Goal: Task Accomplishment & Management: Use online tool/utility

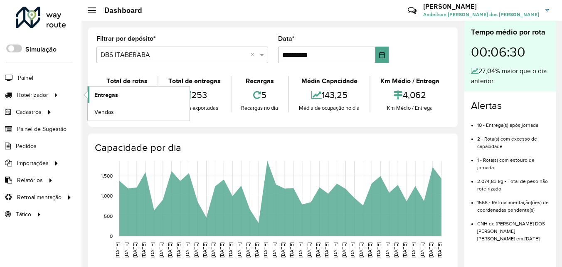
click at [110, 92] on span "Entregas" at bounding box center [106, 95] width 24 height 9
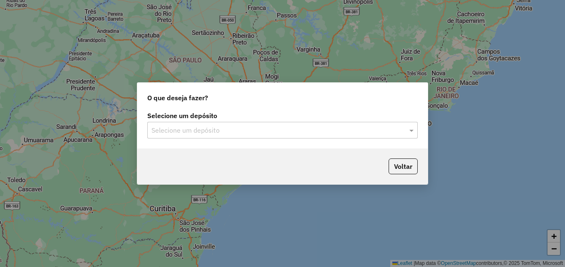
click at [252, 128] on input "text" at bounding box center [273, 131] width 245 height 10
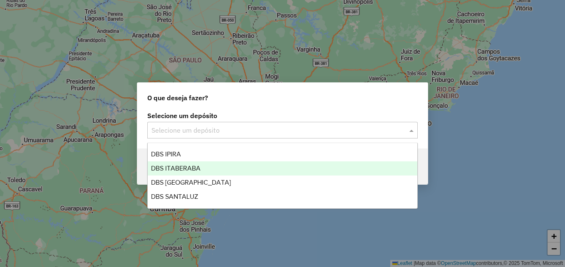
click at [217, 163] on div "DBS ITABERABA" at bounding box center [282, 168] width 269 height 14
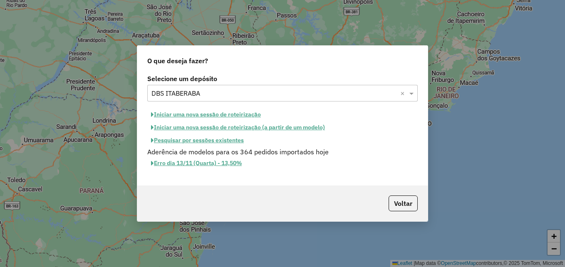
click at [194, 115] on button "Iniciar uma nova sessão de roteirização" at bounding box center [205, 114] width 117 height 13
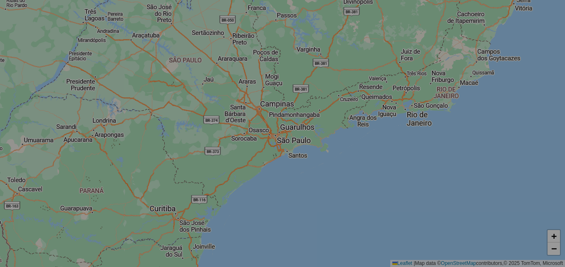
select select "*"
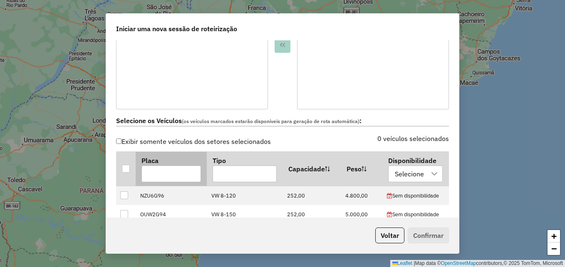
scroll to position [208, 0]
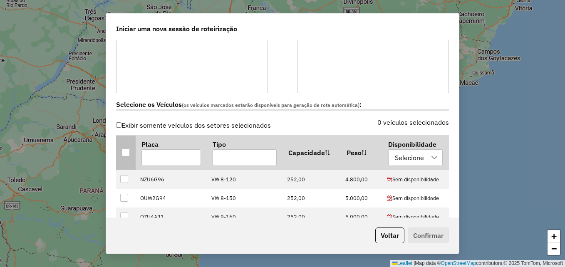
click at [124, 156] on div at bounding box center [126, 152] width 8 height 8
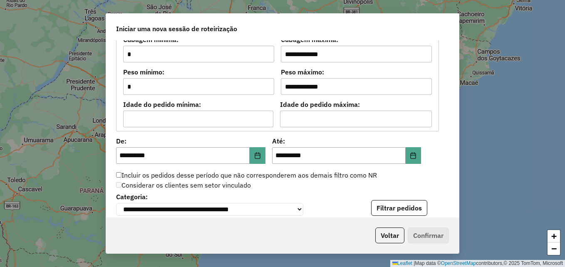
scroll to position [877, 0]
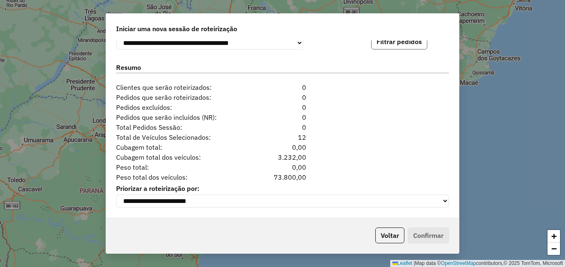
click at [406, 42] on button "Filtrar pedidos" at bounding box center [399, 42] width 56 height 16
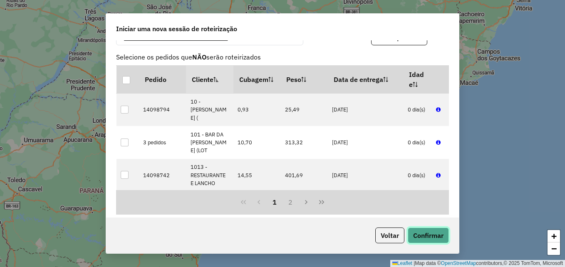
click at [442, 235] on button "Confirmar" at bounding box center [427, 235] width 41 height 16
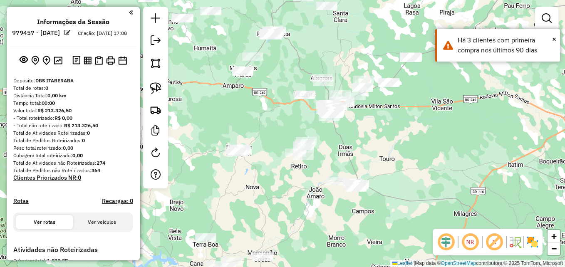
drag, startPoint x: 301, startPoint y: 175, endPoint x: 360, endPoint y: 147, distance: 65.5
click at [360, 147] on div "Janela de atendimento Grade de atendimento Capacidade Transportadoras Veículos …" at bounding box center [282, 133] width 565 height 267
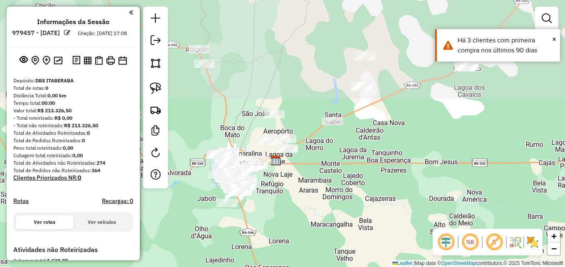
drag, startPoint x: 330, startPoint y: 106, endPoint x: 298, endPoint y: 267, distance: 164.1
click at [298, 267] on html "**********" at bounding box center [282, 133] width 565 height 267
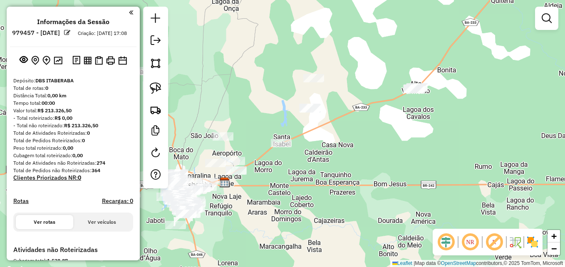
drag, startPoint x: 303, startPoint y: 221, endPoint x: 252, endPoint y: 242, distance: 55.5
click at [252, 242] on div "Janela de atendimento Grade de atendimento Capacidade Transportadoras Veículos …" at bounding box center [282, 133] width 565 height 267
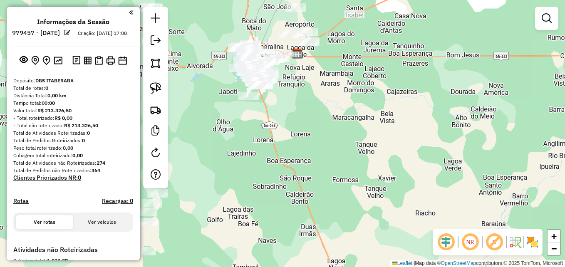
drag, startPoint x: 232, startPoint y: 232, endPoint x: 306, endPoint y: 56, distance: 190.9
click at [306, 54] on div "Janela de atendimento Grade de atendimento Capacidade Transportadoras Veículos …" at bounding box center [282, 133] width 565 height 267
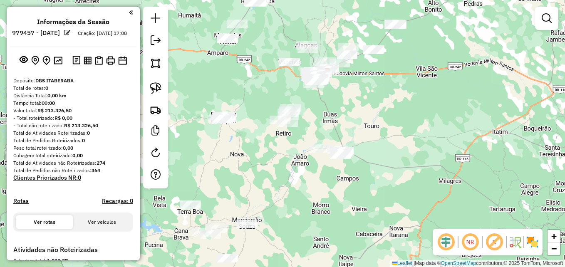
drag, startPoint x: 254, startPoint y: 199, endPoint x: 289, endPoint y: 168, distance: 46.2
click at [289, 168] on div "Janela de atendimento Grade de atendimento Capacidade Transportadoras Veículos …" at bounding box center [282, 133] width 565 height 267
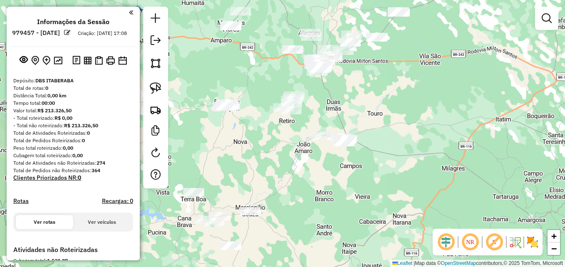
drag, startPoint x: 241, startPoint y: 188, endPoint x: 250, endPoint y: 158, distance: 31.4
click at [250, 158] on div "Janela de atendimento Grade de atendimento Capacidade Transportadoras Veículos …" at bounding box center [282, 133] width 565 height 267
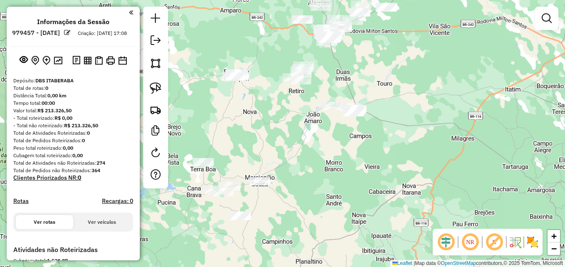
drag, startPoint x: 158, startPoint y: 87, endPoint x: 180, endPoint y: 84, distance: 21.9
click at [158, 87] on img at bounding box center [156, 88] width 12 height 12
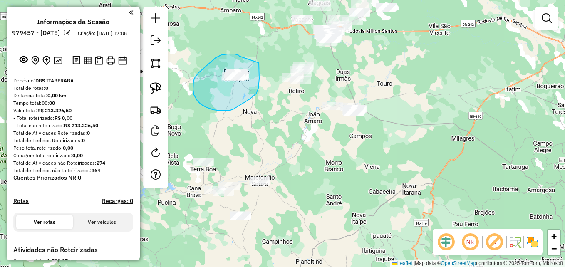
drag, startPoint x: 235, startPoint y: 54, endPoint x: 258, endPoint y: 62, distance: 24.1
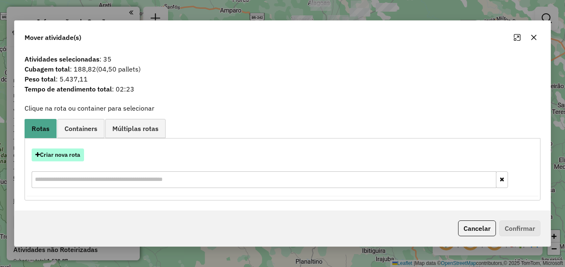
click at [62, 156] on button "Criar nova rota" at bounding box center [58, 154] width 52 height 13
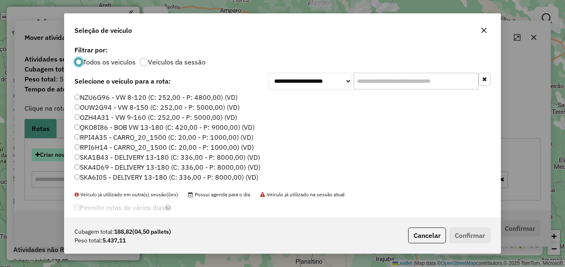
scroll to position [5, 2]
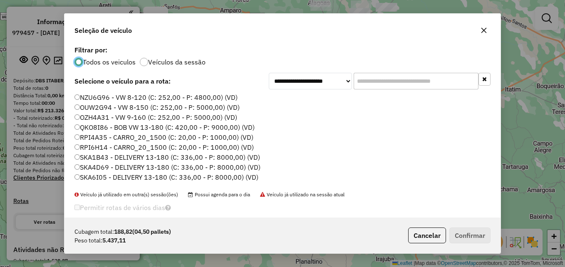
click at [87, 167] on label "SKA4D69 - DELIVERY 13-180 (C: 336,00 - P: 8000,00) (VD)" at bounding box center [167, 167] width 186 height 10
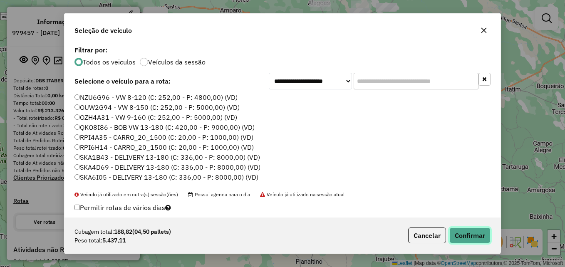
click at [461, 234] on button "Confirmar" at bounding box center [469, 235] width 41 height 16
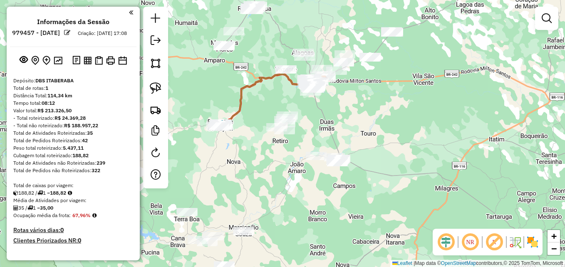
drag, startPoint x: 306, startPoint y: 126, endPoint x: 290, endPoint y: 176, distance: 52.5
click at [290, 176] on div "Janela de atendimento Grade de atendimento Capacidade Transportadoras Veículos …" at bounding box center [282, 133] width 565 height 267
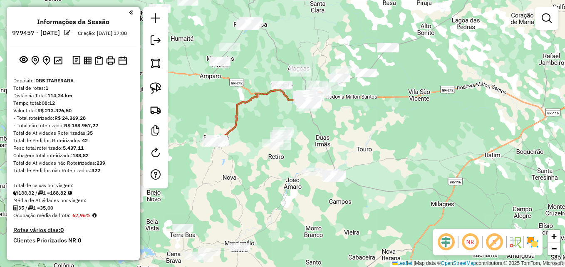
drag, startPoint x: 263, startPoint y: 158, endPoint x: 249, endPoint y: 222, distance: 65.7
click at [249, 222] on div "Janela de atendimento Grade de atendimento Capacidade Transportadoras Veículos …" at bounding box center [282, 133] width 565 height 267
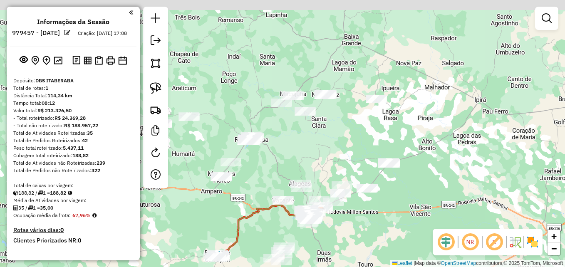
drag, startPoint x: 233, startPoint y: 109, endPoint x: 250, endPoint y: 172, distance: 65.1
click at [247, 177] on div "Janela de atendimento Grade de atendimento Capacidade Transportadoras Veículos …" at bounding box center [282, 133] width 565 height 267
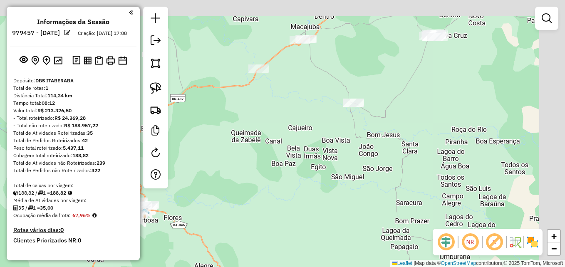
drag, startPoint x: 295, startPoint y: 96, endPoint x: 222, endPoint y: 210, distance: 136.0
click at [222, 210] on div "Janela de atendimento Grade de atendimento Capacidade Transportadoras Veículos …" at bounding box center [282, 133] width 565 height 267
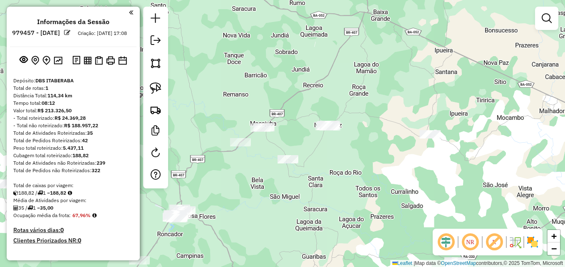
drag, startPoint x: 157, startPoint y: 92, endPoint x: 164, endPoint y: 99, distance: 10.3
click at [157, 91] on img at bounding box center [156, 88] width 12 height 12
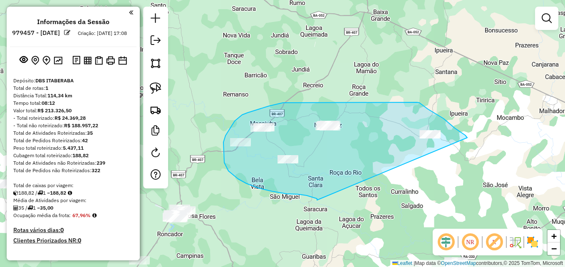
drag, startPoint x: 317, startPoint y: 200, endPoint x: 469, endPoint y: 143, distance: 162.2
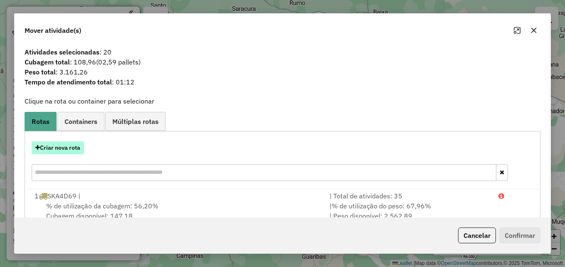
click at [76, 150] on button "Criar nova rota" at bounding box center [58, 147] width 52 height 13
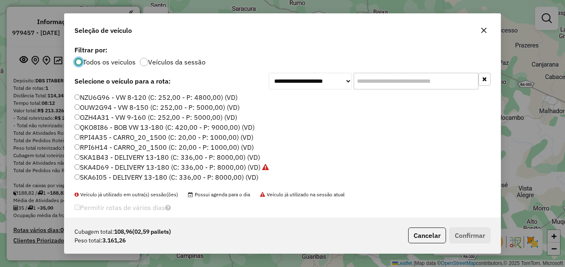
click at [84, 155] on label "SKA1B43 - DELIVERY 13-180 (C: 336,00 - P: 8000,00) (VD)" at bounding box center [166, 157] width 185 height 10
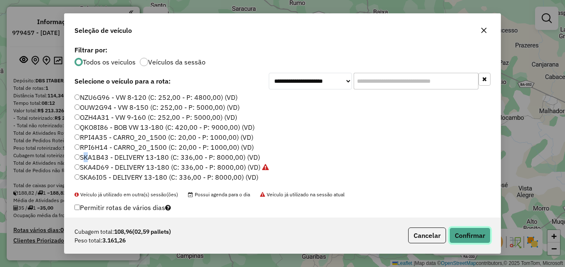
click at [473, 229] on button "Confirmar" at bounding box center [469, 235] width 41 height 16
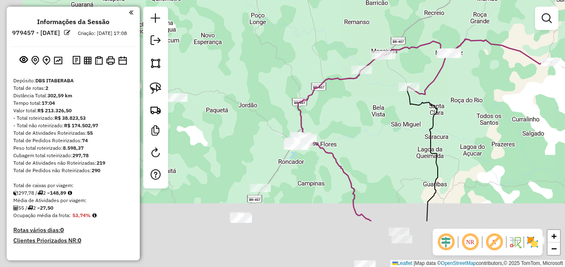
drag, startPoint x: 239, startPoint y: 210, endPoint x: 379, endPoint y: 126, distance: 163.3
click at [379, 126] on div "Janela de atendimento Grade de atendimento Capacidade Transportadoras Veículos …" at bounding box center [282, 133] width 565 height 267
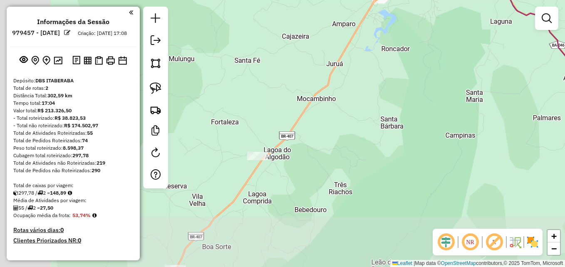
drag, startPoint x: 273, startPoint y: 212, endPoint x: 378, endPoint y: 134, distance: 130.7
click at [378, 134] on div "Janela de atendimento Grade de atendimento Capacidade Transportadoras Veículos …" at bounding box center [282, 133] width 565 height 267
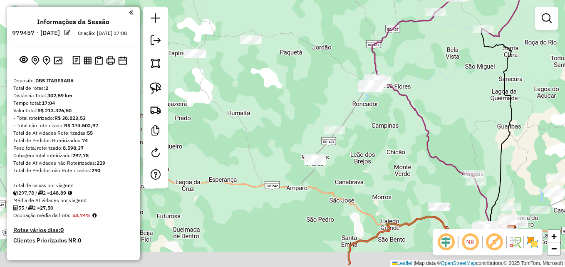
drag, startPoint x: 314, startPoint y: 194, endPoint x: 333, endPoint y: 161, distance: 38.2
click at [333, 161] on div "Janela de atendimento Grade de atendimento Capacidade Transportadoras Veículos …" at bounding box center [282, 133] width 565 height 267
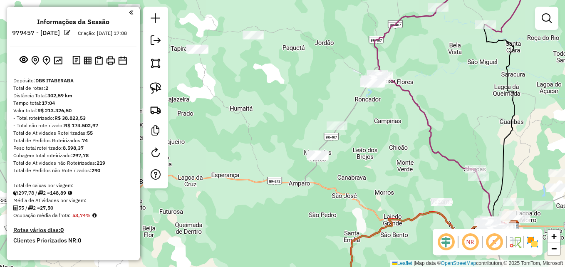
drag, startPoint x: 159, startPoint y: 83, endPoint x: 296, endPoint y: 89, distance: 136.5
click at [159, 83] on img at bounding box center [156, 88] width 12 height 12
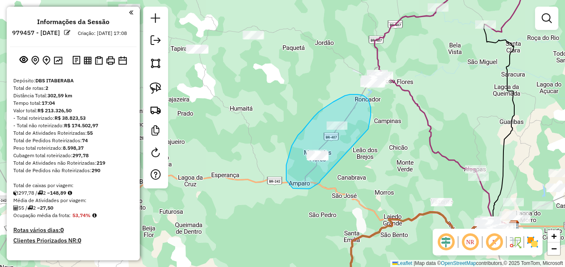
drag, startPoint x: 370, startPoint y: 119, endPoint x: 324, endPoint y: 177, distance: 73.7
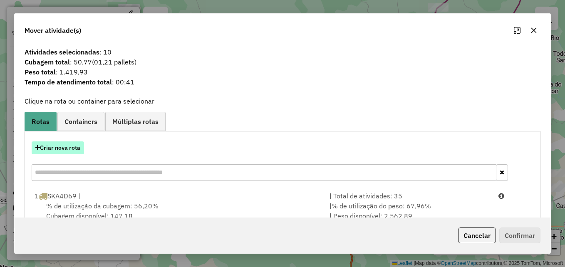
click at [50, 144] on button "Criar nova rota" at bounding box center [58, 147] width 52 height 13
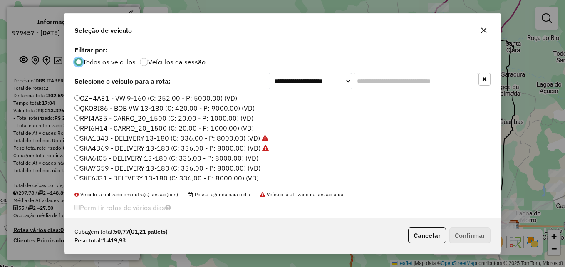
scroll to position [28, 0]
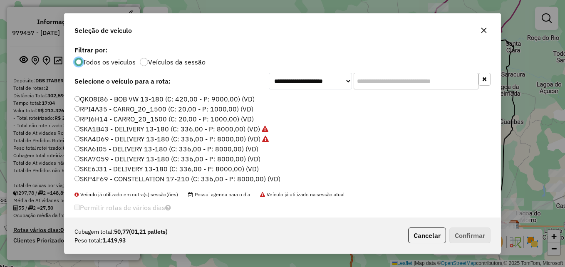
click at [80, 158] on label "SKA7G59 - DELIVERY 13-180 (C: 336,00 - P: 8000,00) (VD)" at bounding box center [167, 159] width 186 height 10
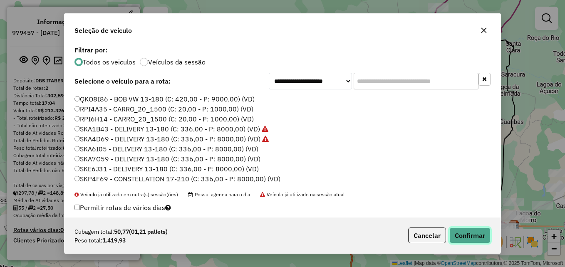
click at [461, 239] on button "Confirmar" at bounding box center [469, 235] width 41 height 16
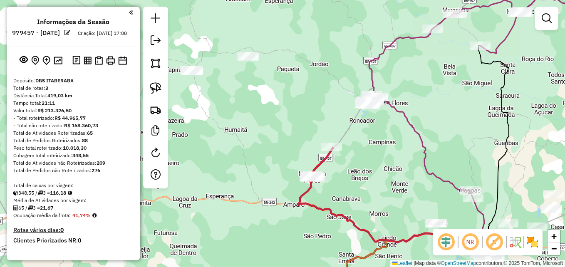
drag, startPoint x: 362, startPoint y: 154, endPoint x: 341, endPoint y: 195, distance: 45.7
click at [342, 211] on div "Janela de atendimento Grade de atendimento Capacidade Transportadoras Veículos …" at bounding box center [282, 133] width 565 height 267
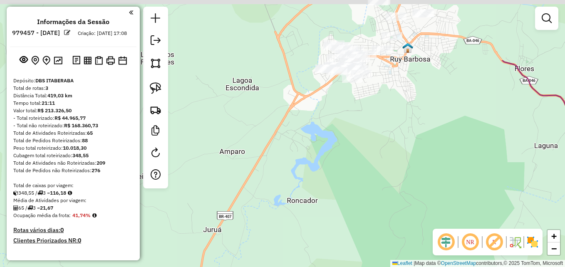
drag, startPoint x: 361, startPoint y: 108, endPoint x: 324, endPoint y: 208, distance: 107.1
click at [324, 208] on div "Janela de atendimento Grade de atendimento Capacidade Transportadoras Veículos …" at bounding box center [282, 133] width 565 height 267
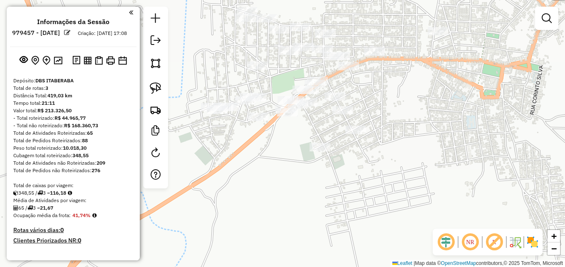
drag, startPoint x: 313, startPoint y: 141, endPoint x: 322, endPoint y: 194, distance: 53.5
click at [322, 194] on div "Janela de atendimento Grade de atendimento Capacidade Transportadoras Veículos …" at bounding box center [282, 133] width 565 height 267
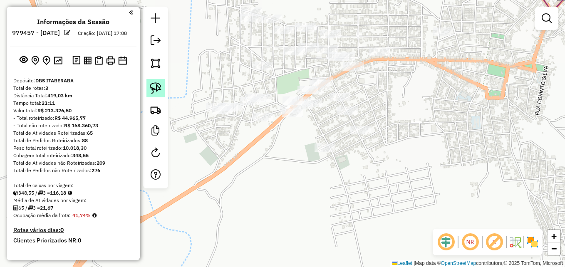
drag, startPoint x: 151, startPoint y: 86, endPoint x: 159, endPoint y: 94, distance: 11.5
click at [151, 86] on img at bounding box center [156, 88] width 12 height 12
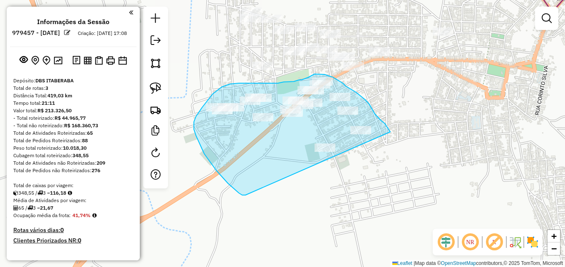
drag, startPoint x: 222, startPoint y: 177, endPoint x: 392, endPoint y: 144, distance: 172.9
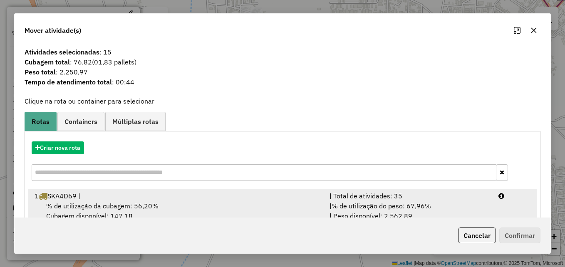
scroll to position [87, 0]
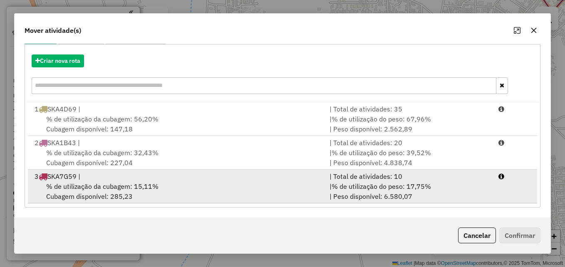
click at [104, 188] on span "% de utilização da cubagem: 15,11%" at bounding box center [102, 186] width 112 height 8
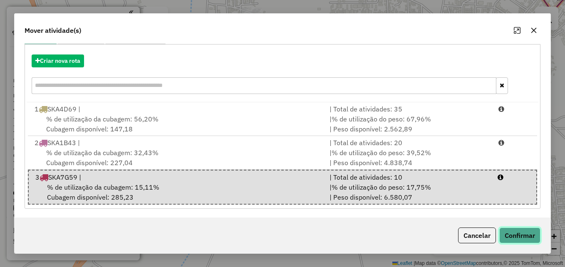
click at [530, 229] on button "Confirmar" at bounding box center [519, 235] width 41 height 16
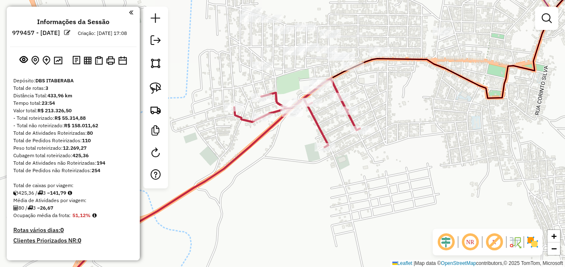
scroll to position [0, 0]
drag, startPoint x: 433, startPoint y: 151, endPoint x: 429, endPoint y: 183, distance: 32.8
click at [429, 183] on div "Janela de atendimento Grade de atendimento Capacidade Transportadoras Veículos …" at bounding box center [282, 133] width 565 height 267
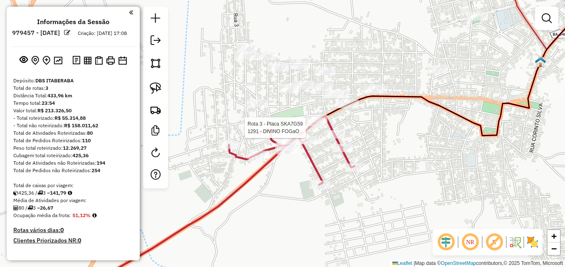
select select "**********"
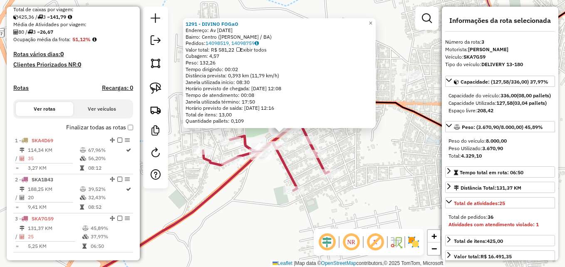
scroll to position [339, 0]
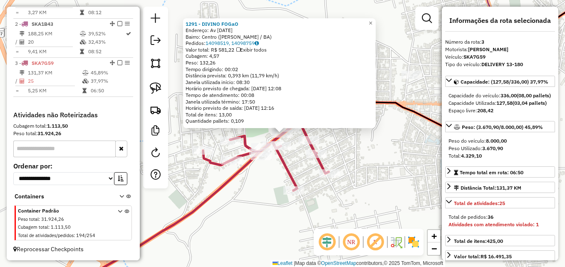
click at [380, 169] on div "1291 - DIVINO FOGaO Endereço: Av 2 de julho 127 Bairro: Centro (RUY BARBOSA / B…" at bounding box center [282, 133] width 565 height 267
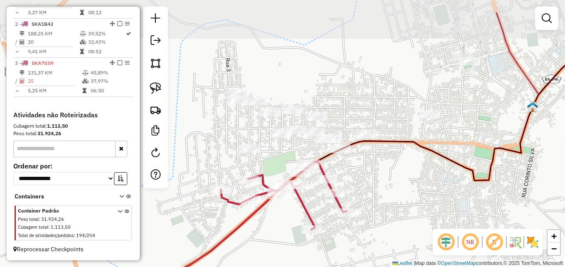
drag, startPoint x: 380, startPoint y: 169, endPoint x: 407, endPoint y: 222, distance: 59.7
click at [407, 222] on div "Janela de atendimento Grade de atendimento Capacidade Transportadoras Veículos …" at bounding box center [282, 133] width 565 height 267
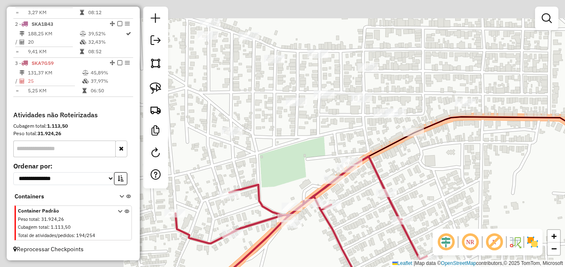
drag, startPoint x: 339, startPoint y: 163, endPoint x: 474, endPoint y: 191, distance: 138.1
click at [474, 191] on div "Janela de atendimento Grade de atendimento Capacidade Transportadoras Veículos …" at bounding box center [282, 133] width 565 height 267
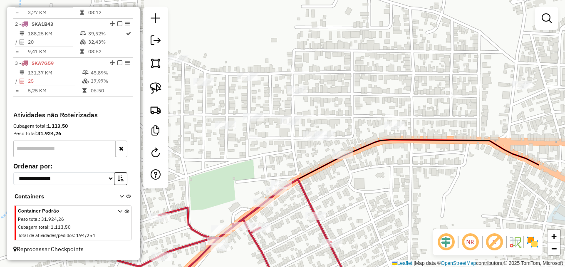
drag, startPoint x: 330, startPoint y: 141, endPoint x: 242, endPoint y: 165, distance: 91.6
click at [242, 165] on div "Janela de atendimento Grade de atendimento Capacidade Transportadoras Veículos …" at bounding box center [282, 133] width 565 height 267
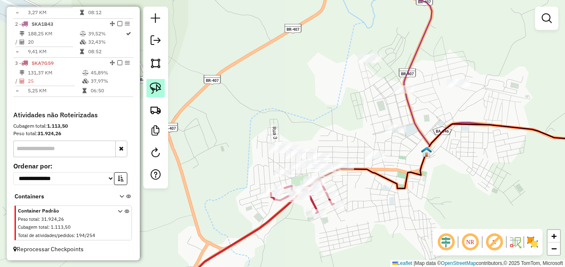
click at [153, 88] on img at bounding box center [156, 88] width 12 height 12
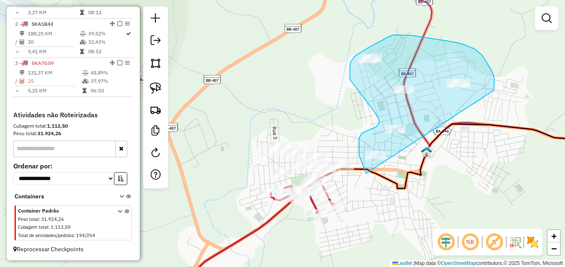
drag, startPoint x: 482, startPoint y: 55, endPoint x: 375, endPoint y: 175, distance: 160.8
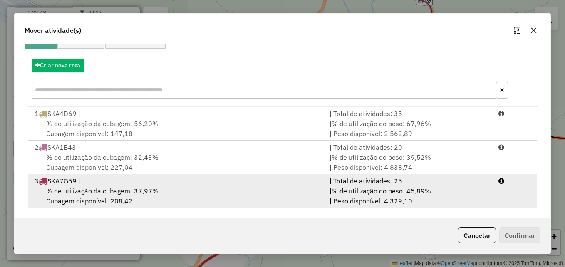
scroll to position [87, 0]
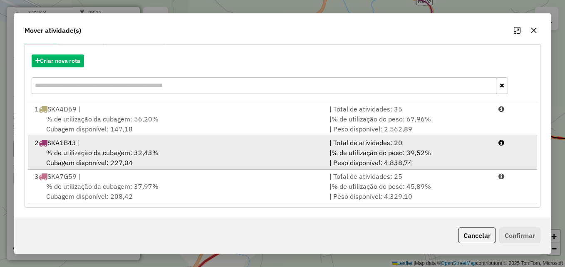
drag, startPoint x: 113, startPoint y: 156, endPoint x: 118, endPoint y: 155, distance: 4.6
click at [115, 155] on span "% de utilização da cubagem: 32,43%" at bounding box center [102, 152] width 112 height 8
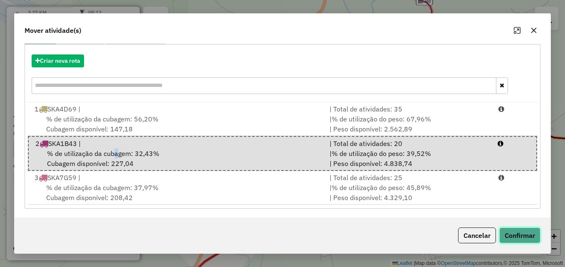
click at [515, 236] on button "Confirmar" at bounding box center [519, 235] width 41 height 16
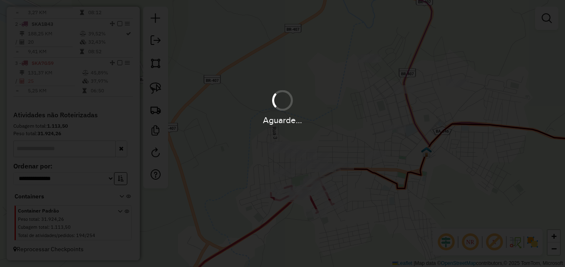
scroll to position [0, 0]
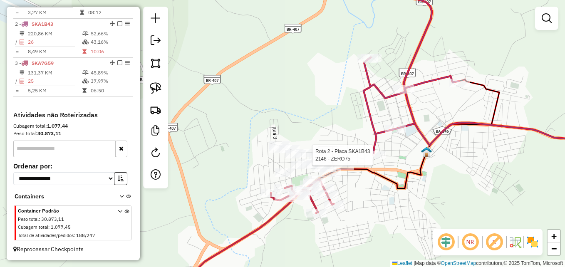
select select "**********"
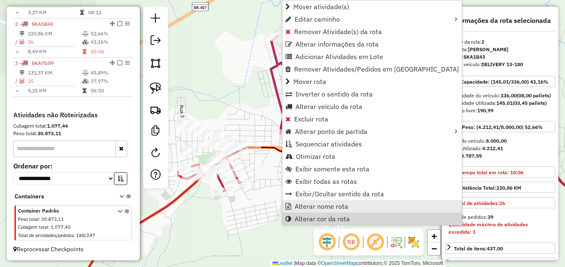
drag, startPoint x: 307, startPoint y: 218, endPoint x: 328, endPoint y: 205, distance: 24.3
click at [308, 217] on span "Alterar cor da rota" at bounding box center [321, 218] width 55 height 7
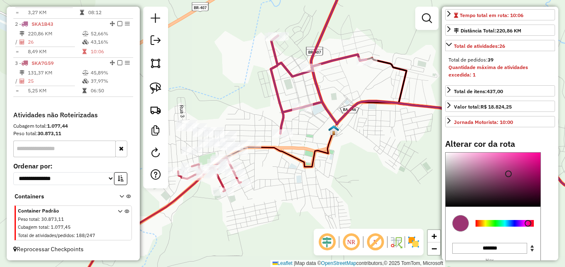
scroll to position [166, 0]
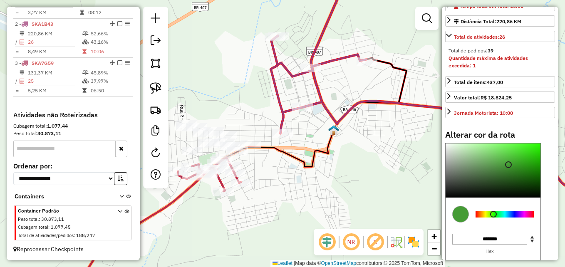
drag, startPoint x: 493, startPoint y: 231, endPoint x: 505, endPoint y: 198, distance: 35.4
click at [493, 217] on div at bounding box center [504, 214] width 58 height 7
type input "*******"
click at [528, 165] on div at bounding box center [492, 170] width 95 height 54
click at [289, 184] on div "Janela de atendimento Grade de atendimento Capacidade Transportadoras Veículos …" at bounding box center [282, 133] width 565 height 267
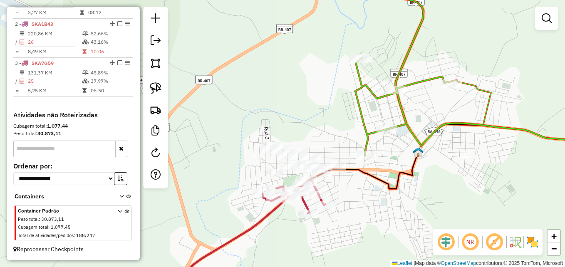
drag, startPoint x: 263, startPoint y: 166, endPoint x: 347, endPoint y: 187, distance: 86.5
click at [349, 188] on div "Janela de atendimento Grade de atendimento Capacidade Transportadoras Veículos …" at bounding box center [282, 133] width 565 height 267
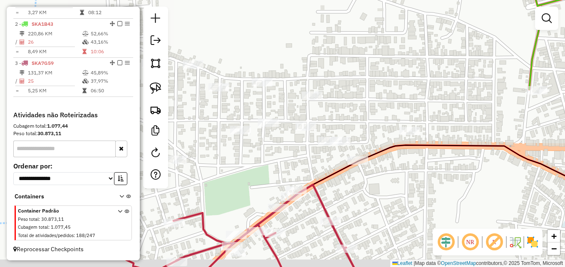
drag, startPoint x: 338, startPoint y: 173, endPoint x: 284, endPoint y: 149, distance: 59.6
click at [284, 148] on div "Janela de atendimento Grade de atendimento Capacidade Transportadoras Veículos …" at bounding box center [282, 133] width 565 height 267
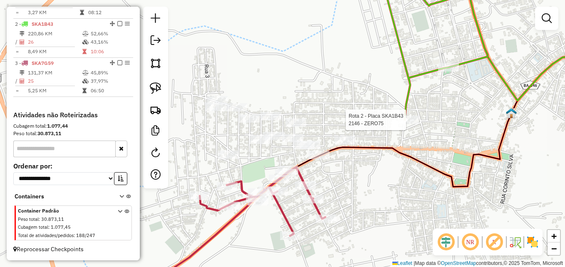
select select "**********"
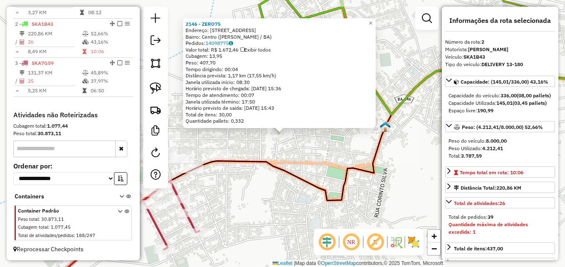
click at [267, 207] on div "2146 - ZERO75 Endereço: Avenida Contorno 86 Bairro: Centro (RUY BARBOSA / BA) P…" at bounding box center [282, 133] width 565 height 267
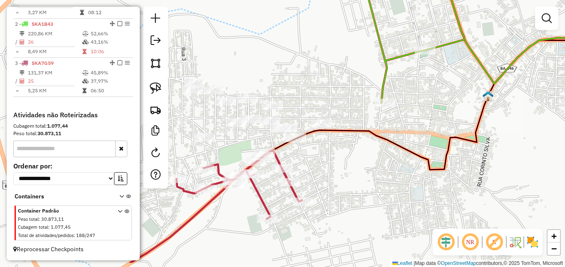
drag, startPoint x: 257, startPoint y: 211, endPoint x: 364, endPoint y: 180, distance: 111.3
click at [364, 180] on div "Janela de atendimento Grade de atendimento Capacidade Transportadoras Veículos …" at bounding box center [282, 133] width 565 height 267
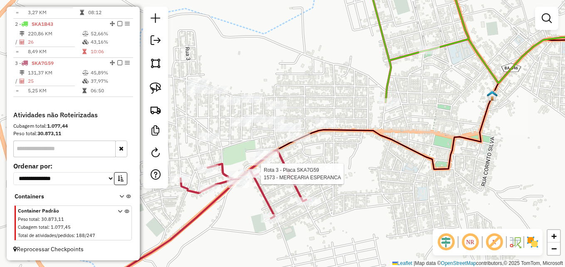
click at [257, 178] on div at bounding box center [258, 174] width 21 height 8
select select "**********"
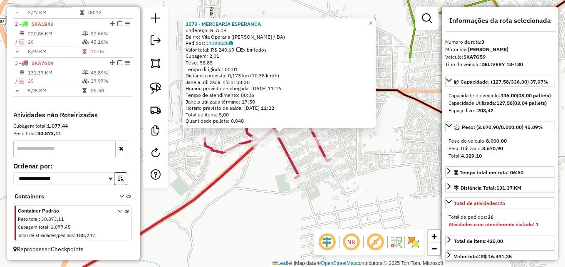
click at [244, 192] on div "1573 - MERCEARIA ESPERANCA Endereço: R. A 19 Bairro: Vila Operaria (RUY BARBOSA…" at bounding box center [282, 133] width 565 height 267
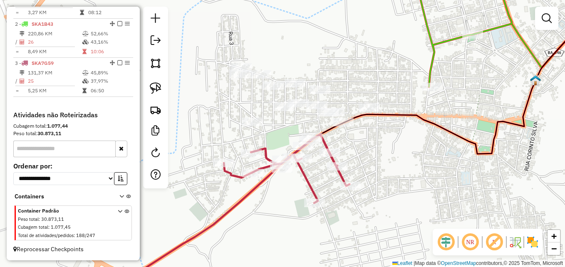
drag, startPoint x: 244, startPoint y: 201, endPoint x: 208, endPoint y: 144, distance: 67.0
click at [247, 202] on icon at bounding box center [211, 226] width 278 height 184
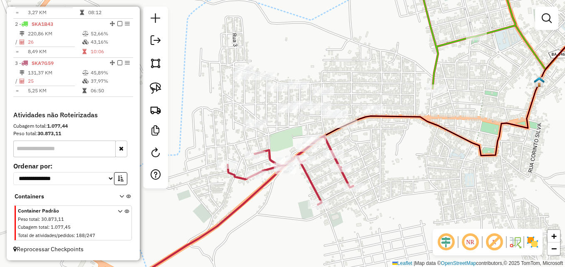
drag, startPoint x: 158, startPoint y: 88, endPoint x: 173, endPoint y: 86, distance: 15.1
click at [158, 88] on img at bounding box center [156, 88] width 12 height 12
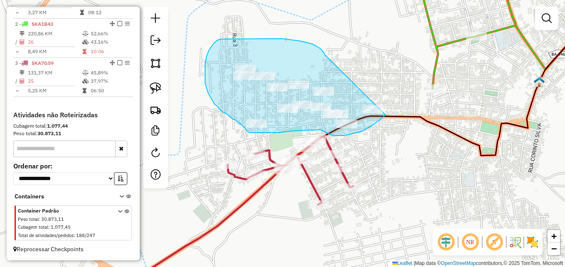
drag, startPoint x: 325, startPoint y: 55, endPoint x: 395, endPoint y: 103, distance: 84.6
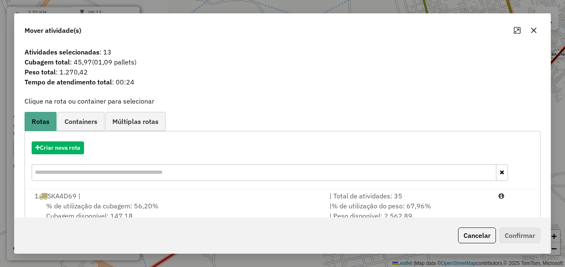
click at [536, 29] on icon "button" at bounding box center [533, 30] width 7 height 7
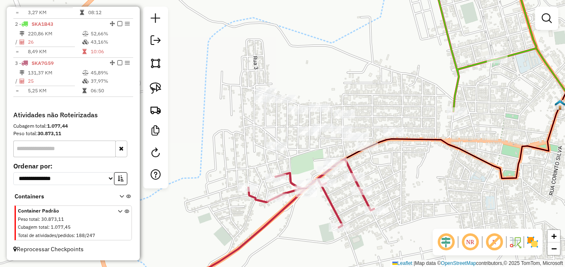
drag, startPoint x: 387, startPoint y: 177, endPoint x: 408, endPoint y: 200, distance: 30.9
click at [408, 200] on div "Janela de atendimento Grade de atendimento Capacidade Transportadoras Veículos …" at bounding box center [282, 133] width 565 height 267
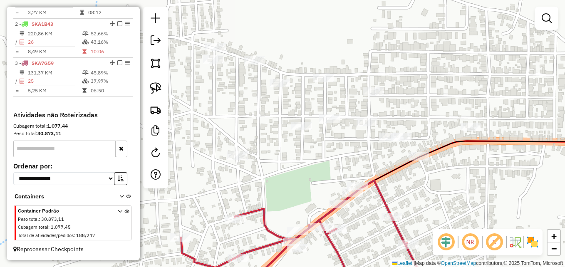
drag, startPoint x: 312, startPoint y: 140, endPoint x: 304, endPoint y: 151, distance: 13.4
click at [304, 151] on div "Janela de atendimento Grade de atendimento Capacidade Transportadoras Veículos …" at bounding box center [282, 133] width 565 height 267
click at [157, 82] on img at bounding box center [156, 88] width 12 height 12
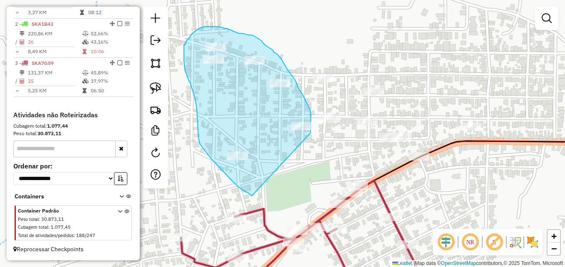
drag, startPoint x: 252, startPoint y: 196, endPoint x: 310, endPoint y: 133, distance: 85.9
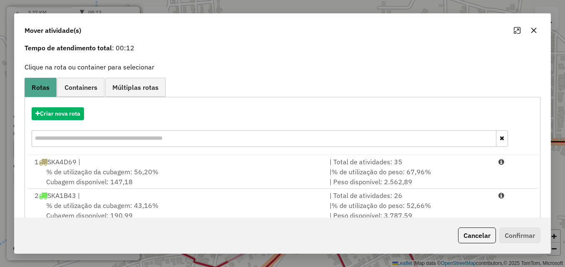
scroll to position [87, 0]
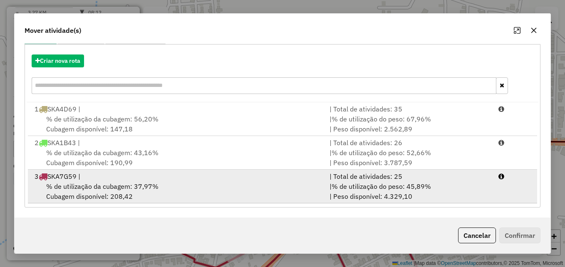
click at [123, 192] on div "% de utilização da cubagem: 37,97% Cubagem disponível: 208,42" at bounding box center [177, 191] width 295 height 20
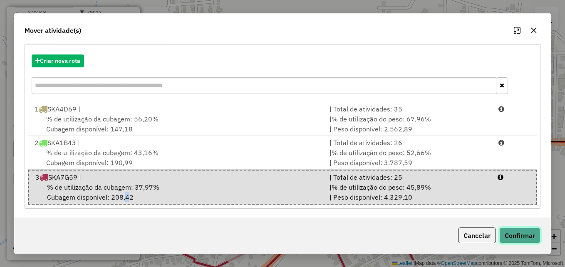
click at [513, 232] on button "Confirmar" at bounding box center [519, 235] width 41 height 16
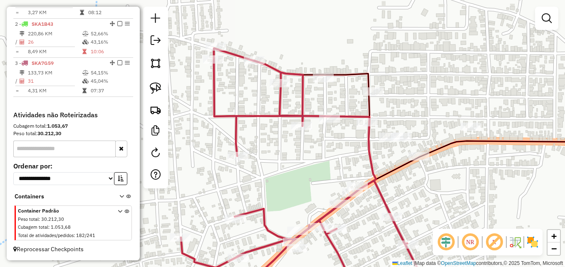
scroll to position [0, 0]
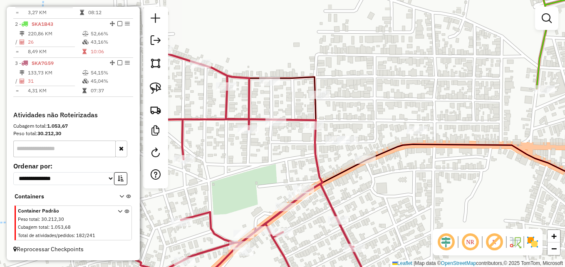
drag, startPoint x: 303, startPoint y: 167, endPoint x: 229, endPoint y: 164, distance: 74.1
click at [235, 168] on div "Janela de atendimento Grade de atendimento Capacidade Transportadoras Veículos …" at bounding box center [282, 133] width 565 height 267
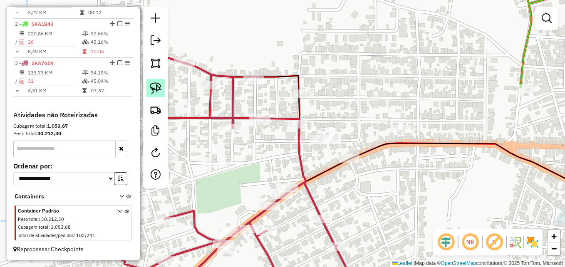
drag, startPoint x: 159, startPoint y: 86, endPoint x: 175, endPoint y: 98, distance: 19.9
click at [158, 86] on img at bounding box center [156, 88] width 12 height 12
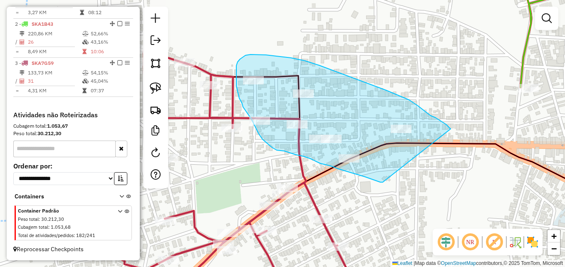
drag, startPoint x: 381, startPoint y: 182, endPoint x: 451, endPoint y: 129, distance: 87.8
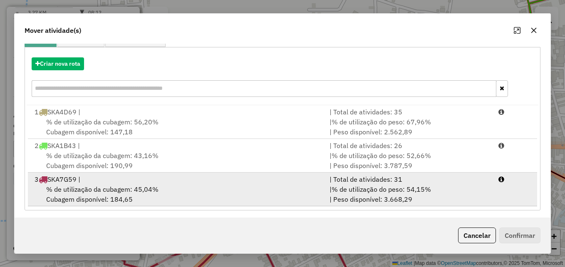
scroll to position [87, 0]
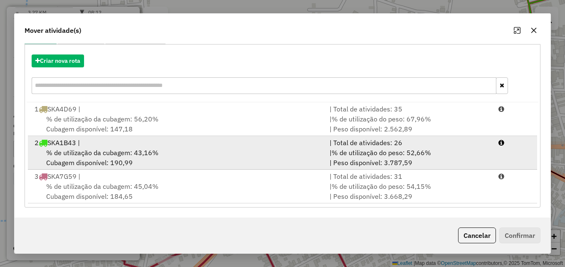
drag, startPoint x: 178, startPoint y: 157, endPoint x: 458, endPoint y: 164, distance: 279.9
click at [185, 154] on div "% de utilização da cubagem: 43,16% Cubagem disponível: 190,99" at bounding box center [177, 158] width 295 height 20
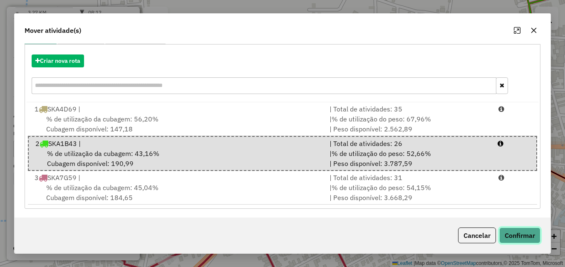
click at [516, 234] on button "Confirmar" at bounding box center [519, 235] width 41 height 16
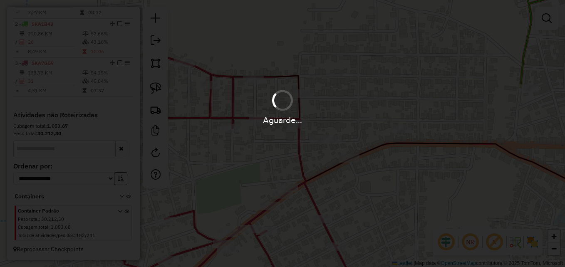
scroll to position [0, 0]
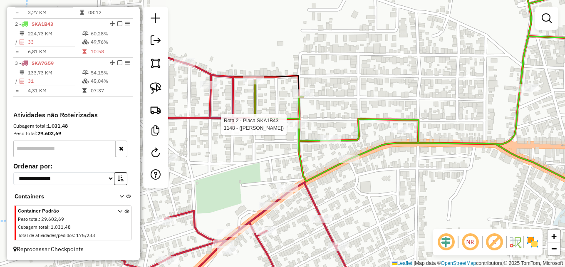
select select "**********"
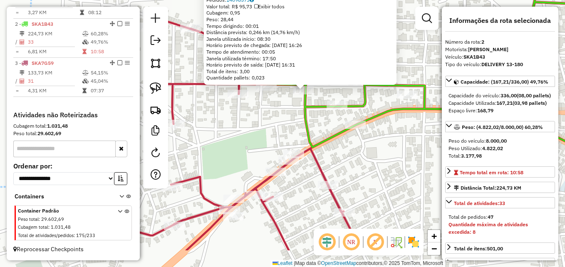
drag, startPoint x: 353, startPoint y: 215, endPoint x: 375, endPoint y: 170, distance: 51.1
click at [375, 170] on div "1148 - (MERCADINHO MALU) Quantidade máxima de atividades excedida Endereço: Ant…" at bounding box center [282, 133] width 565 height 267
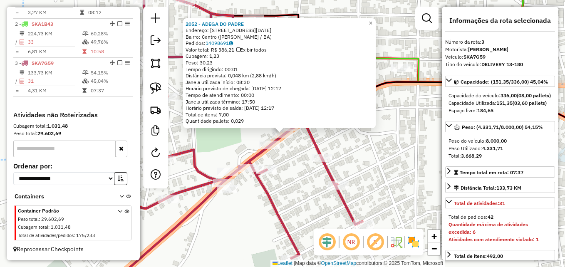
click at [301, 209] on div "2052 - ADEGA DO PADRE Endereço: Avenida 2 de Julho 56 Bairro: Centro (RUY BARBO…" at bounding box center [282, 133] width 565 height 267
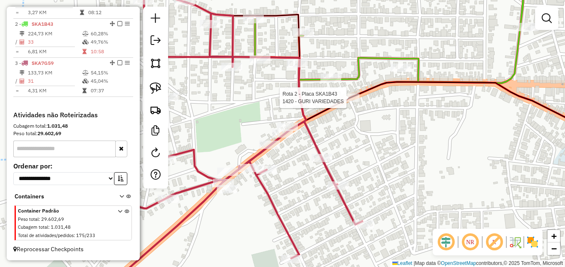
select select "**********"
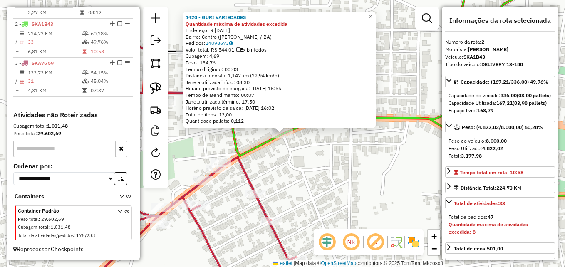
click at [324, 192] on div "1420 - GURI VARIEDADES Quantidade máxima de atividades excedida Endereço: R 2 D…" at bounding box center [282, 133] width 565 height 267
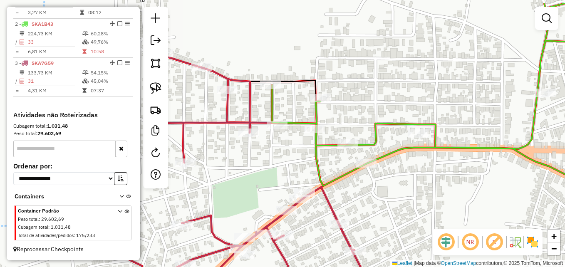
drag, startPoint x: 320, startPoint y: 197, endPoint x: 410, endPoint y: 236, distance: 97.4
click at [410, 236] on div "Janela de atendimento Grade de atendimento Capacidade Transportadoras Veículos …" at bounding box center [282, 133] width 565 height 267
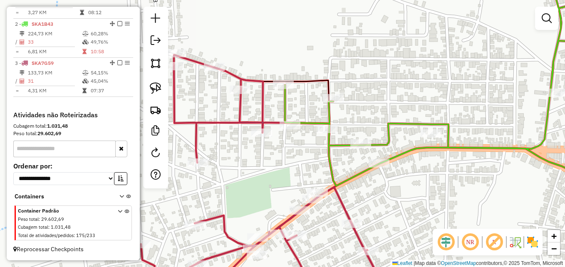
drag, startPoint x: 286, startPoint y: 183, endPoint x: 294, endPoint y: 174, distance: 11.2
click at [294, 174] on div "Janela de atendimento Grade de atendimento Capacidade Transportadoras Veículos …" at bounding box center [282, 133] width 565 height 267
click at [155, 86] on img at bounding box center [156, 88] width 12 height 12
drag, startPoint x: 277, startPoint y: 68, endPoint x: 304, endPoint y: 73, distance: 27.5
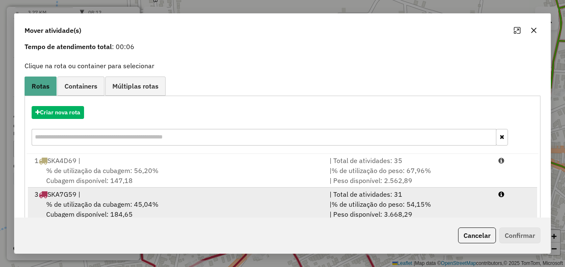
scroll to position [53, 0]
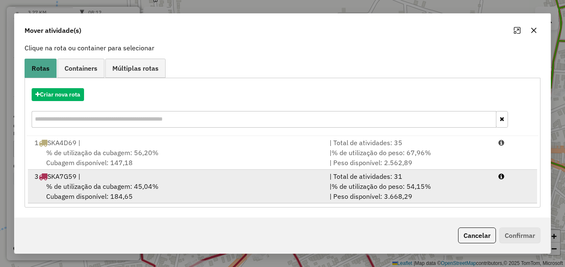
click at [173, 192] on div "% de utilização da cubagem: 45,04% Cubagem disponível: 184,65" at bounding box center [177, 191] width 295 height 20
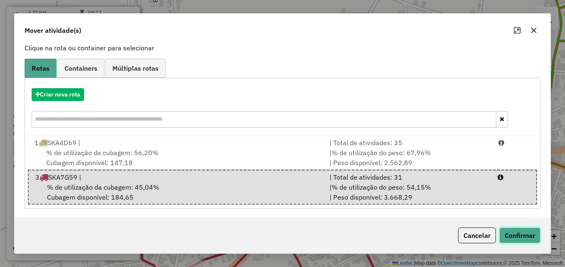
click at [516, 234] on button "Confirmar" at bounding box center [519, 235] width 41 height 16
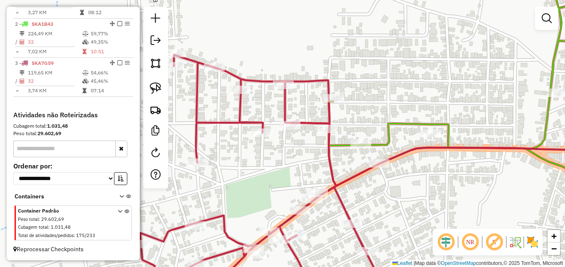
scroll to position [0, 0]
select select "**********"
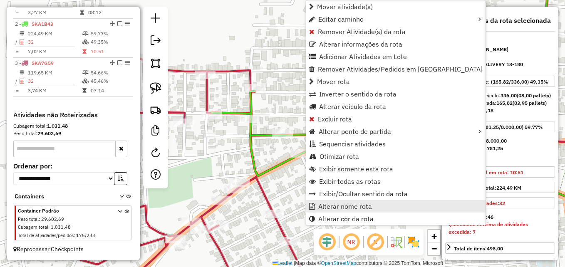
click at [340, 211] on link "Alterar nome rota" at bounding box center [395, 206] width 179 height 12
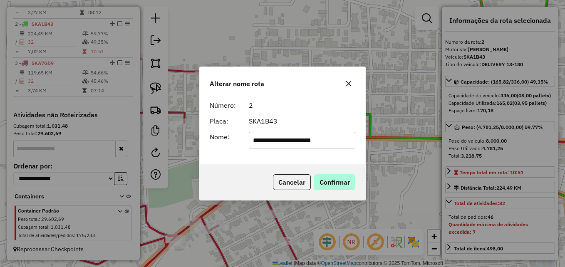
type input "**********"
click at [345, 183] on button "Confirmar" at bounding box center [334, 182] width 41 height 16
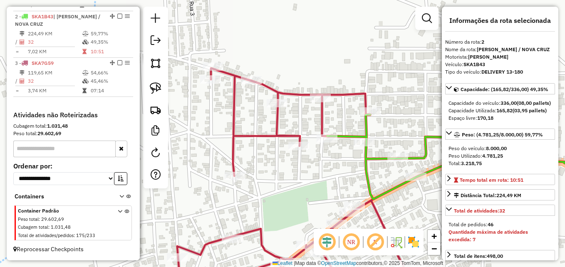
drag, startPoint x: 215, startPoint y: 151, endPoint x: 342, endPoint y: 176, distance: 129.4
click at [342, 176] on div "Janela de atendimento Grade de atendimento Capacidade Transportadoras Veículos …" at bounding box center [282, 133] width 565 height 267
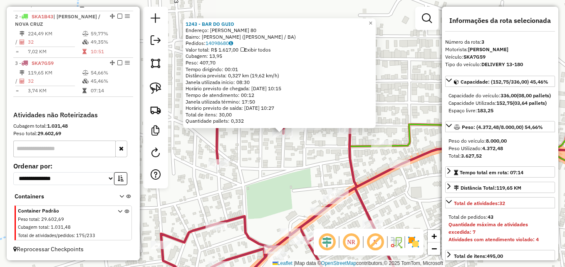
scroll to position [346, 0]
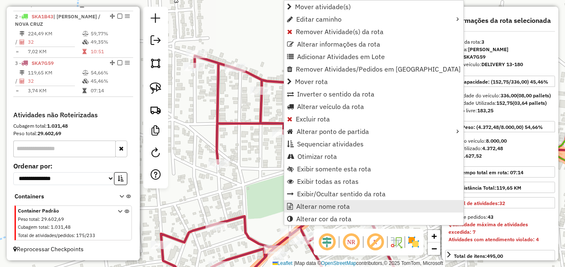
click at [332, 205] on span "Alterar nome rota" at bounding box center [323, 206] width 54 height 7
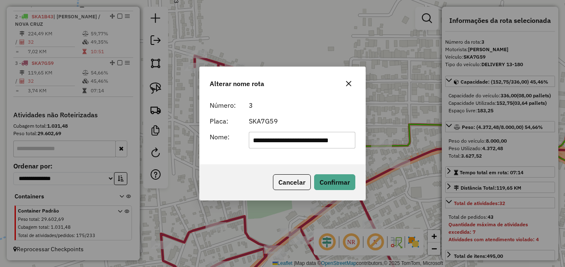
scroll to position [0, 14]
type input "**********"
click at [340, 179] on button "Confirmar" at bounding box center [334, 182] width 41 height 16
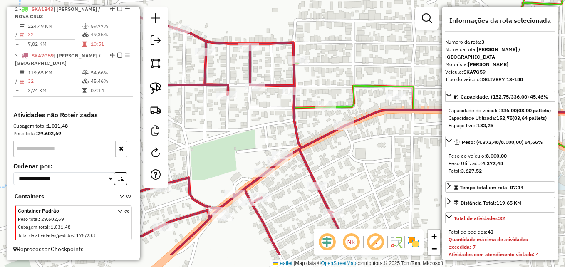
drag, startPoint x: 314, startPoint y: 183, endPoint x: 235, endPoint y: 148, distance: 85.8
click at [232, 133] on div "Janela de atendimento Grade de atendimento Capacidade Transportadoras Veículos …" at bounding box center [282, 133] width 565 height 267
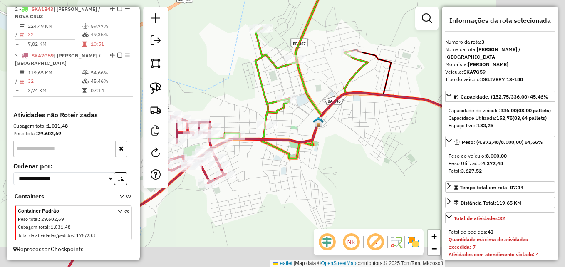
drag, startPoint x: 302, startPoint y: 180, endPoint x: 261, endPoint y: 173, distance: 41.8
click at [261, 173] on div "Janela de atendimento Grade de atendimento Capacidade Transportadoras Veículos …" at bounding box center [282, 133] width 565 height 267
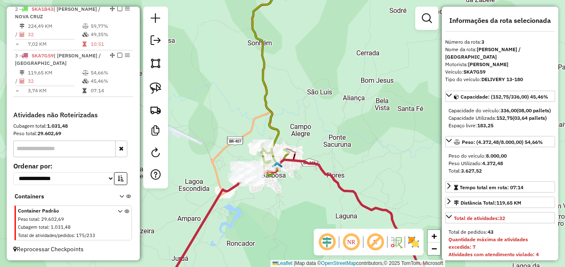
drag, startPoint x: 275, startPoint y: 210, endPoint x: 228, endPoint y: 157, distance: 70.1
click at [230, 157] on div "Janela de atendimento Grade de atendimento Capacidade Transportadoras Veículos …" at bounding box center [282, 133] width 565 height 267
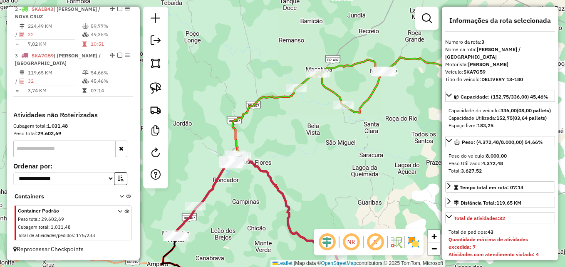
drag, startPoint x: 237, startPoint y: 195, endPoint x: 255, endPoint y: 62, distance: 134.6
click at [255, 62] on div "Janela de atendimento Grade de atendimento Capacidade Transportadoras Veículos …" at bounding box center [282, 133] width 565 height 267
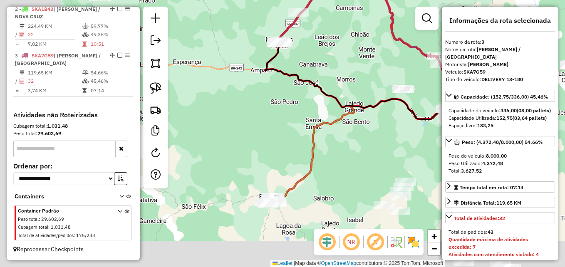
drag, startPoint x: 215, startPoint y: 118, endPoint x: 290, endPoint y: 61, distance: 94.3
click at [294, 44] on div "Janela de atendimento Grade de atendimento Capacidade Transportadoras Veículos …" at bounding box center [282, 133] width 565 height 267
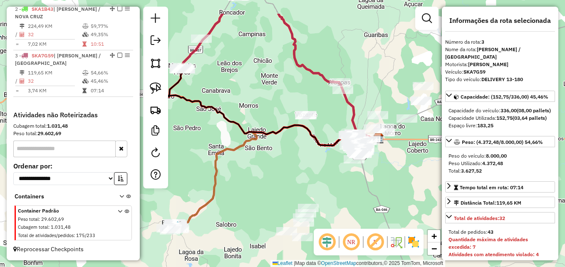
drag, startPoint x: 353, startPoint y: 131, endPoint x: 257, endPoint y: 174, distance: 104.8
click at [259, 173] on div "Janela de atendimento Grade de atendimento Capacidade Transportadoras Veículos …" at bounding box center [282, 133] width 565 height 267
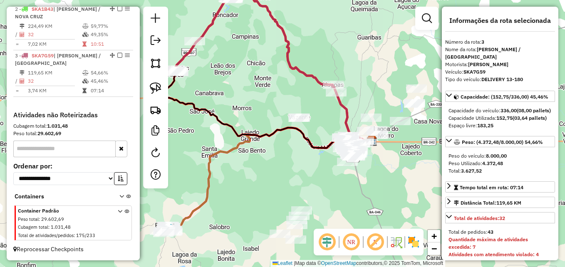
drag, startPoint x: 296, startPoint y: 156, endPoint x: 241, endPoint y: 194, distance: 67.2
click at [241, 194] on div "Janela de atendimento Grade de atendimento Capacidade Transportadoras Veículos …" at bounding box center [282, 133] width 565 height 267
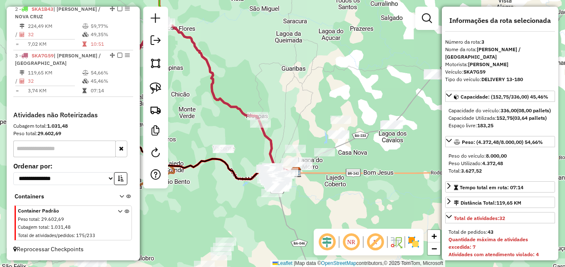
drag, startPoint x: 272, startPoint y: 151, endPoint x: 249, endPoint y: 143, distance: 24.3
click at [250, 143] on div "Janela de atendimento Grade de atendimento Capacidade Transportadoras Veículos …" at bounding box center [282, 133] width 565 height 267
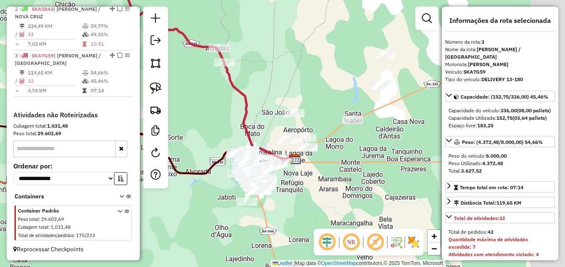
drag, startPoint x: 257, startPoint y: 148, endPoint x: 220, endPoint y: 126, distance: 43.9
click at [206, 105] on div "Janela de atendimento Grade de atendimento Capacidade Transportadoras Veículos …" at bounding box center [282, 133] width 565 height 267
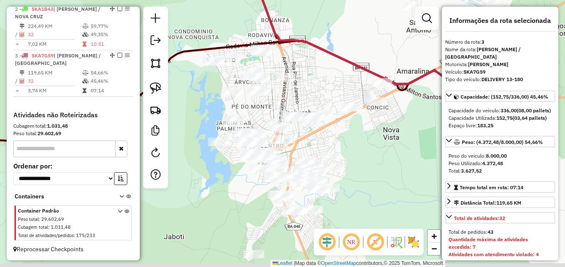
drag, startPoint x: 315, startPoint y: 137, endPoint x: 312, endPoint y: 78, distance: 58.7
click at [312, 78] on div "Janela de atendimento Grade de atendimento Capacidade Transportadoras Veículos …" at bounding box center [282, 133] width 565 height 267
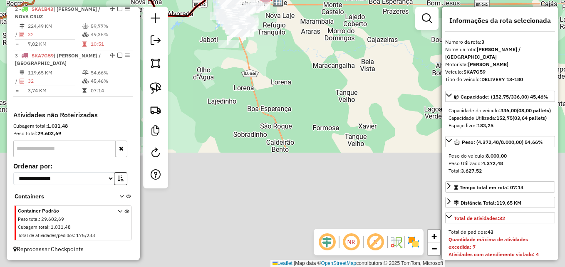
drag, startPoint x: 300, startPoint y: 197, endPoint x: 301, endPoint y: 74, distance: 123.1
click at [301, 22] on div "Janela de atendimento Grade de atendimento Capacidade Transportadoras Veículos …" at bounding box center [282, 133] width 565 height 267
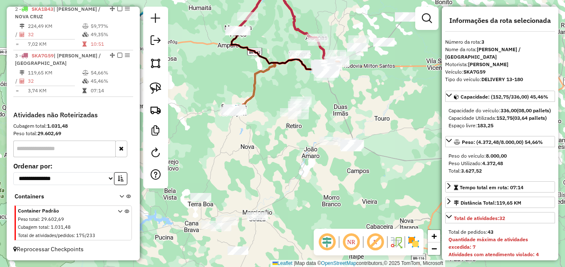
drag, startPoint x: 272, startPoint y: 189, endPoint x: 316, endPoint y: 168, distance: 48.0
click at [316, 168] on div "Janela de atendimento Grade de atendimento Capacidade Transportadoras Veículos …" at bounding box center [282, 133] width 565 height 267
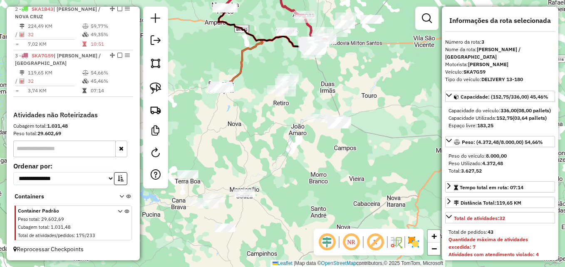
drag, startPoint x: 305, startPoint y: 177, endPoint x: 291, endPoint y: 154, distance: 26.7
click at [291, 154] on div "Janela de atendimento Grade de atendimento Capacidade Transportadoras Veículos …" at bounding box center [282, 133] width 565 height 267
click at [159, 89] on img at bounding box center [156, 88] width 12 height 12
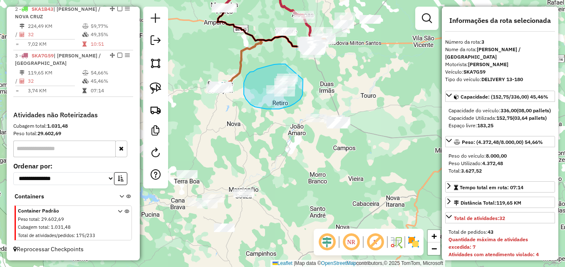
drag, startPoint x: 274, startPoint y: 64, endPoint x: 303, endPoint y: 78, distance: 31.8
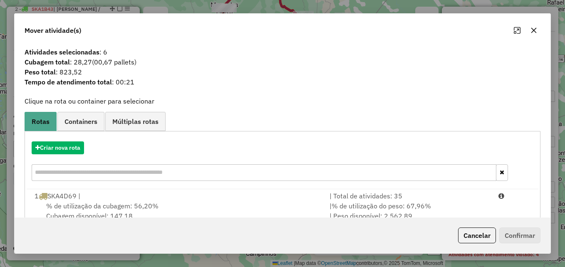
click at [538, 33] on button "button" at bounding box center [533, 30] width 13 height 13
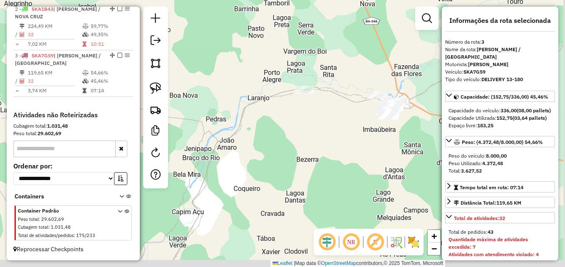
drag, startPoint x: 318, startPoint y: 143, endPoint x: 285, endPoint y: 141, distance: 33.7
click at [286, 141] on div "Janela de atendimento Grade de atendimento Capacidade Transportadoras Veículos …" at bounding box center [282, 133] width 565 height 267
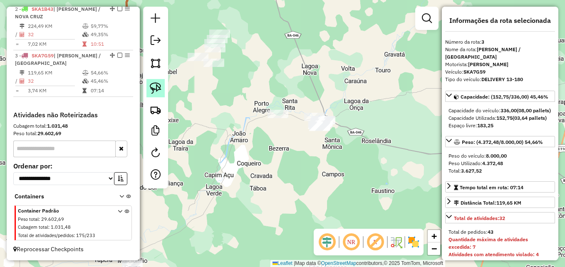
click at [163, 85] on link at bounding box center [155, 88] width 18 height 18
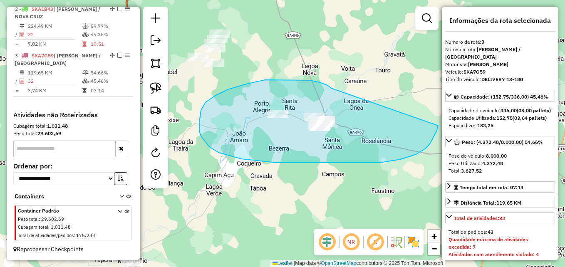
drag, startPoint x: 331, startPoint y: 88, endPoint x: 429, endPoint y: 124, distance: 104.2
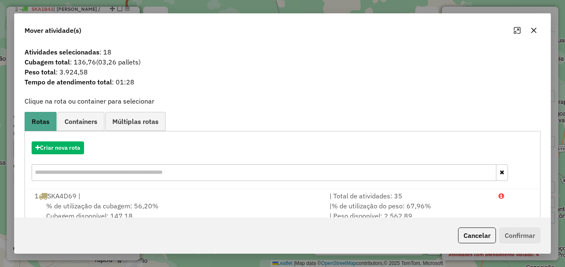
click at [532, 31] on icon "button" at bounding box center [533, 30] width 7 height 7
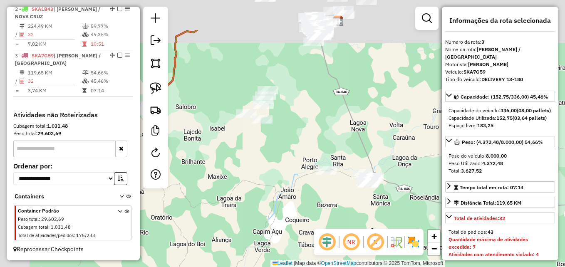
drag, startPoint x: 251, startPoint y: 182, endPoint x: 286, endPoint y: 207, distance: 43.2
click at [286, 207] on div "Janela de atendimento Grade de atendimento Capacidade Transportadoras Veículos …" at bounding box center [282, 133] width 565 height 267
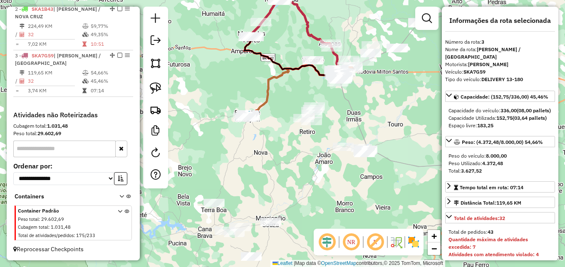
drag, startPoint x: 288, startPoint y: 170, endPoint x: 307, endPoint y: 131, distance: 43.5
click at [307, 131] on div "Janela de atendimento Grade de atendimento Capacidade Transportadoras Veículos …" at bounding box center [282, 133] width 565 height 267
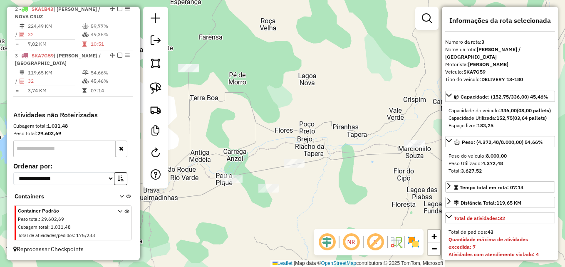
drag, startPoint x: 304, startPoint y: 204, endPoint x: 236, endPoint y: 178, distance: 72.9
click at [237, 178] on div "Janela de atendimento Grade de atendimento Capacidade Transportadoras Veículos …" at bounding box center [282, 133] width 565 height 267
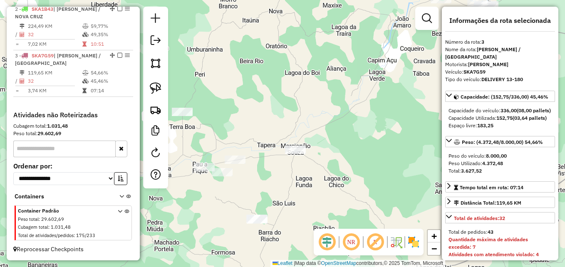
drag, startPoint x: 233, startPoint y: 192, endPoint x: 269, endPoint y: 173, distance: 41.1
click at [269, 173] on div "Janela de atendimento Grade de atendimento Capacidade Transportadoras Veículos …" at bounding box center [282, 133] width 565 height 267
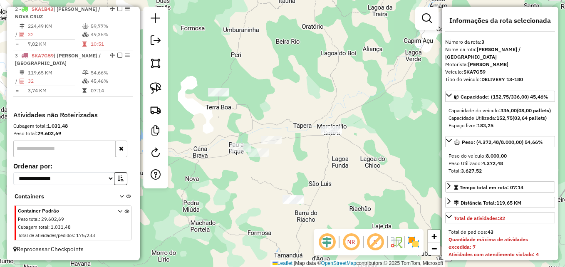
drag, startPoint x: 160, startPoint y: 87, endPoint x: 254, endPoint y: 104, distance: 95.6
click at [159, 88] on img at bounding box center [156, 88] width 12 height 12
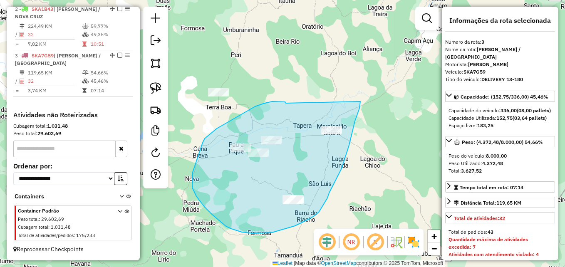
drag, startPoint x: 255, startPoint y: 106, endPoint x: 360, endPoint y: 96, distance: 105.7
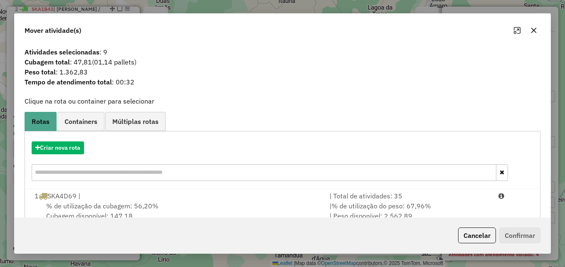
click at [533, 30] on icon "button" at bounding box center [533, 30] width 5 height 5
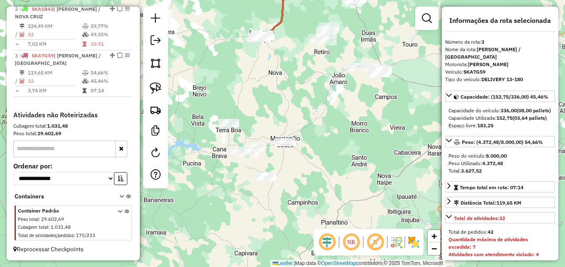
drag, startPoint x: 295, startPoint y: 185, endPoint x: 264, endPoint y: 161, distance: 39.4
click at [264, 161] on div "Janela de atendimento Grade de atendimento Capacidade Transportadoras Veículos …" at bounding box center [282, 133] width 565 height 267
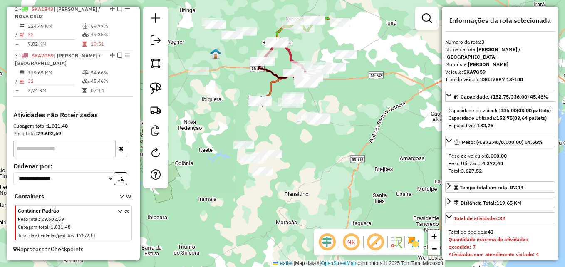
drag, startPoint x: 159, startPoint y: 86, endPoint x: 269, endPoint y: 124, distance: 116.6
click at [160, 85] on img at bounding box center [156, 88] width 12 height 12
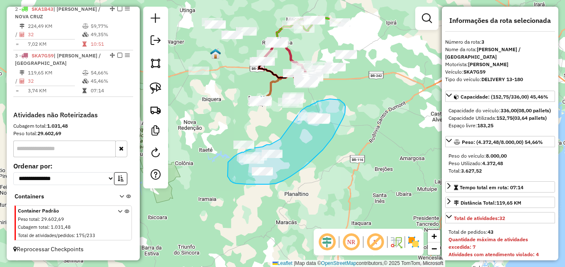
drag, startPoint x: 276, startPoint y: 141, endPoint x: 301, endPoint y: 111, distance: 39.3
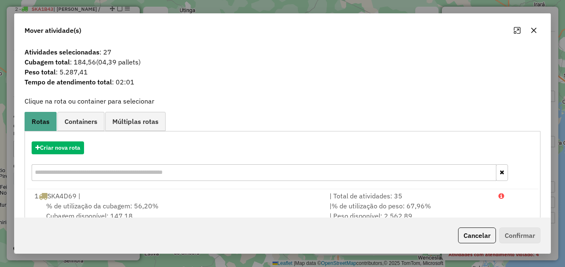
click at [538, 30] on button "button" at bounding box center [533, 30] width 13 height 13
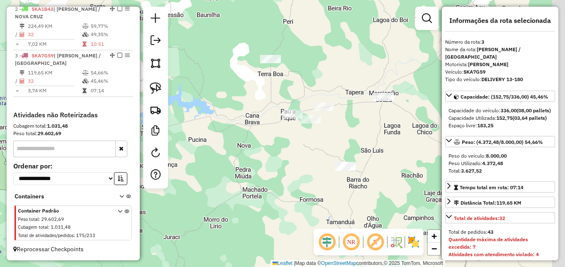
drag, startPoint x: 291, startPoint y: 170, endPoint x: 142, endPoint y: 207, distance: 153.6
click at [135, 211] on hb-router-mapa "Informações da Sessão 979457 - 15/08/2025 Criação: 14/08/2025 17:08 Depósito: D…" at bounding box center [282, 133] width 565 height 267
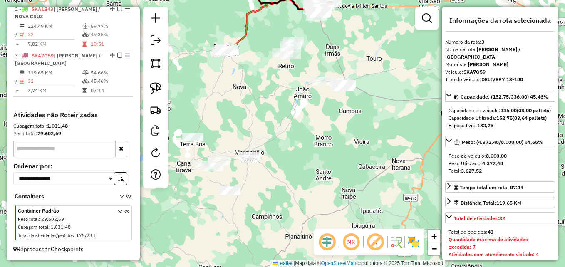
drag, startPoint x: 261, startPoint y: 179, endPoint x: 266, endPoint y: 179, distance: 5.0
click at [266, 179] on div "Janela de atendimento Grade de atendimento Capacidade Transportadoras Veículos …" at bounding box center [282, 133] width 565 height 267
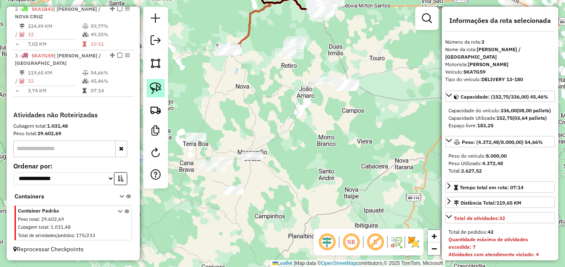
click at [160, 89] on img at bounding box center [156, 88] width 12 height 12
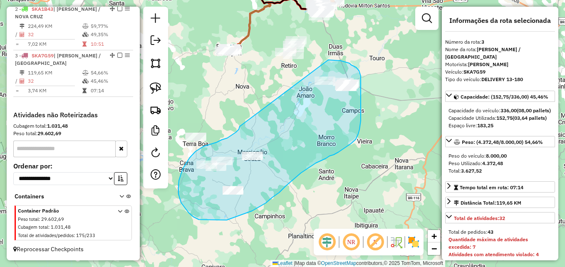
drag, startPoint x: 239, startPoint y: 129, endPoint x: 328, endPoint y: 60, distance: 113.2
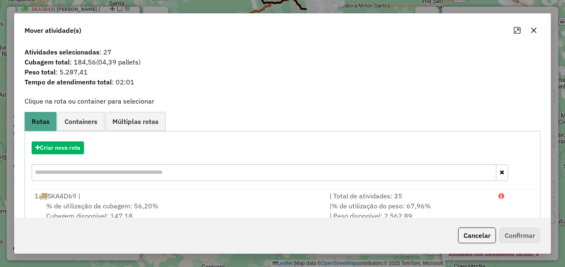
click at [531, 31] on icon "button" at bounding box center [533, 30] width 7 height 7
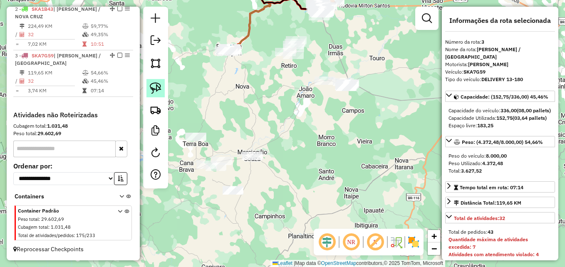
click at [161, 84] on img at bounding box center [156, 88] width 12 height 12
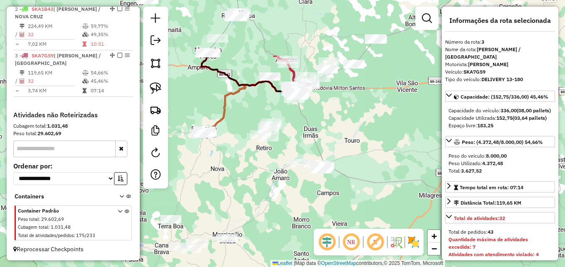
click at [300, 198] on div "Janela de atendimento Grade de atendimento Capacidade Transportadoras Veículos …" at bounding box center [282, 133] width 565 height 267
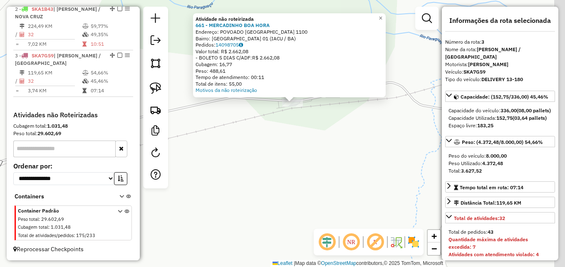
drag, startPoint x: 341, startPoint y: 85, endPoint x: 297, endPoint y: 140, distance: 70.5
click at [297, 140] on div "Atividade não roteirizada 661 - MERCADINHO BOA HORA Endereço: POVOADO VILA SAO …" at bounding box center [282, 133] width 565 height 267
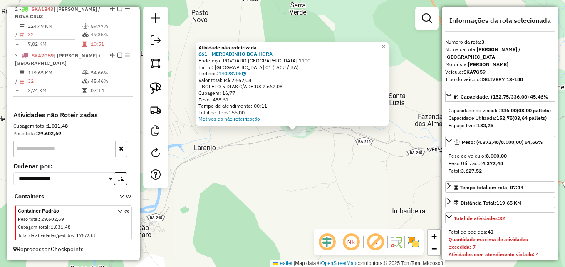
click at [296, 141] on div "Atividade não roteirizada 661 - MERCADINHO BOA HORA Endereço: POVOADO VILA SAO …" at bounding box center [282, 133] width 565 height 267
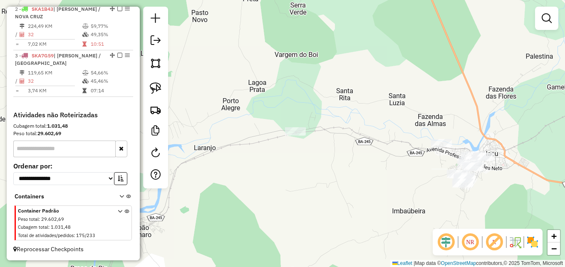
click at [295, 175] on div "Janela de atendimento Grade de atendimento Capacidade Transportadoras Veículos …" at bounding box center [282, 133] width 565 height 267
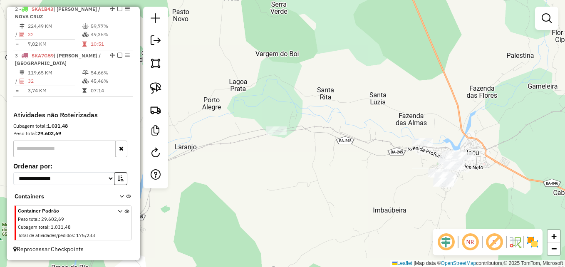
drag, startPoint x: 343, startPoint y: 178, endPoint x: 242, endPoint y: 164, distance: 101.1
click at [243, 164] on div "Janela de atendimento Grade de atendimento Capacidade Transportadoras Veículos …" at bounding box center [282, 133] width 565 height 267
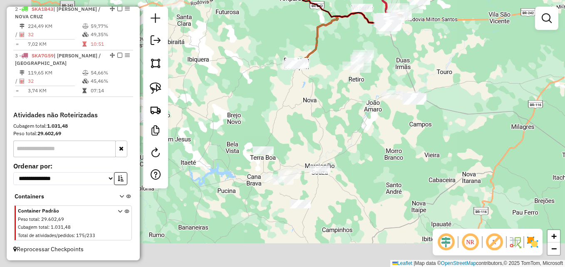
drag, startPoint x: 257, startPoint y: 229, endPoint x: 374, endPoint y: 137, distance: 149.0
click at [374, 137] on div "Janela de atendimento Grade de atendimento Capacidade Transportadoras Veículos …" at bounding box center [282, 133] width 565 height 267
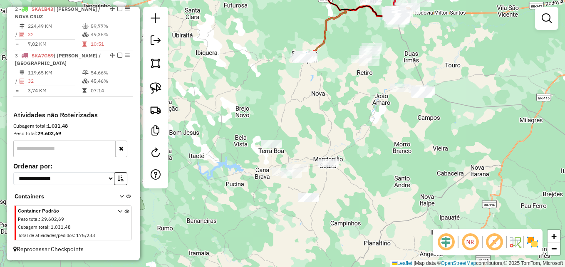
drag, startPoint x: 152, startPoint y: 86, endPoint x: 234, endPoint y: 132, distance: 94.0
click at [153, 88] on img at bounding box center [156, 88] width 12 height 12
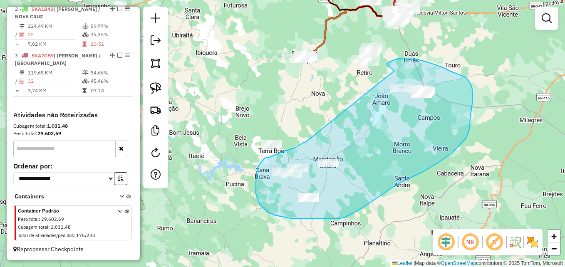
drag, startPoint x: 305, startPoint y: 142, endPoint x: 394, endPoint y: 71, distance: 114.1
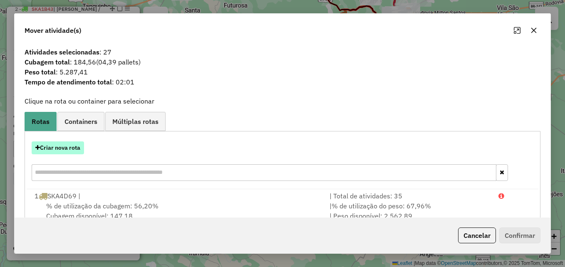
click at [54, 144] on button "Criar nova rota" at bounding box center [58, 147] width 52 height 13
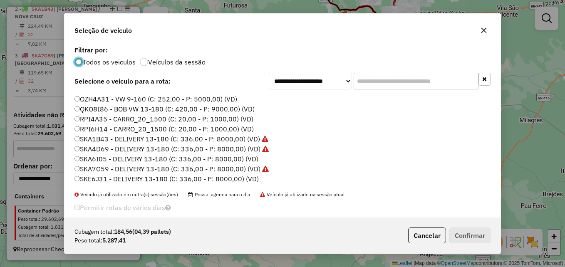
scroll to position [28, 0]
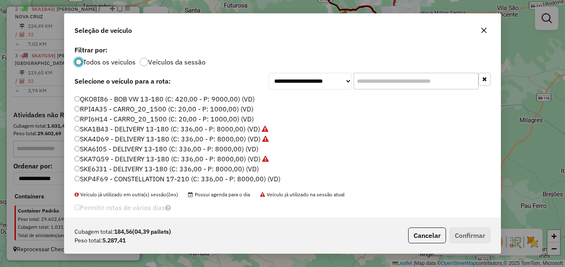
click at [84, 170] on label "SKE6J31 - DELIVERY 13-180 (C: 336,00 - P: 8000,00) (VD)" at bounding box center [166, 169] width 184 height 10
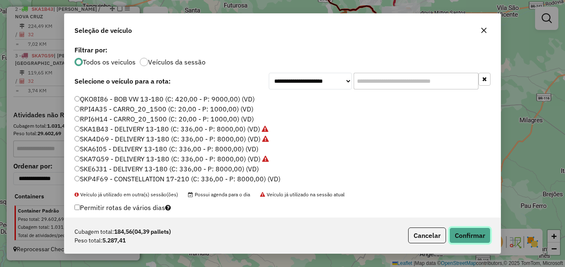
click at [480, 234] on button "Confirmar" at bounding box center [469, 235] width 41 height 16
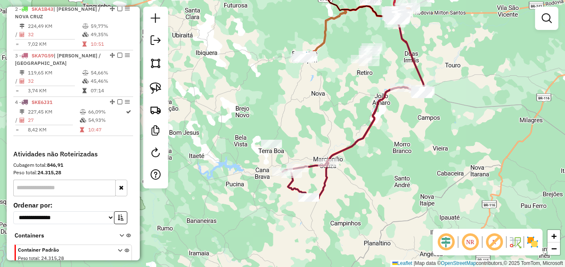
click at [370, 126] on icon at bounding box center [353, 144] width 142 height 114
select select "**********"
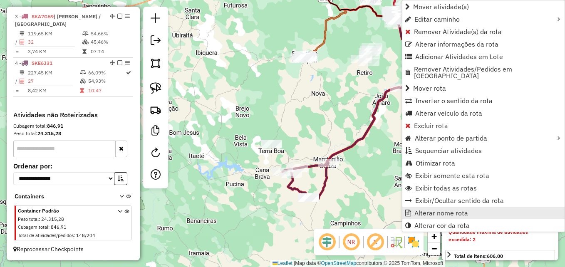
click at [432, 207] on link "Alterar nome rota" at bounding box center [483, 213] width 162 height 12
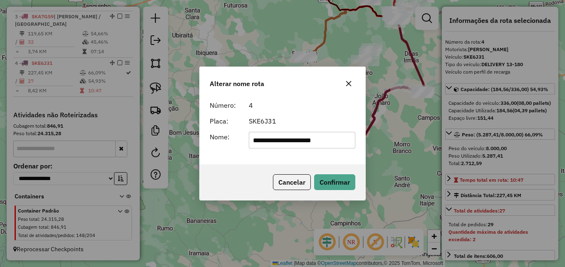
click at [284, 142] on input "**********" at bounding box center [302, 140] width 107 height 17
type input "**********"
click at [346, 182] on button "Confirmar" at bounding box center [334, 182] width 41 height 16
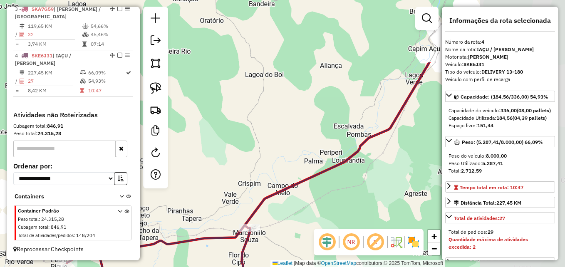
drag, startPoint x: 363, startPoint y: 49, endPoint x: 193, endPoint y: 141, distance: 192.9
click at [193, 141] on div "Janela de atendimento Grade de atendimento Capacidade Transportadoras Veículos …" at bounding box center [282, 133] width 565 height 267
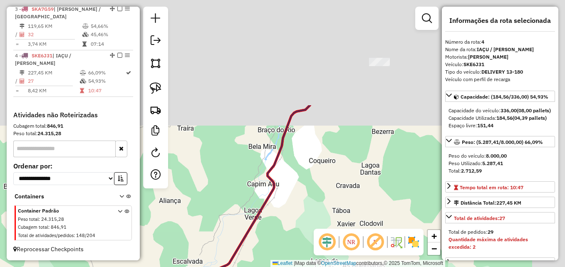
drag, startPoint x: 338, startPoint y: 167, endPoint x: 270, endPoint y: 242, distance: 101.2
click at [270, 242] on div "Janela de atendimento Grade de atendimento Capacidade Transportadoras Veículos …" at bounding box center [282, 133] width 565 height 267
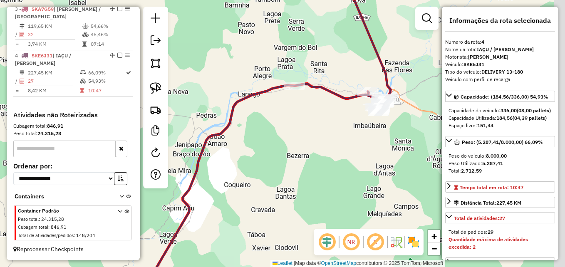
drag, startPoint x: 369, startPoint y: 147, endPoint x: 280, endPoint y: 168, distance: 91.4
click at [276, 171] on div "Janela de atendimento Grade de atendimento Capacidade Transportadoras Veículos …" at bounding box center [282, 133] width 565 height 267
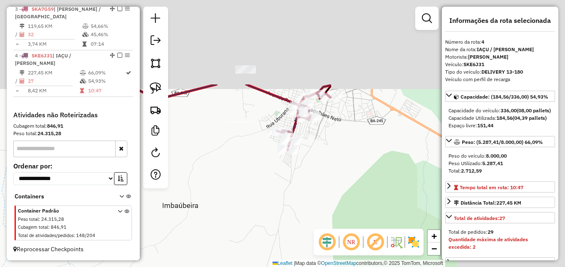
drag, startPoint x: 381, startPoint y: 86, endPoint x: 183, endPoint y: 205, distance: 230.5
click at [184, 205] on div "Janela de atendimento Grade de atendimento Capacidade Transportadoras Veículos …" at bounding box center [282, 133] width 565 height 267
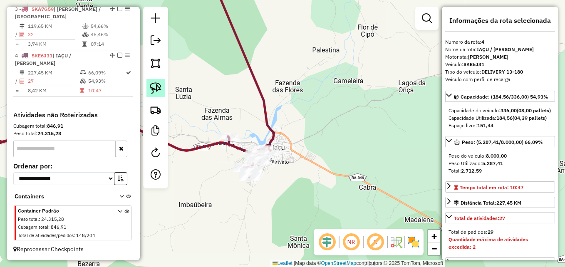
click at [162, 90] on link at bounding box center [155, 88] width 18 height 18
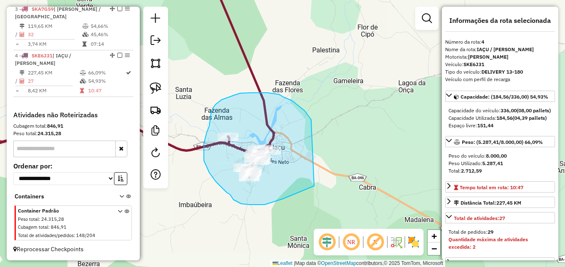
drag, startPoint x: 309, startPoint y: 117, endPoint x: 318, endPoint y: 181, distance: 64.6
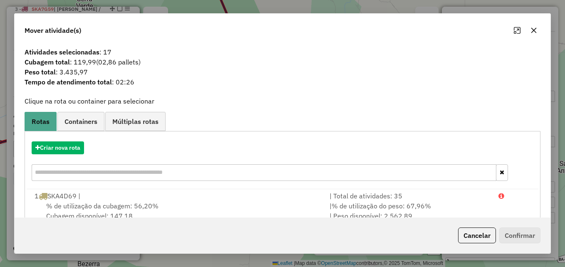
click at [535, 28] on icon "button" at bounding box center [533, 30] width 5 height 5
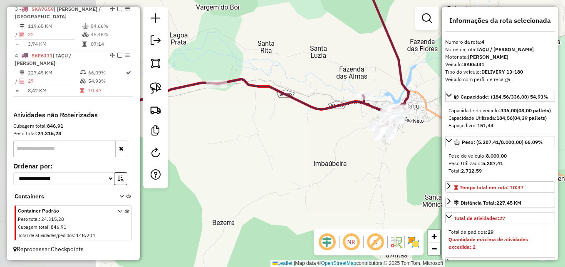
drag, startPoint x: 225, startPoint y: 202, endPoint x: 360, endPoint y: 161, distance: 140.9
click at [360, 161] on div "Janela de atendimento Grade de atendimento Capacidade Transportadoras Veículos …" at bounding box center [282, 133] width 565 height 267
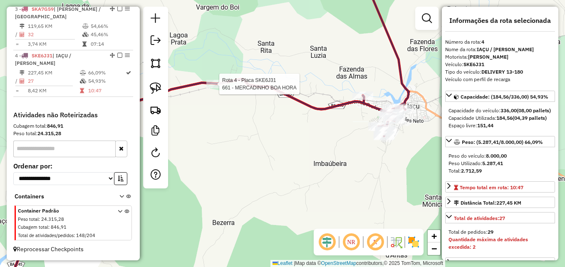
scroll to position [400, 0]
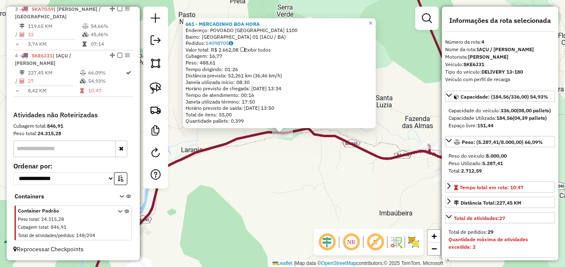
click at [237, 219] on div "661 - MERCADINHO BOA HORA Endereço: POVOADO VILA SAO ROQUE 1100 Bairro: Vila Sa…" at bounding box center [282, 133] width 565 height 267
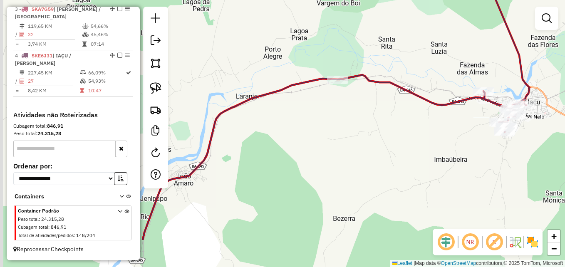
drag, startPoint x: 287, startPoint y: 178, endPoint x: 466, endPoint y: 16, distance: 241.6
click at [466, 16] on div "Janela de atendimento Grade de atendimento Capacidade Transportadoras Veículos …" at bounding box center [282, 133] width 565 height 267
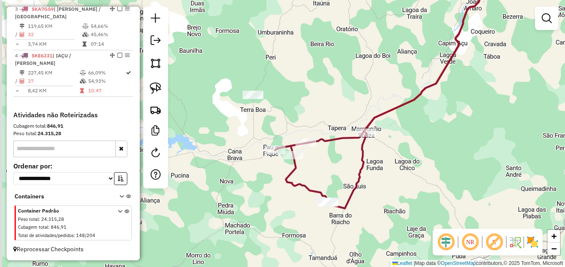
drag, startPoint x: 373, startPoint y: 189, endPoint x: 405, endPoint y: 174, distance: 34.6
click at [405, 174] on div "Janela de atendimento Grade de atendimento Capacidade Transportadoras Veículos …" at bounding box center [282, 133] width 565 height 267
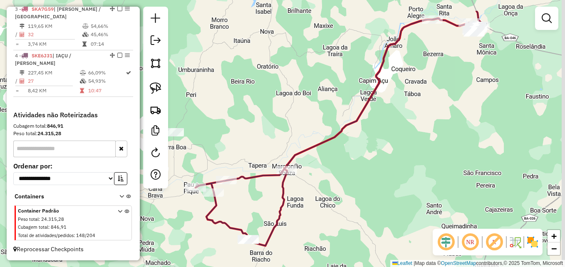
drag, startPoint x: 466, startPoint y: 124, endPoint x: 325, endPoint y: 179, distance: 151.6
click at [323, 183] on div "Janela de atendimento Grade de atendimento Capacidade Transportadoras Veículos …" at bounding box center [282, 133] width 565 height 267
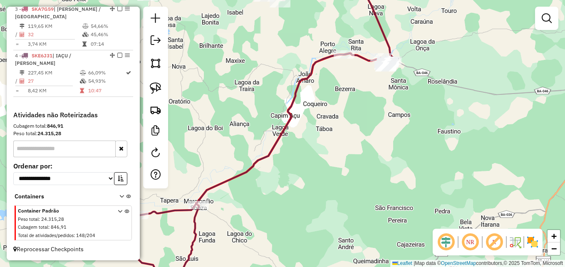
drag, startPoint x: 409, startPoint y: 141, endPoint x: 355, endPoint y: 187, distance: 70.2
click at [355, 187] on div "Janela de atendimento Grade de atendimento Capacidade Transportadoras Veículos …" at bounding box center [282, 133] width 565 height 267
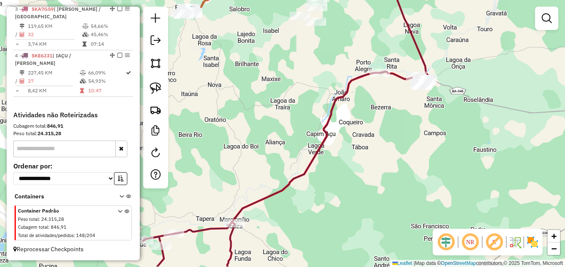
drag, startPoint x: 294, startPoint y: 199, endPoint x: 391, endPoint y: 169, distance: 101.0
click at [406, 165] on div "Janela de atendimento Grade de atendimento Capacidade Transportadoras Veículos …" at bounding box center [282, 133] width 565 height 267
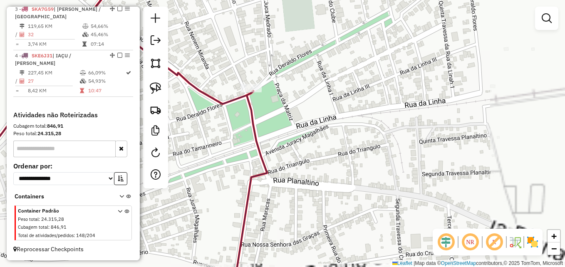
drag, startPoint x: 273, startPoint y: 112, endPoint x: 353, endPoint y: 160, distance: 92.5
click at [353, 160] on div "Janela de atendimento Grade de atendimento Capacidade Transportadoras Veículos …" at bounding box center [282, 133] width 565 height 267
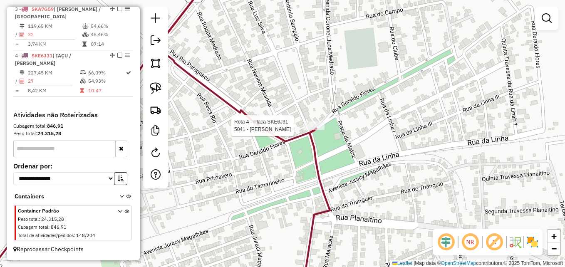
select select "**********"
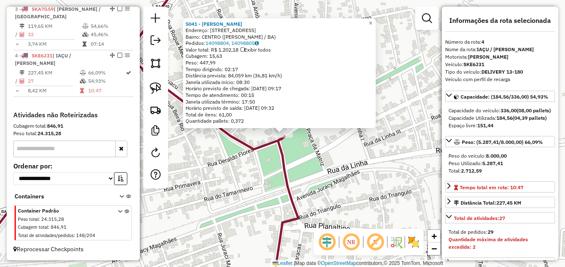
click at [346, 175] on div "5041 - ELDEN JACARE MARCIO Endereço: AVENIDA CORONEL JUCA MEDRADO 25 Bairro: CE…" at bounding box center [282, 133] width 565 height 267
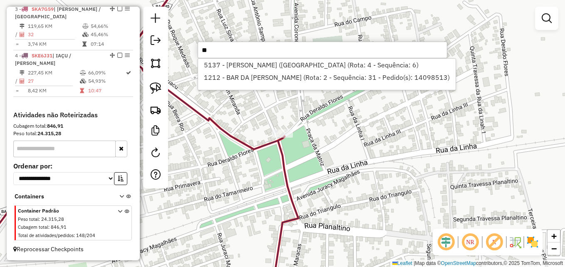
type input "*"
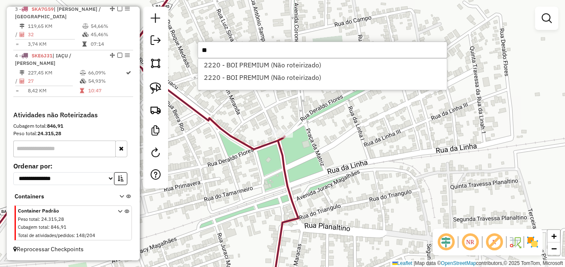
type input "*"
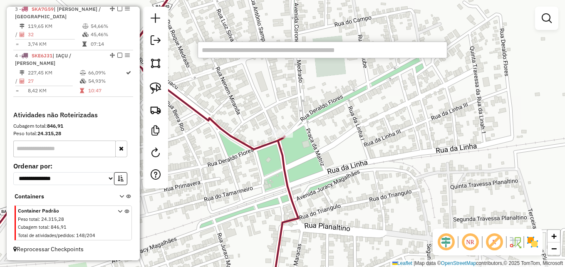
click at [354, 180] on div "Janela de atendimento Grade de atendimento Capacidade Transportadoras Veículos …" at bounding box center [282, 133] width 565 height 267
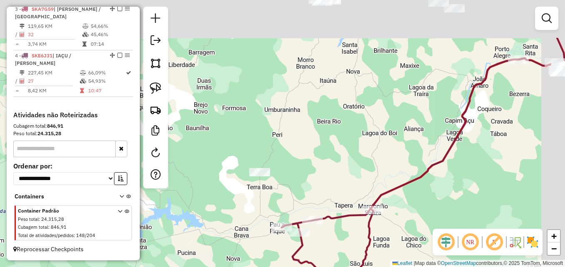
drag, startPoint x: 382, startPoint y: 91, endPoint x: 325, endPoint y: 196, distance: 119.4
click at [325, 197] on div "Janela de atendimento Grade de atendimento Capacidade Transportadoras Veículos …" at bounding box center [282, 133] width 565 height 267
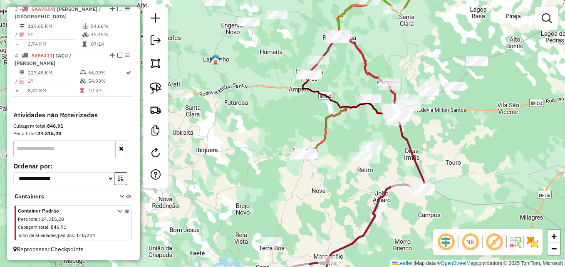
drag, startPoint x: 302, startPoint y: 170, endPoint x: 308, endPoint y: 188, distance: 18.5
click at [308, 188] on div "Janela de atendimento Grade de atendimento Capacidade Transportadoras Veículos …" at bounding box center [282, 133] width 565 height 267
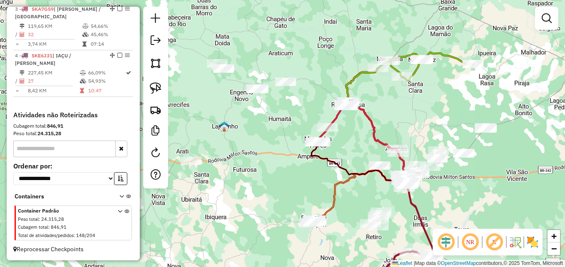
drag, startPoint x: 262, startPoint y: 105, endPoint x: 276, endPoint y: 181, distance: 77.5
click at [276, 181] on div "Janela de atendimento Grade de atendimento Capacidade Transportadoras Veículos …" at bounding box center [282, 133] width 565 height 267
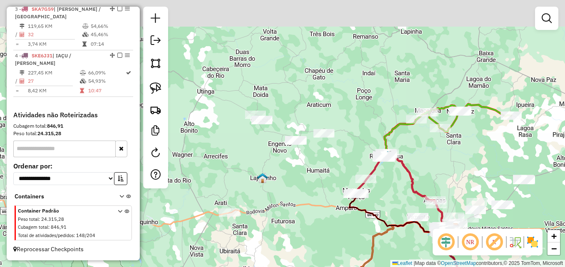
drag, startPoint x: 254, startPoint y: 174, endPoint x: 286, endPoint y: 211, distance: 49.0
click at [286, 211] on div "Janela de atendimento Grade de atendimento Capacidade Transportadoras Veículos …" at bounding box center [282, 133] width 565 height 267
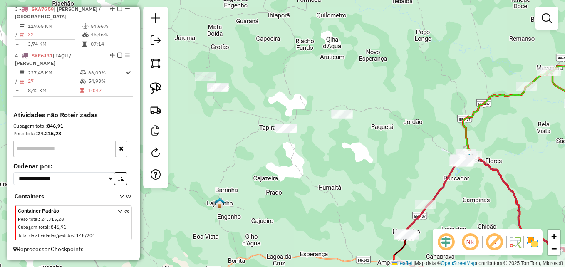
drag, startPoint x: 367, startPoint y: 158, endPoint x: 339, endPoint y: 154, distance: 28.1
click at [344, 154] on div "Janela de atendimento Grade de atendimento Capacidade Transportadoras Veículos …" at bounding box center [282, 133] width 565 height 267
click at [155, 81] on link at bounding box center [155, 88] width 18 height 18
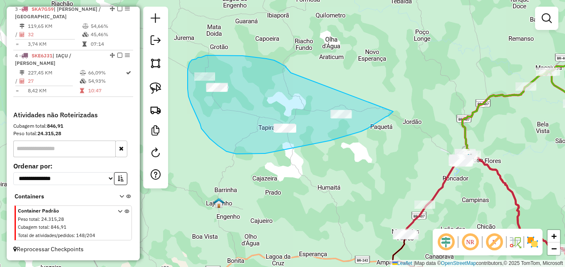
drag, startPoint x: 266, startPoint y: 59, endPoint x: 393, endPoint y: 111, distance: 137.6
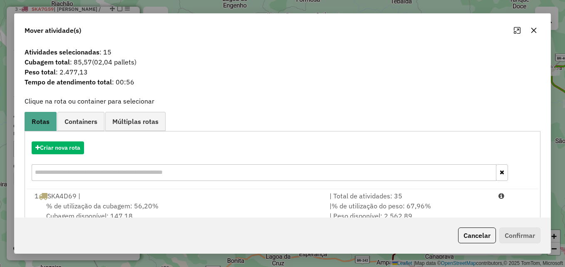
click at [536, 27] on icon "button" at bounding box center [533, 30] width 7 height 7
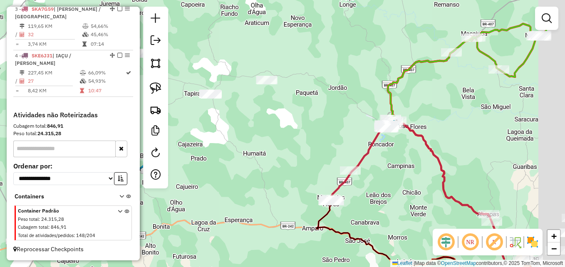
drag, startPoint x: 408, startPoint y: 154, endPoint x: 293, endPoint y: 109, distance: 124.3
click at [296, 109] on div "Janela de atendimento Grade de atendimento Capacidade Transportadoras Veículos …" at bounding box center [282, 133] width 565 height 267
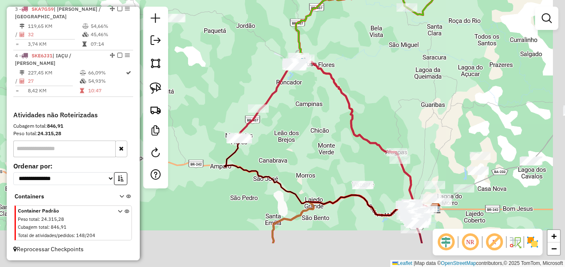
drag, startPoint x: 353, startPoint y: 159, endPoint x: 257, endPoint y: 60, distance: 137.3
click at [258, 61] on div "Janela de atendimento Grade de atendimento Capacidade Transportadoras Veículos …" at bounding box center [282, 133] width 565 height 267
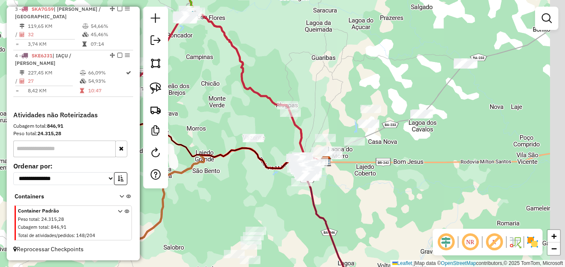
drag, startPoint x: 413, startPoint y: 177, endPoint x: 338, endPoint y: 173, distance: 74.5
click at [338, 173] on div "Janela de atendimento Grade de atendimento Capacidade Transportadoras Veículos …" at bounding box center [282, 133] width 565 height 267
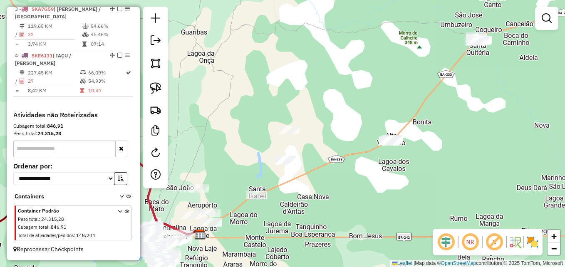
drag, startPoint x: 365, startPoint y: 133, endPoint x: 308, endPoint y: 227, distance: 110.0
click at [308, 227] on div "Janela de atendimento Grade de atendimento Capacidade Transportadoras Veículos …" at bounding box center [282, 133] width 565 height 267
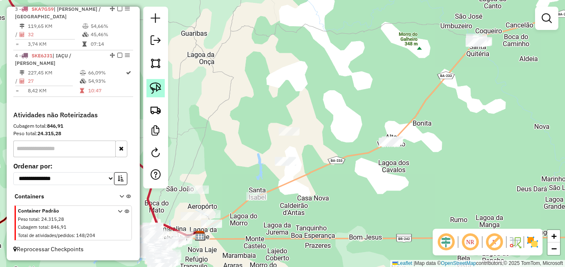
click at [154, 91] on img at bounding box center [156, 88] width 12 height 12
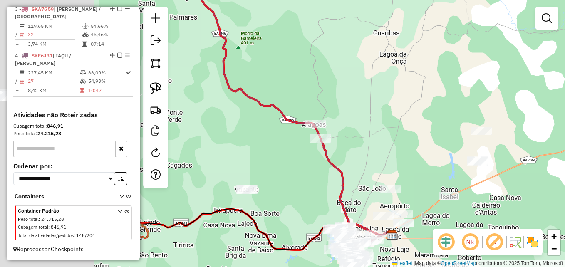
drag, startPoint x: 231, startPoint y: 166, endPoint x: 474, endPoint y: 167, distance: 243.2
click at [483, 166] on div "Janela de atendimento Grade de atendimento Capacidade Transportadoras Veículos …" at bounding box center [282, 133] width 565 height 267
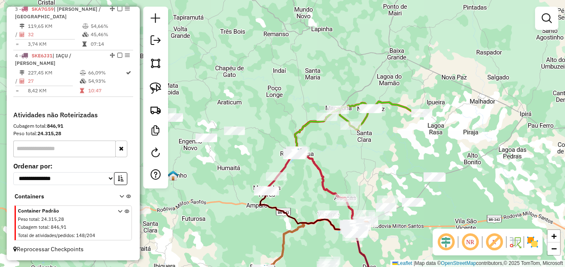
drag, startPoint x: 253, startPoint y: 184, endPoint x: 315, endPoint y: 196, distance: 62.8
click at [315, 196] on div "Janela de atendimento Grade de atendimento Capacidade Transportadoras Veículos …" at bounding box center [282, 133] width 565 height 267
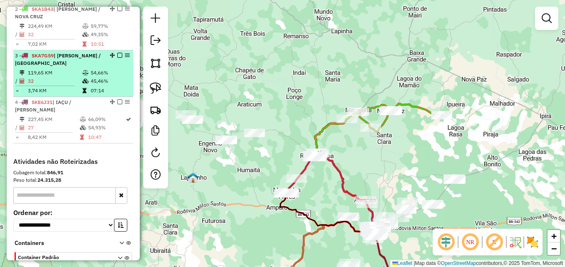
scroll to position [276, 0]
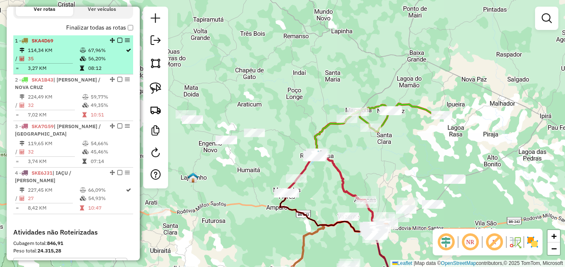
click at [67, 54] on td "114,34 KM" at bounding box center [53, 50] width 52 height 8
select select "**********"
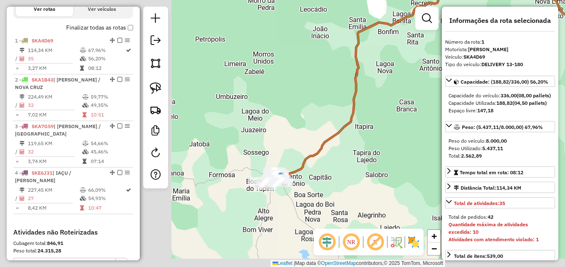
drag, startPoint x: 387, startPoint y: 131, endPoint x: 473, endPoint y: 79, distance: 100.9
click at [497, 71] on hb-router-mapa "Informações da Sessão 979457 - 15/08/2025 Criação: 14/08/2025 17:08 Depósito: D…" at bounding box center [282, 133] width 565 height 267
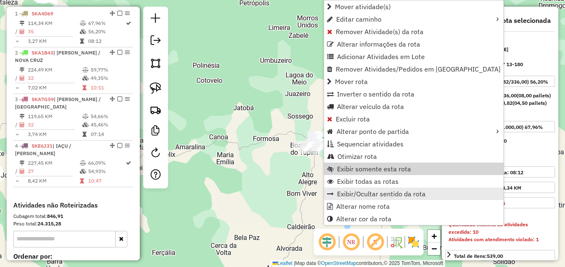
scroll to position [312, 0]
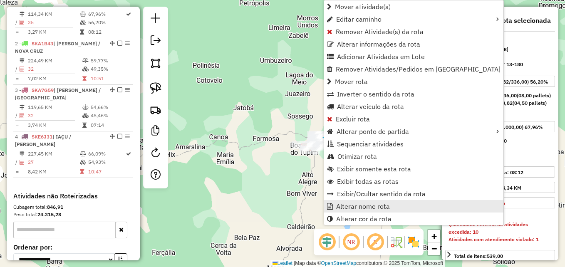
click at [368, 209] on span "Alterar nome rota" at bounding box center [363, 206] width 54 height 7
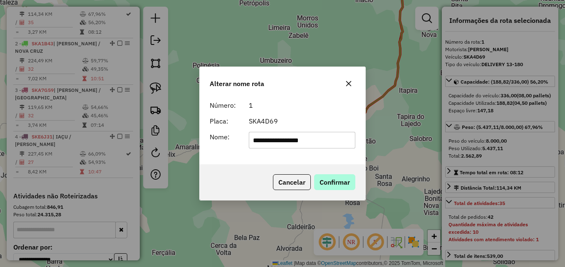
type input "**********"
click at [338, 184] on button "Confirmar" at bounding box center [334, 182] width 41 height 16
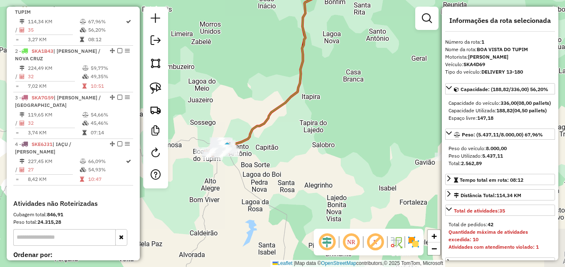
drag, startPoint x: 366, startPoint y: 160, endPoint x: 223, endPoint y: 164, distance: 143.1
click at [269, 167] on div "Janela de atendimento Grade de atendimento Capacidade Transportadoras Veículos …" at bounding box center [282, 133] width 565 height 267
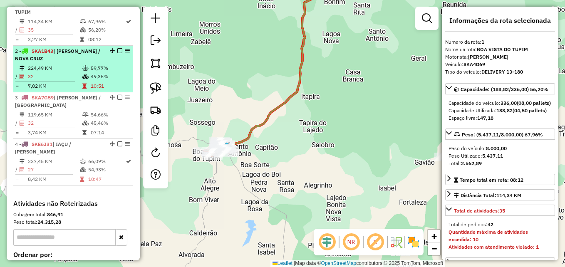
click at [31, 71] on li "2 - SKA1B43 | RUY BARBOSA / NOVA CRUZ 224,49 KM 59,77% / 32 49,35% = 7,02 KM 10…" at bounding box center [73, 69] width 120 height 47
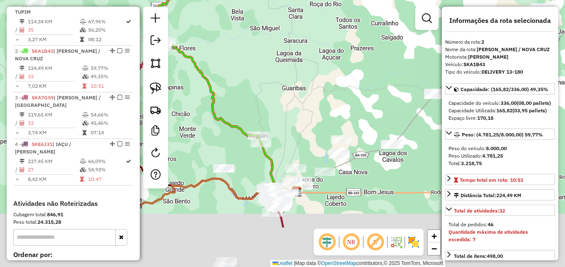
drag, startPoint x: 292, startPoint y: 170, endPoint x: 292, endPoint y: 104, distance: 66.1
click at [292, 104] on div "Janela de atendimento Grade de atendimento Capacidade Transportadoras Veículos …" at bounding box center [282, 133] width 565 height 267
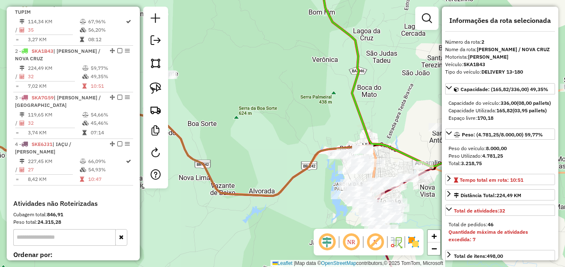
drag, startPoint x: 220, startPoint y: 212, endPoint x: 288, endPoint y: 185, distance: 74.0
click at [288, 185] on div "Janela de atendimento Grade de atendimento Capacidade Transportadoras Veículos …" at bounding box center [282, 133] width 565 height 267
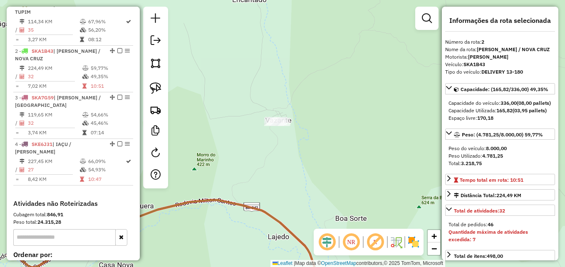
drag, startPoint x: 243, startPoint y: 166, endPoint x: 279, endPoint y: 163, distance: 35.9
click at [279, 163] on div "Janela de atendimento Grade de atendimento Capacidade Transportadoras Veículos …" at bounding box center [282, 133] width 565 height 267
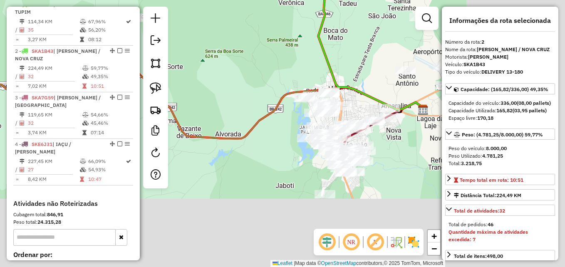
drag, startPoint x: 357, startPoint y: 188, endPoint x: 281, endPoint y: 123, distance: 99.1
click at [204, 57] on div "Janela de atendimento Grade de atendimento Capacidade Transportadoras Veículos …" at bounding box center [282, 133] width 565 height 267
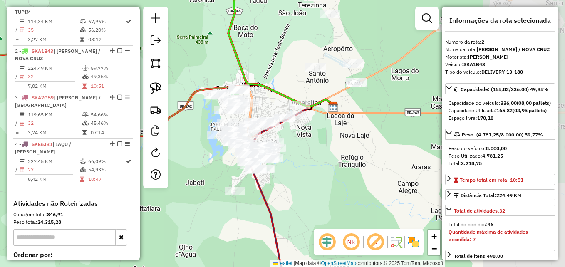
drag, startPoint x: 263, startPoint y: 172, endPoint x: 178, endPoint y: 168, distance: 85.7
click at [178, 168] on div "Janela de atendimento Grade de atendimento Capacidade Transportadoras Veículos …" at bounding box center [282, 133] width 565 height 267
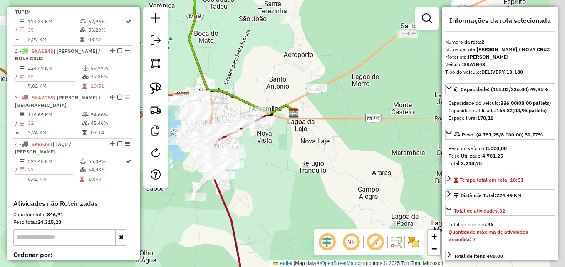
drag, startPoint x: 361, startPoint y: 136, endPoint x: 292, endPoint y: 156, distance: 72.2
click at [300, 150] on div "Janela de atendimento Grade de atendimento Capacidade Transportadoras Veículos …" at bounding box center [282, 133] width 565 height 267
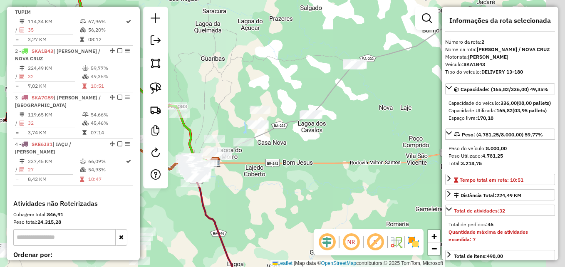
drag, startPoint x: 309, startPoint y: 160, endPoint x: 242, endPoint y: 175, distance: 69.4
click at [242, 175] on div "Janela de atendimento Grade de atendimento Capacidade Transportadoras Veículos …" at bounding box center [282, 133] width 565 height 267
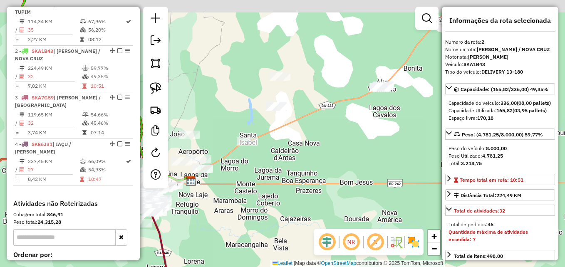
drag, startPoint x: 246, startPoint y: 176, endPoint x: 258, endPoint y: 229, distance: 54.6
click at [258, 229] on div "Janela de atendimento Grade de atendimento Capacidade Transportadoras Veículos …" at bounding box center [282, 133] width 565 height 267
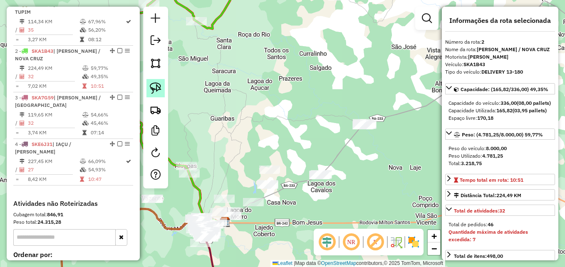
click at [160, 88] on img at bounding box center [156, 88] width 12 height 12
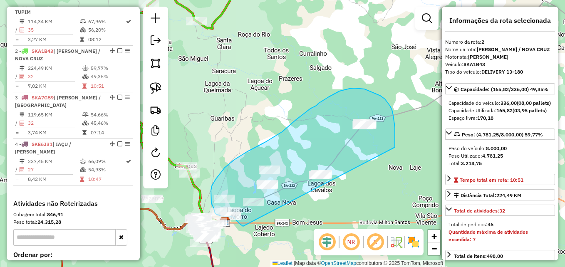
drag, startPoint x: 243, startPoint y: 226, endPoint x: 395, endPoint y: 148, distance: 170.5
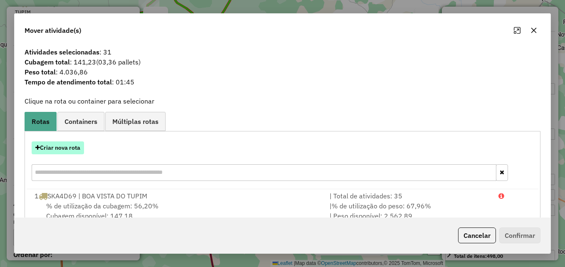
click at [76, 147] on button "Criar nova rota" at bounding box center [58, 147] width 52 height 13
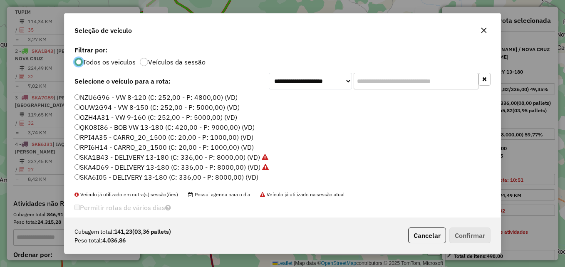
scroll to position [28, 0]
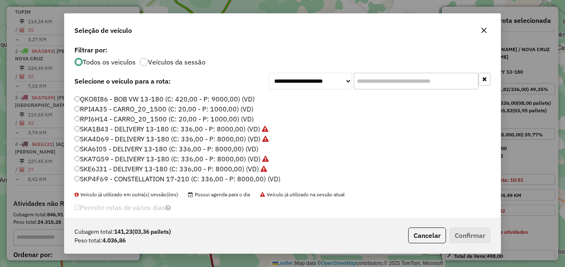
click at [97, 180] on label "SKP4F69 - CONSTELLATION 17-210 (C: 336,00 - P: 8000,00) (VD)" at bounding box center [177, 179] width 206 height 10
click at [468, 239] on button "Confirmar" at bounding box center [469, 235] width 41 height 16
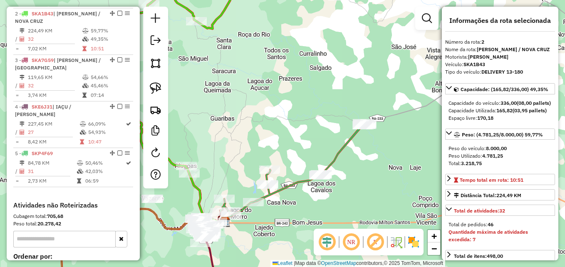
scroll to position [358, 0]
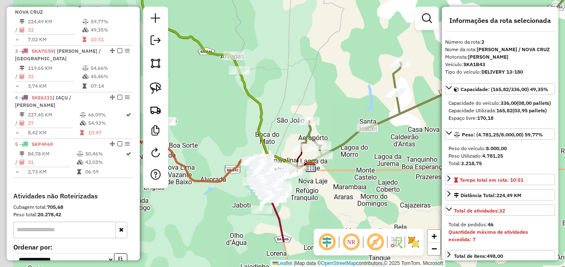
drag, startPoint x: 275, startPoint y: 222, endPoint x: 318, endPoint y: 171, distance: 67.0
click at [353, 168] on div "Janela de atendimento Grade de atendimento Capacidade Transportadoras Veículos …" at bounding box center [282, 133] width 565 height 267
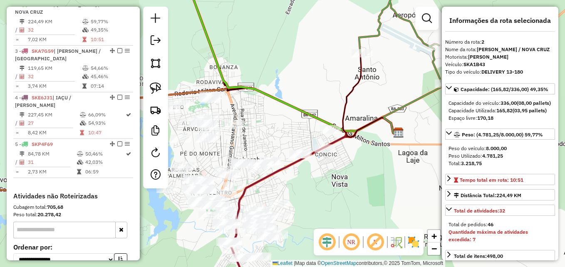
drag, startPoint x: 385, startPoint y: 174, endPoint x: 320, endPoint y: 174, distance: 64.9
click at [320, 174] on div "Janela de atendimento Grade de atendimento Capacidade Transportadoras Veículos …" at bounding box center [282, 133] width 565 height 267
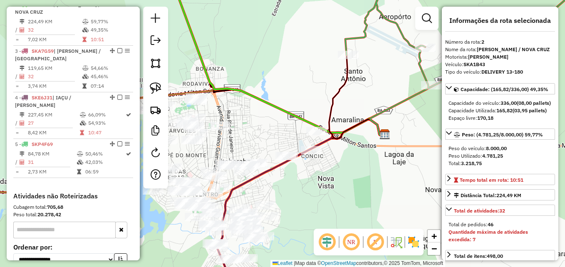
drag, startPoint x: 312, startPoint y: 177, endPoint x: 304, endPoint y: 177, distance: 8.3
click at [304, 177] on div "Janela de atendimento Grade de atendimento Capacidade Transportadoras Veículos …" at bounding box center [282, 133] width 565 height 267
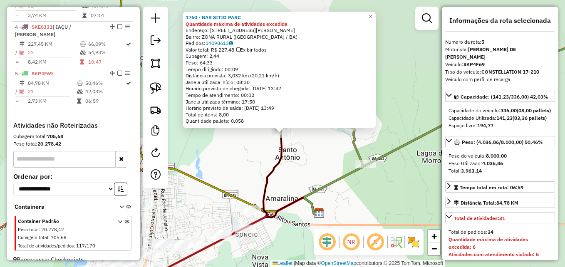
scroll to position [447, 0]
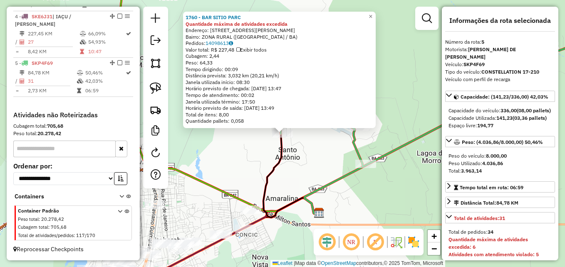
click at [325, 178] on div "1760 - BAR SITIO PARC Quantidade máxima de atividades excedida Endereço: Avenid…" at bounding box center [282, 133] width 565 height 267
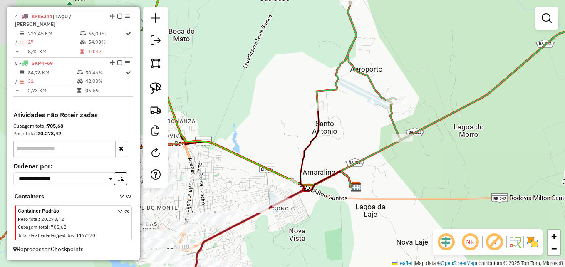
drag, startPoint x: 318, startPoint y: 216, endPoint x: 467, endPoint y: 101, distance: 188.3
click at [361, 181] on img at bounding box center [355, 186] width 11 height 11
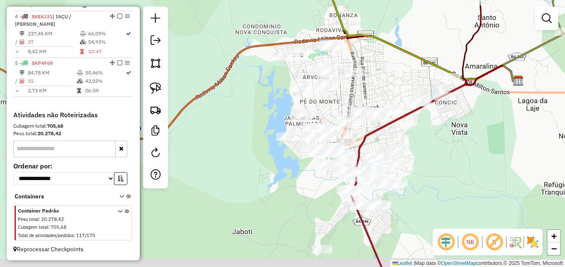
drag, startPoint x: 206, startPoint y: 190, endPoint x: 261, endPoint y: 153, distance: 65.6
click at [261, 153] on div "Janela de atendimento Grade de atendimento Capacidade Transportadoras Veículos …" at bounding box center [282, 133] width 565 height 267
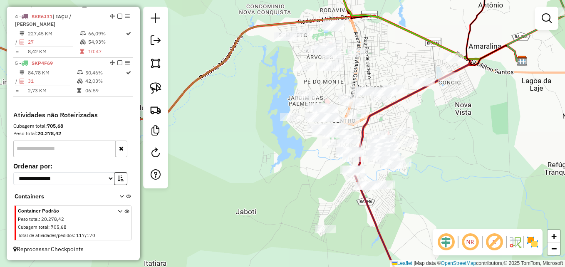
drag, startPoint x: 159, startPoint y: 87, endPoint x: 315, endPoint y: 202, distance: 193.8
click at [160, 89] on img at bounding box center [156, 88] width 12 height 12
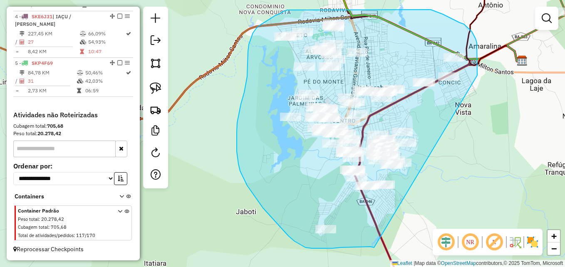
drag, startPoint x: 360, startPoint y: 247, endPoint x: 477, endPoint y: 75, distance: 207.7
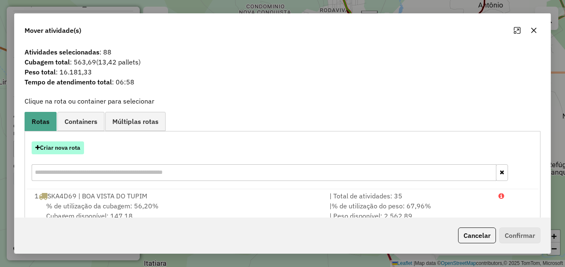
click at [59, 148] on button "Criar nova rota" at bounding box center [58, 147] width 52 height 13
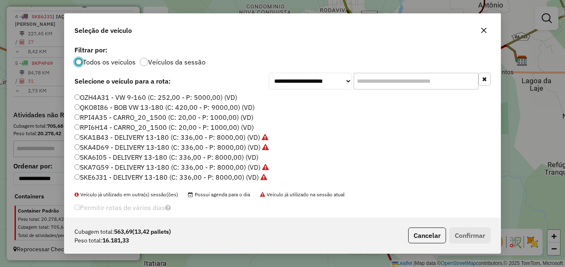
scroll to position [28, 0]
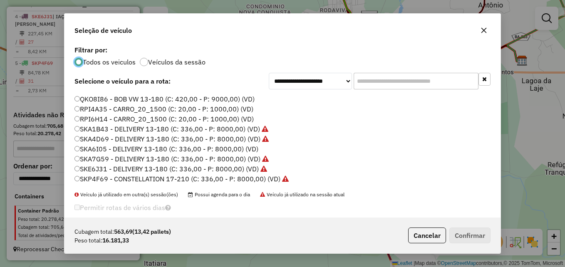
click at [86, 147] on label "SKA6I05 - DELIVERY 13-180 (C: 336,00 - P: 8000,00) (VD)" at bounding box center [166, 149] width 184 height 10
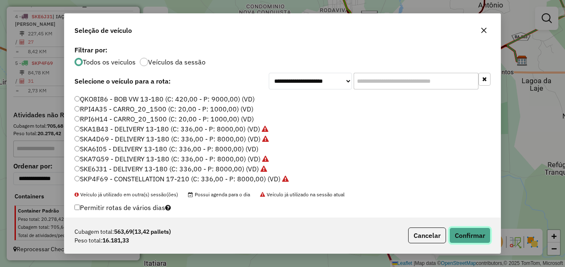
click at [480, 237] on button "Confirmar" at bounding box center [469, 235] width 41 height 16
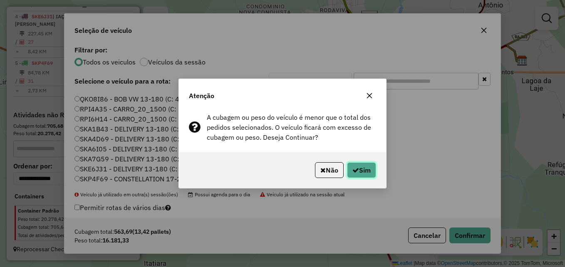
click at [358, 166] on button "Sim" at bounding box center [361, 170] width 29 height 16
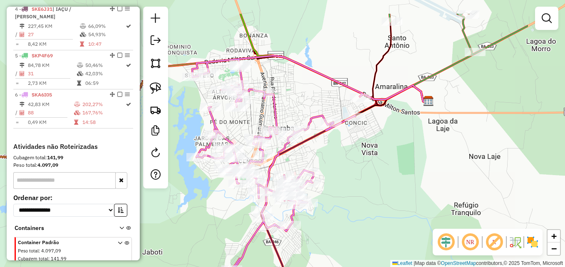
drag, startPoint x: 412, startPoint y: 121, endPoint x: 346, endPoint y: 155, distance: 74.0
click at [346, 155] on div "Janela de atendimento Grade de atendimento Capacidade Transportadoras Veículos …" at bounding box center [282, 133] width 565 height 267
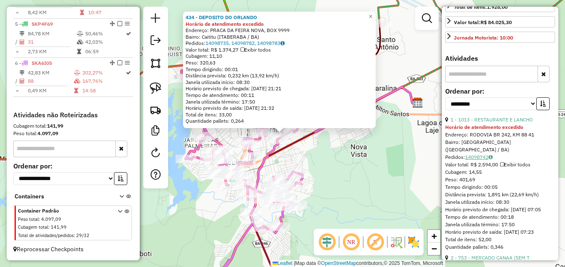
scroll to position [249, 0]
click at [476, 110] on select "**********" at bounding box center [490, 103] width 91 height 13
select select "*********"
click at [445, 110] on select "**********" at bounding box center [490, 103] width 91 height 13
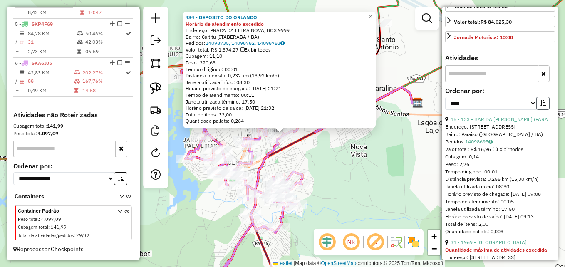
click at [540, 106] on icon "button" at bounding box center [543, 103] width 6 height 6
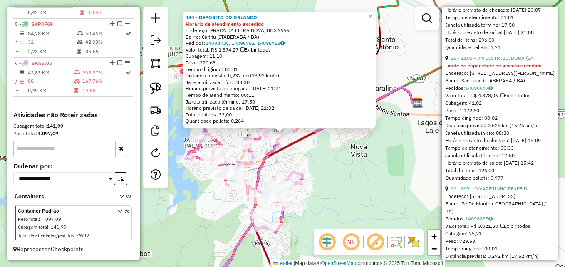
scroll to position [457, 0]
click at [506, 60] on link "56 - 1105 - VM DISTRIBUIDORA (SA" at bounding box center [491, 57] width 83 height 6
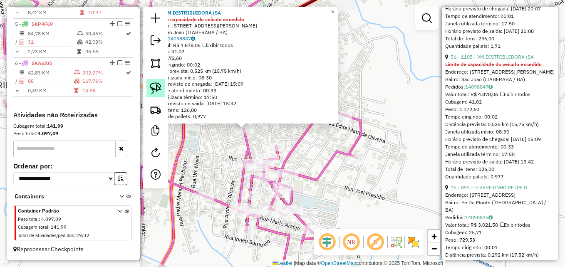
click at [156, 91] on img at bounding box center [156, 88] width 12 height 12
drag, startPoint x: 274, startPoint y: 131, endPoint x: 232, endPoint y: 118, distance: 43.4
click at [232, 118] on div "1105 - VM DISTRIBUIDORA (SA Limite de capacidade do veículo excedido Endereço: …" at bounding box center [282, 133] width 565 height 267
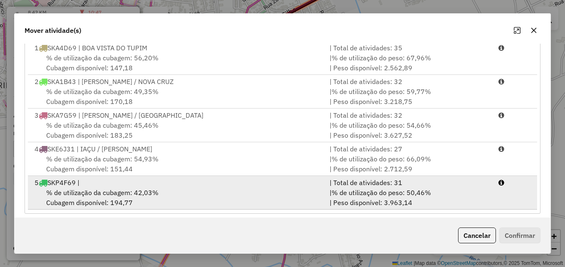
scroll to position [152, 0]
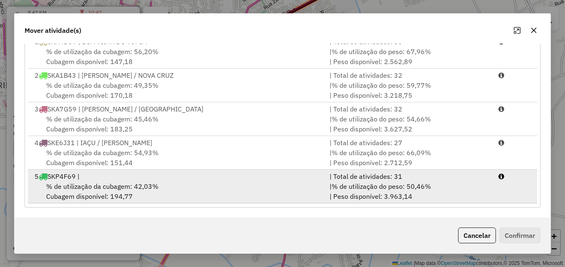
click at [158, 188] on div "% de utilização da cubagem: 42,03% Cubagem disponível: 194,77" at bounding box center [177, 191] width 295 height 20
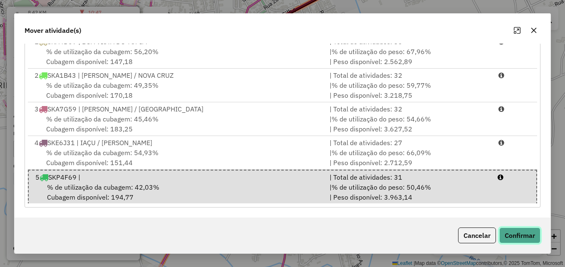
click at [515, 233] on button "Confirmar" at bounding box center [519, 235] width 41 height 16
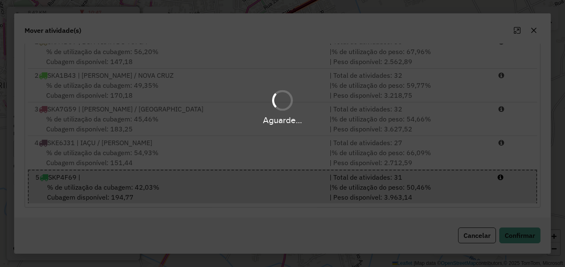
scroll to position [0, 0]
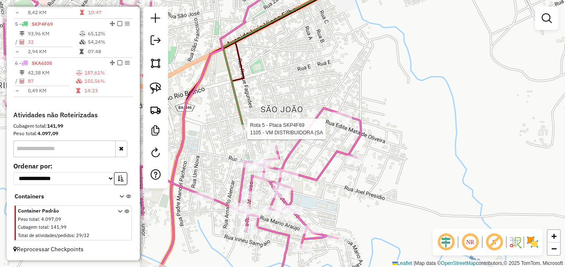
select select "*********"
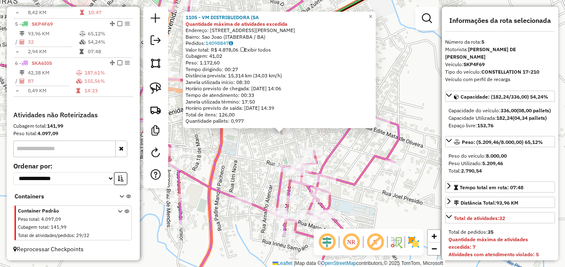
click at [270, 147] on div "1105 - VM DISTRIBUIDORA (SA Quantidade máxima de atividades excedida Endereço: …" at bounding box center [282, 133] width 565 height 267
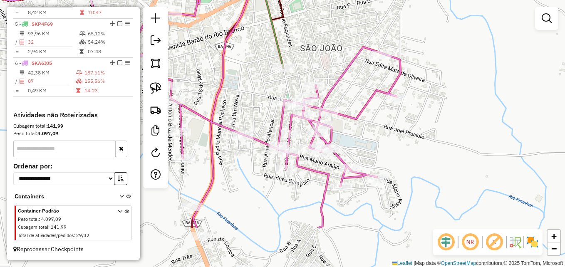
drag, startPoint x: 251, startPoint y: 159, endPoint x: 252, endPoint y: 93, distance: 65.7
click at [252, 93] on div "Janela de atendimento Grade de atendimento Capacidade Transportadoras Veículos …" at bounding box center [282, 133] width 565 height 267
click at [155, 85] on img at bounding box center [156, 88] width 12 height 12
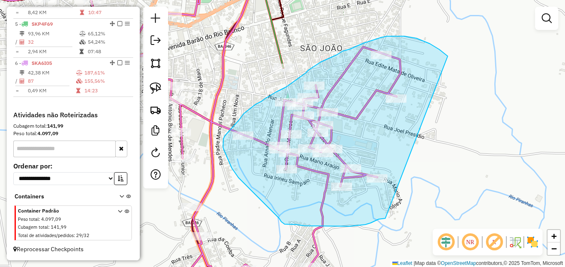
drag, startPoint x: 385, startPoint y: 218, endPoint x: 447, endPoint y: 58, distance: 171.5
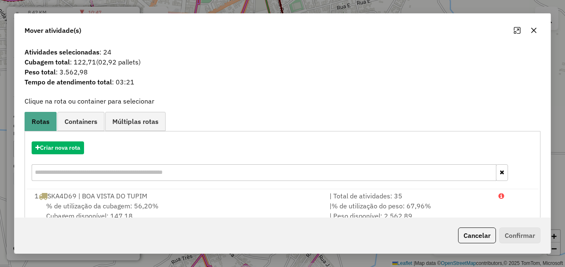
click at [535, 30] on icon "button" at bounding box center [533, 30] width 7 height 7
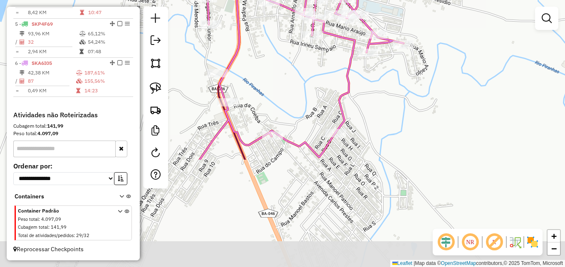
drag, startPoint x: 430, startPoint y: 166, endPoint x: 457, endPoint y: 32, distance: 136.4
click at [457, 32] on div "Janela de atendimento Grade de atendimento Capacidade Transportadoras Veículos …" at bounding box center [282, 133] width 565 height 267
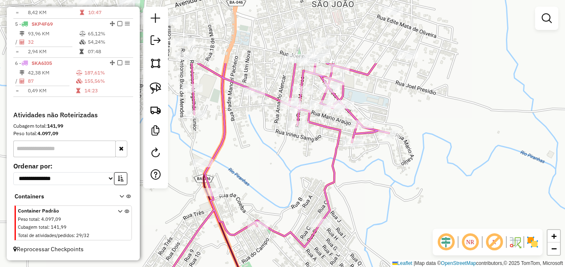
drag, startPoint x: 436, startPoint y: 120, endPoint x: 429, endPoint y: 154, distance: 34.5
click at [429, 154] on div "Janela de atendimento Grade de atendimento Capacidade Transportadoras Veículos …" at bounding box center [282, 133] width 565 height 267
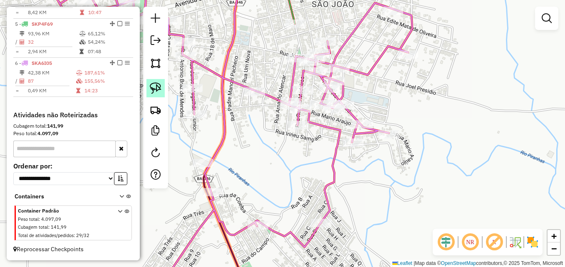
click at [152, 83] on img at bounding box center [156, 88] width 12 height 12
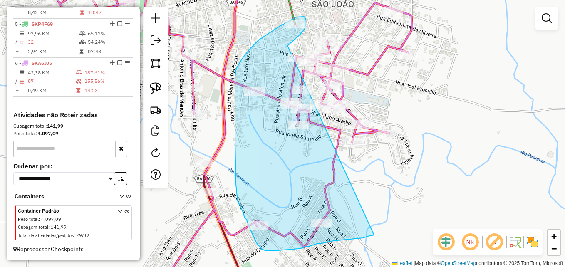
drag, startPoint x: 374, startPoint y: 235, endPoint x: 290, endPoint y: 47, distance: 205.7
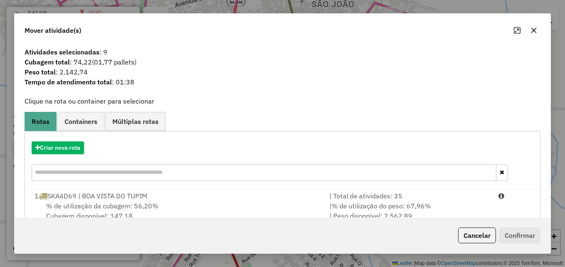
click at [539, 30] on button "button" at bounding box center [533, 30] width 13 height 13
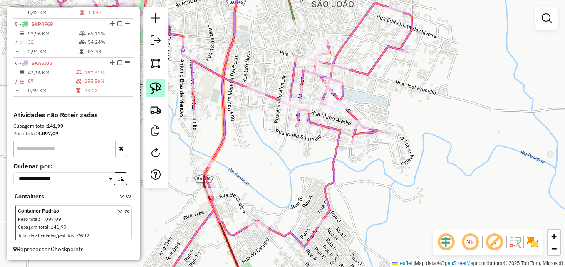
click at [160, 91] on img at bounding box center [156, 88] width 12 height 12
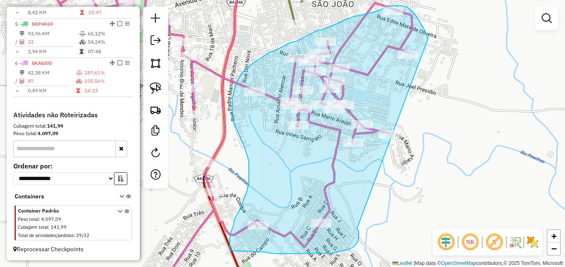
drag, startPoint x: 358, startPoint y: 230, endPoint x: 428, endPoint y: 38, distance: 204.1
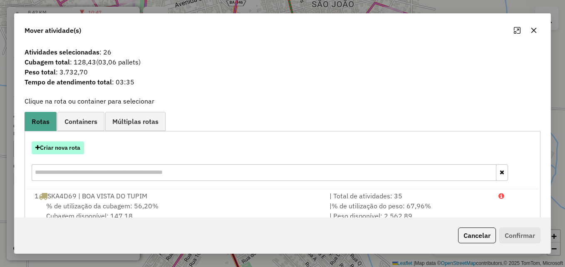
click at [63, 153] on button "Criar nova rota" at bounding box center [58, 147] width 52 height 13
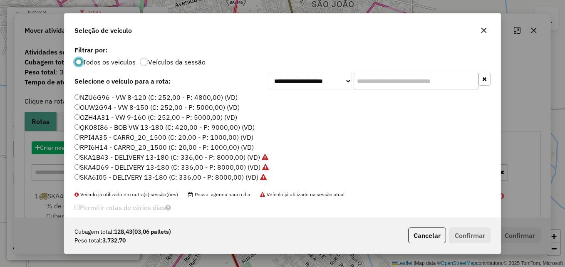
scroll to position [5, 2]
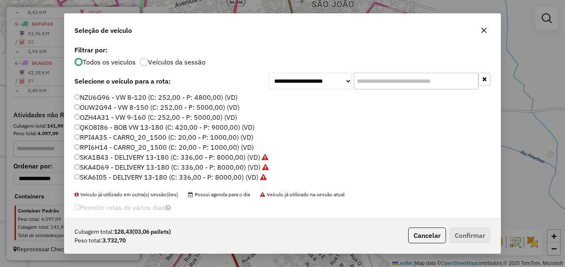
click at [100, 97] on label "NZU6G96 - VW 8-120 (C: 252,00 - P: 4800,00) (VD)" at bounding box center [155, 97] width 163 height 10
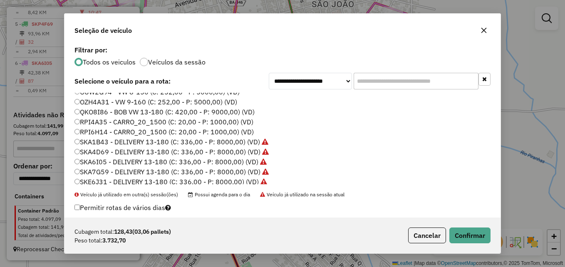
scroll to position [28, 0]
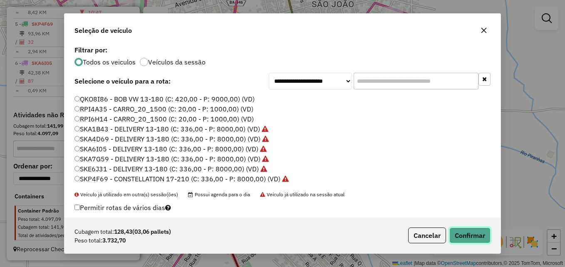
click at [466, 232] on button "Confirmar" at bounding box center [469, 235] width 41 height 16
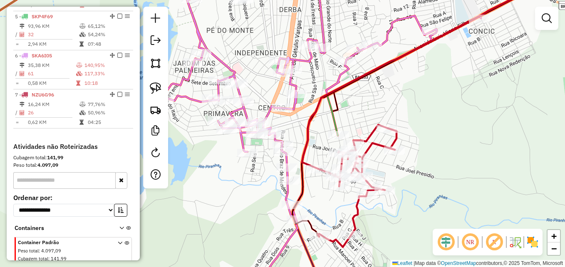
drag, startPoint x: 370, startPoint y: 81, endPoint x: 368, endPoint y: 136, distance: 55.4
click at [368, 136] on div "Janela de atendimento Grade de atendimento Capacidade Transportadoras Veículos …" at bounding box center [282, 133] width 565 height 267
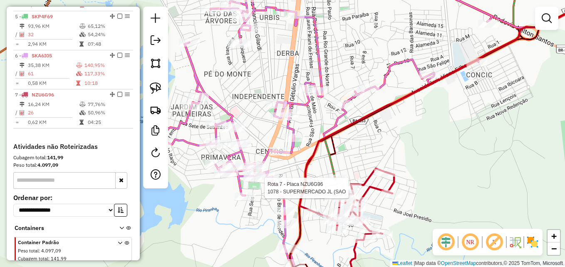
select select "*********"
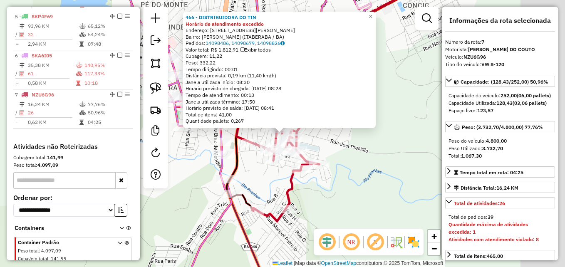
scroll to position [525, 0]
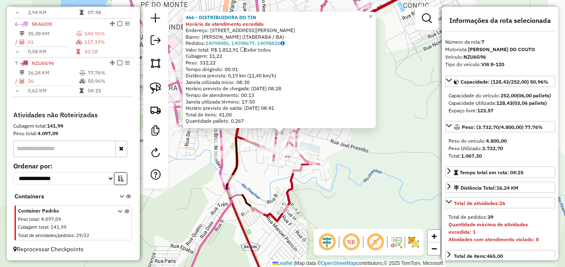
click at [400, 157] on div "466 - DISTRIBUIDORA DO TIN Horário de atendimento excedido Endereço: Rua Manoel…" at bounding box center [282, 133] width 565 height 267
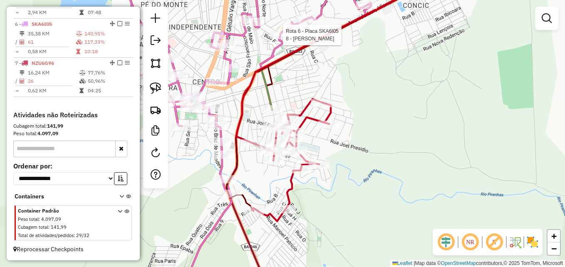
select select "*********"
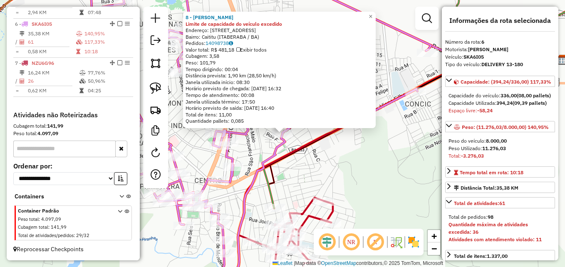
click at [344, 168] on div "8 - ABATEDOURO KI FRANGO Limite de capacidade do veículo excedido Endereço: RUA…" at bounding box center [282, 133] width 565 height 267
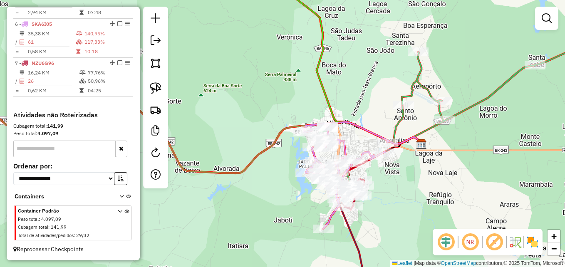
drag, startPoint x: 358, startPoint y: 178, endPoint x: 363, endPoint y: 191, distance: 13.9
click at [363, 195] on div "Janela de atendimento Grade de atendimento Capacidade Transportadoras Veículos …" at bounding box center [282, 133] width 565 height 267
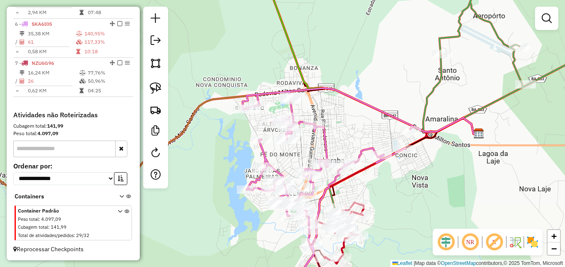
click at [410, 124] on icon at bounding box center [327, 190] width 170 height 205
select select "*********"
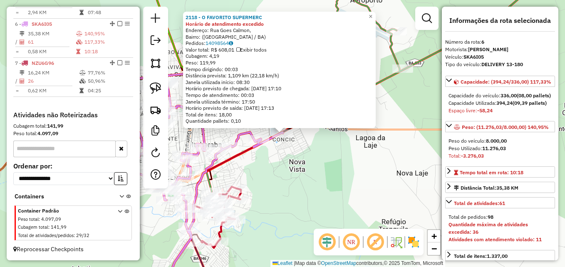
click at [285, 173] on div "2118 - O FAVORITO SUPERMERC Horário de atendimento excedido Endereço: Rua Goes …" at bounding box center [282, 133] width 565 height 267
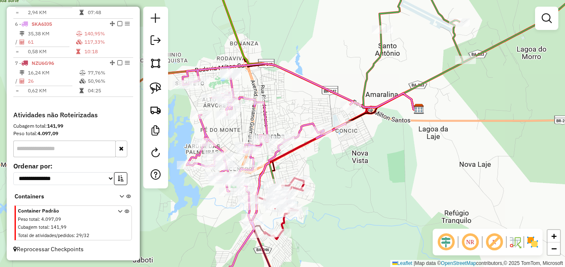
drag, startPoint x: 285, startPoint y: 173, endPoint x: 407, endPoint y: 153, distance: 123.9
click at [407, 153] on div "Janela de atendimento Grade de atendimento Capacidade Transportadoras Veículos …" at bounding box center [282, 133] width 565 height 267
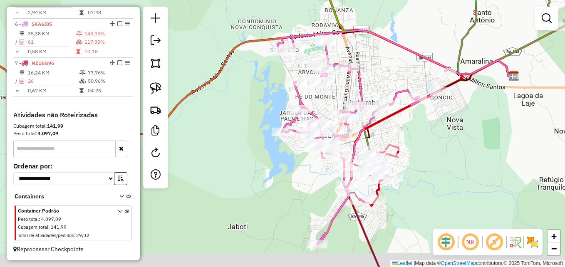
drag, startPoint x: 235, startPoint y: 180, endPoint x: 299, endPoint y: 150, distance: 70.7
click at [299, 150] on div "Janela de atendimento Grade de atendimento Capacidade Transportadoras Veículos …" at bounding box center [282, 133] width 565 height 267
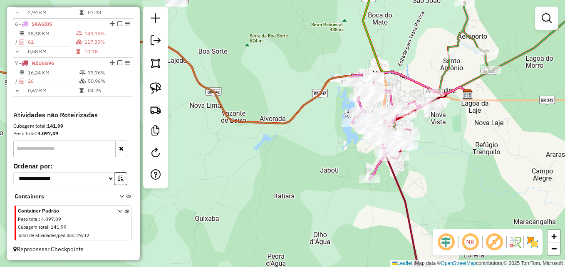
drag, startPoint x: 284, startPoint y: 212, endPoint x: 330, endPoint y: 197, distance: 48.1
click at [330, 197] on div "Janela de atendimento Grade de atendimento Capacidade Transportadoras Veículos …" at bounding box center [282, 133] width 565 height 267
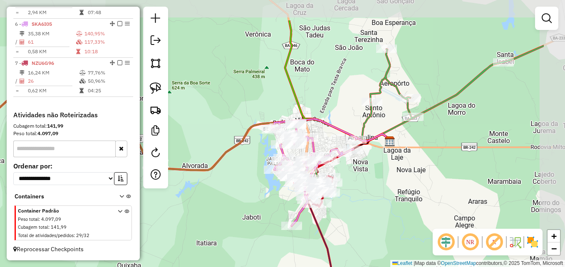
drag, startPoint x: 326, startPoint y: 183, endPoint x: 252, endPoint y: 230, distance: 88.0
click at [252, 230] on div "Janela de atendimento Grade de atendimento Capacidade Transportadoras Veículos …" at bounding box center [282, 133] width 565 height 267
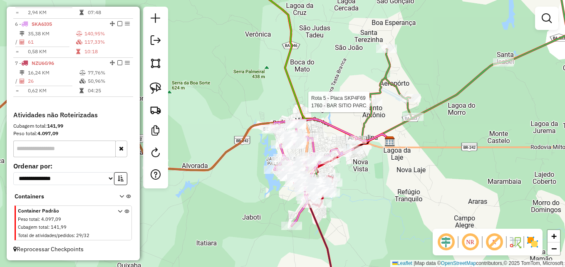
select select "*********"
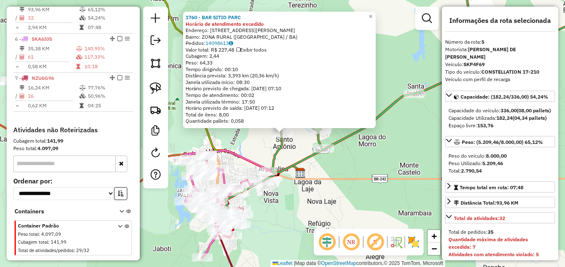
scroll to position [498, 0]
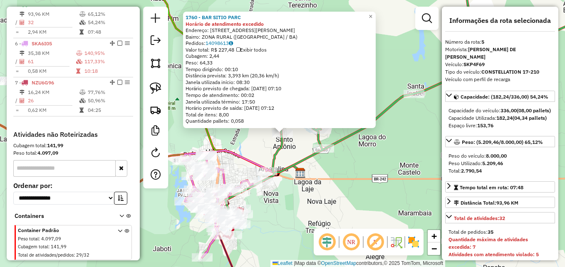
click at [322, 199] on div "1760 - BAR SITIO PARC Horário de atendimento excedido Endereço: Avenida Flavian…" at bounding box center [282, 133] width 565 height 267
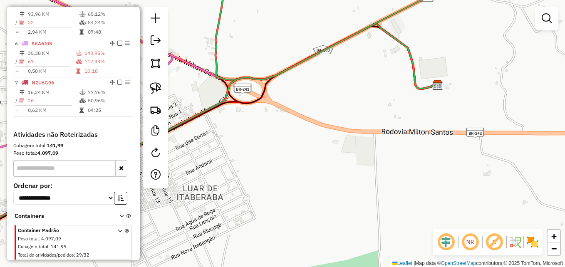
drag, startPoint x: 238, startPoint y: 198, endPoint x: 387, endPoint y: 216, distance: 150.8
click at [387, 216] on div "Janela de atendimento Grade de atendimento Capacidade Transportadoras Veículos …" at bounding box center [282, 133] width 565 height 267
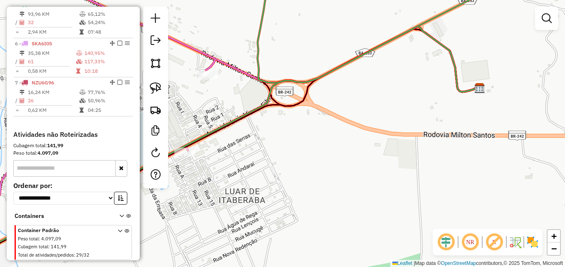
drag, startPoint x: 274, startPoint y: 180, endPoint x: 424, endPoint y: 183, distance: 150.1
click at [424, 183] on div "Janela de atendimento Grade de atendimento Capacidade Transportadoras Veículos …" at bounding box center [282, 133] width 565 height 267
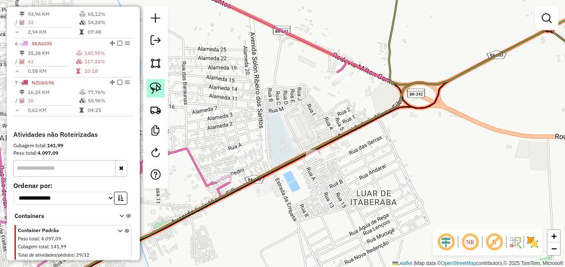
click at [157, 85] on img at bounding box center [156, 88] width 12 height 12
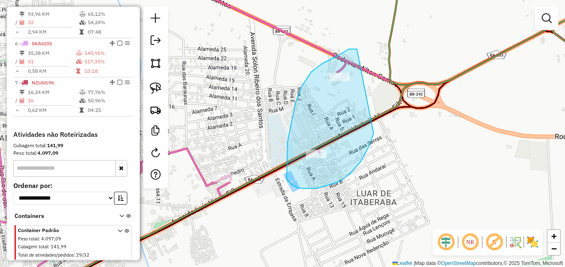
drag, startPoint x: 357, startPoint y: 50, endPoint x: 374, endPoint y: 132, distance: 83.7
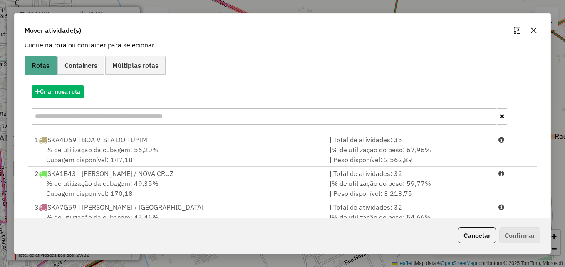
scroll to position [152, 0]
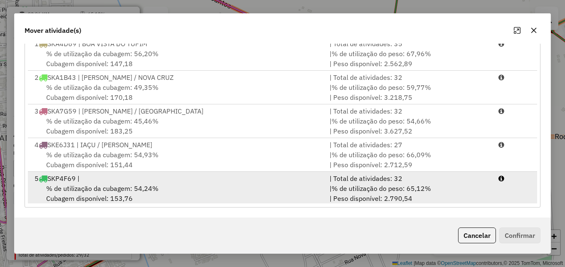
click at [103, 189] on span "% de utilização da cubagem: 54,24%" at bounding box center [102, 188] width 112 height 8
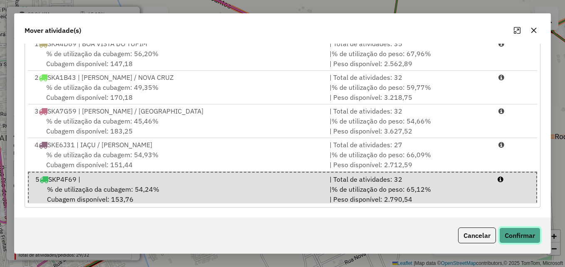
click at [510, 231] on button "Confirmar" at bounding box center [519, 235] width 41 height 16
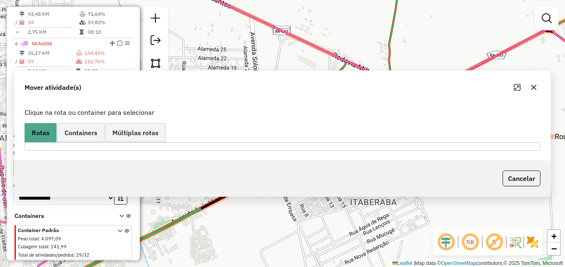
scroll to position [420, 0]
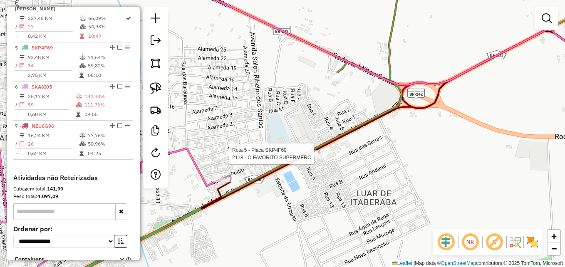
select select "*********"
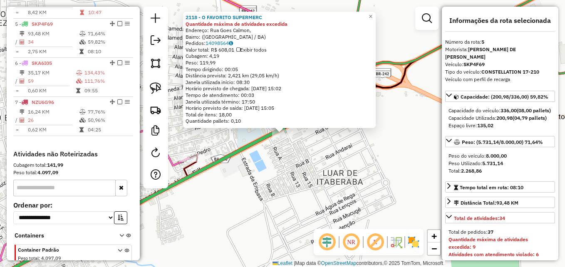
scroll to position [498, 0]
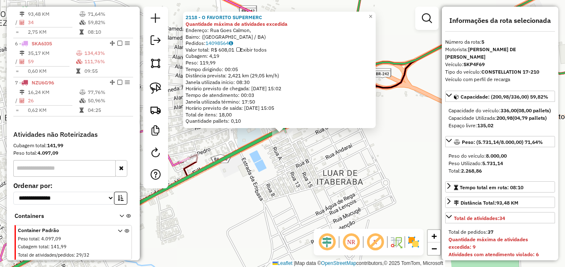
click at [323, 179] on div "2118 - O FAVORITO SUPERMERC Quantidade máxima de atividades excedida Endereço: …" at bounding box center [282, 133] width 565 height 267
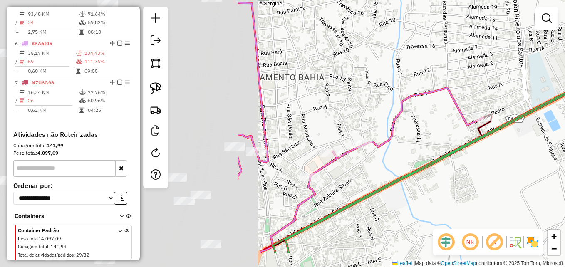
drag, startPoint x: 248, startPoint y: 198, endPoint x: 542, endPoint y: 158, distance: 296.7
click at [542, 158] on div "Janela de atendimento Grade de atendimento Capacidade Transportadoras Veículos …" at bounding box center [282, 133] width 565 height 267
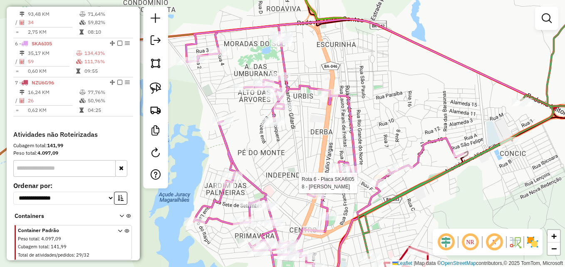
select select "*********"
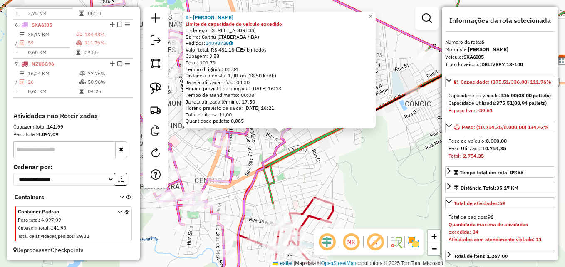
scroll to position [525, 0]
click at [377, 186] on div "8 - ABATEDOURO KI FRANGO Limite de capacidade do veículo excedido Endereço: RUA…" at bounding box center [282, 133] width 565 height 267
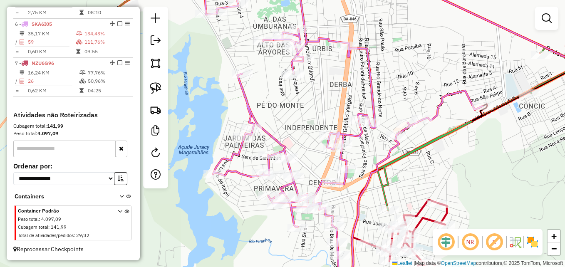
drag, startPoint x: 364, startPoint y: 178, endPoint x: 432, endPoint y: 183, distance: 68.4
click at [478, 180] on div "Janela de atendimento Grade de atendimento Capacidade Transportadoras Veículos …" at bounding box center [282, 133] width 565 height 267
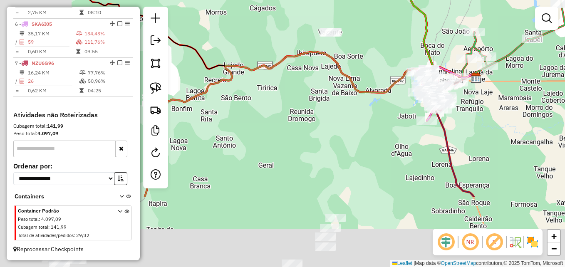
drag, startPoint x: 279, startPoint y: 202, endPoint x: 386, endPoint y: 106, distance: 144.0
click at [386, 106] on div "Janela de atendimento Grade de atendimento Capacidade Transportadoras Veículos …" at bounding box center [282, 133] width 565 height 267
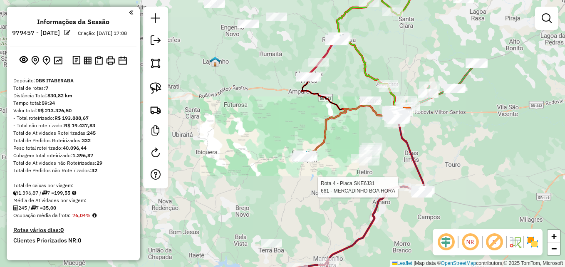
scroll to position [525, 0]
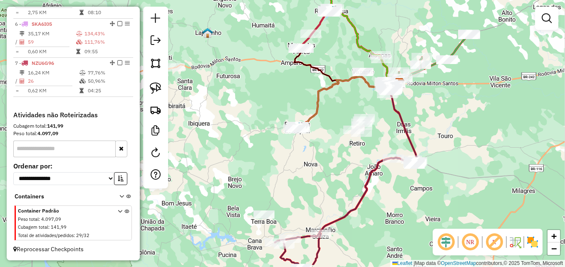
drag, startPoint x: 345, startPoint y: 201, endPoint x: 335, endPoint y: 148, distance: 53.7
click at [335, 148] on div "Janela de atendimento Grade de atendimento Capacidade Transportadoras Veículos …" at bounding box center [282, 133] width 565 height 267
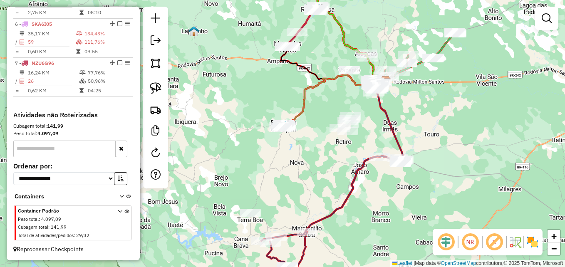
drag, startPoint x: 334, startPoint y: 143, endPoint x: 323, endPoint y: 165, distance: 25.1
click at [323, 165] on div "Janela de atendimento Grade de atendimento Capacidade Transportadoras Veículos …" at bounding box center [282, 133] width 565 height 267
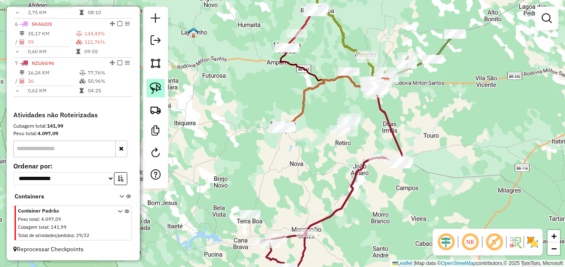
click at [159, 85] on img at bounding box center [156, 88] width 12 height 12
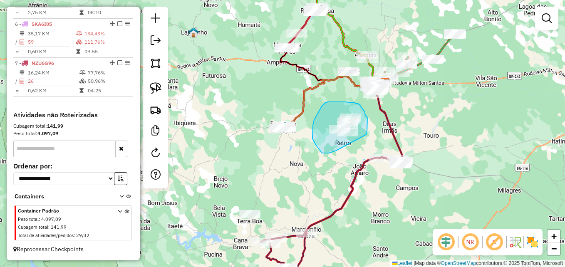
drag, startPoint x: 365, startPoint y: 135, endPoint x: 336, endPoint y: 151, distance: 33.5
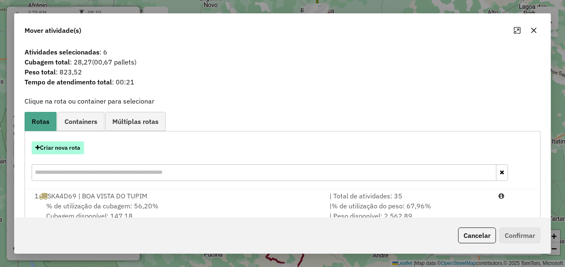
click at [58, 146] on button "Criar nova rota" at bounding box center [58, 147] width 52 height 13
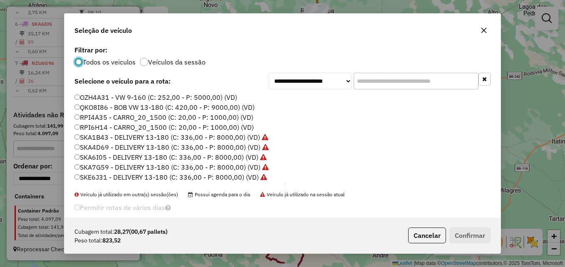
scroll to position [28, 0]
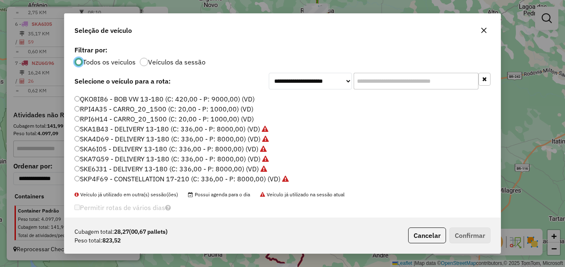
click at [104, 111] on label "RPI4A35 - CARRO_20_1500 (C: 20,00 - P: 1000,00) (VD)" at bounding box center [163, 109] width 179 height 10
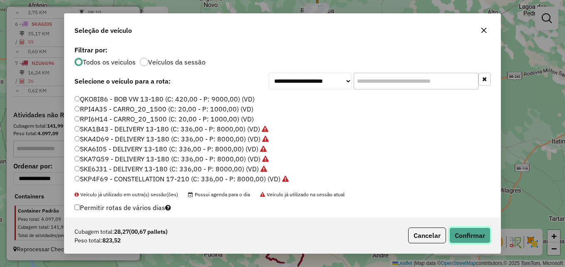
click at [476, 232] on button "Confirmar" at bounding box center [469, 235] width 41 height 16
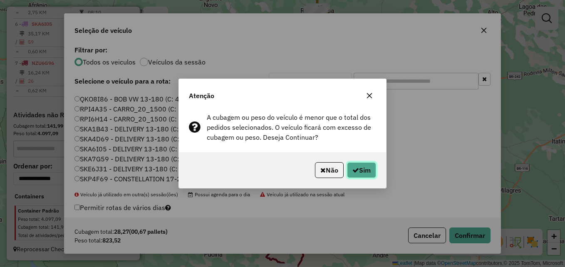
click at [357, 167] on icon "button" at bounding box center [355, 170] width 7 height 7
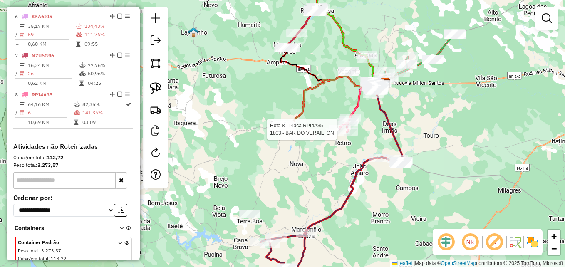
select select "*********"
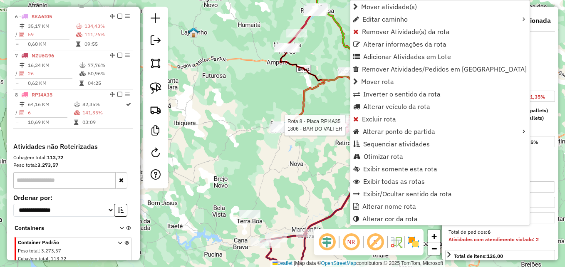
scroll to position [564, 0]
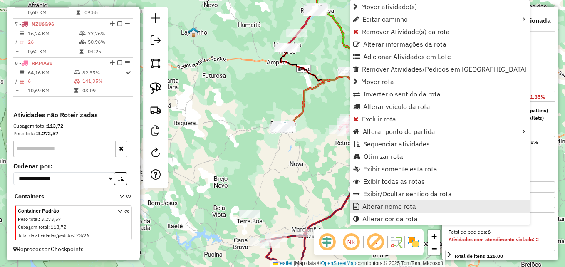
click at [380, 205] on span "Alterar nome rota" at bounding box center [389, 206] width 54 height 7
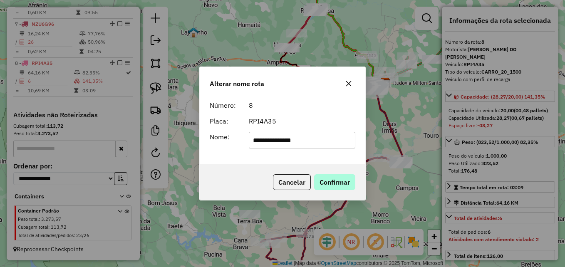
type input "**********"
click at [335, 184] on button "Confirmar" at bounding box center [334, 182] width 41 height 16
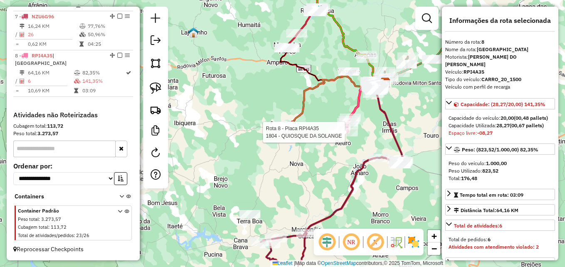
scroll to position [572, 0]
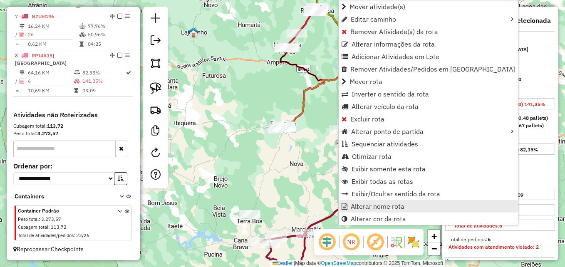
click at [364, 203] on span "Alterar nome rota" at bounding box center [377, 206] width 54 height 7
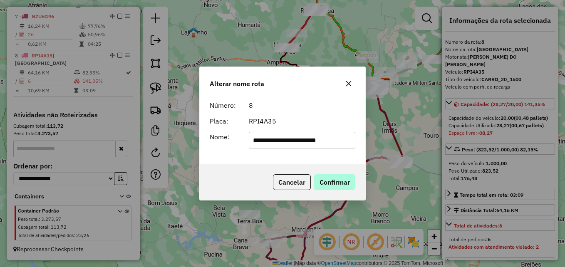
type input "**********"
click at [334, 182] on button "Confirmar" at bounding box center [334, 182] width 41 height 16
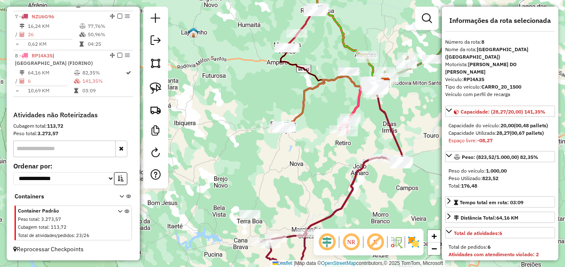
drag, startPoint x: 39, startPoint y: 30, endPoint x: 147, endPoint y: 50, distance: 109.9
click at [43, 30] on td "26" at bounding box center [53, 34] width 52 height 8
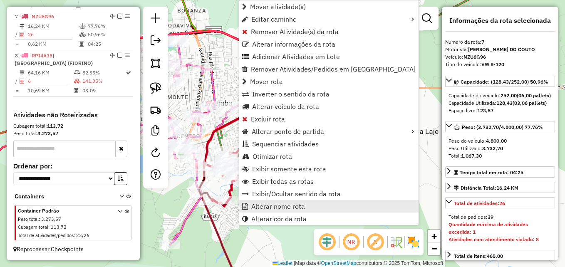
click at [272, 206] on span "Alterar nome rota" at bounding box center [278, 206] width 54 height 7
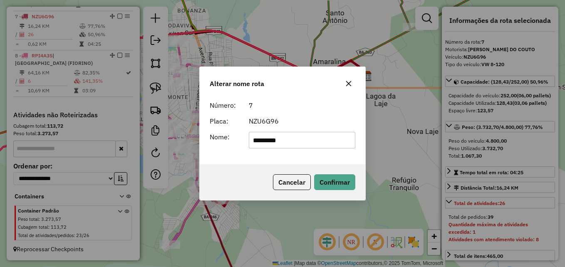
type input "*********"
drag, startPoint x: 272, startPoint y: 206, endPoint x: 311, endPoint y: 189, distance: 42.6
drag, startPoint x: 311, startPoint y: 189, endPoint x: 289, endPoint y: 160, distance: 35.9
click at [289, 159] on div "Número: 7 Placa: NZU6G96 Nome: *********" at bounding box center [282, 130] width 165 height 67
click at [327, 182] on button "Confirmar" at bounding box center [334, 182] width 41 height 16
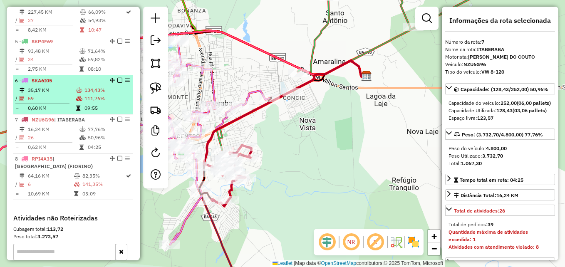
scroll to position [447, 0]
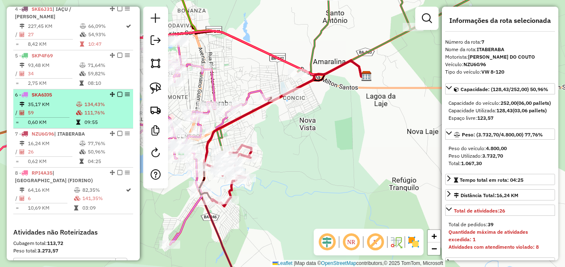
click at [73, 109] on td "35,17 KM" at bounding box center [51, 104] width 48 height 8
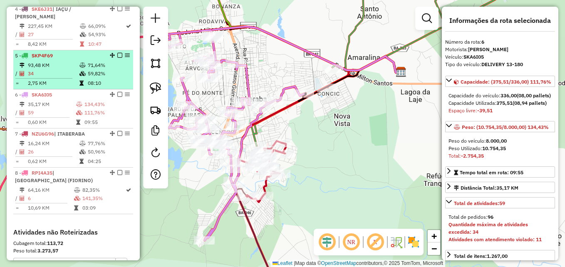
click at [77, 78] on td "34" at bounding box center [53, 73] width 52 height 8
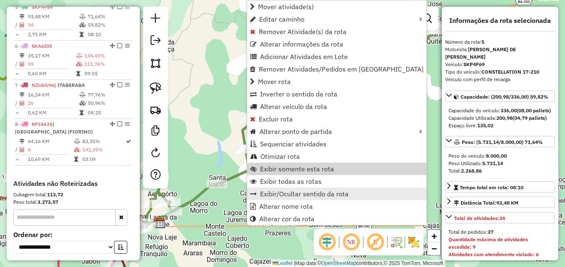
scroll to position [498, 0]
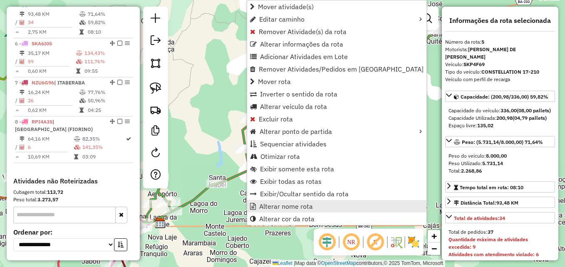
click at [274, 203] on span "Alterar nome rota" at bounding box center [286, 206] width 54 height 7
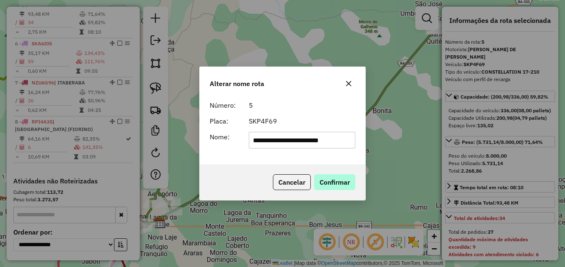
type input "**********"
click at [342, 188] on button "Confirmar" at bounding box center [334, 182] width 41 height 16
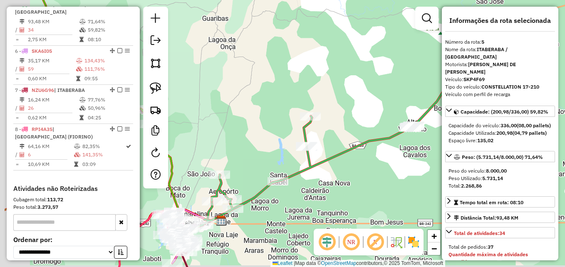
drag, startPoint x: 194, startPoint y: 232, endPoint x: 255, endPoint y: 230, distance: 61.2
click at [255, 230] on div "Janela de atendimento Grade de atendimento Capacidade Transportadoras Veículos …" at bounding box center [282, 133] width 565 height 267
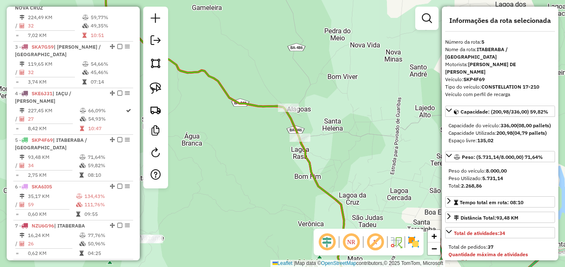
scroll to position [373, 0]
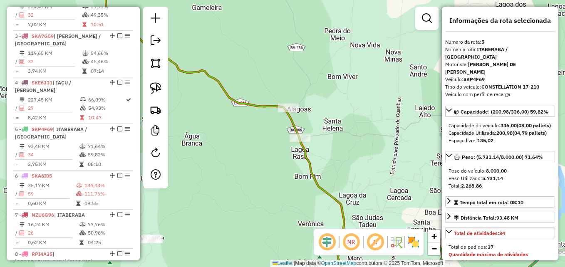
drag, startPoint x: 274, startPoint y: 185, endPoint x: 315, endPoint y: 164, distance: 45.6
click at [315, 164] on div "Janela de atendimento Grade de atendimento Capacidade Transportadoras Veículos …" at bounding box center [282, 133] width 565 height 267
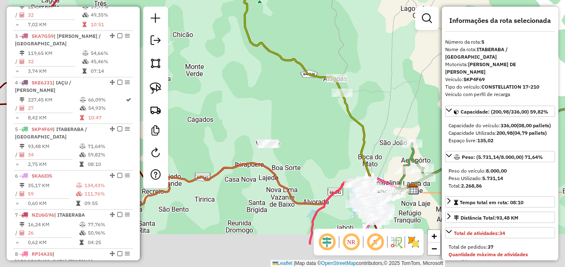
drag, startPoint x: 270, startPoint y: 181, endPoint x: 285, endPoint y: 133, distance: 50.2
click at [294, 130] on div "Janela de atendimento Grade de atendimento Capacidade Transportadoras Veículos …" at bounding box center [282, 133] width 565 height 267
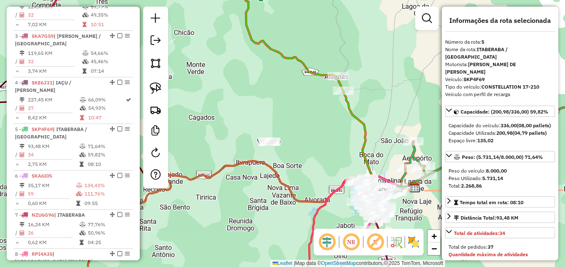
drag, startPoint x: 283, startPoint y: 172, endPoint x: 312, endPoint y: 139, distance: 43.6
click at [312, 139] on div "Janela de atendimento Grade de atendimento Capacidade Transportadoras Veículos …" at bounding box center [282, 133] width 565 height 267
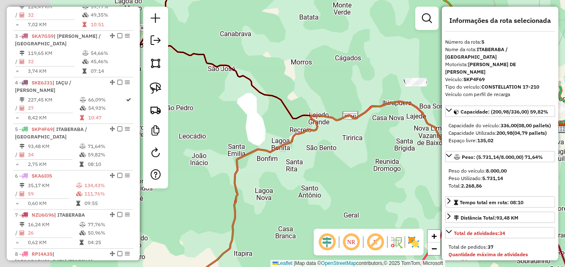
drag, startPoint x: 230, startPoint y: 197, endPoint x: 326, endPoint y: 170, distance: 100.2
click at [326, 170] on div "Janela de atendimento Grade de atendimento Capacidade Transportadoras Veículos …" at bounding box center [282, 133] width 565 height 267
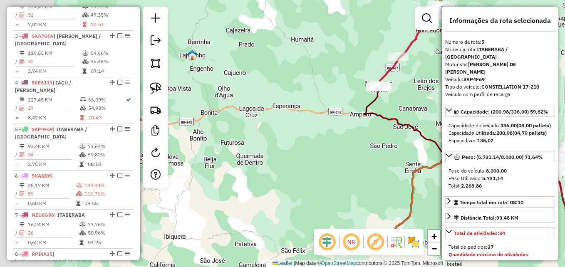
drag, startPoint x: 242, startPoint y: 188, endPoint x: 387, endPoint y: 202, distance: 145.4
click at [397, 199] on div "Janela de atendimento Grade de atendimento Capacidade Transportadoras Veículos …" at bounding box center [282, 133] width 565 height 267
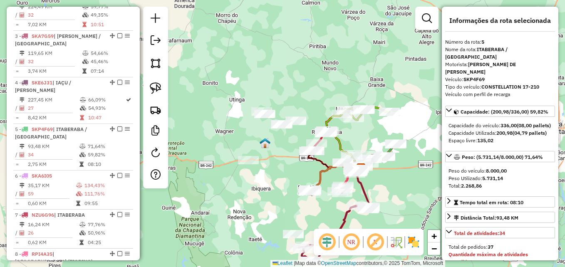
drag, startPoint x: 268, startPoint y: 217, endPoint x: 237, endPoint y: 175, distance: 52.0
click at [237, 175] on div "Janela de atendimento Grade de atendimento Capacidade Transportadoras Veículos …" at bounding box center [282, 133] width 565 height 267
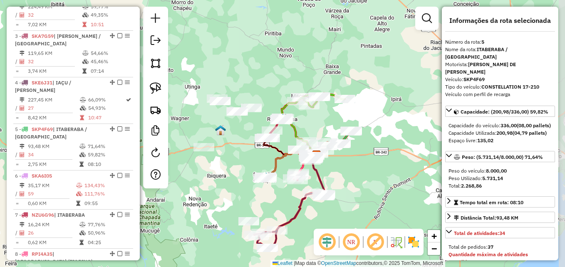
drag, startPoint x: 246, startPoint y: 161, endPoint x: 224, endPoint y: 175, distance: 26.0
click at [224, 175] on div "Janela de atendimento Grade de atendimento Capacidade Transportadoras Veículos …" at bounding box center [282, 133] width 565 height 267
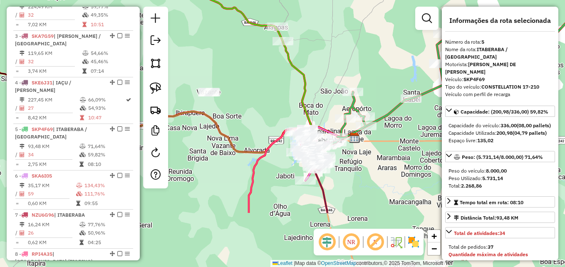
drag, startPoint x: 279, startPoint y: 192, endPoint x: 253, endPoint y: 110, distance: 86.5
click at [252, 110] on div "Janela de atendimento Grade de atendimento Capacidade Transportadoras Veículos …" at bounding box center [282, 133] width 565 height 267
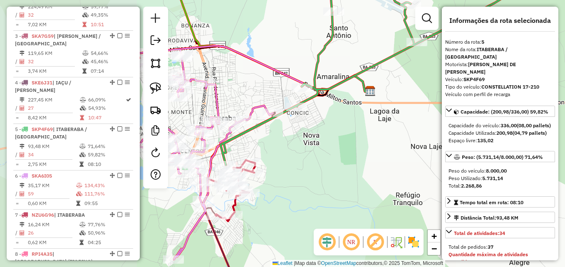
drag, startPoint x: 220, startPoint y: 183, endPoint x: 370, endPoint y: 185, distance: 150.9
click at [370, 185] on div "Janela de atendimento Grade de atendimento Capacidade Transportadoras Veículos …" at bounding box center [282, 133] width 565 height 267
drag, startPoint x: 311, startPoint y: 185, endPoint x: 375, endPoint y: 199, distance: 65.3
click at [375, 199] on div "Janela de atendimento Grade de atendimento Capacidade Transportadoras Veículos …" at bounding box center [282, 133] width 565 height 267
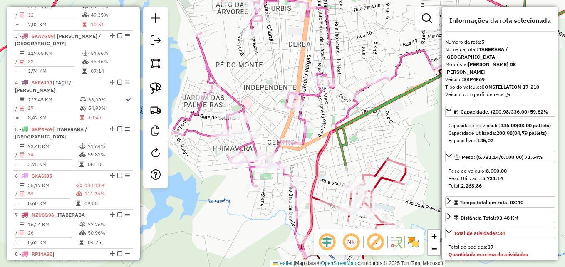
drag, startPoint x: 313, startPoint y: 152, endPoint x: 308, endPoint y: 110, distance: 41.9
click at [315, 105] on div "Janela de atendimento Grade de atendimento Capacidade Transportadoras Veículos …" at bounding box center [282, 133] width 565 height 267
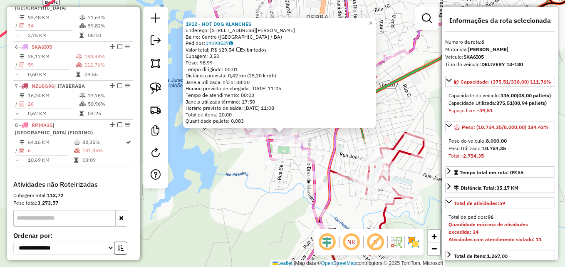
scroll to position [545, 0]
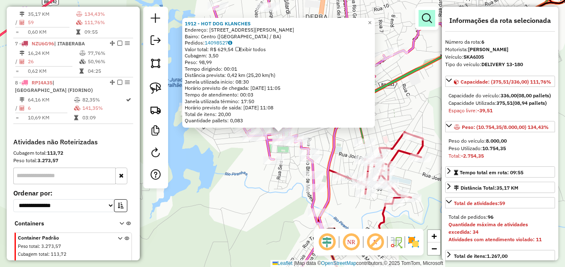
click at [424, 22] on em at bounding box center [427, 18] width 10 height 10
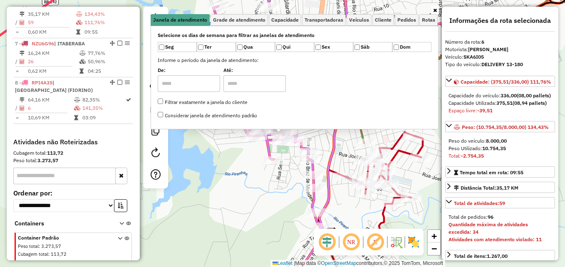
click at [253, 210] on div "1912 - HOT DOG KLANCHES Endereço: Avenida Juracy Magalhaes 39 Bairro: Centro (I…" at bounding box center [282, 133] width 565 height 267
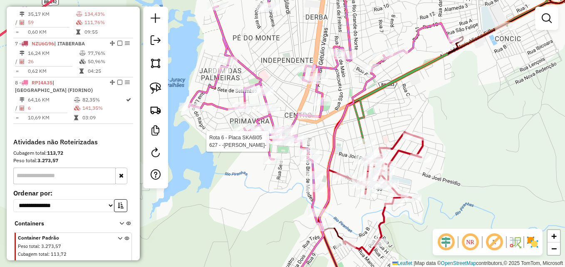
select select "*********"
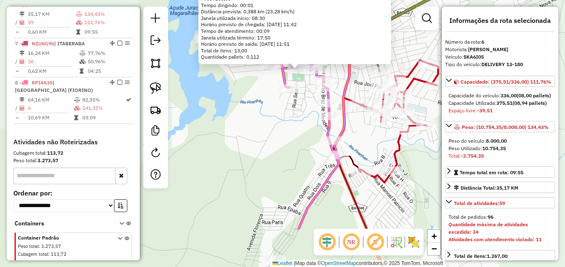
drag, startPoint x: 419, startPoint y: 203, endPoint x: 437, endPoint y: 112, distance: 93.1
click at [437, 112] on div "627 - -LANCHONETE VIEIRA- Quantidade máxima de atividades excedida Endereço: AV…" at bounding box center [282, 133] width 565 height 267
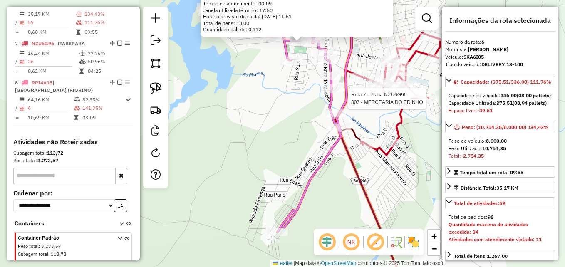
click at [321, 194] on div "Rota 7 - Placa NZU6G96 807 - MERCEARIA DO EDINHO 627 - -LANCHONETE VIEIRA- Quan…" at bounding box center [282, 133] width 565 height 267
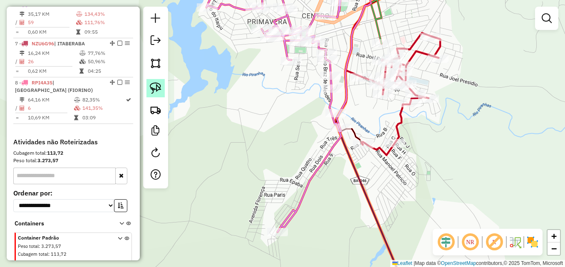
click at [157, 89] on img at bounding box center [156, 88] width 12 height 12
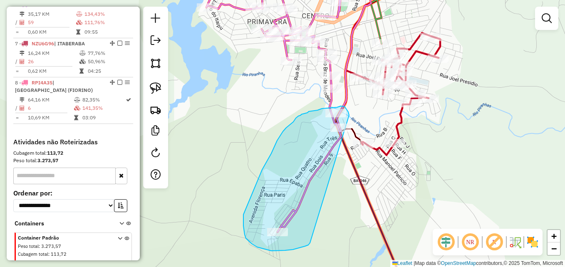
drag, startPoint x: 310, startPoint y: 243, endPoint x: 349, endPoint y: 115, distance: 133.5
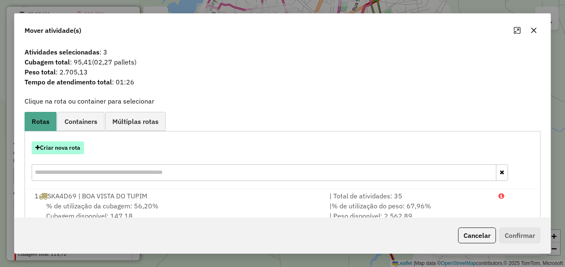
click at [53, 144] on button "Criar nova rota" at bounding box center [58, 147] width 52 height 13
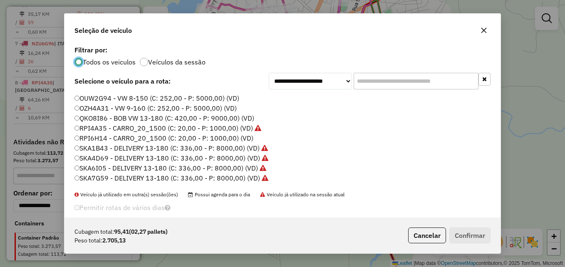
scroll to position [0, 0]
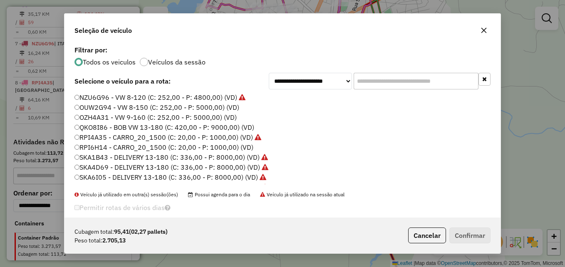
click at [85, 129] on label "QKO8I86 - BOB VW 13-180 (C: 420,00 - P: 9000,00) (VD)" at bounding box center [164, 127] width 180 height 10
click at [464, 235] on button "Confirmar" at bounding box center [469, 235] width 41 height 16
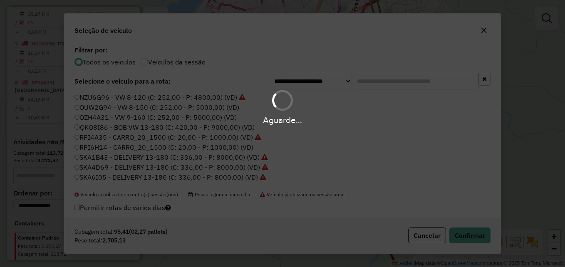
scroll to position [555, 0]
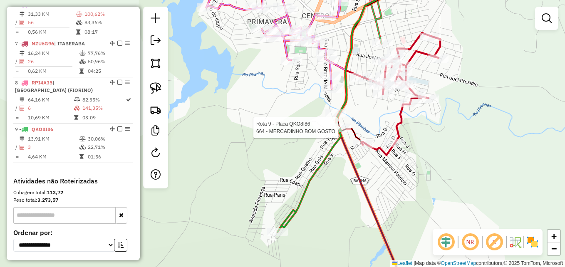
select select "*********"
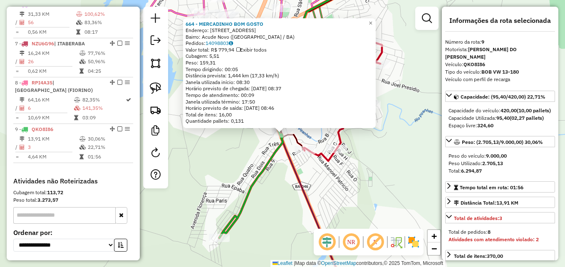
scroll to position [629, 0]
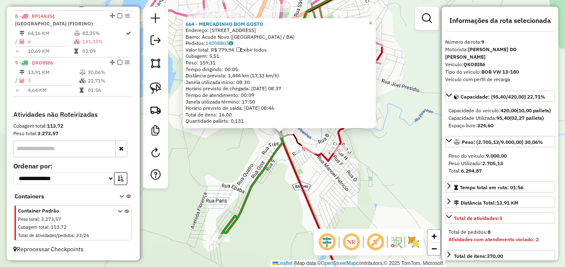
click at [292, 191] on div "664 - MERCADINHO BOM GOSTO Endereço: AVENIDA ALOISIO SAMPAIO 123 Bairro: Acude …" at bounding box center [282, 133] width 565 height 267
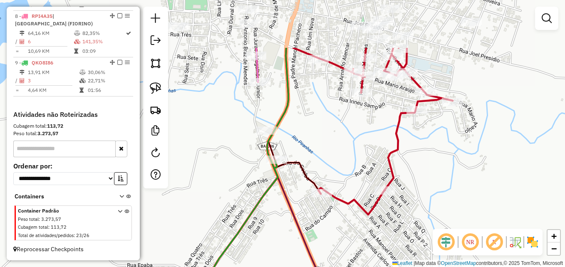
drag, startPoint x: 281, startPoint y: 138, endPoint x: 274, endPoint y: 222, distance: 84.6
click at [274, 222] on div "Janela de atendimento Grade de atendimento Capacidade Transportadoras Veículos …" at bounding box center [282, 133] width 565 height 267
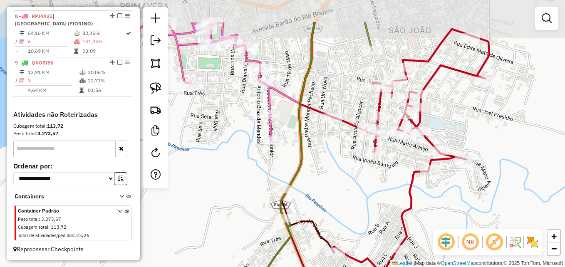
drag, startPoint x: 300, startPoint y: 145, endPoint x: 304, endPoint y: 175, distance: 30.2
click at [304, 175] on div "Janela de atendimento Grade de atendimento Capacidade Transportadoras Veículos …" at bounding box center [282, 133] width 565 height 267
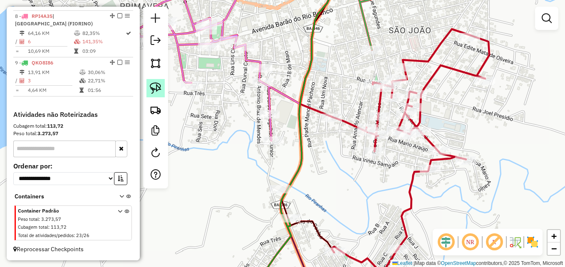
click at [158, 85] on img at bounding box center [156, 88] width 12 height 12
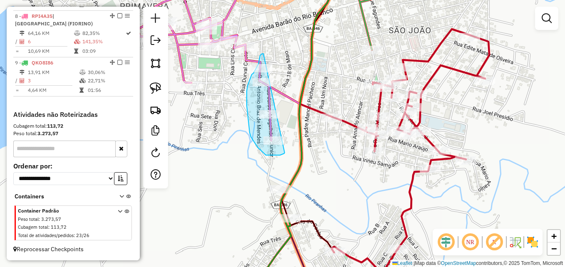
drag, startPoint x: 278, startPoint y: 155, endPoint x: 265, endPoint y: 54, distance: 102.2
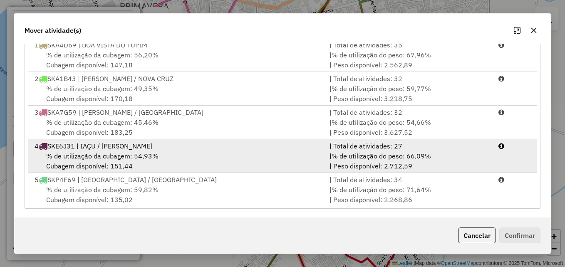
scroll to position [152, 0]
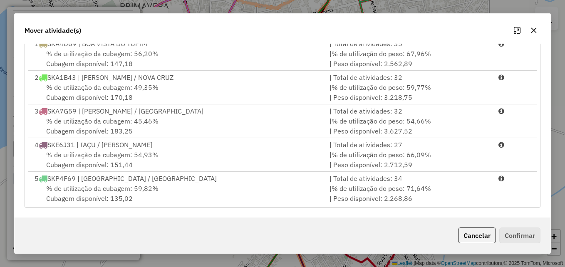
click at [536, 28] on icon "button" at bounding box center [533, 30] width 7 height 7
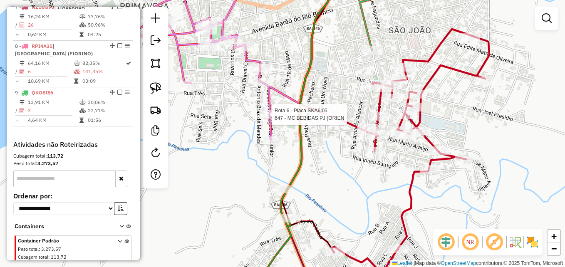
select select "*********"
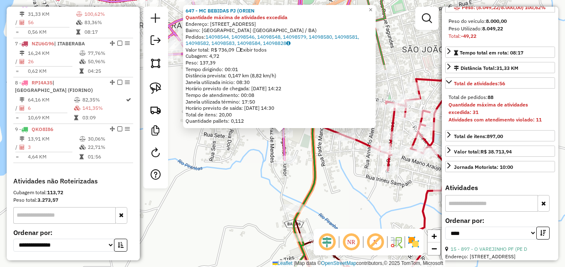
scroll to position [125, 0]
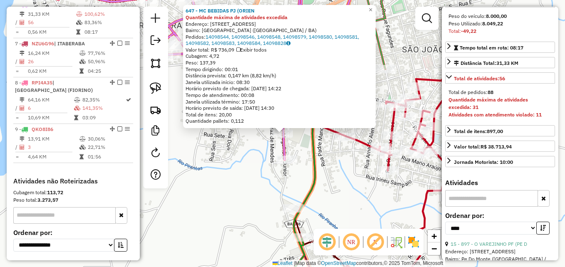
click at [383, 211] on div "647 - MC BEBIDAS PJ (ORIEN Quantidade máxima de atividades excedida Endereço: R…" at bounding box center [282, 133] width 565 height 267
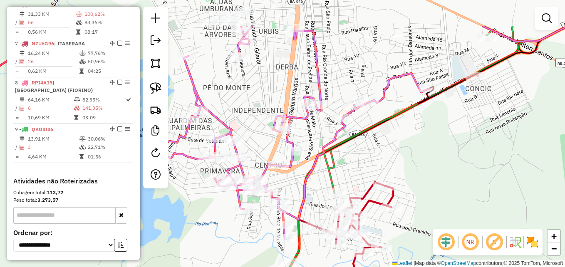
drag, startPoint x: 472, startPoint y: 129, endPoint x: 454, endPoint y: 129, distance: 17.9
click at [461, 136] on div "Janela de atendimento Grade de atendimento Capacidade Transportadoras Veículos …" at bounding box center [282, 133] width 565 height 267
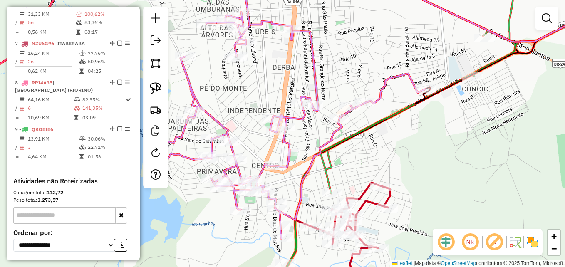
click at [376, 96] on icon at bounding box center [286, 105] width 277 height 265
select select "*********"
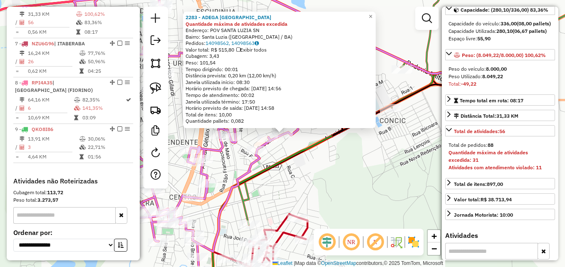
scroll to position [166, 0]
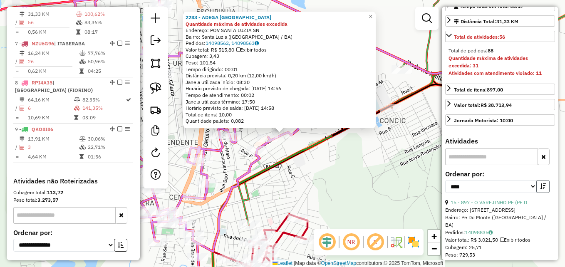
click at [540, 189] on icon "button" at bounding box center [543, 186] width 6 height 6
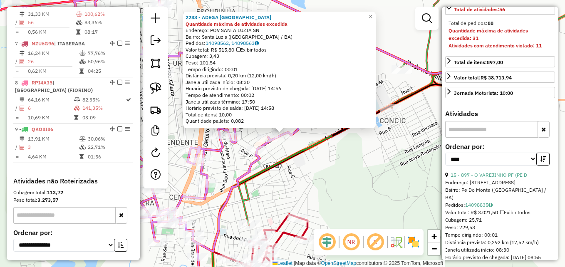
scroll to position [208, 0]
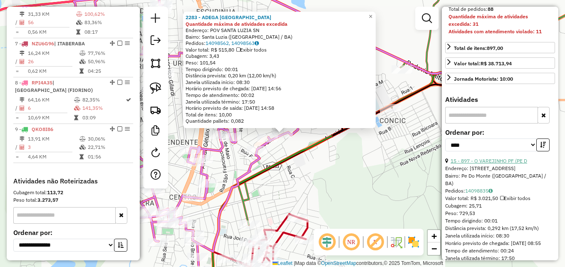
click at [495, 164] on link "15 - 897 - O VAREJINHO PF (PE D" at bounding box center [488, 161] width 77 height 6
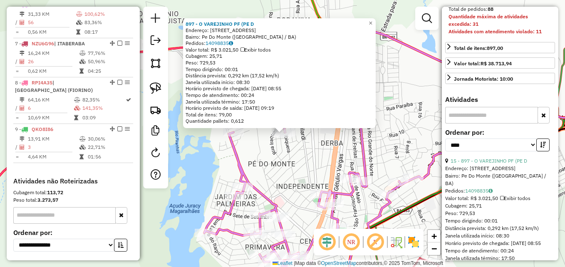
click at [307, 173] on div "Rota 6 - Placa SKA6I05 308 - BAR VEM K (INDEPENDE 897 - O VAREJINHO PF (PE D En…" at bounding box center [282, 133] width 565 height 267
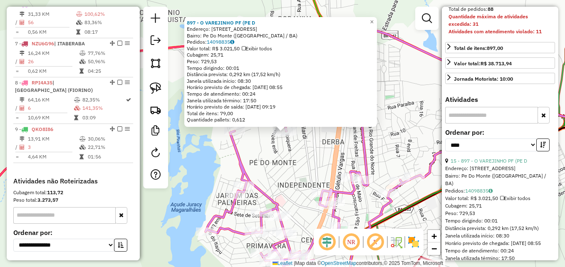
click at [315, 169] on div "897 - O VAREJINHO PF (PE D Endereço: RUA IBIQUERA 924 Bairro: Pe Do Monte (ITAB…" at bounding box center [282, 133] width 565 height 267
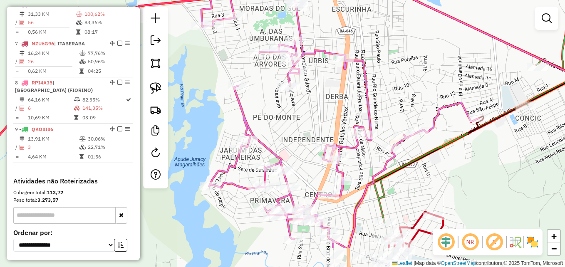
drag, startPoint x: 315, startPoint y: 169, endPoint x: 319, endPoint y: 121, distance: 48.8
click at [319, 121] on div "Janela de atendimento Grade de atendimento Capacidade Transportadoras Veículos …" at bounding box center [282, 133] width 565 height 267
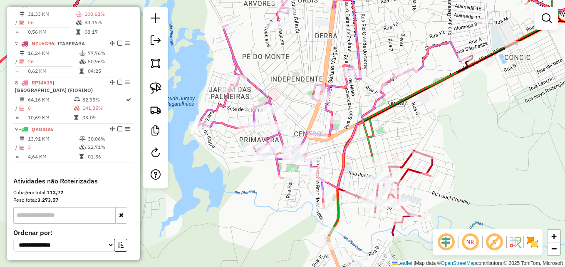
drag, startPoint x: 319, startPoint y: 119, endPoint x: 308, endPoint y: 62, distance: 58.5
click at [308, 62] on div "Janela de atendimento Grade de atendimento Capacidade Transportadoras Veículos …" at bounding box center [282, 133] width 565 height 267
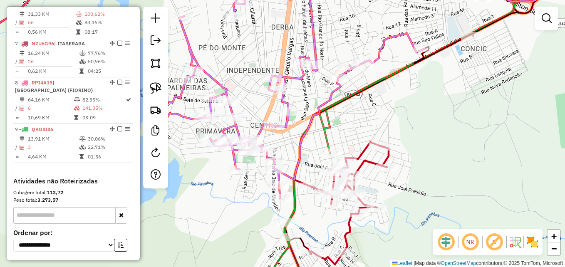
drag, startPoint x: 435, startPoint y: 116, endPoint x: 391, endPoint y: 107, distance: 44.5
click at [391, 107] on div "Janela de atendimento Grade de atendimento Capacidade Transportadoras Veículos …" at bounding box center [282, 133] width 565 height 267
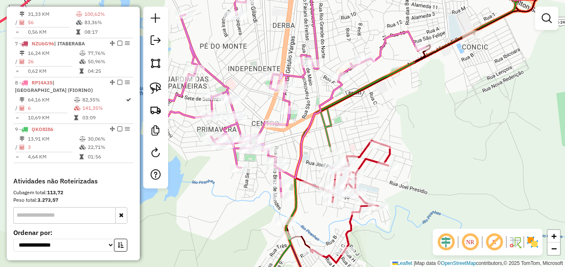
drag, startPoint x: 347, startPoint y: 126, endPoint x: 363, endPoint y: 85, distance: 44.2
click at [363, 85] on div "Janela de atendimento Grade de atendimento Capacidade Transportadoras Veículos …" at bounding box center [282, 133] width 565 height 267
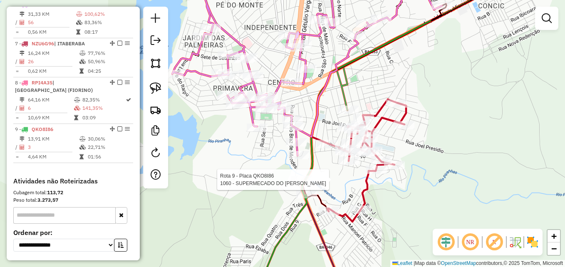
select select "*********"
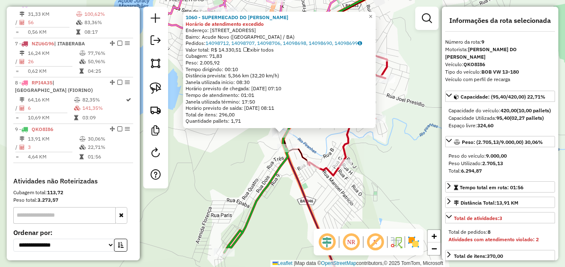
scroll to position [629, 0]
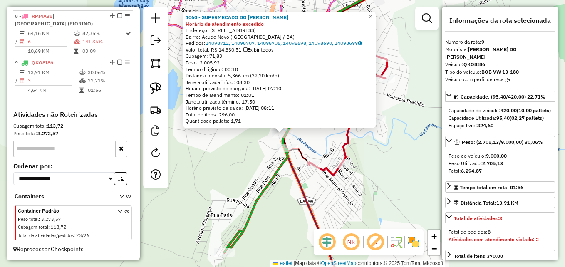
click at [374, 169] on div "1060 - SUPERMECADO DO IVAN Horário de atendimento excedido Endereço: AVENIDA AL…" at bounding box center [282, 133] width 565 height 267
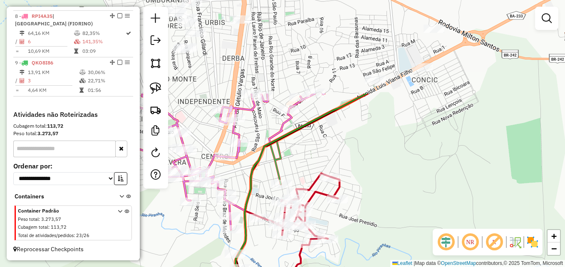
drag, startPoint x: 400, startPoint y: 138, endPoint x: 342, endPoint y: 242, distance: 118.9
click at [353, 257] on div "Janela de atendimento Grade de atendimento Capacidade Transportadoras Veículos …" at bounding box center [282, 133] width 565 height 267
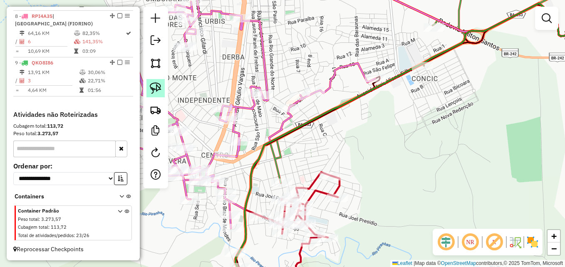
click at [155, 87] on img at bounding box center [156, 88] width 12 height 12
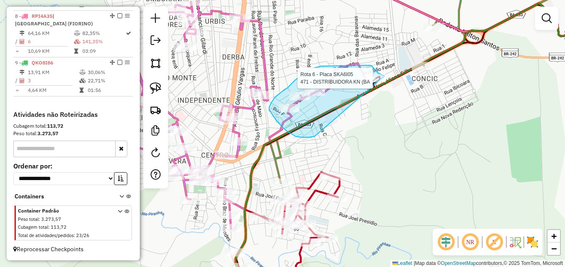
click at [384, 76] on div "Rota 6 - Placa SKA6I05 471 - DISTRIBUIDORA KN (BA Janela de atendimento Grade d…" at bounding box center [282, 133] width 565 height 267
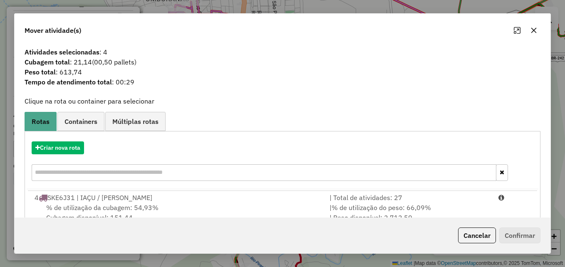
scroll to position [103, 0]
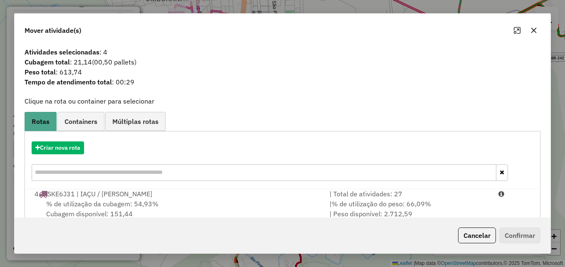
click at [538, 29] on button "button" at bounding box center [533, 30] width 13 height 13
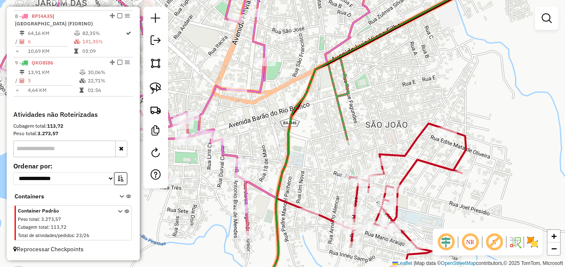
click at [195, 230] on div "Janela de atendimento Grade de atendimento Capacidade Transportadoras Veículos …" at bounding box center [282, 133] width 565 height 267
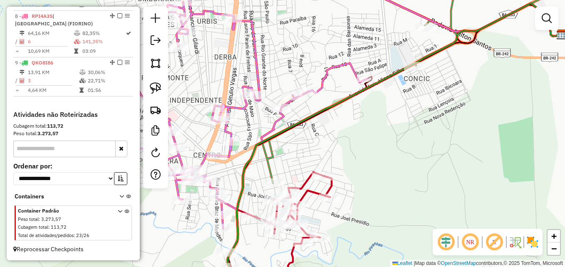
drag, startPoint x: 155, startPoint y: 86, endPoint x: 171, endPoint y: 112, distance: 31.4
click at [155, 87] on img at bounding box center [156, 88] width 12 height 12
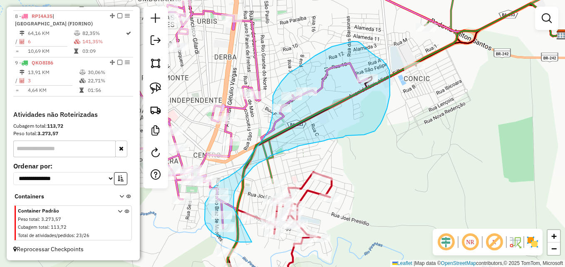
drag, startPoint x: 252, startPoint y: 242, endPoint x: 234, endPoint y: 209, distance: 37.6
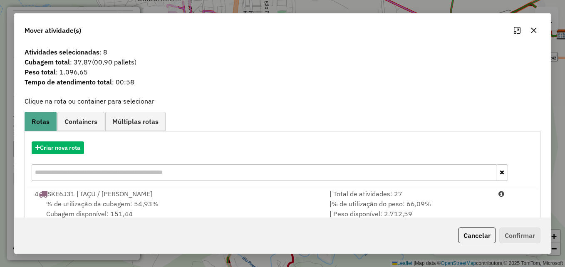
scroll to position [152, 0]
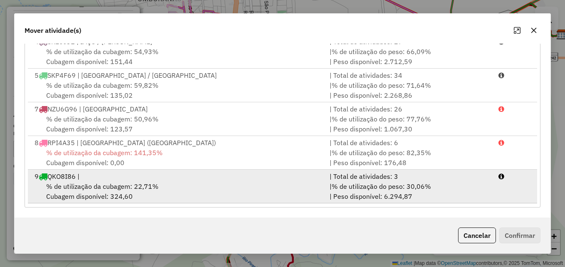
drag, startPoint x: 285, startPoint y: 193, endPoint x: 320, endPoint y: 193, distance: 34.9
click at [284, 193] on div "% de utilização da cubagem: 22,71% Cubagem disponível: 324,60" at bounding box center [177, 191] width 295 height 20
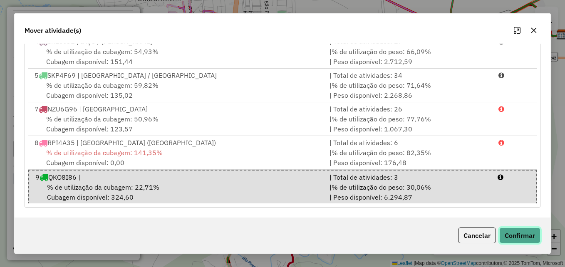
click at [532, 234] on button "Confirmar" at bounding box center [519, 235] width 41 height 16
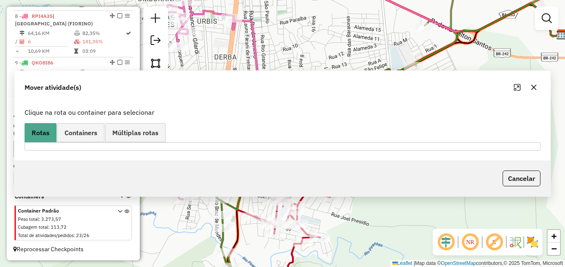
scroll to position [0, 0]
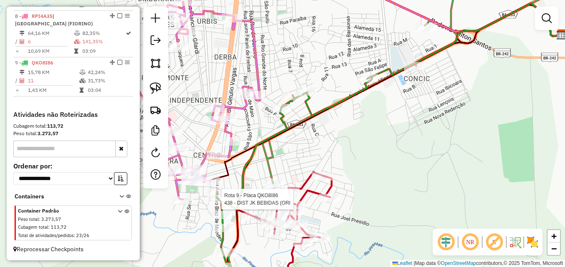
select select "*********"
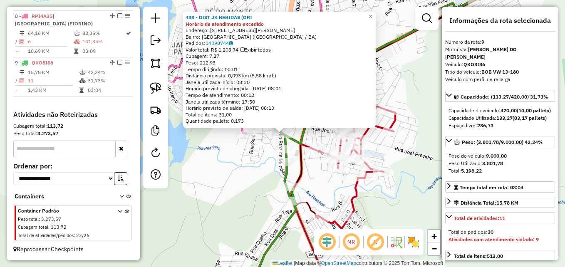
click at [234, 207] on div "438 - DIST JK BEBIDAS (ORI Horário de atendimento excedido Endereço: RUA SIMOES…" at bounding box center [282, 133] width 565 height 267
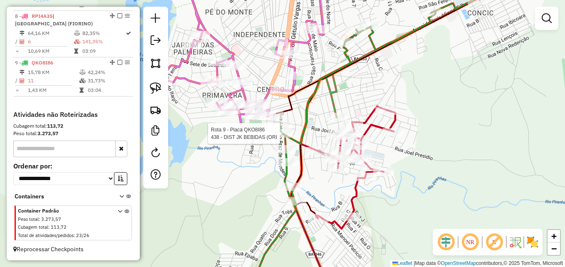
select select "*********"
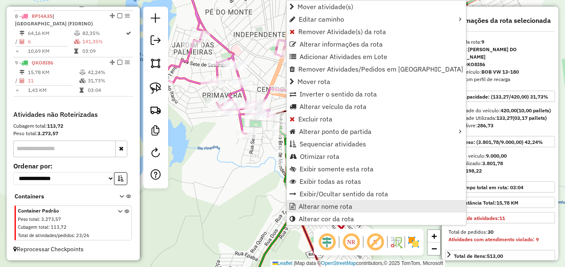
click at [333, 207] on span "Alterar nome rota" at bounding box center [326, 206] width 54 height 7
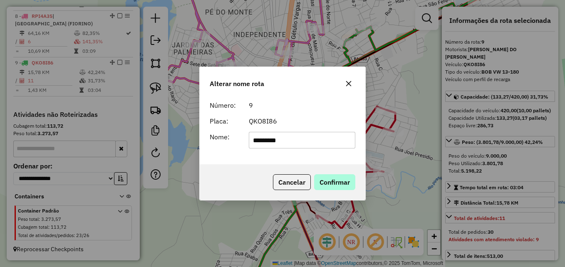
type input "*********"
click at [337, 178] on button "Confirmar" at bounding box center [334, 182] width 41 height 16
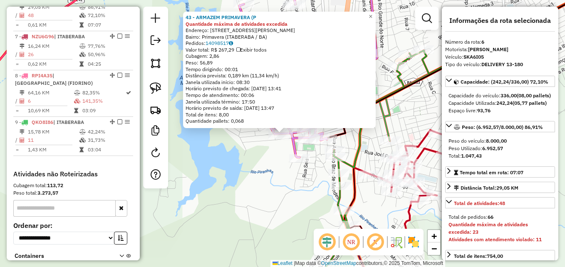
scroll to position [555, 0]
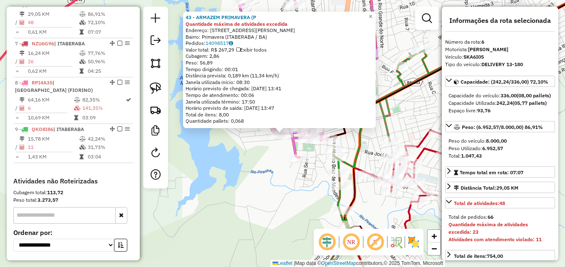
click at [238, 199] on div "43 - ARMAZEM PRIMAVERA (P Quantidade máxima de atividades excedida Endereço: AV…" at bounding box center [282, 133] width 565 height 267
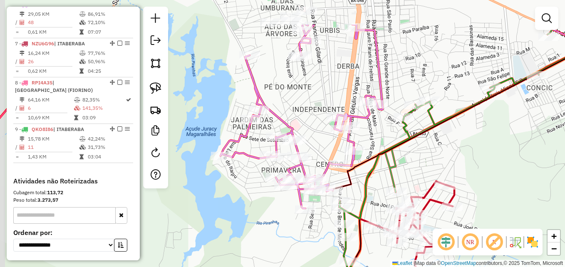
drag, startPoint x: 238, startPoint y: 199, endPoint x: 241, endPoint y: 247, distance: 48.8
click at [244, 250] on div "Janela de atendimento Grade de atendimento Capacidade Transportadoras Veículos …" at bounding box center [282, 133] width 565 height 267
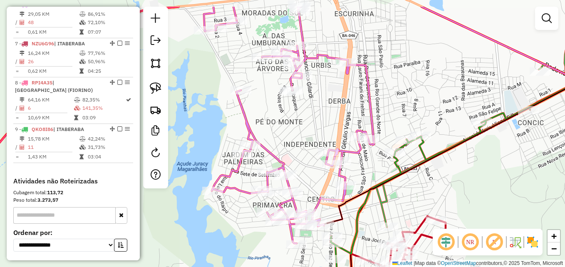
drag, startPoint x: 256, startPoint y: 210, endPoint x: 247, endPoint y: 242, distance: 33.1
click at [247, 243] on div "Janela de atendimento Grade de atendimento Capacidade Transportadoras Veículos …" at bounding box center [282, 133] width 565 height 267
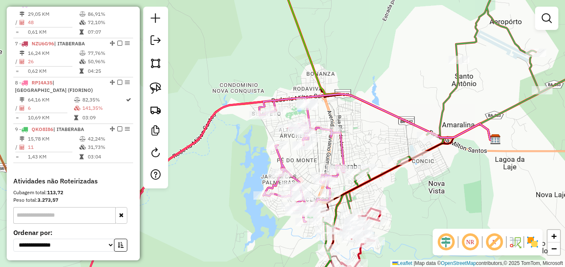
drag, startPoint x: 366, startPoint y: 196, endPoint x: 392, endPoint y: 175, distance: 33.1
click at [392, 175] on div "Janela de atendimento Grade de atendimento Capacidade Transportadoras Veículos …" at bounding box center [282, 133] width 565 height 267
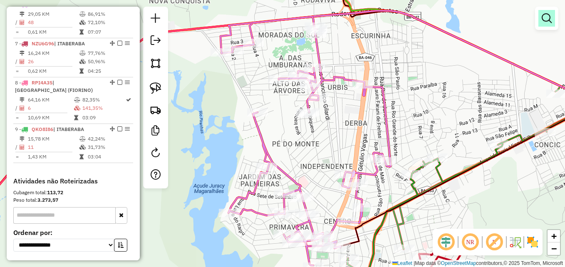
click at [540, 23] on link at bounding box center [546, 18] width 17 height 17
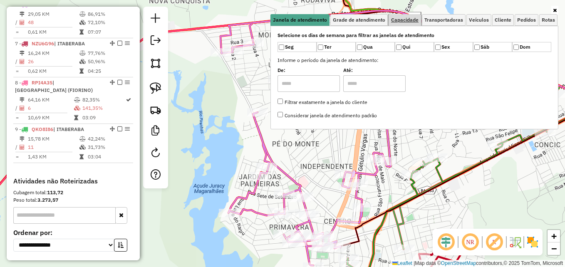
click at [400, 22] on span "Capacidade" at bounding box center [404, 19] width 27 height 5
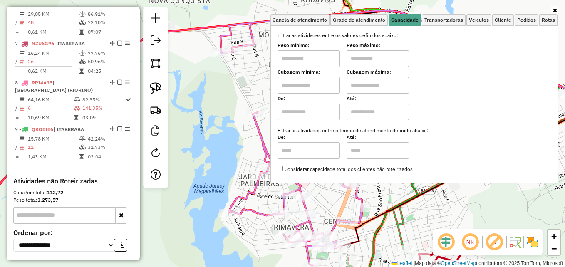
click at [314, 57] on input "text" at bounding box center [308, 58] width 62 height 17
type input "****"
click at [381, 56] on input "text" at bounding box center [377, 58] width 62 height 17
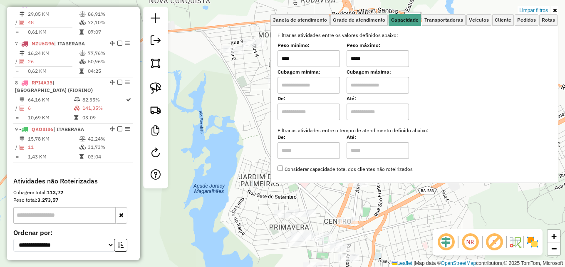
type input "*****"
click at [237, 116] on div "Limpar filtros Janela de atendimento Grade de atendimento Capacidade Transporta…" at bounding box center [282, 133] width 565 height 267
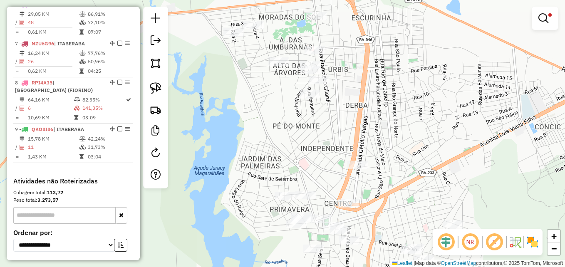
drag, startPoint x: 236, startPoint y: 141, endPoint x: 237, endPoint y: 129, distance: 12.5
click at [237, 129] on div "Limpar filtros Janela de atendimento Grade de atendimento Capacidade Transporta…" at bounding box center [282, 133] width 565 height 267
select select "*********"
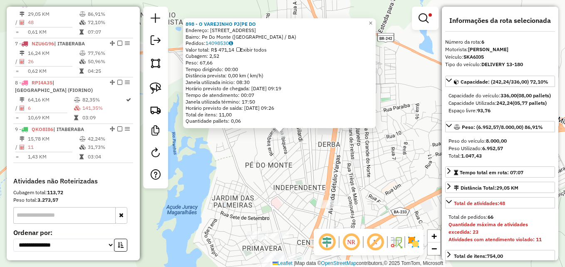
click at [427, 123] on div "Rota 6 - Placa SKA6I05 898 - O VAREJINHO PJ(PE DO 898 - O VAREJINHO PJ(PE DO En…" at bounding box center [282, 133] width 565 height 267
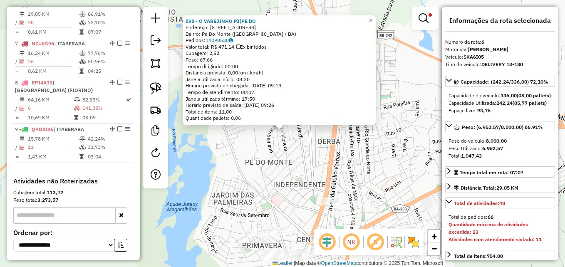
click at [396, 126] on div "898 - O VAREJINHO PJ(PE DO Endereço: RUA IBIQUERA 929 Bairro: Pe Do Monte (ITAB…" at bounding box center [282, 133] width 565 height 267
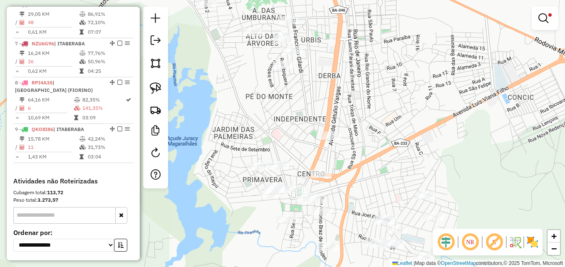
drag, startPoint x: 392, startPoint y: 134, endPoint x: 392, endPoint y: 22, distance: 112.7
click at [392, 22] on div "Limpar filtros Janela de atendimento Grade de atendimento Capacidade Transporta…" at bounding box center [282, 133] width 565 height 267
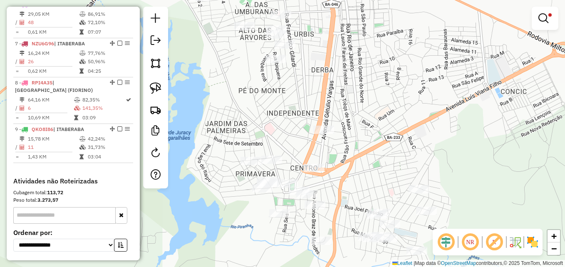
drag, startPoint x: 216, startPoint y: 101, endPoint x: 209, endPoint y: 121, distance: 21.3
click at [209, 121] on div "Limpar filtros Janela de atendimento Grade de atendimento Capacidade Transporta…" at bounding box center [282, 133] width 565 height 267
click at [161, 87] on img at bounding box center [156, 88] width 12 height 12
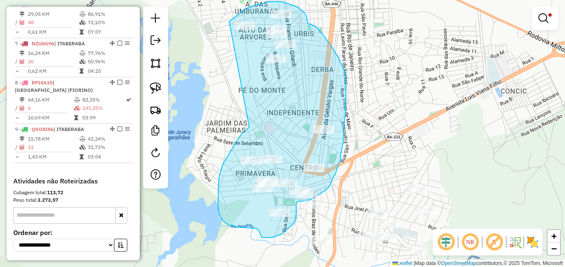
drag, startPoint x: 249, startPoint y: 127, endPoint x: 227, endPoint y: 24, distance: 105.5
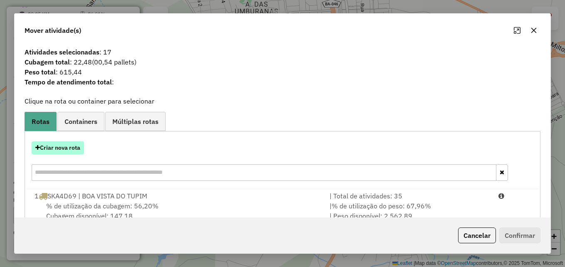
click at [72, 145] on button "Criar nova rota" at bounding box center [58, 147] width 52 height 13
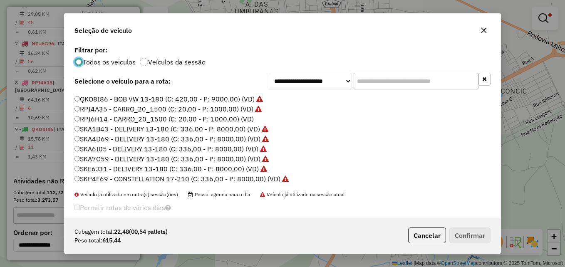
scroll to position [0, 0]
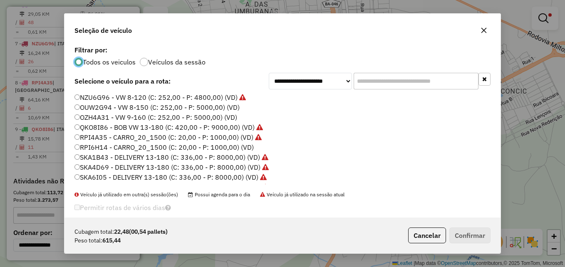
click at [82, 135] on label "RPI4A35 - CARRO_20_1500 (C: 20,00 - P: 1000,00) (VD)" at bounding box center [167, 137] width 187 height 10
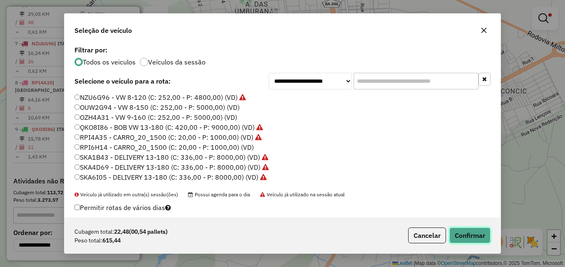
click at [461, 234] on button "Confirmar" at bounding box center [469, 235] width 41 height 16
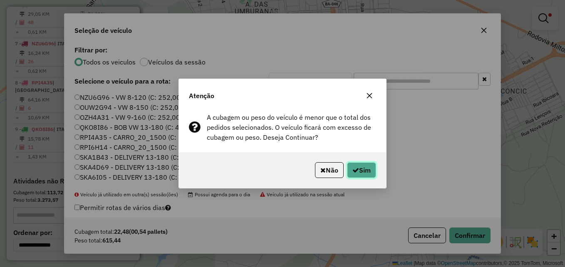
click at [349, 168] on button "Sim" at bounding box center [361, 170] width 29 height 16
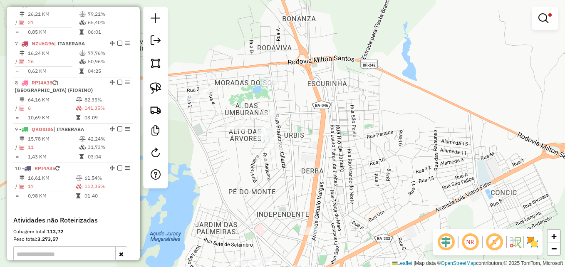
drag, startPoint x: 357, startPoint y: 98, endPoint x: 347, endPoint y: 204, distance: 106.5
click at [347, 204] on div "Limpar filtros Janela de atendimento Grade de atendimento Capacidade Transporta…" at bounding box center [282, 133] width 565 height 267
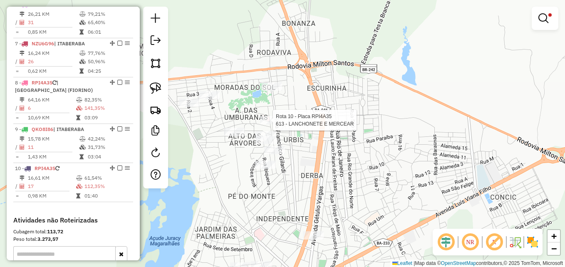
select select "*********"
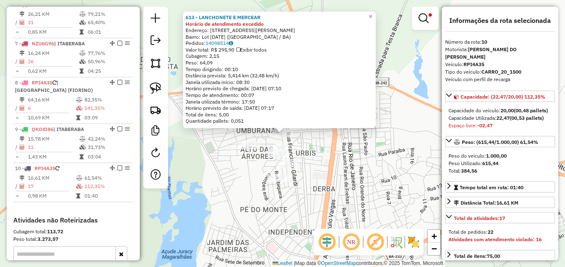
scroll to position [668, 0]
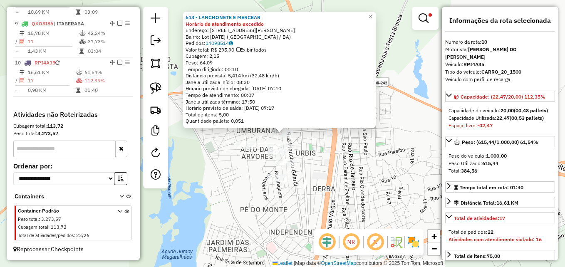
click at [321, 154] on div "613 - LANCHONETE E MERCEAR Horário de atendimento excedido Endereço: RUA ANTONI…" at bounding box center [282, 133] width 565 height 267
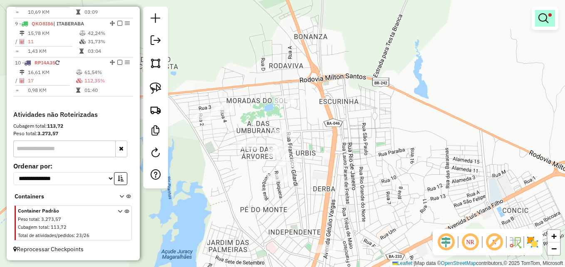
click at [538, 17] on em at bounding box center [543, 18] width 10 height 10
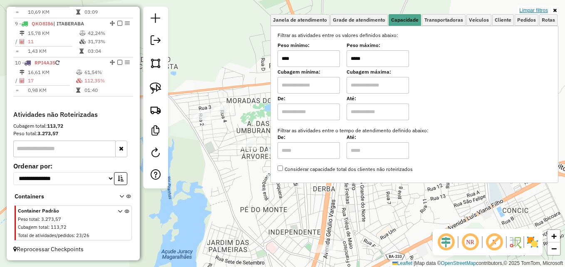
click at [533, 7] on link "Limpar filtros" at bounding box center [533, 10] width 32 height 9
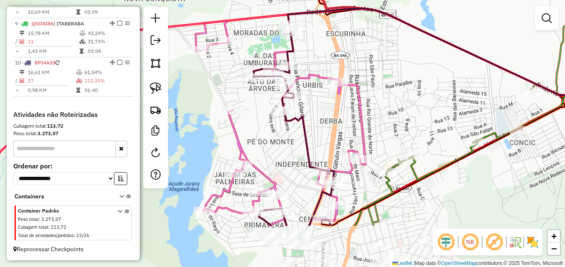
drag, startPoint x: 409, startPoint y: 118, endPoint x: 412, endPoint y: 35, distance: 83.2
click at [412, 35] on div "Janela de atendimento Grade de atendimento Capacidade Transportadoras Veículos …" at bounding box center [282, 133] width 565 height 267
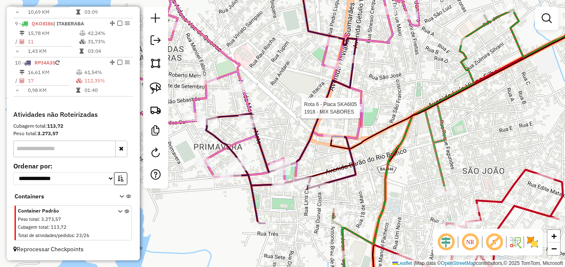
select select "*********"
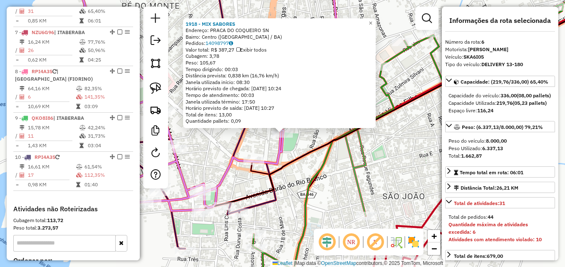
scroll to position [555, 0]
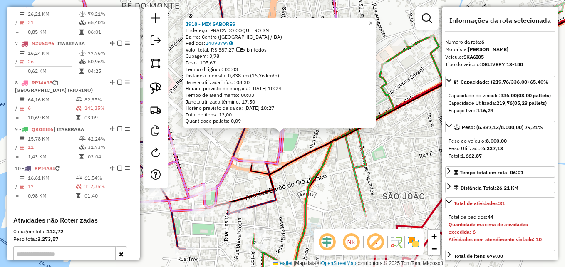
click at [309, 158] on icon at bounding box center [412, 100] width 417 height 217
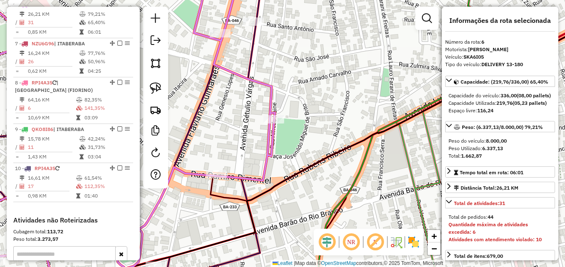
drag, startPoint x: 157, startPoint y: 90, endPoint x: 252, endPoint y: 101, distance: 95.5
click at [158, 90] on img at bounding box center [156, 88] width 12 height 12
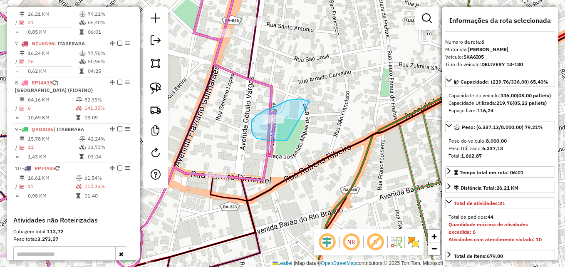
drag, startPoint x: 271, startPoint y: 109, endPoint x: 287, endPoint y: 140, distance: 35.5
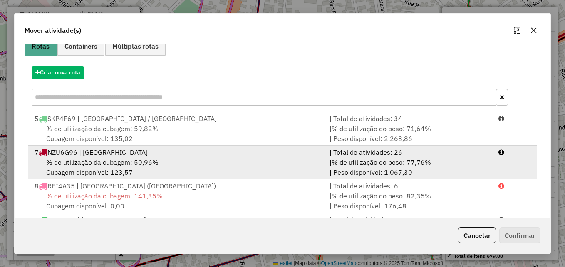
scroll to position [152, 0]
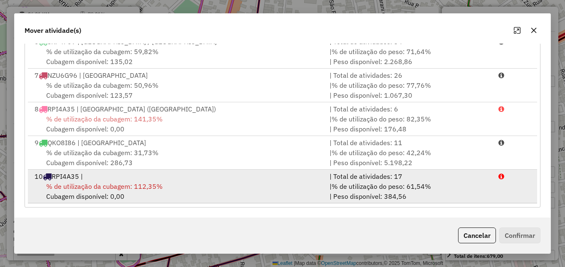
drag, startPoint x: 161, startPoint y: 188, endPoint x: 173, endPoint y: 188, distance: 12.1
click at [168, 188] on div "% de utilização da cubagem: 112,35% Cubagem disponível: 0,00" at bounding box center [177, 191] width 295 height 20
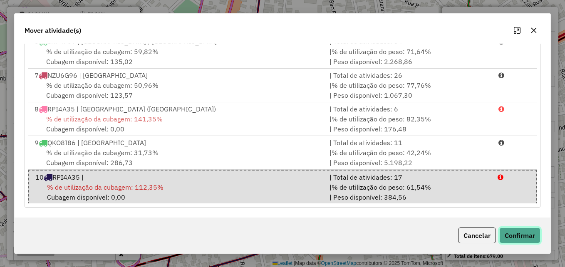
click at [508, 232] on button "Confirmar" at bounding box center [519, 235] width 41 height 16
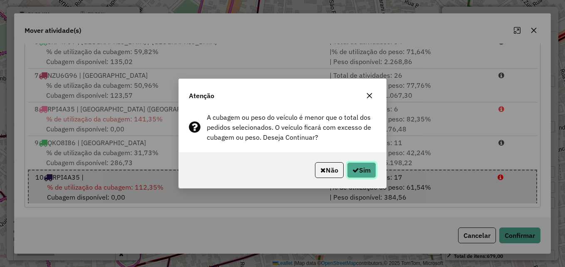
click at [365, 168] on button "Sim" at bounding box center [361, 170] width 29 height 16
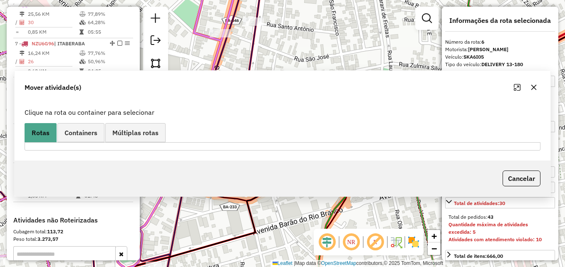
scroll to position [0, 0]
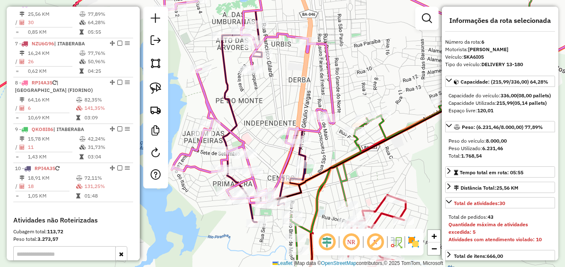
drag, startPoint x: 254, startPoint y: 121, endPoint x: 353, endPoint y: 216, distance: 137.3
click at [353, 216] on div "Janela de atendimento Grade de atendimento Capacidade Transportadoras Veículos …" at bounding box center [282, 133] width 565 height 267
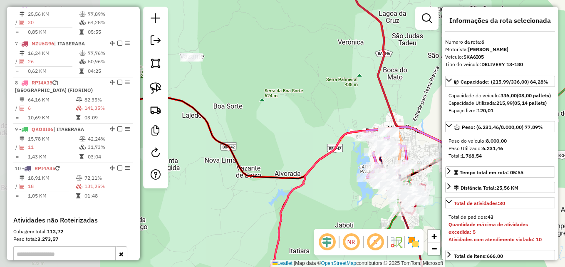
drag, startPoint x: 206, startPoint y: 185, endPoint x: 327, endPoint y: 164, distance: 122.9
click at [347, 172] on div "Janela de atendimento Grade de atendimento Capacidade Transportadoras Veículos …" at bounding box center [282, 133] width 565 height 267
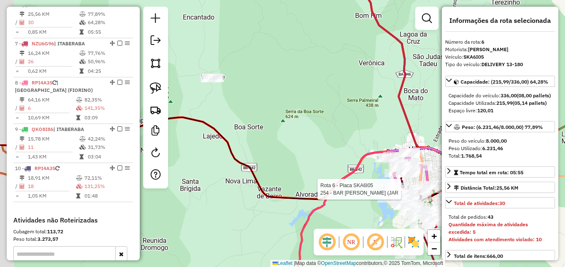
drag, startPoint x: 274, startPoint y: 136, endPoint x: 283, endPoint y: 139, distance: 9.5
click at [287, 142] on div "Rota 6 - Placa SKA6I05 254 - BAR DONA IZABEL (JAR Janela de atendimento Grade d…" at bounding box center [282, 133] width 565 height 267
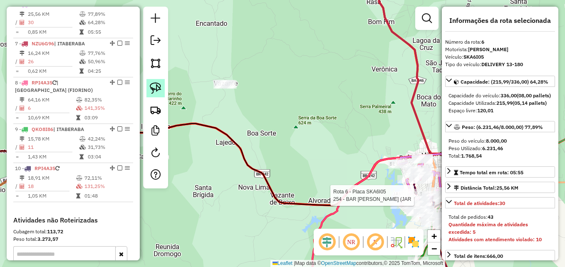
click at [156, 89] on img at bounding box center [156, 88] width 12 height 12
drag, startPoint x: 265, startPoint y: 74, endPoint x: 213, endPoint y: 121, distance: 69.8
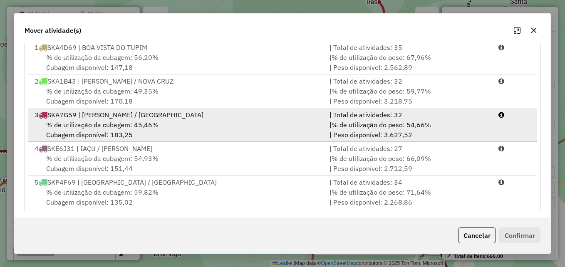
scroll to position [152, 0]
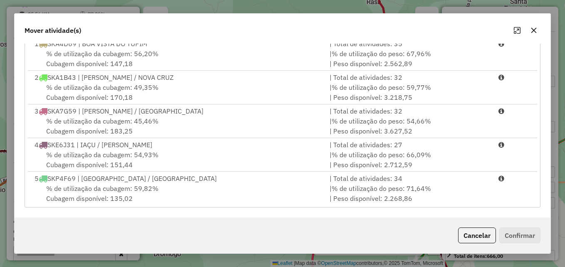
click at [537, 30] on button "button" at bounding box center [533, 30] width 13 height 13
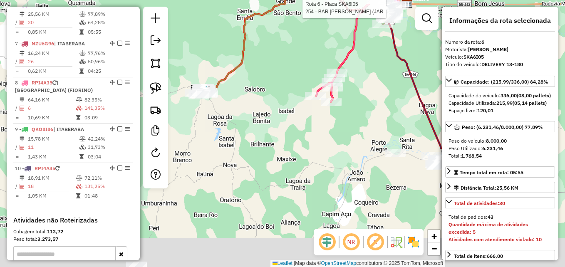
drag, startPoint x: 298, startPoint y: 183, endPoint x: 299, endPoint y: 15, distance: 168.0
click at [299, 15] on div "Rota 6 - Placa SKA6I05 254 - BAR DONA IZABEL (JAR Janela de atendimento Grade d…" at bounding box center [282, 133] width 565 height 267
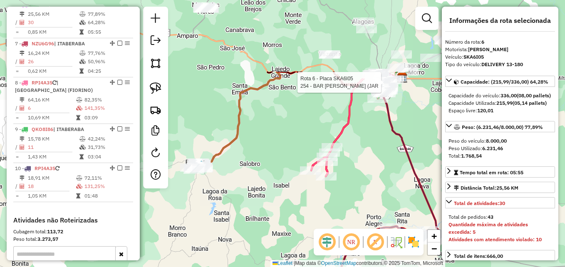
drag, startPoint x: 297, startPoint y: 149, endPoint x: 232, endPoint y: 262, distance: 130.7
click at [232, 262] on div "Rota 6 - Placa SKA6I05 254 - BAR DONA IZABEL (JAR Janela de atendimento Grade d…" at bounding box center [282, 133] width 565 height 267
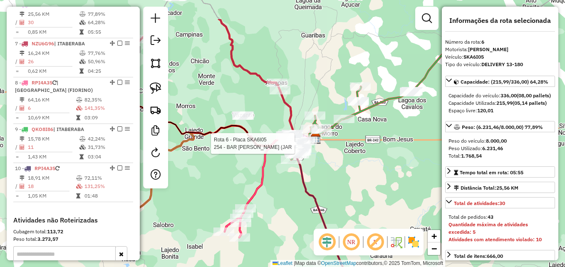
drag, startPoint x: 319, startPoint y: 192, endPoint x: 299, endPoint y: 225, distance: 38.2
click at [299, 225] on div "Rota 6 - Placa SKA6I05 254 - BAR DONA IZABEL (JAR Janela de atendimento Grade d…" at bounding box center [282, 133] width 565 height 267
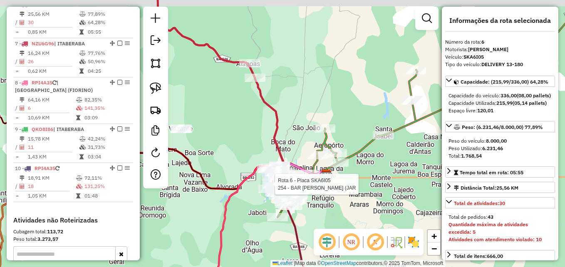
drag, startPoint x: 284, startPoint y: 85, endPoint x: 270, endPoint y: 84, distance: 14.2
click at [289, 93] on div "Rota 6 - Placa SKA6I05 254 - BAR DONA IZABEL (JAR Janela de atendimento Grade d…" at bounding box center [282, 133] width 565 height 267
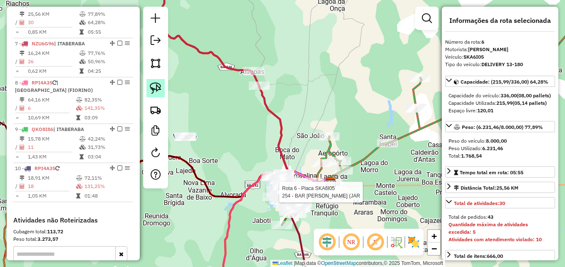
click at [155, 89] on img at bounding box center [156, 88] width 12 height 12
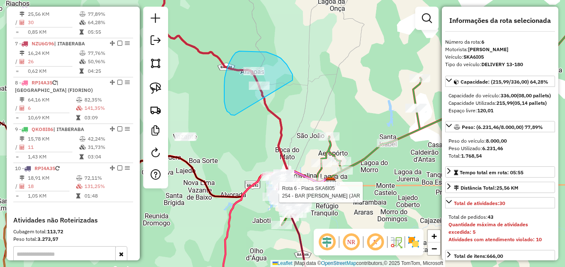
drag, startPoint x: 292, startPoint y: 80, endPoint x: 235, endPoint y: 116, distance: 67.4
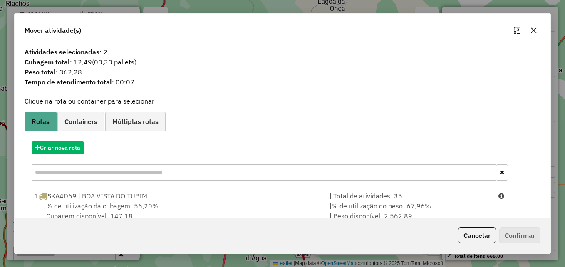
click at [531, 27] on button "button" at bounding box center [533, 30] width 13 height 13
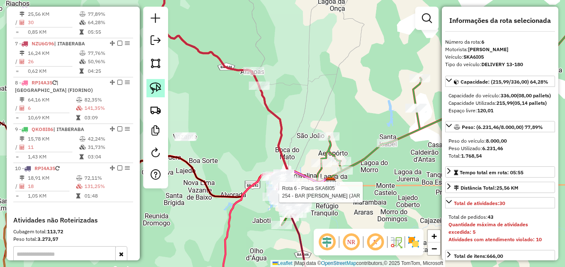
click at [155, 94] on link at bounding box center [155, 88] width 18 height 18
drag, startPoint x: 217, startPoint y: 127, endPoint x: 180, endPoint y: 150, distance: 43.3
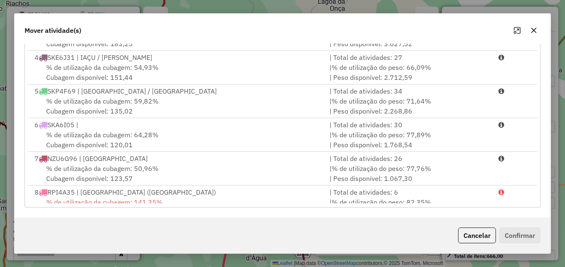
scroll to position [170, 0]
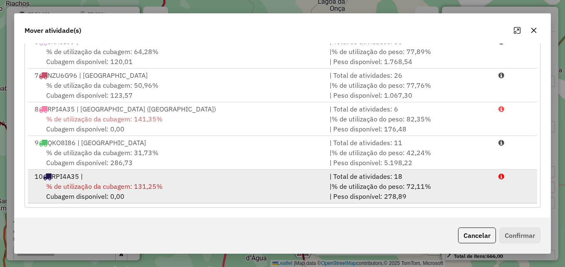
drag, startPoint x: 147, startPoint y: 182, endPoint x: 183, endPoint y: 186, distance: 36.0
click at [147, 182] on span "% de utilização da cubagem: 131,25%" at bounding box center [104, 186] width 116 height 8
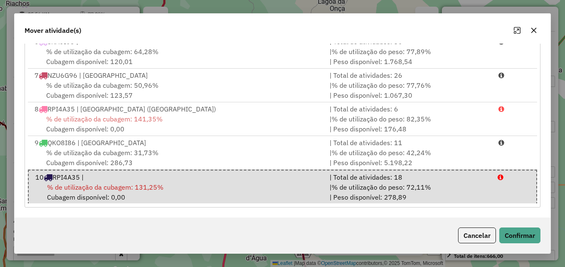
click at [531, 30] on icon "button" at bounding box center [533, 30] width 7 height 7
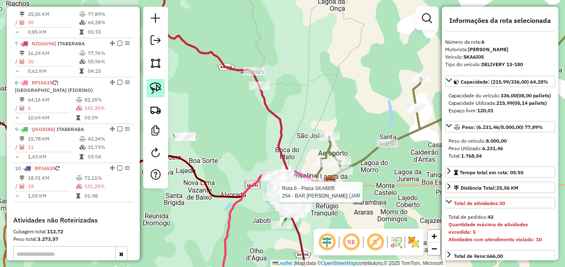
drag, startPoint x: 155, startPoint y: 81, endPoint x: 200, endPoint y: 117, distance: 58.1
click at [155, 82] on link at bounding box center [155, 88] width 18 height 18
drag, startPoint x: 204, startPoint y: 121, endPoint x: 182, endPoint y: 151, distance: 36.6
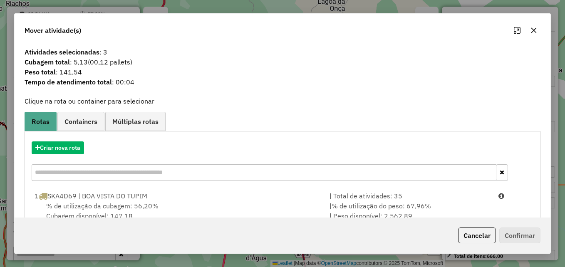
click at [536, 30] on icon "button" at bounding box center [533, 30] width 7 height 7
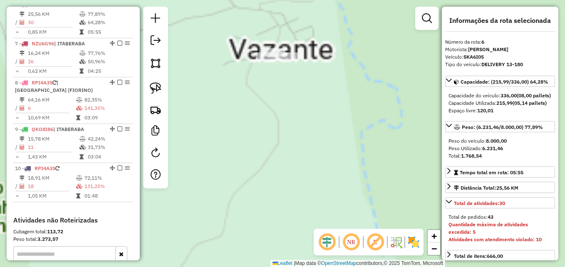
drag, startPoint x: 204, startPoint y: 119, endPoint x: 371, endPoint y: 288, distance: 237.3
click at [371, 267] on html "Aguarde... Pop-up bloqueado! Seu navegador bloqueou automáticamente a abertura …" at bounding box center [282, 133] width 565 height 267
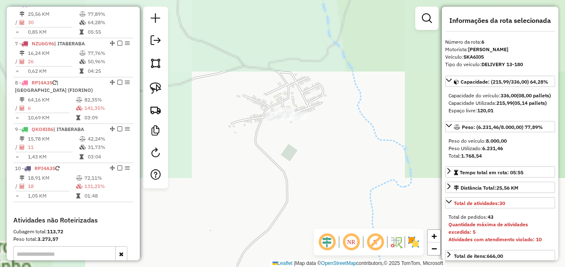
drag, startPoint x: 315, startPoint y: 190, endPoint x: 273, endPoint y: 173, distance: 45.7
click at [303, 237] on div "Rota 6 - Placa SKA6I05 254 - BAR DONA IZABEL (JAR Janela de atendimento Grade d…" at bounding box center [282, 133] width 565 height 267
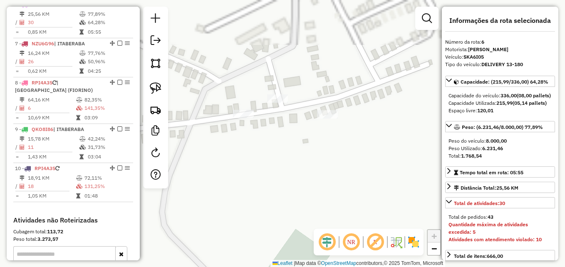
drag, startPoint x: 267, startPoint y: 187, endPoint x: 268, endPoint y: 157, distance: 30.4
click at [267, 239] on div "Rota 6 - Placa SKA6I05 254 - BAR DONA IZABEL (JAR Janela de atendimento Grade d…" at bounding box center [282, 133] width 565 height 267
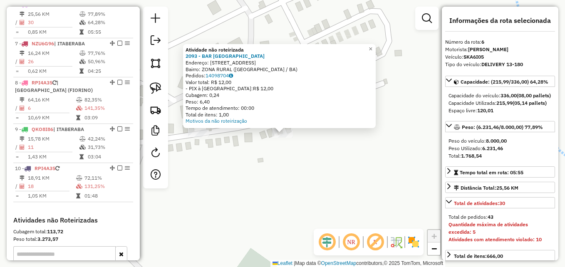
click at [277, 169] on div "Atividade não roteirizada 2093 - BAR DO PAULO Endereço: RUA 01 DA VAZANTE 370 B…" at bounding box center [282, 133] width 565 height 267
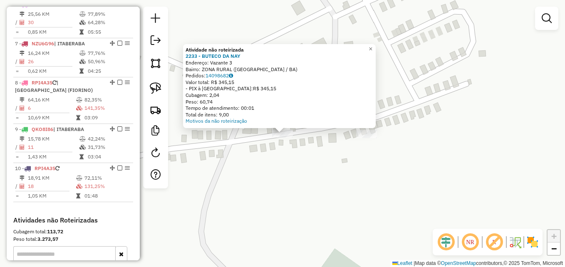
click at [294, 171] on div "Atividade não roteirizada 2233 - BUTECO DA NAY Endereço: Vazante 3 Bairro: ZONA…" at bounding box center [282, 133] width 565 height 267
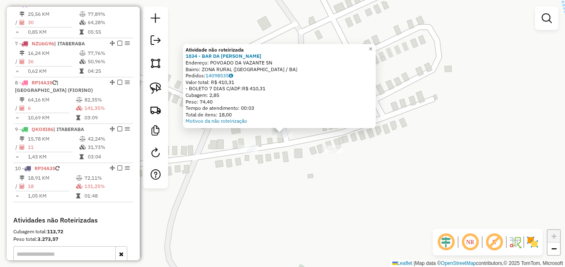
click at [282, 191] on div "Atividade não roteirizada 1834 - BAR DA MARIA ANTONIA Endereço: POVOADO DA VAZA…" at bounding box center [282, 133] width 565 height 267
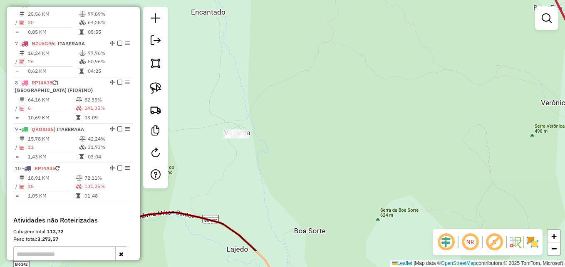
drag, startPoint x: 360, startPoint y: 207, endPoint x: 294, endPoint y: 157, distance: 82.2
click at [294, 157] on div "Janela de atendimento Grade de atendimento Capacidade Transportadoras Veículos …" at bounding box center [282, 133] width 565 height 267
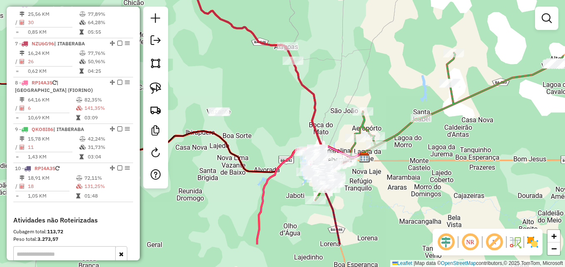
drag, startPoint x: 322, startPoint y: 187, endPoint x: 257, endPoint y: 134, distance: 84.0
click at [257, 134] on div "Janela de atendimento Grade de atendimento Capacidade Transportadoras Veículos …" at bounding box center [282, 133] width 565 height 267
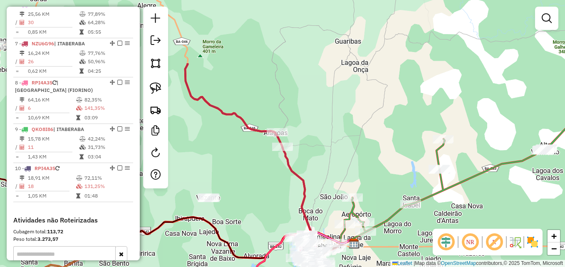
drag, startPoint x: 274, startPoint y: 64, endPoint x: 270, endPoint y: 154, distance: 89.9
click at [270, 154] on div "Janela de atendimento Grade de atendimento Capacidade Transportadoras Veículos …" at bounding box center [282, 133] width 565 height 267
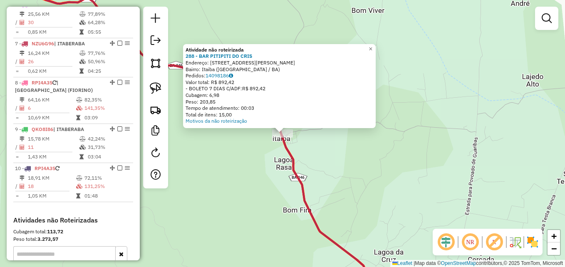
click at [234, 195] on div "Atividade não roteirizada 288 - BAR PITIPITI DO CRIS Endereço: RUA MARIO OLIVEI…" at bounding box center [282, 133] width 565 height 267
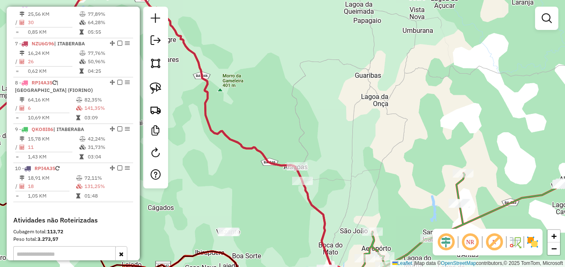
drag, startPoint x: 231, startPoint y: 206, endPoint x: 287, endPoint y: 205, distance: 56.1
click at [287, 205] on div "Janela de atendimento Grade de atendimento Capacidade Transportadoras Veículos …" at bounding box center [282, 133] width 565 height 267
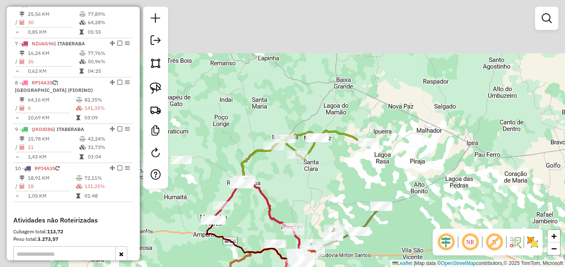
drag, startPoint x: 205, startPoint y: 145, endPoint x: 212, endPoint y: 174, distance: 30.1
click at [259, 207] on div "Janela de atendimento Grade de atendimento Capacidade Transportadoras Veículos …" at bounding box center [282, 133] width 565 height 267
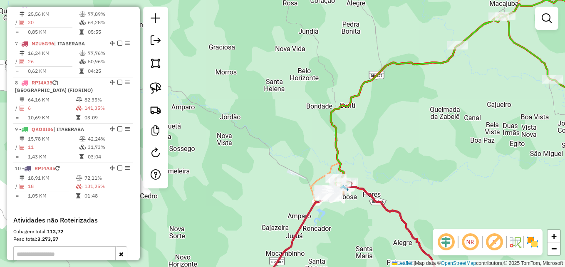
drag, startPoint x: 333, startPoint y: 227, endPoint x: 286, endPoint y: 218, distance: 48.6
click at [286, 219] on div "Janela de atendimento Grade de atendimento Capacidade Transportadoras Veículos …" at bounding box center [282, 133] width 565 height 267
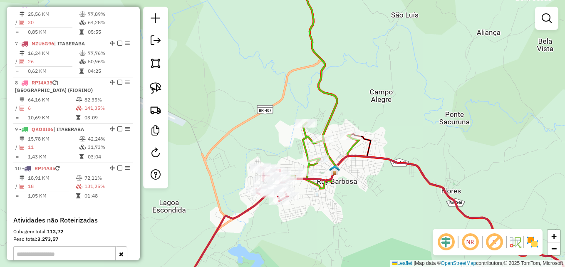
click at [318, 155] on div "Janela de atendimento Grade de atendimento Capacidade Transportadoras Veículos …" at bounding box center [282, 133] width 565 height 267
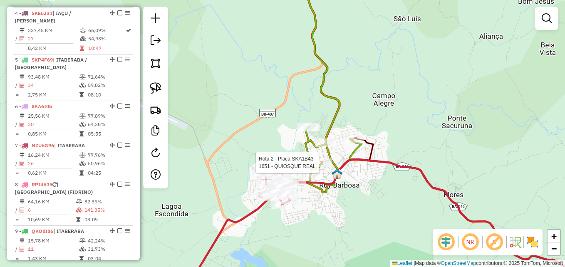
select select "*********"
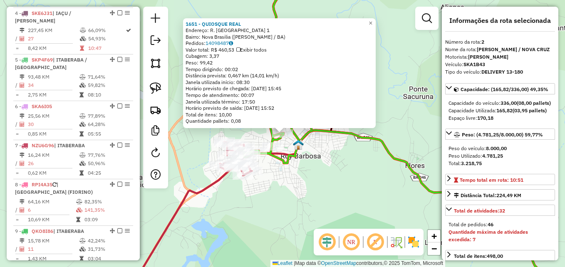
scroll to position [368, 0]
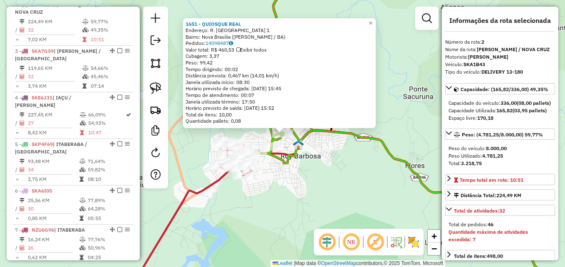
click at [317, 205] on div "1651 - QUIOSQUE REAL Endereço: R. MINAS GERAIS 1 Bairro: Nova Brasilia (RUY BAR…" at bounding box center [282, 133] width 565 height 267
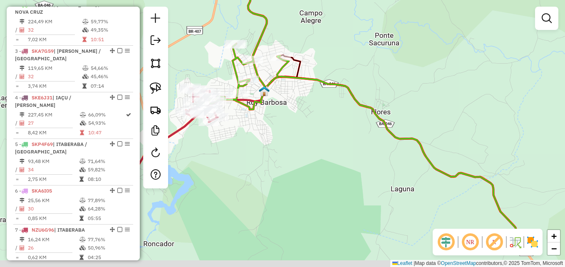
drag, startPoint x: 312, startPoint y: 177, endPoint x: 255, endPoint y: 97, distance: 98.1
click at [255, 97] on div "Janela de atendimento Grade de atendimento Capacidade Transportadoras Veículos …" at bounding box center [282, 133] width 565 height 267
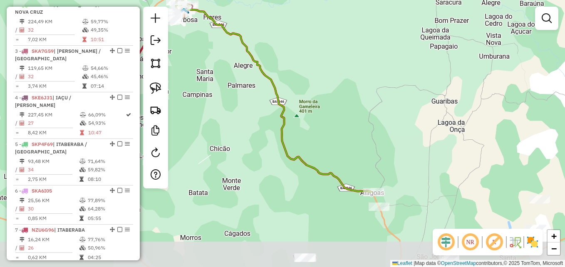
drag, startPoint x: 332, startPoint y: 185, endPoint x: 242, endPoint y: 76, distance: 141.2
click at [242, 76] on div "Janela de atendimento Grade de atendimento Capacidade Transportadoras Veículos …" at bounding box center [282, 133] width 565 height 267
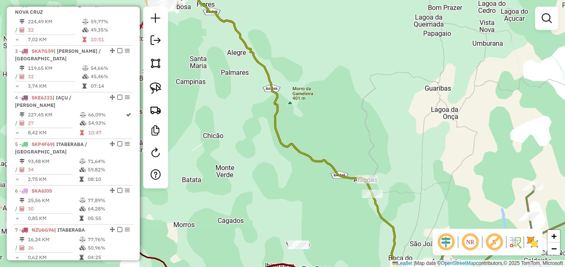
drag, startPoint x: 280, startPoint y: 148, endPoint x: 240, endPoint y: 112, distance: 53.9
click at [249, 115] on icon at bounding box center [306, 129] width 271 height 320
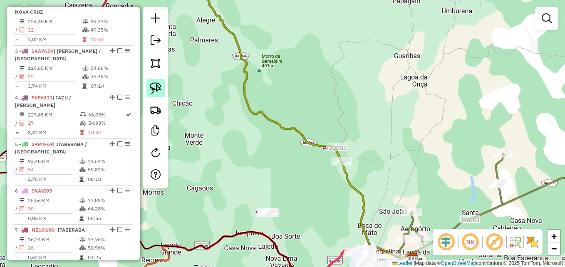
click at [159, 86] on img at bounding box center [156, 88] width 12 height 12
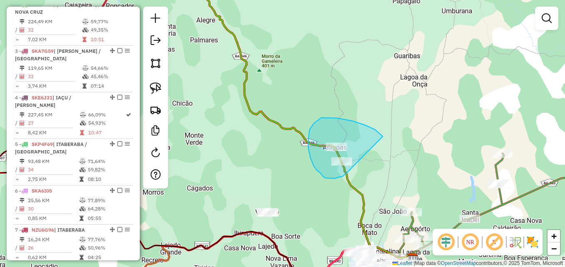
drag, startPoint x: 383, startPoint y: 136, endPoint x: 345, endPoint y: 174, distance: 52.6
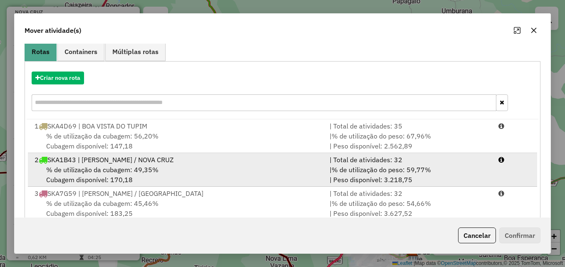
scroll to position [69, 0]
drag, startPoint x: 110, startPoint y: 173, endPoint x: 139, endPoint y: 173, distance: 29.1
click at [110, 173] on span "% de utilização da cubagem: 49,35%" at bounding box center [102, 170] width 112 height 8
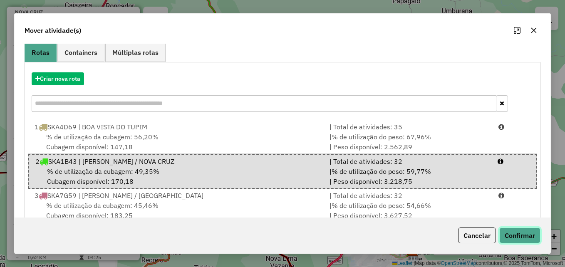
click at [519, 231] on button "Confirmar" at bounding box center [519, 235] width 41 height 16
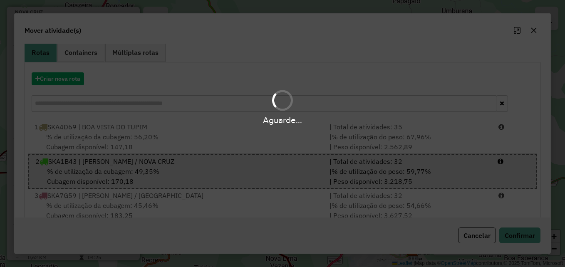
scroll to position [0, 0]
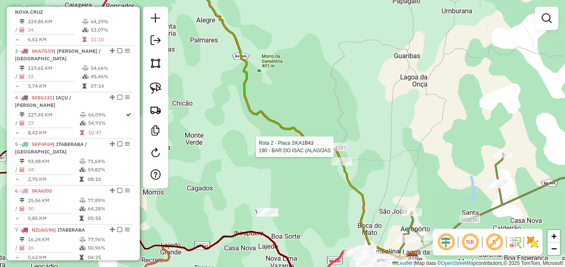
select select "*********"
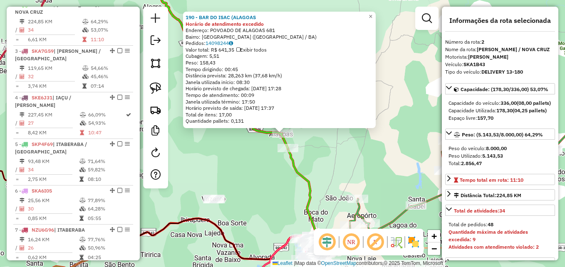
click at [237, 165] on div "190 - BAR DO ISAC (ALAGOAS Horário de atendimento excedido Endereço: POVOADO DE…" at bounding box center [282, 133] width 565 height 267
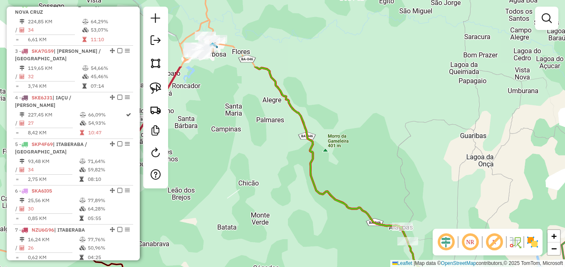
drag, startPoint x: 203, startPoint y: 148, endPoint x: 319, endPoint y: 230, distance: 142.0
click at [323, 242] on div "Janela de atendimento Grade de atendimento Capacidade Transportadoras Veículos …" at bounding box center [282, 133] width 565 height 267
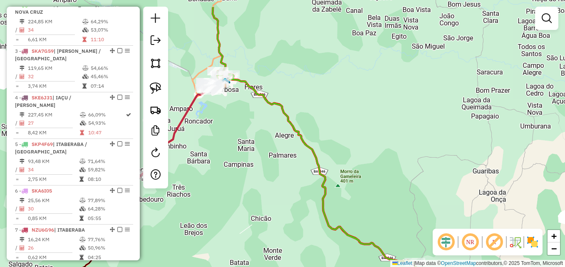
drag, startPoint x: 245, startPoint y: 105, endPoint x: 296, endPoint y: 207, distance: 113.6
click at [296, 207] on div "Janela de atendimento Grade de atendimento Capacidade Transportadoras Veículos …" at bounding box center [282, 133] width 565 height 267
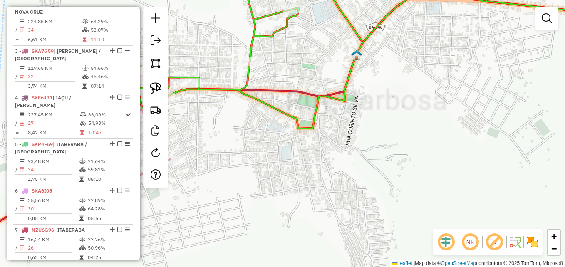
drag, startPoint x: 225, startPoint y: 163, endPoint x: 385, endPoint y: 207, distance: 166.6
click at [398, 212] on div "Janela de atendimento Grade de atendimento Capacidade Transportadoras Veículos …" at bounding box center [282, 133] width 565 height 267
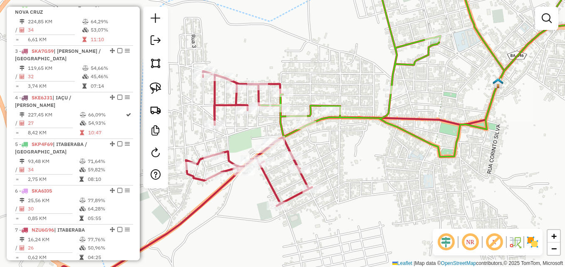
click at [276, 150] on div "Rota 3 - Placa SKA7G59 1234 - BAR DO DADAI Janela de atendimento Grade de atend…" at bounding box center [282, 133] width 565 height 267
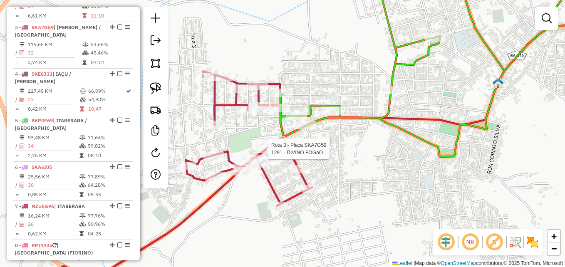
select select "*********"
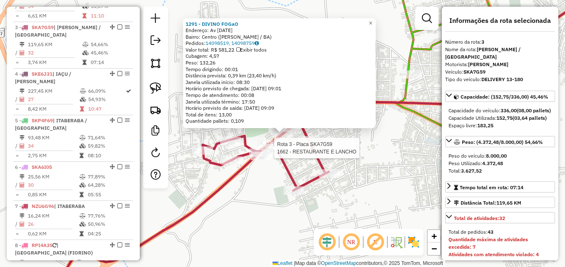
scroll to position [415, 0]
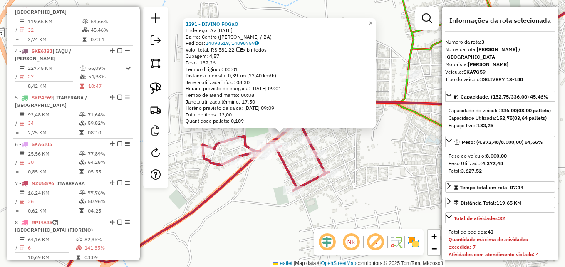
click at [364, 171] on div "1291 - DIVINO FOGaO Endereço: Av 2 de julho 127 Bairro: Centro (RUY BARBOSA / B…" at bounding box center [282, 133] width 565 height 267
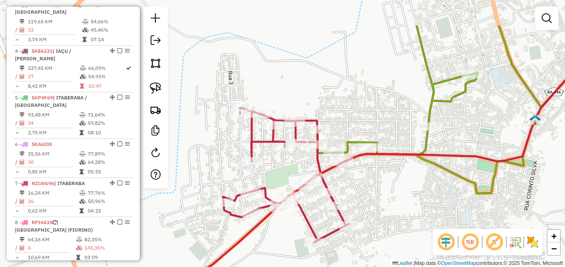
drag, startPoint x: 362, startPoint y: 178, endPoint x: 383, endPoint y: 216, distance: 43.6
click at [383, 216] on div "Janela de atendimento Grade de atendimento Capacidade Transportadoras Veículos …" at bounding box center [282, 133] width 565 height 267
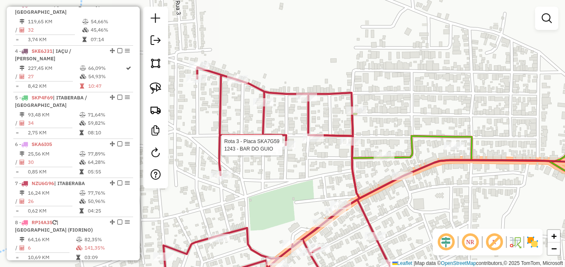
select select "*********"
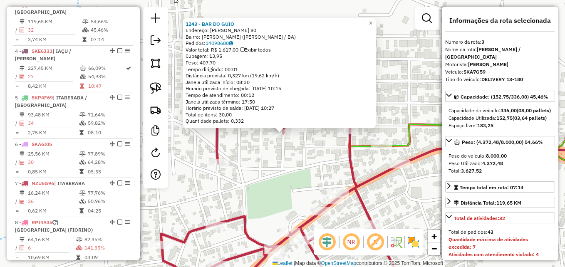
click at [311, 162] on div "1243 - BAR DO GUIO Endereço: Quintino Pereira Da Silva 80 Bairro: Manoel Antoni…" at bounding box center [282, 133] width 565 height 267
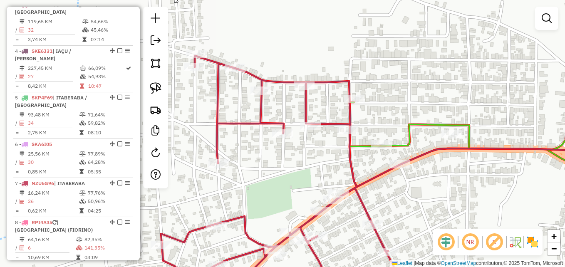
click at [311, 120] on icon at bounding box center [287, 175] width 252 height 238
select select "*********"
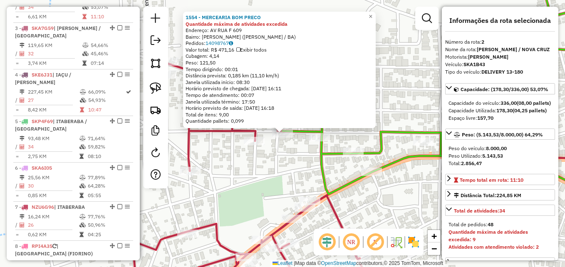
scroll to position [368, 0]
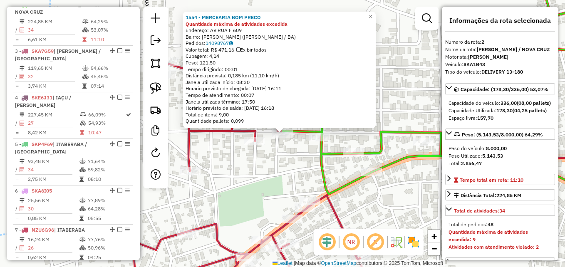
click at [302, 163] on div "1554 - MERCEARIA BOM PRECO Quantidade máxima de atividades excedida Endereço: A…" at bounding box center [282, 133] width 565 height 267
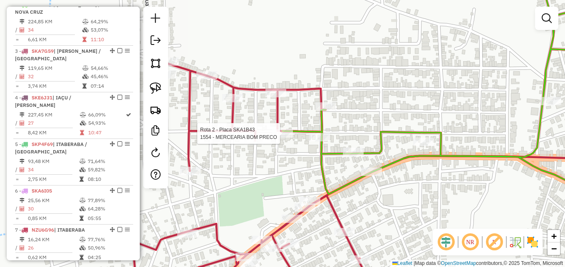
select select "*********"
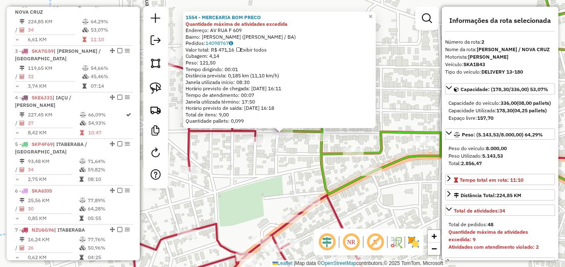
drag, startPoint x: 281, startPoint y: 165, endPoint x: 261, endPoint y: 153, distance: 23.5
click at [281, 164] on div "1554 - MERCEARIA BOM PRECO Quantidade máxima de atividades excedida Endereço: A…" at bounding box center [282, 133] width 565 height 267
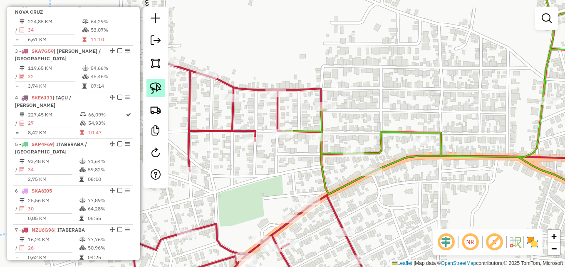
click at [160, 91] on img at bounding box center [156, 88] width 12 height 12
drag, startPoint x: 284, startPoint y: 113, endPoint x: 284, endPoint y: 141, distance: 28.3
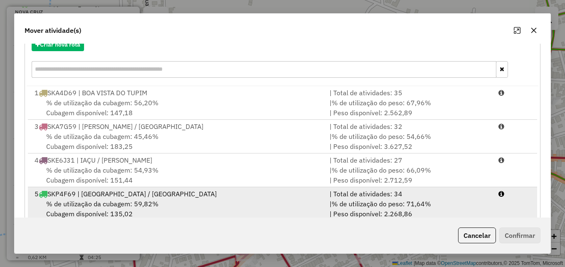
scroll to position [27, 0]
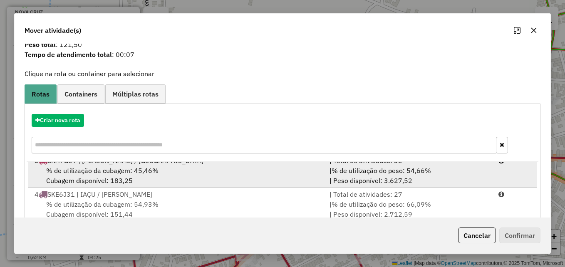
click at [95, 167] on span "% de utilização da cubagem: 45,46%" at bounding box center [102, 170] width 112 height 8
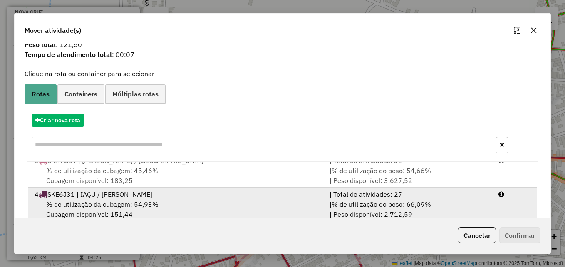
scroll to position [42, 0]
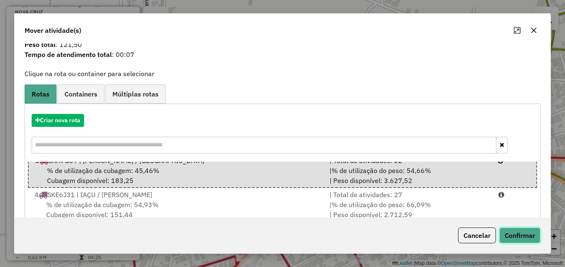
click at [510, 232] on button "Confirmar" at bounding box center [519, 235] width 41 height 16
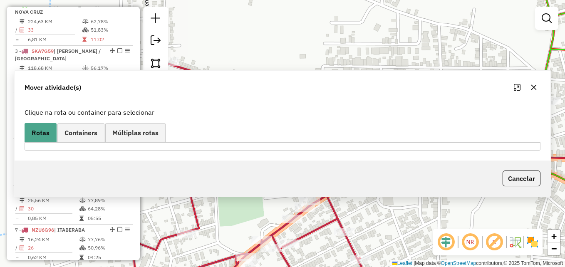
scroll to position [0, 0]
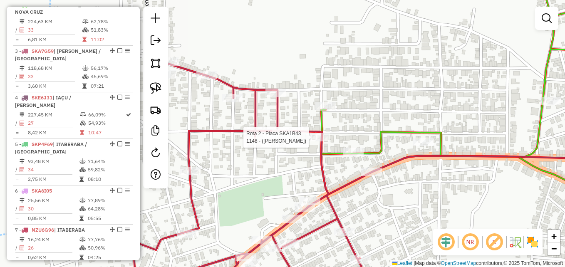
select select "*********"
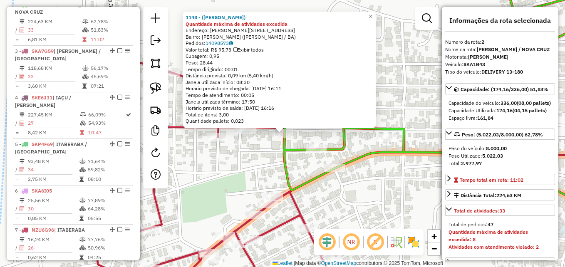
click at [359, 211] on div "1148 - (MERCADINHO MALU) Quantidade máxima de atividades excedida Endereço: Ant…" at bounding box center [282, 133] width 565 height 267
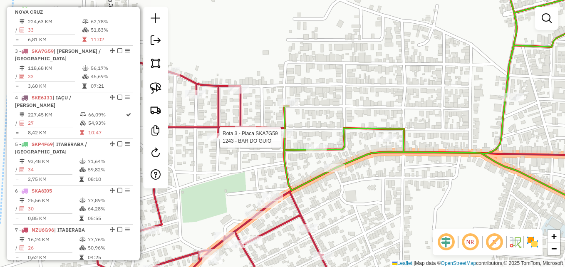
select select "*********"
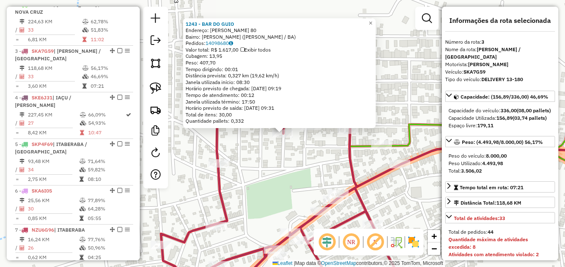
scroll to position [415, 0]
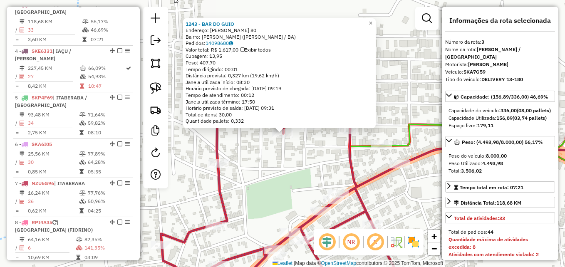
click at [248, 173] on div "1243 - BAR DO GUIO Endereço: Quintino Pereira Da Silva 80 Bairro: Manoel Antoni…" at bounding box center [282, 133] width 565 height 267
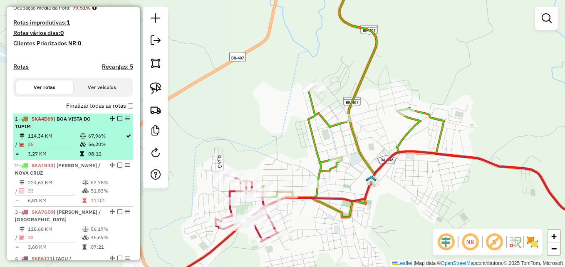
scroll to position [207, 0]
click at [48, 131] on div "1 - SKA4D69 | BOA VISTA DO TUPIM" at bounding box center [59, 123] width 88 height 15
select select "*********"
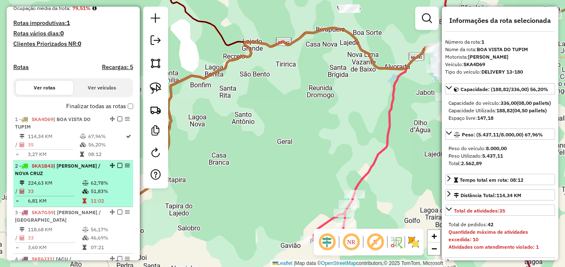
click at [78, 185] on li "2 - SKA1B43 | RUY BARBOSA / NOVA CRUZ 224,63 KM 62,78% / 33 51,83% = 6,81 KM 11…" at bounding box center [73, 183] width 120 height 47
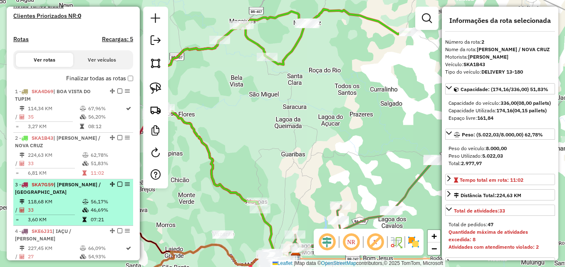
scroll to position [249, 0]
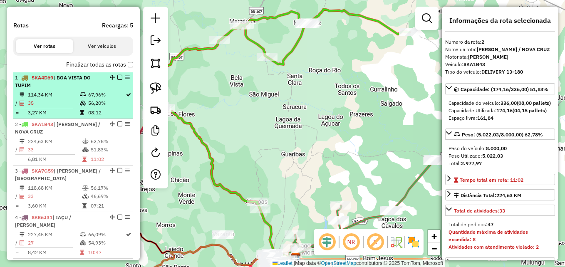
click at [61, 107] on td "35" at bounding box center [53, 103] width 52 height 8
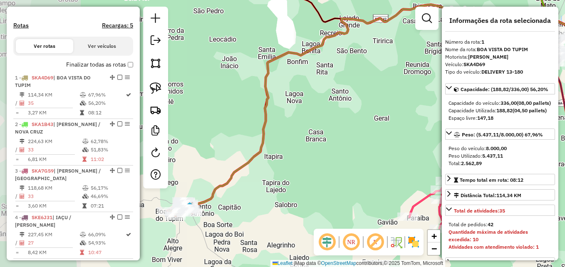
drag, startPoint x: 273, startPoint y: 146, endPoint x: 370, endPoint y: 123, distance: 99.6
click at [370, 123] on div "Janela de atendimento Grade de atendimento Capacidade Transportadoras Veículos …" at bounding box center [282, 133] width 565 height 267
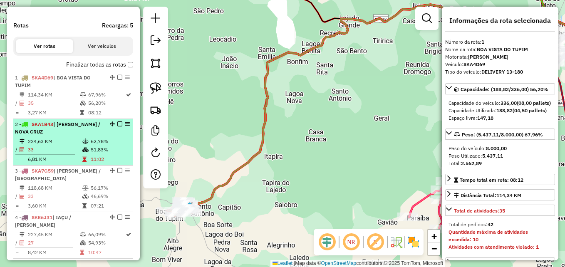
click at [84, 146] on td at bounding box center [86, 141] width 8 height 8
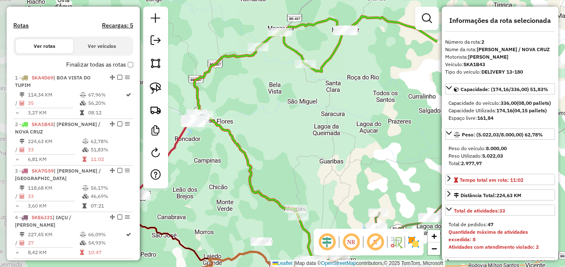
drag, startPoint x: 263, startPoint y: 128, endPoint x: 280, endPoint y: 135, distance: 18.1
click at [299, 134] on div "Janela de atendimento Grade de atendimento Capacidade Transportadoras Veículos …" at bounding box center [282, 133] width 565 height 267
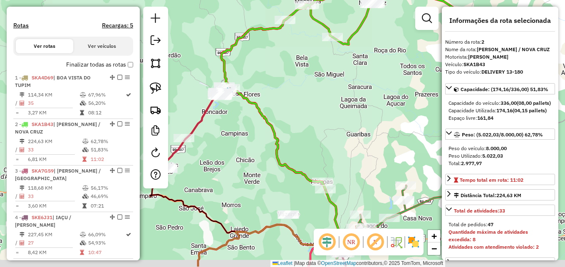
drag, startPoint x: 208, startPoint y: 206, endPoint x: 321, endPoint y: 99, distance: 155.6
click at [321, 99] on div "Janela de atendimento Grade de atendimento Capacidade Transportadoras Veículos …" at bounding box center [282, 133] width 565 height 267
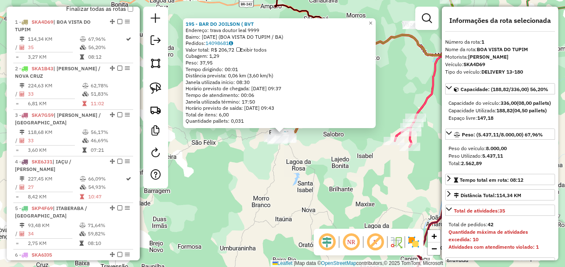
scroll to position [322, 0]
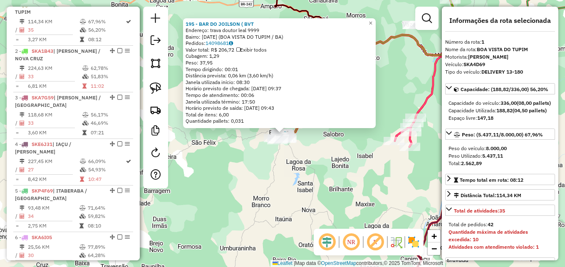
click at [301, 182] on div "195 - BAR DO JOILSON ( BVT Endereço: trava doutor leal 9999 Bairro: 13 De Maio …" at bounding box center [282, 133] width 565 height 267
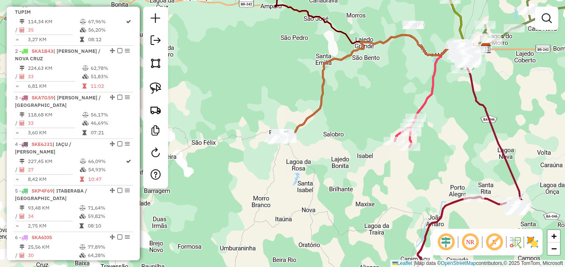
click at [281, 127] on div "Rota 1 - Placa SKA4D69 1773 - ADRIELLE ARAUJO Rota 1 - Placa SKA4D69 1705 - MER…" at bounding box center [282, 133] width 565 height 267
select select "*********"
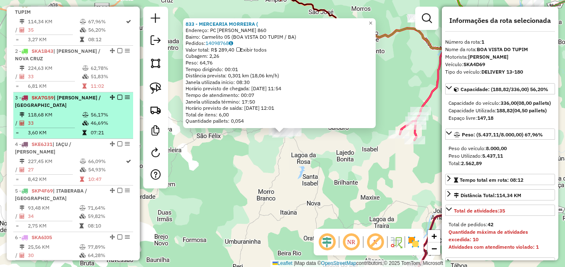
drag, startPoint x: 284, startPoint y: 178, endPoint x: 61, endPoint y: 132, distance: 227.6
click at [283, 179] on div "833 - MERCEARIA MORREIRA ( Endereço: PC ELPIDIO DE OLIVEIRA 860 Bairro: Carmeli…" at bounding box center [282, 133] width 565 height 267
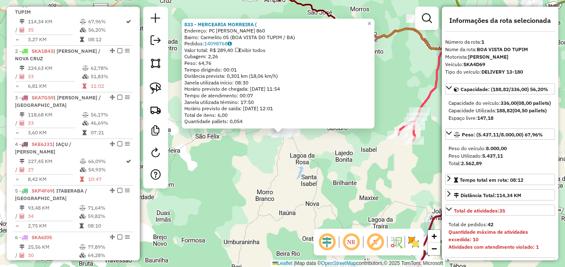
click at [239, 179] on div "833 - MERCEARIA MORREIRA ( Endereço: PC ELPIDIO DE OLIVEIRA 860 Bairro: Carmeli…" at bounding box center [282, 133] width 565 height 267
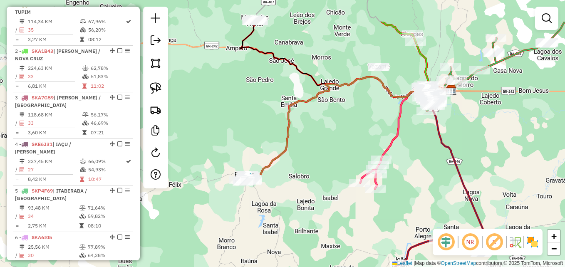
drag, startPoint x: 276, startPoint y: 191, endPoint x: 256, endPoint y: 210, distance: 27.1
click at [257, 210] on div "Janela de atendimento Grade de atendimento Capacidade Transportadoras Veículos …" at bounding box center [282, 133] width 565 height 267
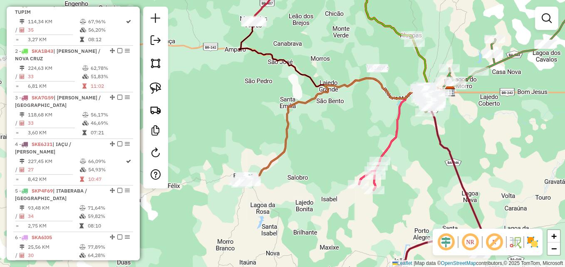
drag, startPoint x: 160, startPoint y: 84, endPoint x: 197, endPoint y: 88, distance: 38.0
click at [160, 85] on img at bounding box center [156, 88] width 12 height 12
drag, startPoint x: 362, startPoint y: 51, endPoint x: 386, endPoint y: 63, distance: 26.8
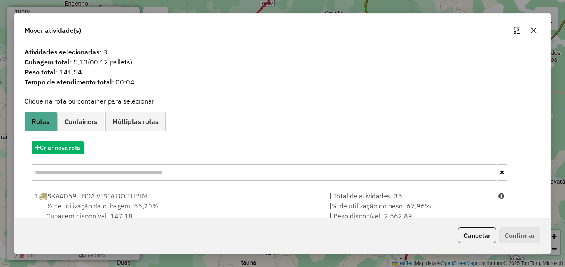
click at [534, 29] on icon "button" at bounding box center [533, 30] width 5 height 5
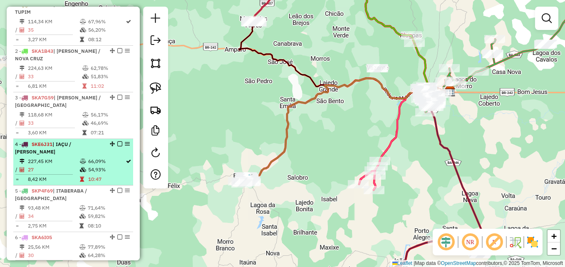
scroll to position [280, 0]
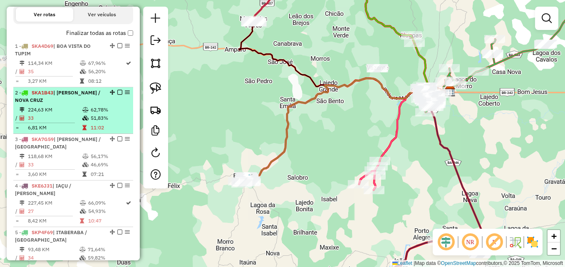
click at [53, 104] on div "2 - SKA1B43 | RUY BARBOSA / NOVA CRUZ" at bounding box center [59, 96] width 88 height 15
select select "*********"
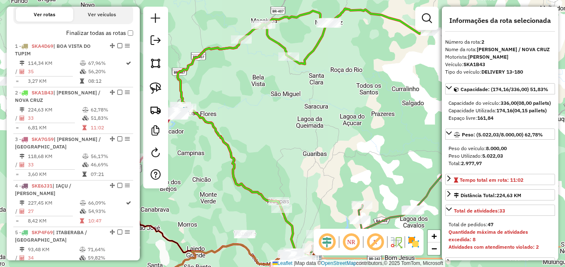
drag, startPoint x: 235, startPoint y: 147, endPoint x: 255, endPoint y: 146, distance: 20.4
click at [255, 146] on div "Janela de atendimento Grade de atendimento Capacidade Transportadoras Veículos …" at bounding box center [282, 133] width 565 height 267
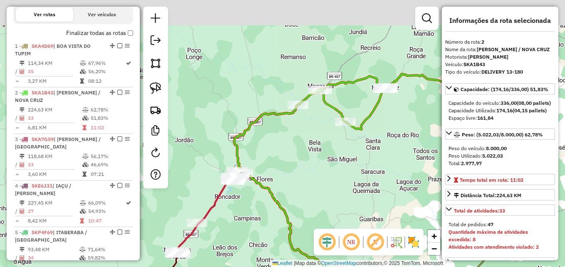
drag, startPoint x: 240, startPoint y: 131, endPoint x: 289, endPoint y: 184, distance: 71.8
click at [289, 184] on div "Janela de atendimento Grade de atendimento Capacidade Transportadoras Veículos …" at bounding box center [282, 133] width 565 height 267
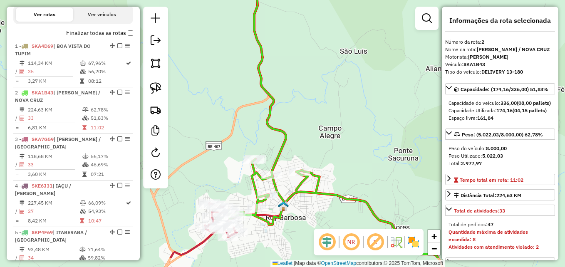
drag, startPoint x: 249, startPoint y: 247, endPoint x: 295, endPoint y: 199, distance: 66.5
click at [295, 200] on div "Janela de atendimento Grade de atendimento Capacidade Transportadoras Veículos …" at bounding box center [282, 133] width 565 height 267
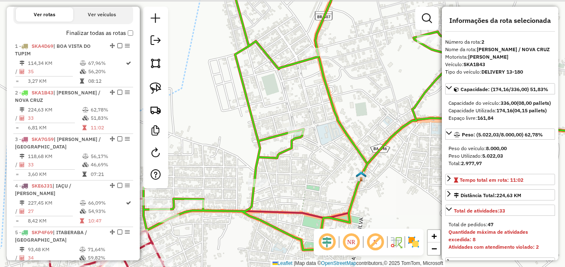
drag, startPoint x: 278, startPoint y: 218, endPoint x: 228, endPoint y: 232, distance: 51.9
click at [228, 232] on div "Janela de atendimento Grade de atendimento Capacidade Transportadoras Veículos …" at bounding box center [282, 133] width 565 height 267
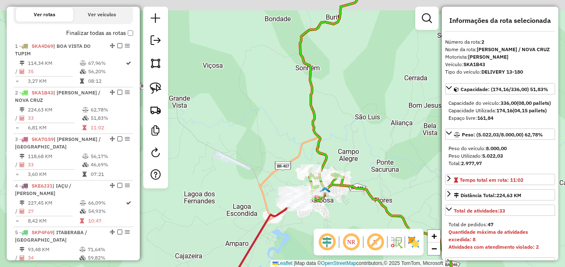
drag, startPoint x: 387, startPoint y: 111, endPoint x: 110, endPoint y: 271, distance: 319.5
click at [110, 267] on html "Aguarde... Pop-up bloqueado! Seu navegador bloqueou automáticamente a abertura …" at bounding box center [282, 133] width 565 height 267
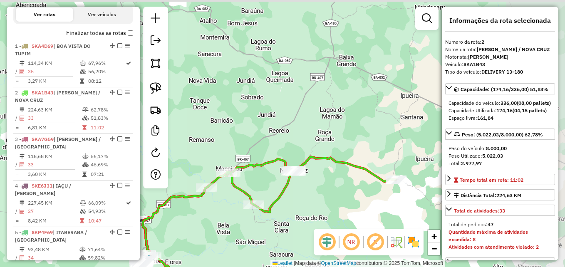
drag, startPoint x: 347, startPoint y: 169, endPoint x: 241, endPoint y: 209, distance: 113.1
click at [242, 209] on div "Janela de atendimento Grade de atendimento Capacidade Transportadoras Veículos …" at bounding box center [282, 133] width 565 height 267
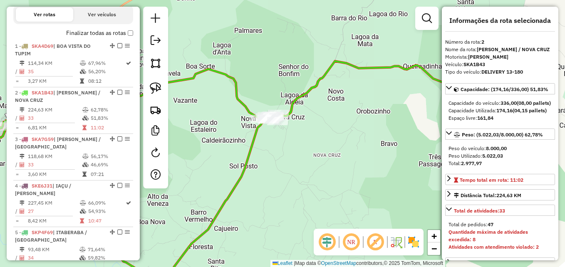
drag, startPoint x: 372, startPoint y: 129, endPoint x: 232, endPoint y: 207, distance: 159.9
click at [232, 206] on div "Janela de atendimento Grade de atendimento Capacidade Transportadoras Veículos …" at bounding box center [282, 133] width 565 height 267
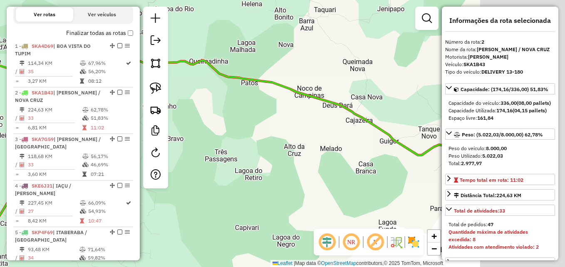
drag, startPoint x: 339, startPoint y: 199, endPoint x: 199, endPoint y: 152, distance: 148.2
click at [199, 152] on div "Janela de atendimento Grade de atendimento Capacidade Transportadoras Veículos …" at bounding box center [282, 133] width 565 height 267
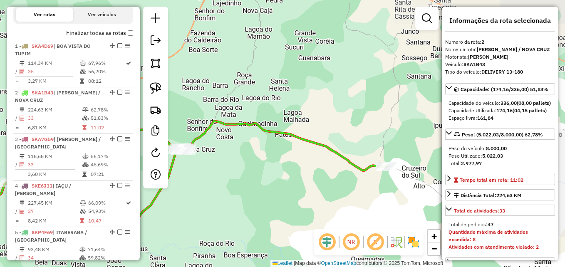
drag, startPoint x: 362, startPoint y: 184, endPoint x: 289, endPoint y: 189, distance: 73.3
click at [289, 189] on div "Janela de atendimento Grade de atendimento Capacidade Transportadoras Veículos …" at bounding box center [282, 133] width 565 height 267
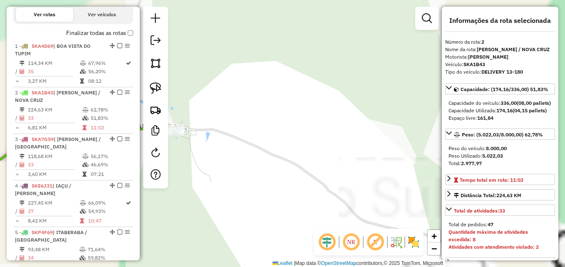
drag, startPoint x: 240, startPoint y: 184, endPoint x: 310, endPoint y: 205, distance: 73.5
click at [338, 227] on div "Janela de atendimento Grade de atendimento Capacidade Transportadoras Veículos …" at bounding box center [282, 133] width 565 height 267
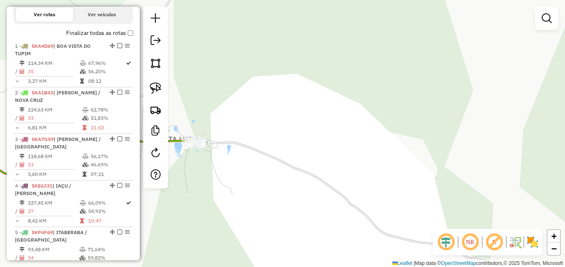
drag, startPoint x: 251, startPoint y: 171, endPoint x: 340, endPoint y: 188, distance: 90.7
click at [343, 190] on div "Janela de atendimento Grade de atendimento Capacidade Transportadoras Veículos …" at bounding box center [282, 133] width 565 height 267
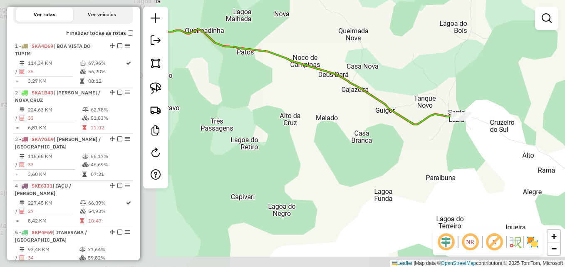
drag, startPoint x: 219, startPoint y: 222, endPoint x: 410, endPoint y: 148, distance: 204.7
click at [417, 146] on div "Janela de atendimento Grade de atendimento Capacidade Transportadoras Veículos …" at bounding box center [282, 133] width 565 height 267
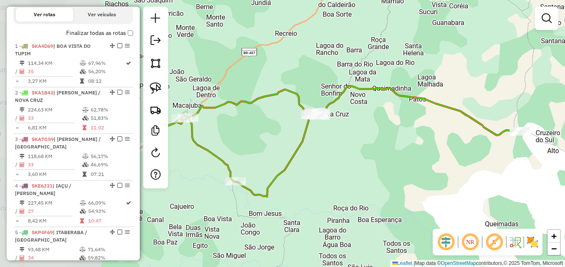
drag, startPoint x: 231, startPoint y: 192, endPoint x: 364, endPoint y: 179, distance: 133.7
click at [364, 179] on div "Janela de atendimento Grade de atendimento Capacidade Transportadoras Veículos …" at bounding box center [282, 133] width 565 height 267
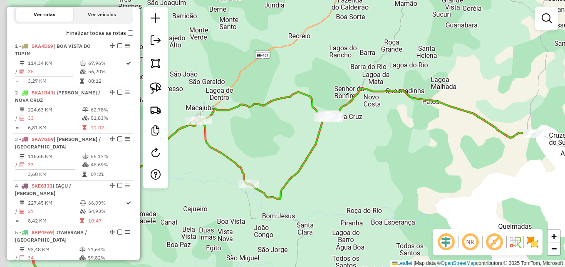
drag, startPoint x: 229, startPoint y: 138, endPoint x: 262, endPoint y: 141, distance: 33.7
click at [262, 141] on div "Janela de atendimento Grade de atendimento Capacidade Transportadoras Veículos …" at bounding box center [282, 133] width 565 height 267
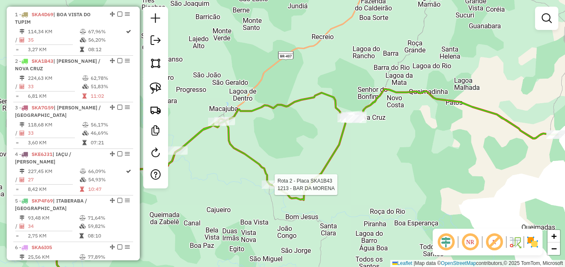
select select "*********"
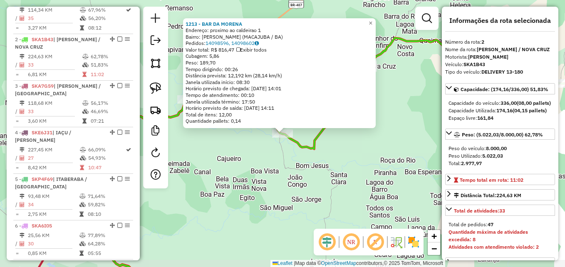
scroll to position [368, 0]
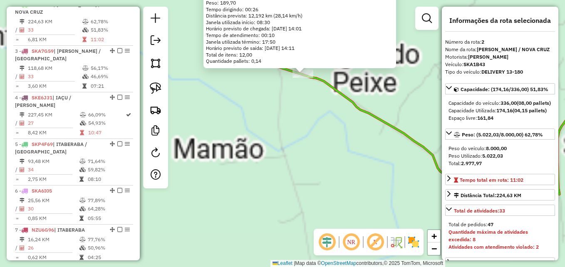
click at [287, 143] on div "1213 - BAR DA MORENA Endereço: proximo ao caldeirao 1 Bairro: Fazenda Aglario (…" at bounding box center [282, 133] width 565 height 267
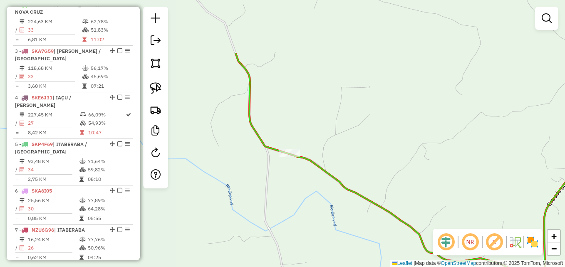
drag, startPoint x: 289, startPoint y: 114, endPoint x: 275, endPoint y: 193, distance: 80.5
click at [275, 193] on div "Janela de atendimento Grade de atendimento Capacidade Transportadoras Veículos …" at bounding box center [282, 133] width 565 height 267
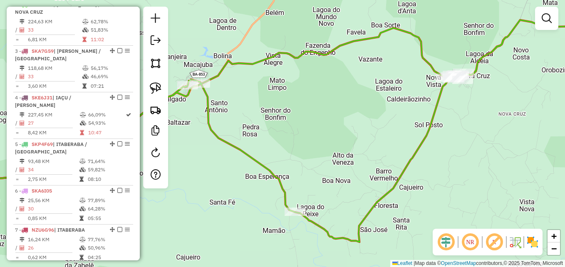
drag, startPoint x: 294, startPoint y: 150, endPoint x: 304, endPoint y: 180, distance: 31.7
click at [304, 180] on div "Janela de atendimento Grade de atendimento Capacidade Transportadoras Veículos …" at bounding box center [282, 133] width 565 height 267
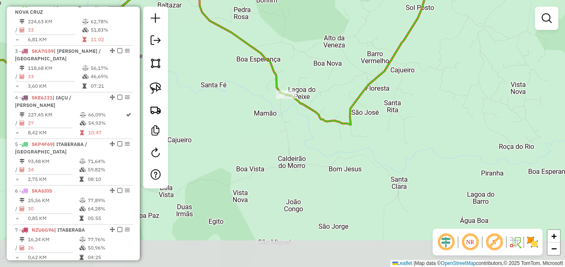
drag, startPoint x: 336, startPoint y: 179, endPoint x: 327, endPoint y: 62, distance: 117.6
click at [327, 62] on div "Janela de atendimento Grade de atendimento Capacidade Transportadoras Veículos …" at bounding box center [282, 133] width 565 height 267
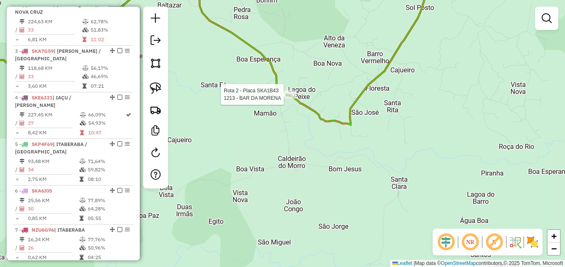
select select "*********"
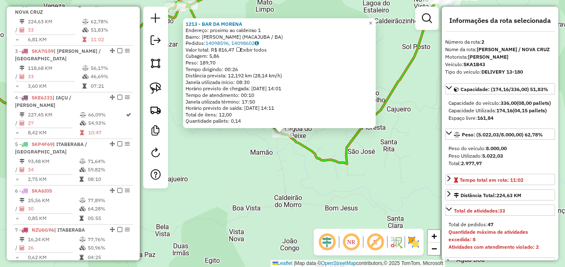
drag, startPoint x: 203, startPoint y: 37, endPoint x: 276, endPoint y: 37, distance: 72.8
click at [276, 37] on div "Bairro: Fazenda Aglario (MACAJUBA / BA)" at bounding box center [279, 37] width 188 height 7
click at [271, 167] on div "1213 - BAR DA MORENA Endereço: proximo ao caldeirao 1 Bairro: Fazenda Aglario (…" at bounding box center [282, 133] width 565 height 267
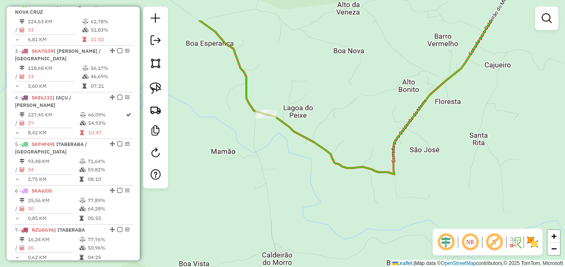
drag, startPoint x: 269, startPoint y: 113, endPoint x: 264, endPoint y: 136, distance: 23.5
click at [263, 172] on div "Janela de atendimento Grade de atendimento Capacidade Transportadoras Veículos …" at bounding box center [282, 133] width 565 height 267
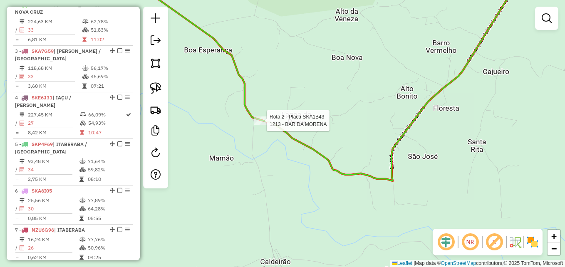
select select "*********"
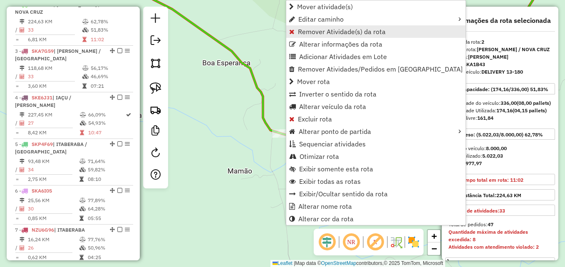
click at [309, 32] on span "Remover Atividade(s) da rota" at bounding box center [342, 31] width 88 height 7
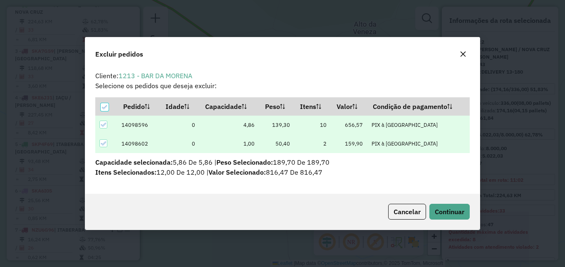
scroll to position [0, 0]
click at [464, 53] on icon "button" at bounding box center [462, 54] width 5 height 5
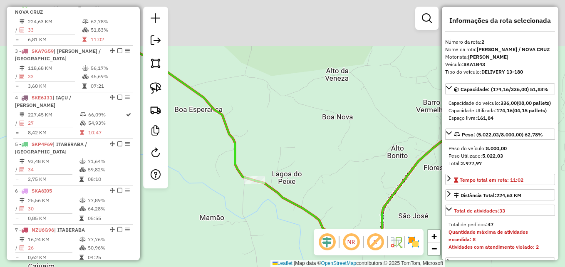
drag, startPoint x: 317, startPoint y: 155, endPoint x: 289, endPoint y: 222, distance: 72.9
click at [289, 222] on div "Janela de atendimento Grade de atendimento Capacidade Transportadoras Veículos …" at bounding box center [282, 133] width 565 height 267
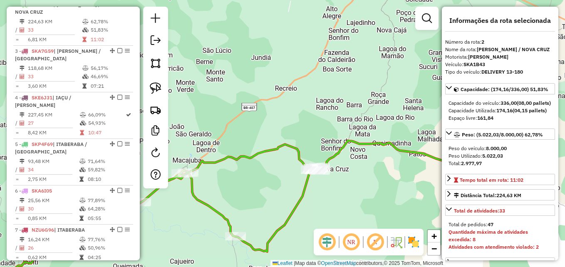
drag, startPoint x: 306, startPoint y: 203, endPoint x: 267, endPoint y: 214, distance: 39.6
click at [267, 214] on div "Janela de atendimento Grade de atendimento Capacidade Transportadoras Veículos …" at bounding box center [282, 133] width 565 height 267
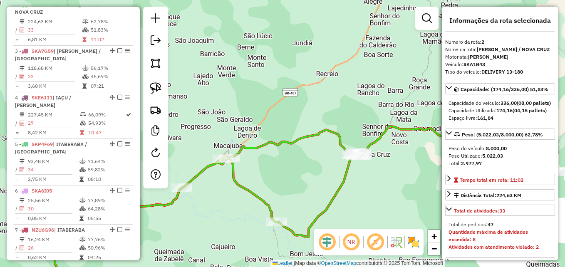
drag, startPoint x: 249, startPoint y: 216, endPoint x: 290, endPoint y: 201, distance: 43.2
click at [290, 201] on div "Janela de atendimento Grade de atendimento Capacidade Transportadoras Veículos …" at bounding box center [282, 133] width 565 height 267
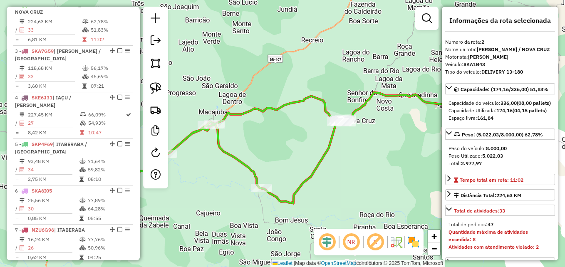
drag, startPoint x: 284, startPoint y: 203, endPoint x: 270, endPoint y: 171, distance: 35.4
click at [270, 171] on div "Janela de atendimento Grade de atendimento Capacidade Transportadoras Veículos …" at bounding box center [282, 133] width 565 height 267
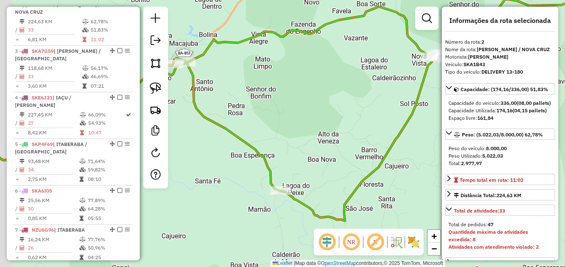
drag, startPoint x: 226, startPoint y: 208, endPoint x: 245, endPoint y: 211, distance: 18.9
click at [245, 211] on div "Janela de atendimento Grade de atendimento Capacidade Transportadoras Veículos …" at bounding box center [282, 133] width 565 height 267
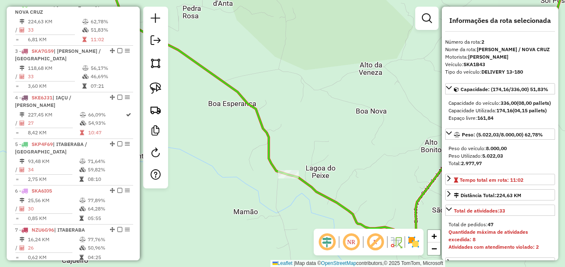
drag, startPoint x: 304, startPoint y: 189, endPoint x: 273, endPoint y: 183, distance: 31.7
click at [273, 183] on div "Janela de atendimento Grade de atendimento Capacidade Transportadoras Veículos …" at bounding box center [282, 133] width 565 height 267
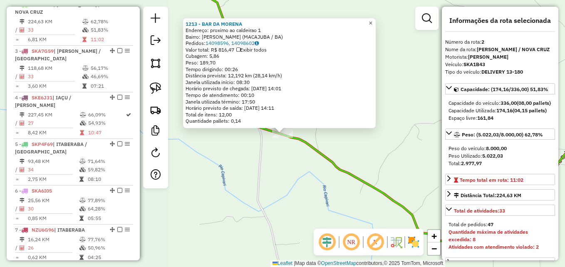
click at [372, 20] on span "×" at bounding box center [370, 23] width 4 height 7
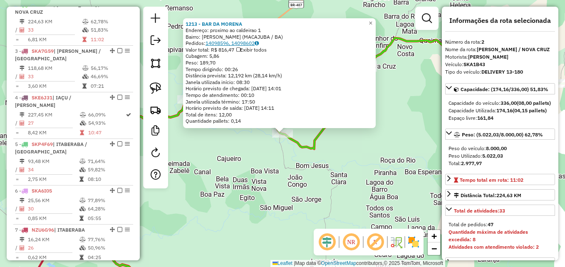
click at [225, 43] on link "14098596, 14098602" at bounding box center [231, 43] width 53 height 6
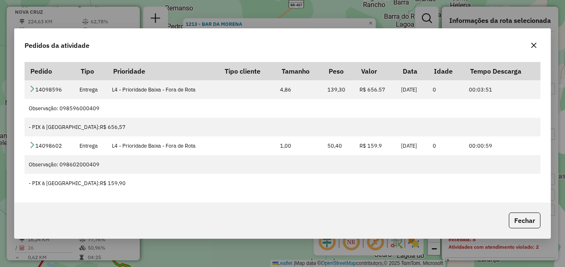
click at [536, 45] on icon "button" at bounding box center [533, 45] width 7 height 7
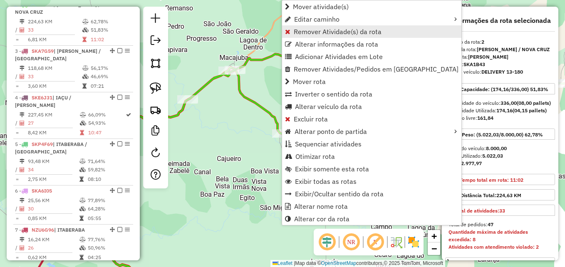
click at [308, 30] on span "Remover Atividade(s) da rota" at bounding box center [338, 31] width 88 height 7
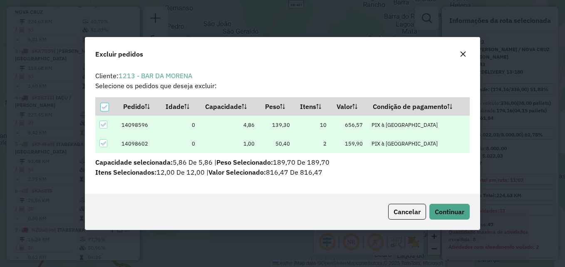
scroll to position [5, 2]
click at [454, 212] on span "Continuar" at bounding box center [449, 211] width 30 height 8
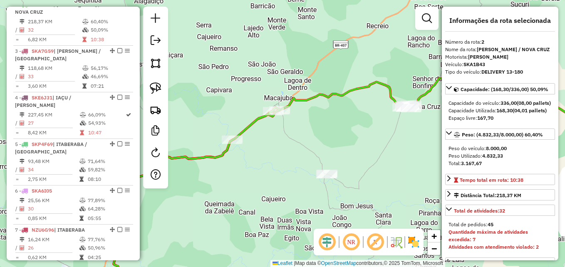
drag, startPoint x: 291, startPoint y: 93, endPoint x: 336, endPoint y: 133, distance: 60.4
click at [336, 133] on div "Janela de atendimento Grade de atendimento Capacidade Transportadoras Veículos …" at bounding box center [282, 133] width 565 height 267
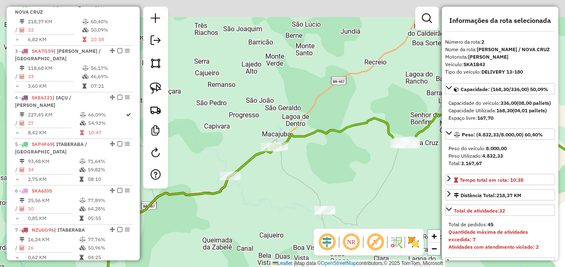
drag, startPoint x: 304, startPoint y: 138, endPoint x: 264, endPoint y: 161, distance: 46.1
click at [301, 176] on div "Janela de atendimento Grade de atendimento Capacidade Transportadoras Veículos …" at bounding box center [282, 133] width 565 height 267
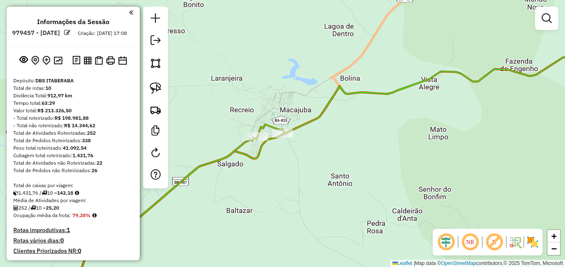
scroll to position [368, 0]
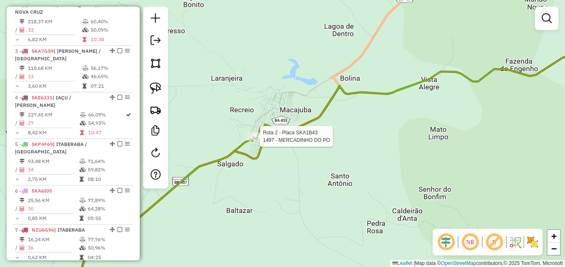
select select "*********"
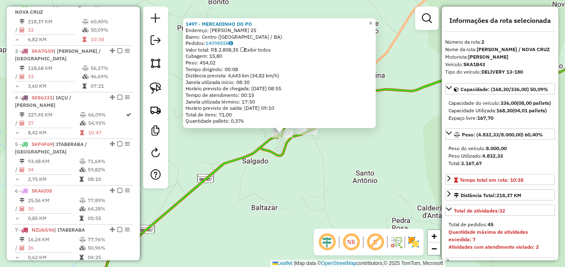
click at [242, 174] on div "1497 - MERCADINHO DO PO Endereço: R FELINTO SOARES SAMPAIO 25 Bairro: Centro (M…" at bounding box center [282, 133] width 565 height 267
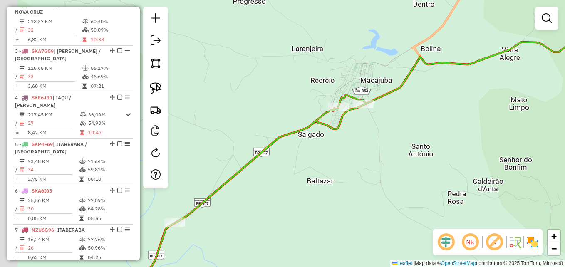
drag, startPoint x: 284, startPoint y: 180, endPoint x: 444, endPoint y: 110, distance: 174.4
click at [444, 110] on div "Janela de atendimento Grade de atendimento Capacidade Transportadoras Veículos …" at bounding box center [282, 133] width 565 height 267
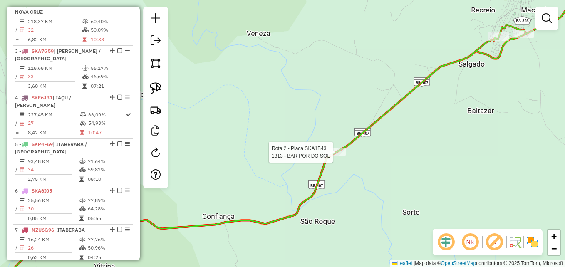
select select "*********"
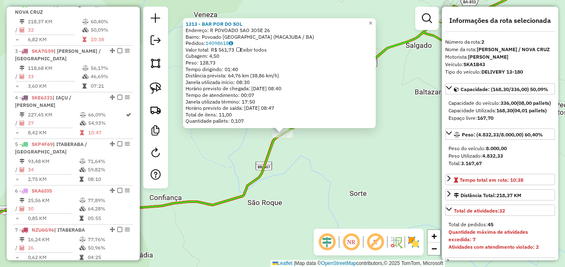
click at [339, 155] on div "1313 - BAR POR DO SOL Endereço: R POVOADO SAO JOSE 26 Bairro: Povoado Sao Jose …" at bounding box center [282, 133] width 565 height 267
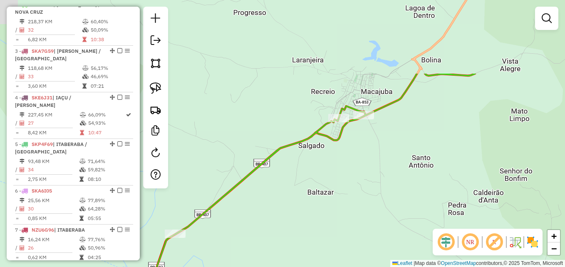
drag, startPoint x: 372, startPoint y: 135, endPoint x: 296, endPoint y: 206, distance: 104.1
click at [296, 206] on div "Janela de atendimento Grade de atendimento Capacidade Transportadoras Veículos …" at bounding box center [282, 133] width 565 height 267
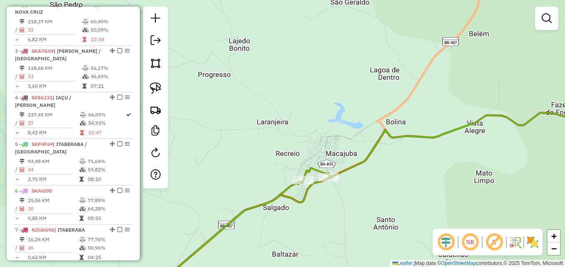
drag, startPoint x: 305, startPoint y: 202, endPoint x: 301, endPoint y: 210, distance: 8.6
click at [301, 210] on div "Janela de atendimento Grade de atendimento Capacidade Transportadoras Veículos …" at bounding box center [282, 133] width 565 height 267
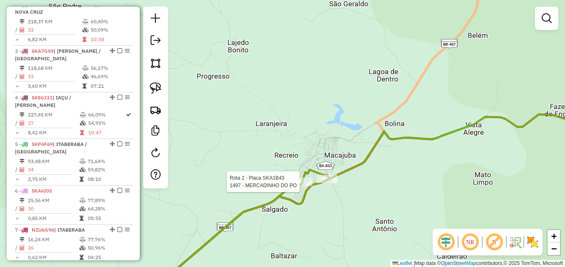
select select "*********"
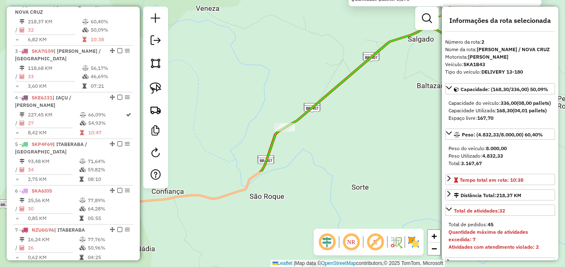
drag, startPoint x: 244, startPoint y: 212, endPoint x: 410, endPoint y: 90, distance: 205.5
click at [410, 90] on div "1497 - MERCADINHO DO PO Endereço: R FELINTO SOARES SAMPAIO 25 Bairro: Centro (M…" at bounding box center [282, 133] width 565 height 267
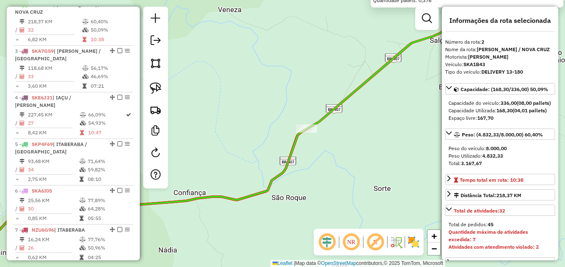
drag, startPoint x: 304, startPoint y: 182, endPoint x: 343, endPoint y: 183, distance: 39.1
click at [342, 183] on div "1497 - MERCADINHO DO PO Endereço: R FELINTO SOARES SAMPAIO 25 Bairro: Centro (M…" at bounding box center [282, 133] width 565 height 267
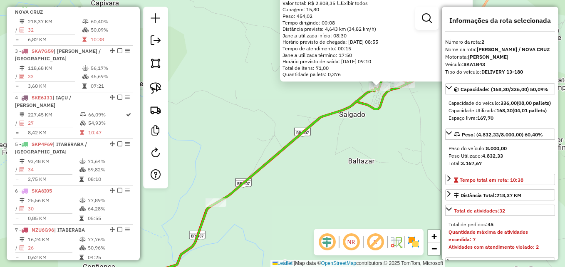
drag, startPoint x: 360, startPoint y: 157, endPoint x: 259, endPoint y: 217, distance: 117.4
click at [217, 247] on div "1497 - MERCADINHO DO PO Endereço: R FELINTO SOARES SAMPAIO 25 Bairro: Centro (M…" at bounding box center [282, 133] width 565 height 267
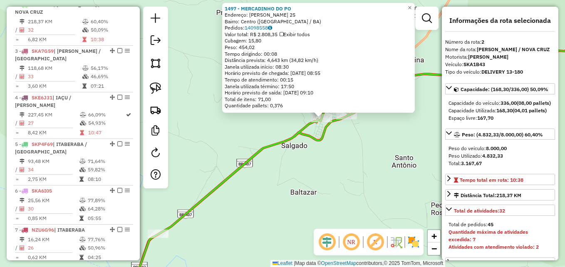
drag, startPoint x: 353, startPoint y: 162, endPoint x: 306, endPoint y: 189, distance: 54.6
click at [306, 189] on div "1497 - MERCADINHO DO PO Endereço: R FELINTO SOARES SAMPAIO 25 Bairro: Centro (M…" at bounding box center [282, 133] width 565 height 267
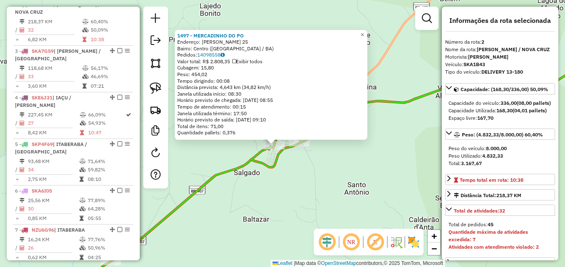
click at [306, 189] on div "1497 - MERCADINHO DO PO Endereço: R FELINTO SOARES SAMPAIO 25 Bairro: Centro (M…" at bounding box center [282, 133] width 565 height 267
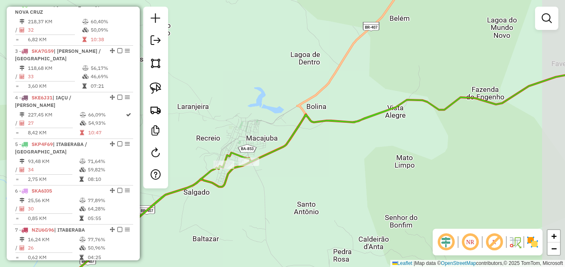
drag, startPoint x: 355, startPoint y: 175, endPoint x: 295, endPoint y: 198, distance: 64.1
click at [296, 197] on div "Janela de atendimento Grade de atendimento Capacidade Transportadoras Veículos …" at bounding box center [282, 133] width 565 height 267
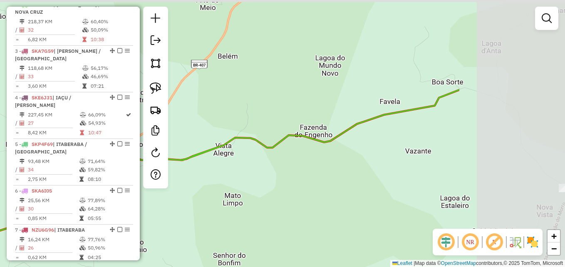
drag, startPoint x: 416, startPoint y: 157, endPoint x: 252, endPoint y: 195, distance: 168.1
click at [241, 198] on div "Janela de atendimento Grade de atendimento Capacidade Transportadoras Veículos …" at bounding box center [282, 133] width 565 height 267
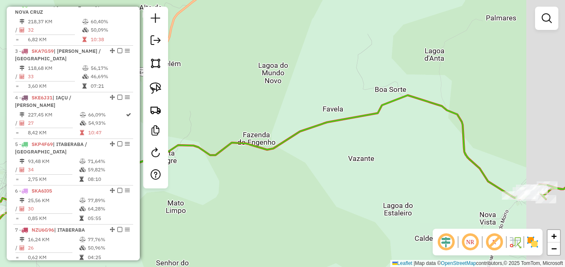
click at [348, 173] on div "Janela de atendimento Grade de atendimento Capacidade Transportadoras Veículos …" at bounding box center [282, 133] width 565 height 267
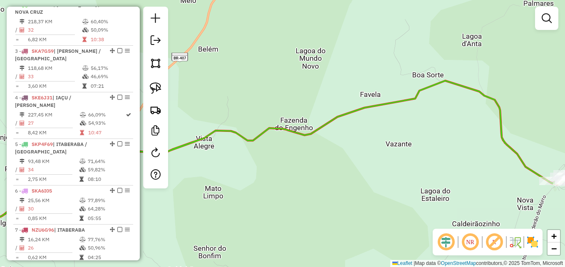
drag, startPoint x: 318, startPoint y: 196, endPoint x: 456, endPoint y: 149, distance: 145.8
click at [456, 149] on div "Janela de atendimento Grade de atendimento Capacidade Transportadoras Veículos …" at bounding box center [282, 133] width 565 height 267
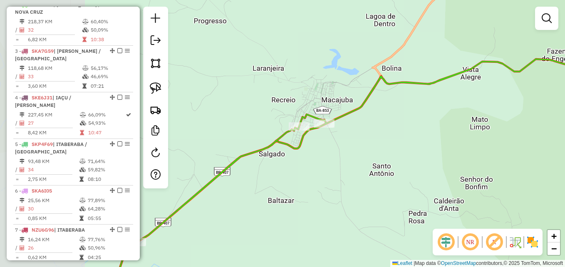
drag, startPoint x: 219, startPoint y: 212, endPoint x: 348, endPoint y: 190, distance: 130.3
click at [348, 190] on div "Janela de atendimento Grade de atendimento Capacidade Transportadoras Veículos …" at bounding box center [282, 133] width 565 height 267
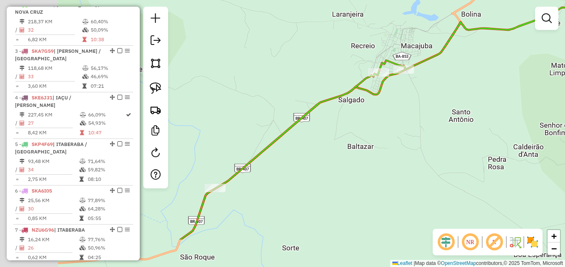
drag, startPoint x: 285, startPoint y: 207, endPoint x: 457, endPoint y: 92, distance: 207.1
click at [457, 92] on div "Janela de atendimento Grade de atendimento Capacidade Transportadoras Veículos …" at bounding box center [282, 133] width 565 height 267
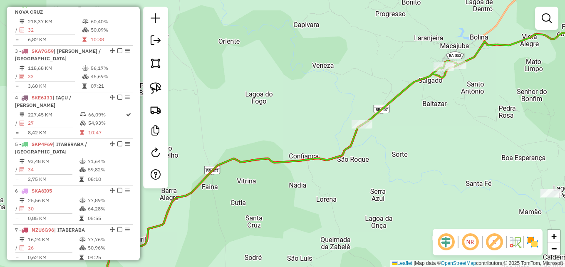
drag, startPoint x: 337, startPoint y: 189, endPoint x: 556, endPoint y: 42, distance: 263.7
click at [556, 42] on div "Janela de atendimento Grade de atendimento Capacidade Transportadoras Veículos …" at bounding box center [282, 133] width 565 height 267
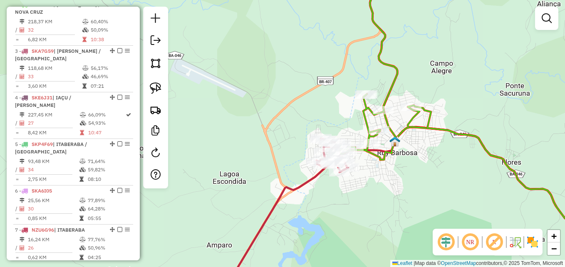
drag, startPoint x: 407, startPoint y: 204, endPoint x: 378, endPoint y: 185, distance: 34.5
click at [406, 198] on div "Janela de atendimento Grade de atendimento Capacidade Transportadoras Veículos …" at bounding box center [282, 133] width 565 height 267
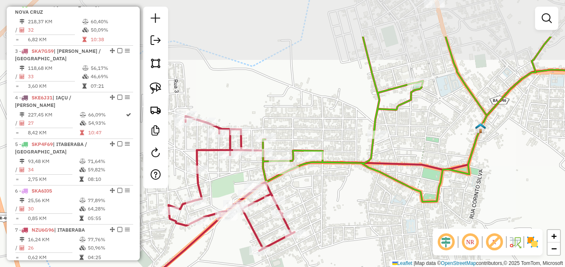
drag, startPoint x: 323, startPoint y: 149, endPoint x: 309, endPoint y: 192, distance: 45.9
click at [310, 192] on div "Janela de atendimento Grade de atendimento Capacidade Transportadoras Veículos …" at bounding box center [282, 133] width 565 height 267
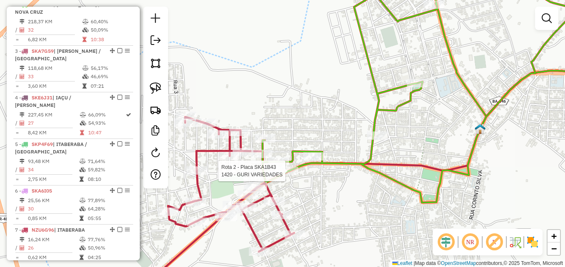
click at [289, 175] on div at bounding box center [287, 171] width 21 height 8
select select "*********"
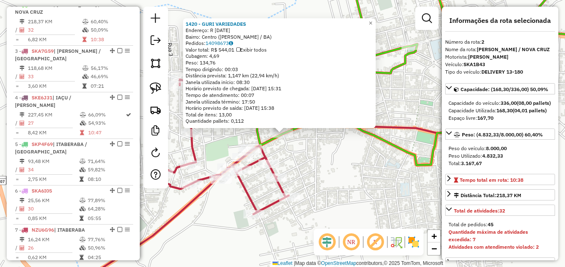
click at [350, 185] on div "1420 - GURI VARIEDADES Endereço: R 2 DE JULHO 356 Bairro: Centro (RUY BARBOSA /…" at bounding box center [282, 133] width 565 height 267
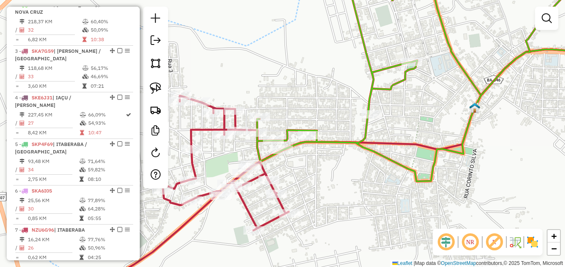
drag, startPoint x: 339, startPoint y: 169, endPoint x: 340, endPoint y: 191, distance: 21.6
click at [341, 192] on div "Janela de atendimento Grade de atendimento Capacidade Transportadoras Veículos …" at bounding box center [282, 133] width 565 height 267
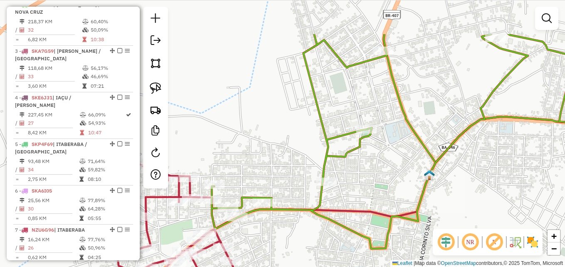
drag, startPoint x: 369, startPoint y: 163, endPoint x: 333, endPoint y: 203, distance: 53.6
click at [333, 203] on div "Janela de atendimento Grade de atendimento Capacidade Transportadoras Veículos …" at bounding box center [282, 133] width 565 height 267
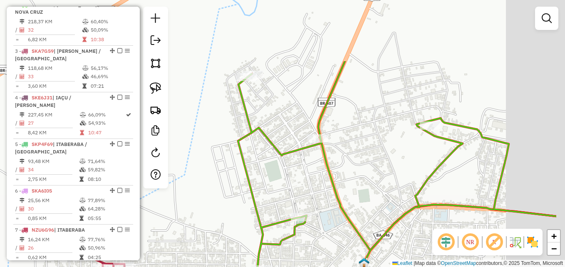
drag, startPoint x: 324, startPoint y: 252, endPoint x: 325, endPoint y: 241, distance: 11.3
click at [319, 259] on div "Janela de atendimento Grade de atendimento Capacidade Transportadoras Veículos …" at bounding box center [282, 133] width 565 height 267
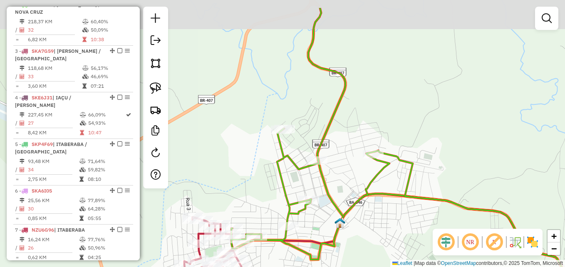
drag, startPoint x: 379, startPoint y: 144, endPoint x: 351, endPoint y: 180, distance: 45.0
click at [351, 180] on div "Janela de atendimento Grade de atendimento Capacidade Transportadoras Veículos …" at bounding box center [282, 133] width 565 height 267
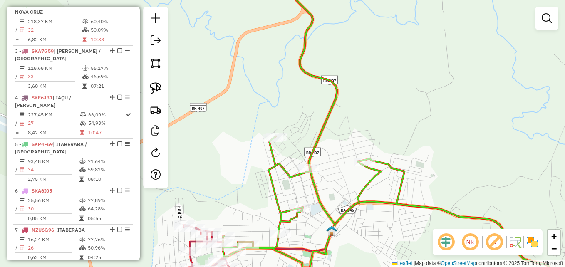
drag, startPoint x: 343, startPoint y: 171, endPoint x: 335, endPoint y: 179, distance: 11.5
click at [335, 179] on div "Janela de atendimento Grade de atendimento Capacidade Transportadoras Veículos …" at bounding box center [282, 133] width 565 height 267
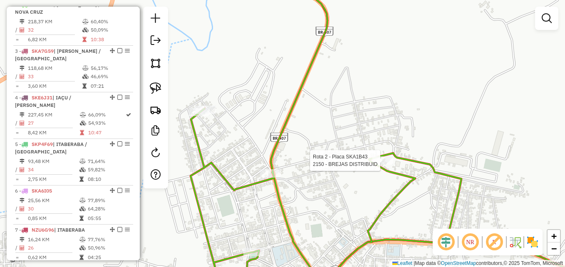
select select "*********"
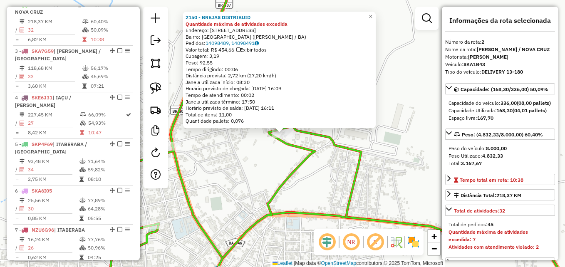
click at [254, 168] on div "2150 - BREJAS DISTRIBUID Quantidade máxima de atividades excedida Endereço: Tra…" at bounding box center [282, 133] width 565 height 267
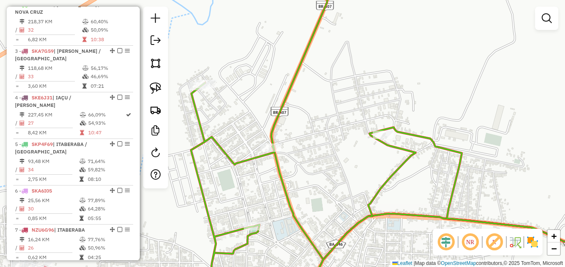
drag, startPoint x: 245, startPoint y: 171, endPoint x: 346, endPoint y: 172, distance: 100.6
click at [346, 172] on div "Janela de atendimento Grade de atendimento Capacidade Transportadoras Veículos …" at bounding box center [282, 133] width 565 height 267
select select "*********"
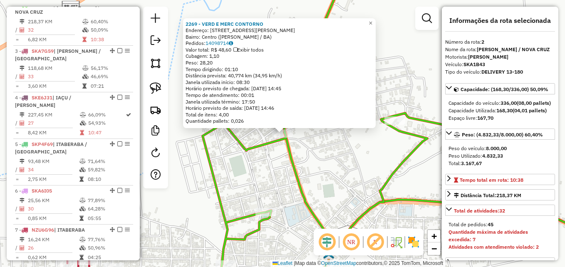
click at [271, 165] on div "2269 - VERD E MERC CONTORNO Endereço: Rua Juvencio Xavier 213 Bairro: Centro (R…" at bounding box center [282, 133] width 565 height 267
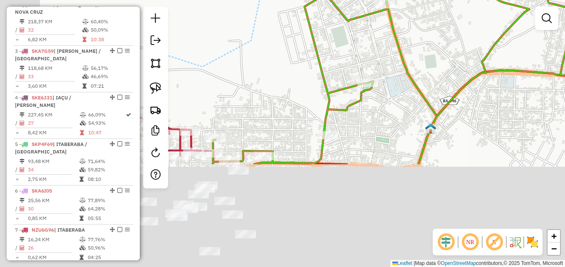
drag, startPoint x: 247, startPoint y: 200, endPoint x: 349, endPoint y: 70, distance: 164.9
click at [349, 70] on div "Janela de atendimento Grade de atendimento Capacidade Transportadoras Veículos …" at bounding box center [282, 133] width 565 height 267
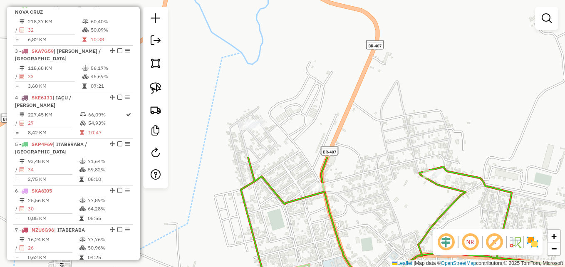
drag, startPoint x: 215, startPoint y: 273, endPoint x: 210, endPoint y: 288, distance: 15.7
click at [210, 267] on html "Aguarde... Pop-up bloqueado! Seu navegador bloqueou automáticamente a abertura …" at bounding box center [282, 133] width 565 height 267
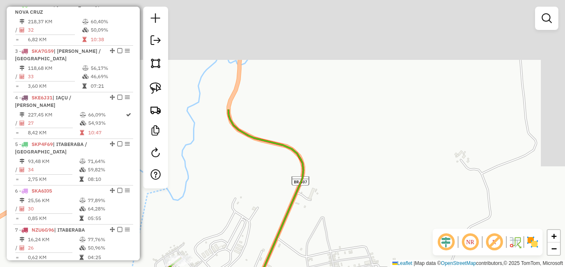
drag, startPoint x: 335, startPoint y: 106, endPoint x: 243, endPoint y: 282, distance: 198.8
click at [243, 267] on html "Aguarde... Pop-up bloqueado! Seu navegador bloqueou automáticamente a abertura …" at bounding box center [282, 133] width 565 height 267
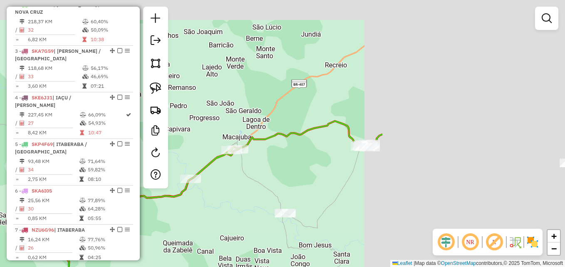
drag, startPoint x: 432, startPoint y: 167, endPoint x: 187, endPoint y: 237, distance: 255.0
click at [187, 237] on div "Rota 2 - Placa SKA1B43 1212 - BAR DA RENATA Janela de atendimento Grade de aten…" at bounding box center [282, 133] width 565 height 267
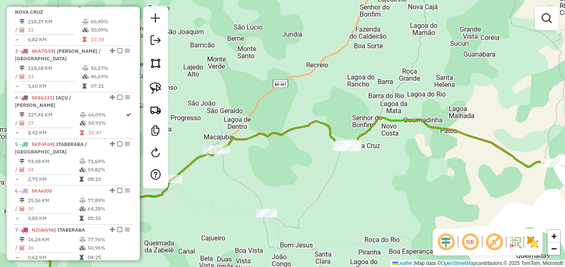
drag, startPoint x: 420, startPoint y: 191, endPoint x: 224, endPoint y: 159, distance: 198.5
click at [224, 159] on div "Rota 2 - Placa SKA1B43 1212 - BAR DA RENATA Janela de atendimento Grade de aten…" at bounding box center [282, 133] width 565 height 267
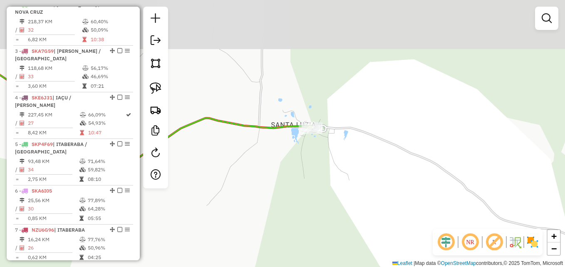
drag, startPoint x: 289, startPoint y: 91, endPoint x: 269, endPoint y: 149, distance: 61.4
click at [270, 150] on div "Rota 2 - Placa SKA1B43 1212 - BAR DA RENATA Janela de atendimento Grade de aten…" at bounding box center [282, 133] width 565 height 267
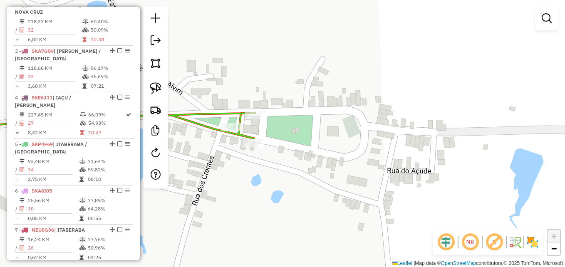
drag, startPoint x: 297, startPoint y: 125, endPoint x: 325, endPoint y: 123, distance: 27.9
click at [325, 123] on div "Rota 2 - Placa SKA1B43 1212 - BAR DA RENATA Janela de atendimento Grade de aten…" at bounding box center [282, 133] width 565 height 267
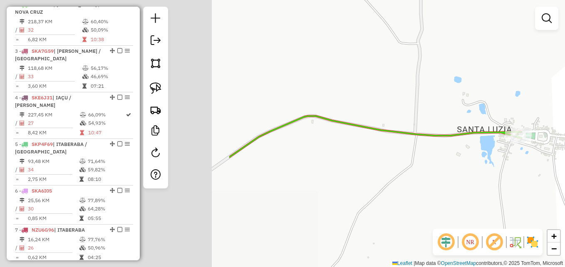
drag, startPoint x: 215, startPoint y: 196, endPoint x: 501, endPoint y: 170, distance: 286.8
click at [501, 170] on div "Rota 2 - Placa SKA1B43 1212 - BAR DA RENATA Janela de atendimento Grade de aten…" at bounding box center [282, 133] width 565 height 267
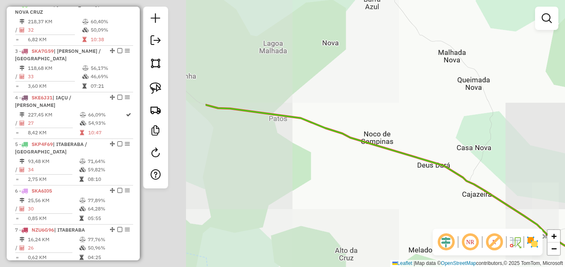
drag, startPoint x: 301, startPoint y: 201, endPoint x: 564, endPoint y: 286, distance: 276.6
click at [564, 267] on html "Aguarde... Pop-up bloqueado! Seu navegador bloqueou automáticamente a abertura …" at bounding box center [282, 133] width 565 height 267
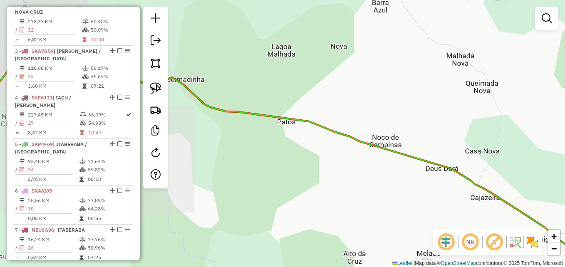
drag, startPoint x: 277, startPoint y: 178, endPoint x: 469, endPoint y: 199, distance: 192.4
click at [469, 199] on div "Rota 2 - Placa SKA1B43 1212 - BAR DA RENATA Janela de atendimento Grade de aten…" at bounding box center [282, 133] width 565 height 267
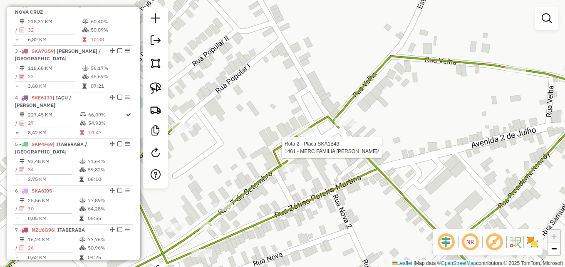
select select "*********"
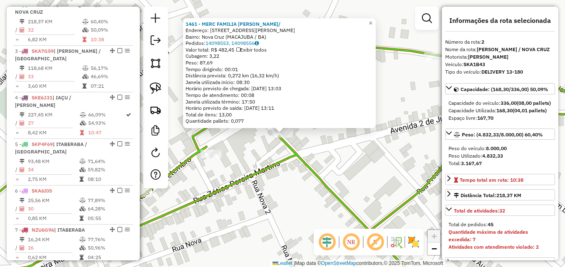
click at [342, 158] on div "1461 - MERC FAMILIA BASTOS/ Endereço: RUA MARIANO VIEIRA 1 Bairro: Nova Cruz (M…" at bounding box center [282, 133] width 565 height 267
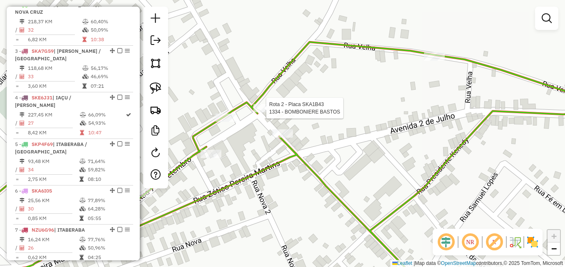
select select "*********"
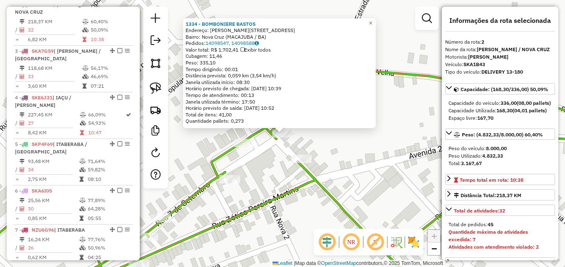
click at [269, 176] on div "1334 - BOMBONIERE BASTOS Endereço: R MARIANO VIEIRA 1 Bairro: Nova Cruz (MACAJU…" at bounding box center [282, 133] width 565 height 267
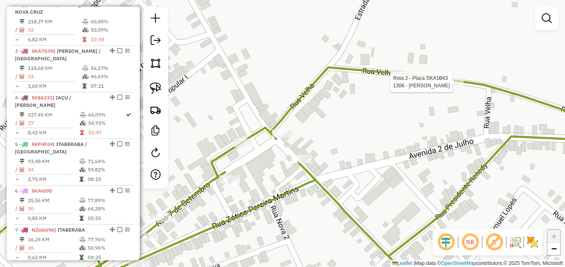
select select "*********"
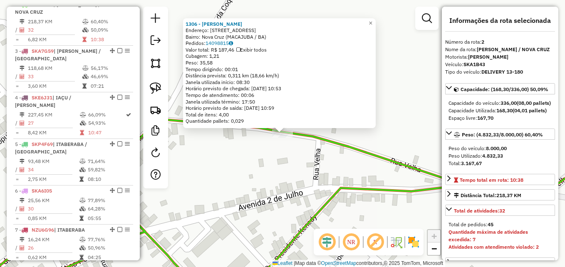
click at [304, 161] on div "1306 - BAR MACHADO Endereço: RUA VELHA 30 Bairro: Nova Cruz (MACAJUBA / BA) Ped…" at bounding box center [282, 133] width 565 height 267
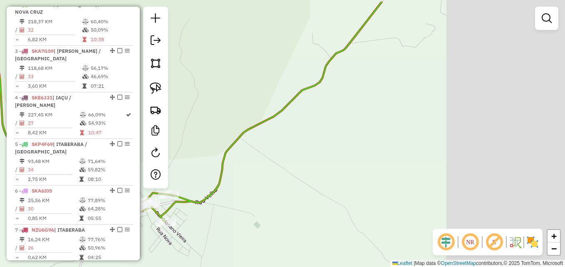
drag, startPoint x: 481, startPoint y: 144, endPoint x: 165, endPoint y: 190, distance: 318.9
click at [158, 190] on div "Janela de atendimento Grade de atendimento Capacidade Transportadoras Veículos …" at bounding box center [282, 133] width 565 height 267
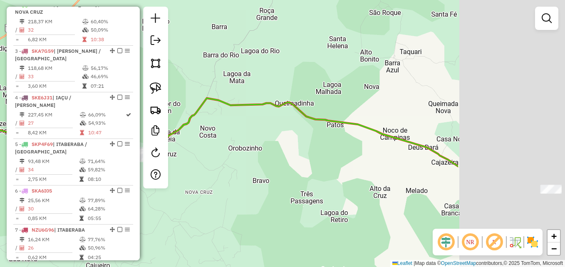
drag, startPoint x: 389, startPoint y: 168, endPoint x: 243, endPoint y: 131, distance: 150.7
click at [243, 131] on div "Janela de atendimento Grade de atendimento Capacidade Transportadoras Veículos …" at bounding box center [282, 133] width 565 height 267
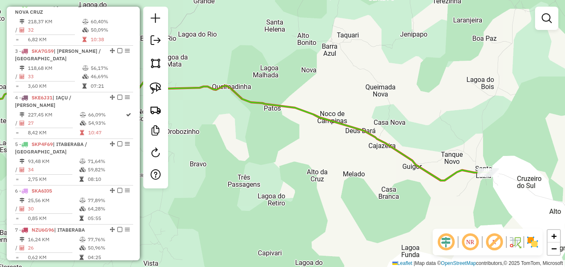
drag, startPoint x: 381, startPoint y: 195, endPoint x: 236, endPoint y: 98, distance: 174.7
click at [236, 98] on div "Janela de atendimento Grade de atendimento Capacidade Transportadoras Veículos …" at bounding box center [282, 133] width 565 height 267
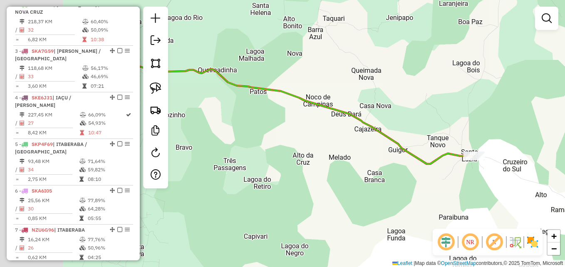
drag, startPoint x: 259, startPoint y: 155, endPoint x: 365, endPoint y: 184, distance: 110.1
click at [365, 184] on div "Janela de atendimento Grade de atendimento Capacidade Transportadoras Veículos …" at bounding box center [282, 133] width 565 height 267
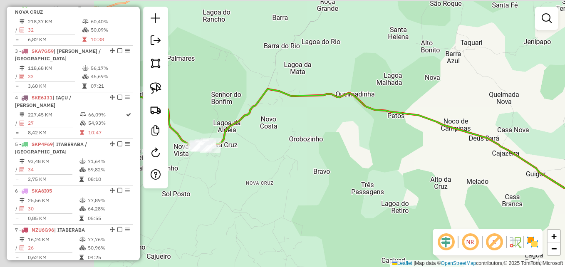
drag, startPoint x: 237, startPoint y: 135, endPoint x: 424, endPoint y: 168, distance: 189.2
click at [424, 168] on div "Janela de atendimento Grade de atendimento Capacidade Transportadoras Veículos …" at bounding box center [282, 133] width 565 height 267
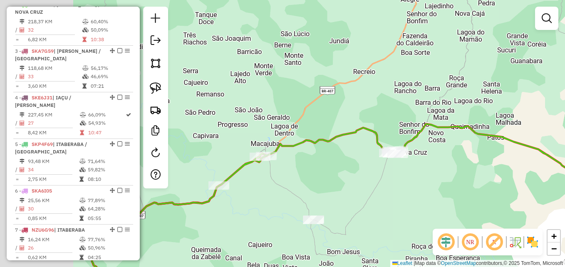
drag, startPoint x: 225, startPoint y: 175, endPoint x: 333, endPoint y: 161, distance: 109.4
click at [333, 161] on div "Janela de atendimento Grade de atendimento Capacidade Transportadoras Veículos …" at bounding box center [282, 133] width 565 height 267
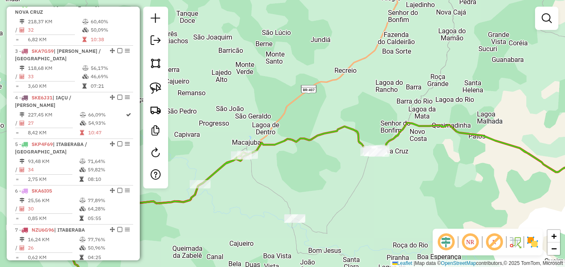
drag, startPoint x: 485, startPoint y: 190, endPoint x: 221, endPoint y: 126, distance: 271.6
click at [221, 126] on div "Janela de atendimento Grade de atendimento Capacidade Transportadoras Veículos …" at bounding box center [282, 133] width 565 height 267
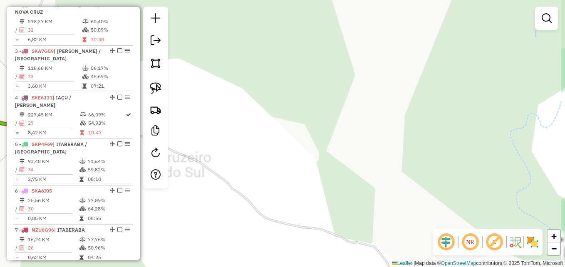
drag, startPoint x: 253, startPoint y: 107, endPoint x: 417, endPoint y: 116, distance: 164.1
click at [417, 116] on div "Janela de atendimento Grade de atendimento Capacidade Transportadoras Veículos …" at bounding box center [282, 133] width 565 height 267
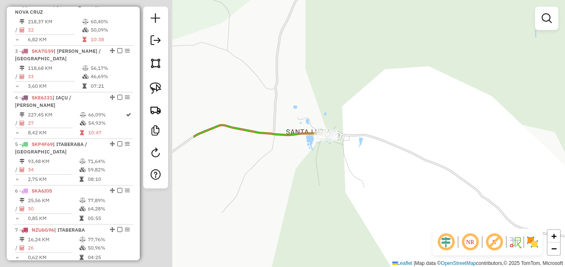
drag, startPoint x: 263, startPoint y: 99, endPoint x: 513, endPoint y: 107, distance: 250.0
click at [513, 107] on div "Janela de atendimento Grade de atendimento Capacidade Transportadoras Veículos …" at bounding box center [282, 133] width 565 height 267
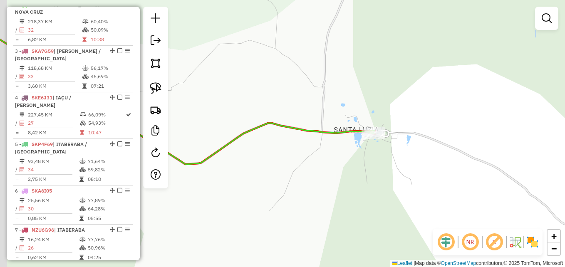
drag, startPoint x: 319, startPoint y: 111, endPoint x: 366, endPoint y: 109, distance: 47.0
click at [366, 109] on div "Janela de atendimento Grade de atendimento Capacidade Transportadoras Veículos …" at bounding box center [282, 133] width 565 height 267
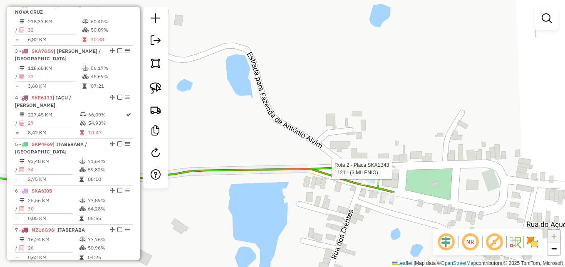
select select "*********"
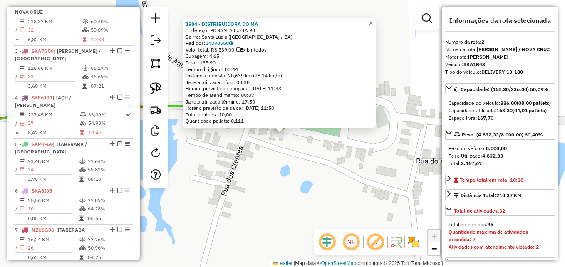
click at [372, 20] on span "×" at bounding box center [370, 23] width 4 height 7
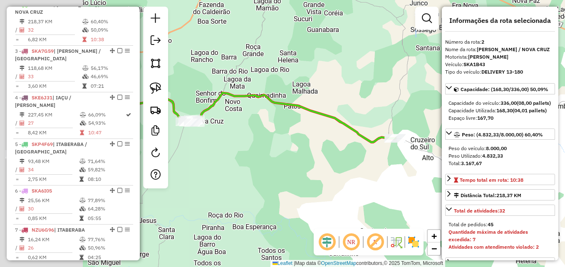
drag, startPoint x: 211, startPoint y: 200, endPoint x: 463, endPoint y: 112, distance: 267.3
click at [463, 113] on hb-router-mapa "Informações da Sessão 979457 - 15/08/2025 Criação: 14/08/2025 17:08 Depósito: D…" at bounding box center [282, 133] width 565 height 267
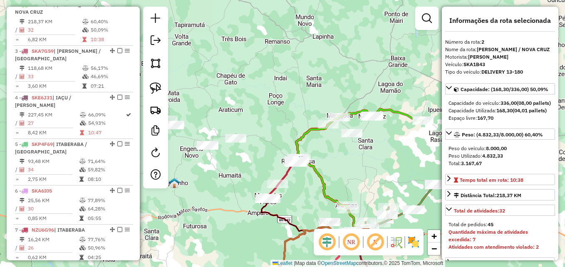
drag, startPoint x: 255, startPoint y: 165, endPoint x: 358, endPoint y: 112, distance: 115.7
click at [358, 112] on div "Janela de atendimento Grade de atendimento Capacidade Transportadoras Veículos …" at bounding box center [282, 133] width 565 height 267
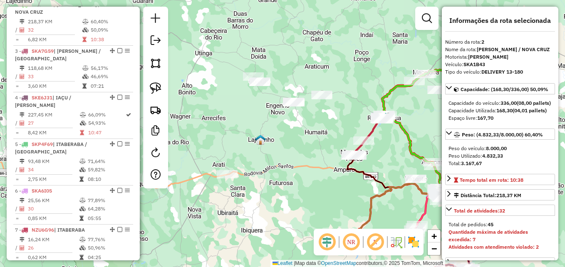
drag, startPoint x: 243, startPoint y: 129, endPoint x: 237, endPoint y: 137, distance: 10.2
click at [237, 137] on div "Janela de atendimento Grade de atendimento Capacidade Transportadoras Veículos …" at bounding box center [282, 133] width 565 height 267
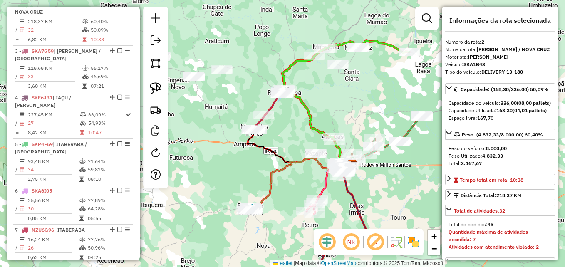
drag, startPoint x: 397, startPoint y: 178, endPoint x: 304, endPoint y: 141, distance: 100.9
click at [304, 144] on div "Janela de atendimento Grade de atendimento Capacidade Transportadoras Veículos …" at bounding box center [282, 133] width 565 height 267
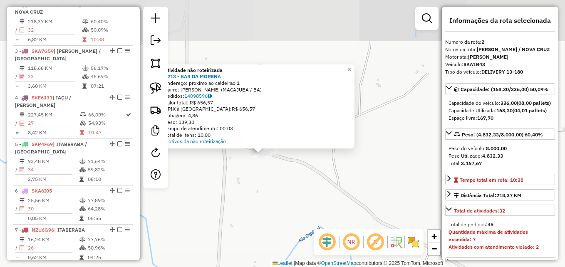
click at [253, 173] on div "Atividade não roteirizada 1213 - BAR DA MORENA Endereço: proximo ao caldeirao 1…" at bounding box center [282, 133] width 565 height 267
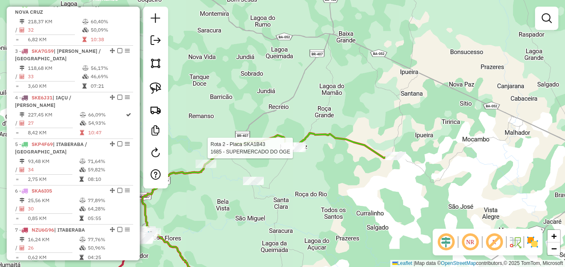
select select "*********"
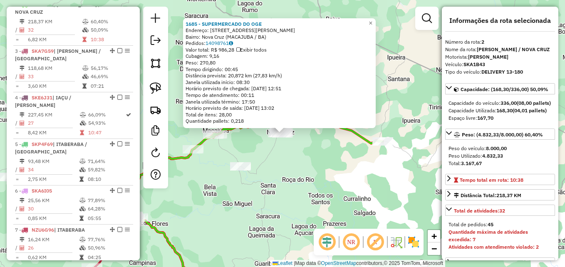
click at [276, 192] on div "1685 - SUPERMERCADO DO OGE Endereço: RUA MARIANO VIEIRA 288 Bairro: Nova Cruz (…" at bounding box center [282, 133] width 565 height 267
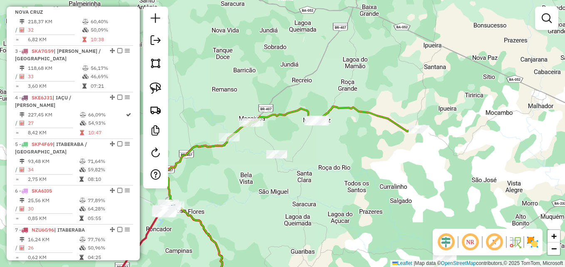
drag, startPoint x: 249, startPoint y: 198, endPoint x: 405, endPoint y: 149, distance: 164.4
click at [408, 149] on div "Janela de atendimento Grade de atendimento Capacidade Transportadoras Veículos …" at bounding box center [282, 133] width 565 height 267
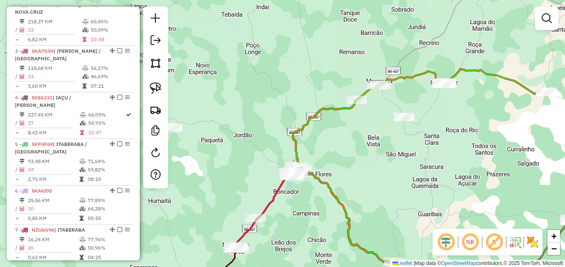
drag, startPoint x: 342, startPoint y: 144, endPoint x: 364, endPoint y: 148, distance: 22.9
click at [363, 148] on div "Janela de atendimento Grade de atendimento Capacidade Transportadoras Veículos …" at bounding box center [282, 133] width 565 height 267
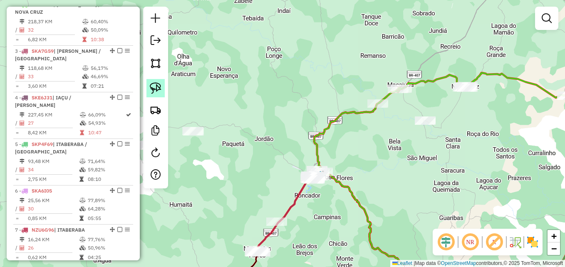
click at [155, 83] on img at bounding box center [156, 88] width 12 height 12
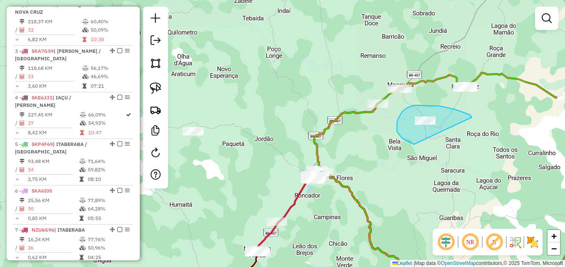
drag, startPoint x: 471, startPoint y: 117, endPoint x: 414, endPoint y: 144, distance: 63.4
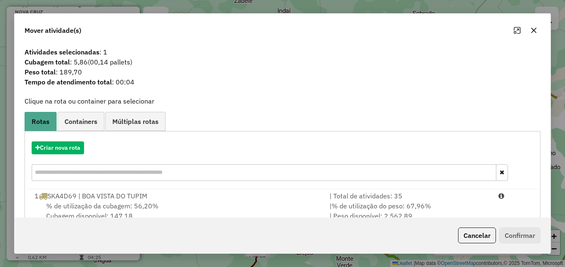
scroll to position [152, 0]
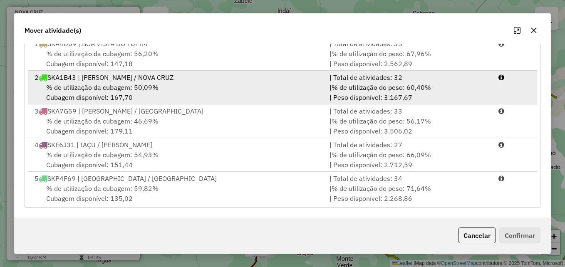
click at [78, 90] on span "% de utilização da cubagem: 50,09%" at bounding box center [102, 87] width 112 height 8
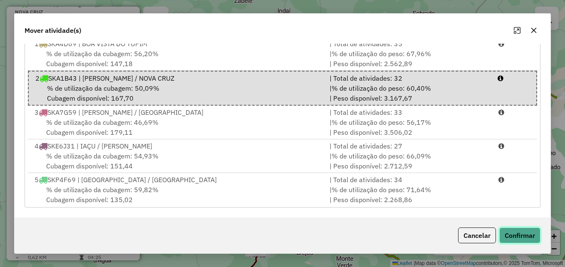
click at [537, 237] on button "Confirmar" at bounding box center [519, 235] width 41 height 16
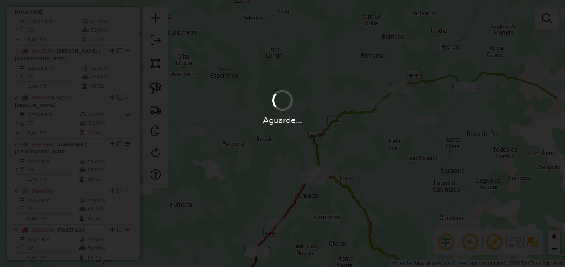
scroll to position [0, 0]
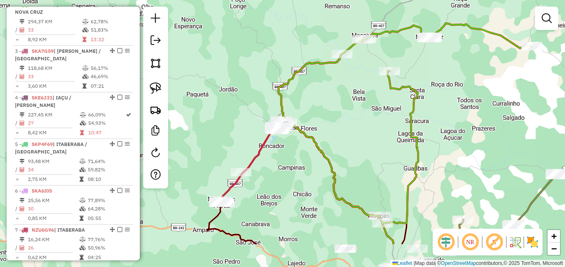
drag, startPoint x: 401, startPoint y: 175, endPoint x: 341, endPoint y: 104, distance: 93.2
click at [341, 104] on div "Janela de atendimento Grade de atendimento Capacidade Transportadoras Veículos …" at bounding box center [282, 133] width 565 height 267
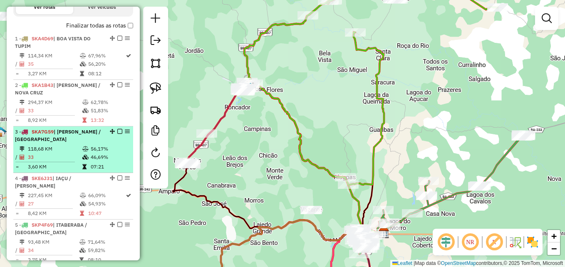
scroll to position [285, 0]
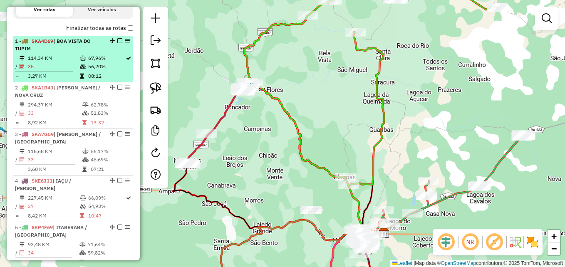
click at [57, 71] on td "35" at bounding box center [53, 66] width 52 height 8
select select "*********"
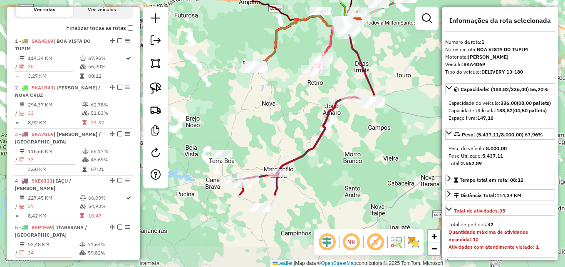
drag, startPoint x: 246, startPoint y: 161, endPoint x: 296, endPoint y: 63, distance: 110.3
click at [296, 63] on div "Janela de atendimento Grade de atendimento Capacidade Transportadoras Veículos …" at bounding box center [282, 133] width 565 height 267
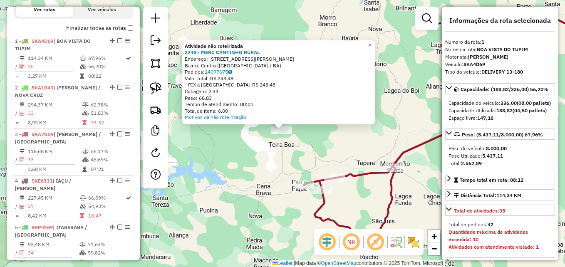
click at [212, 158] on div "Atividade não roteirizada 2248 - MERC CANTINHO RURAL Endereço: R JUVINO FRANCIS…" at bounding box center [282, 133] width 565 height 267
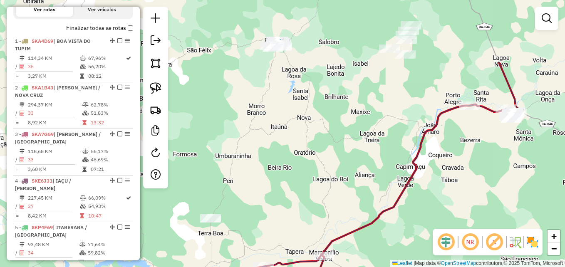
drag, startPoint x: 372, startPoint y: 31, endPoint x: 301, endPoint y: 119, distance: 113.6
click at [301, 119] on div "Janela de atendimento Grade de atendimento Capacidade Transportadoras Veículos …" at bounding box center [282, 133] width 565 height 267
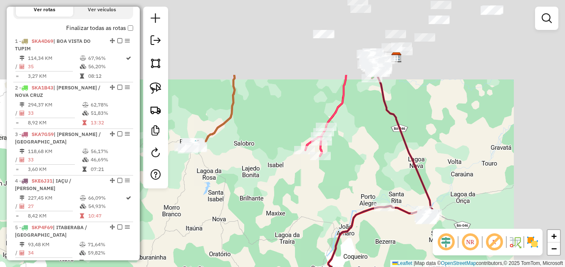
drag, startPoint x: 376, startPoint y: 81, endPoint x: 286, endPoint y: 190, distance: 141.1
click at [286, 190] on div "Janela de atendimento Grade de atendimento Capacidade Transportadoras Veículos …" at bounding box center [282, 133] width 565 height 267
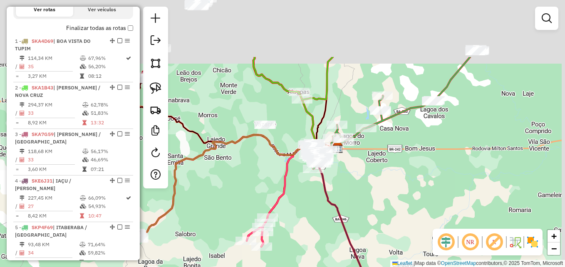
drag, startPoint x: 296, startPoint y: 90, endPoint x: 227, endPoint y: 199, distance: 128.7
click at [227, 199] on div "Janela de atendimento Grade de atendimento Capacidade Transportadoras Veículos …" at bounding box center [282, 133] width 565 height 267
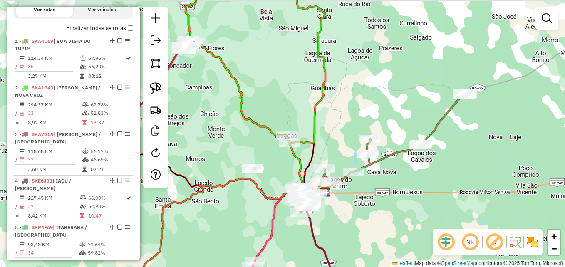
drag, startPoint x: 227, startPoint y: 199, endPoint x: 247, endPoint y: 266, distance: 69.8
click at [247, 265] on div "Janela de atendimento Grade de atendimento Capacidade Transportadoras Veículos …" at bounding box center [282, 133] width 565 height 267
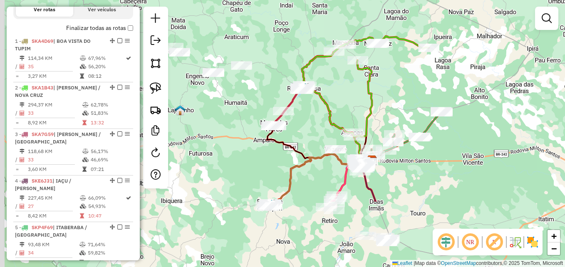
drag, startPoint x: 231, startPoint y: 217, endPoint x: 304, endPoint y: 140, distance: 106.5
click at [310, 124] on div "Janela de atendimento Grade de atendimento Capacidade Transportadoras Veículos …" at bounding box center [282, 133] width 565 height 267
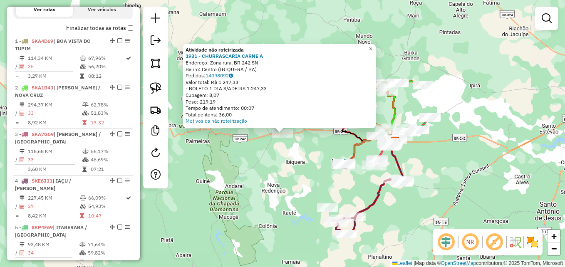
click at [297, 182] on div "Atividade não roteirizada 1931 - CHURRASCARIA CARNE A Endereço: Zona rural BR 2…" at bounding box center [282, 133] width 565 height 267
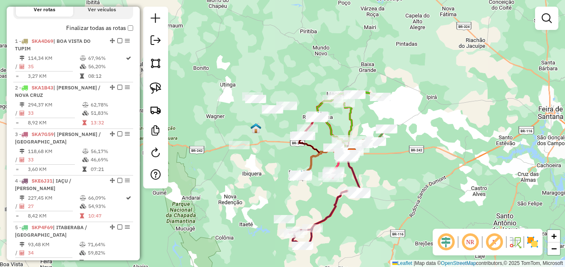
drag, startPoint x: 289, startPoint y: 183, endPoint x: 247, endPoint y: 195, distance: 44.3
click at [247, 195] on div "Janela de atendimento Grade de atendimento Capacidade Transportadoras Veículos …" at bounding box center [282, 133] width 565 height 267
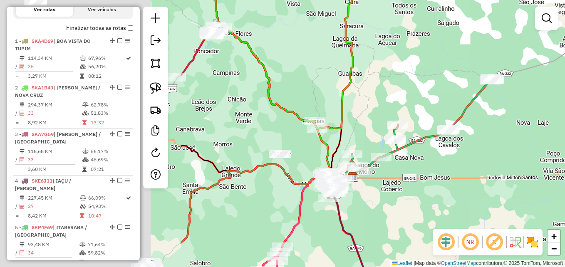
drag, startPoint x: 214, startPoint y: 229, endPoint x: 448, endPoint y: 216, distance: 234.4
click at [460, 216] on div "Janela de atendimento Grade de atendimento Capacidade Transportadoras Veículos …" at bounding box center [282, 133] width 565 height 267
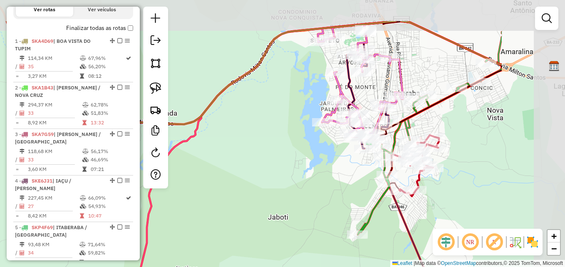
drag, startPoint x: 390, startPoint y: 143, endPoint x: 287, endPoint y: 187, distance: 112.1
click at [274, 190] on div "Janela de atendimento Grade de atendimento Capacidade Transportadoras Veículos …" at bounding box center [282, 133] width 565 height 267
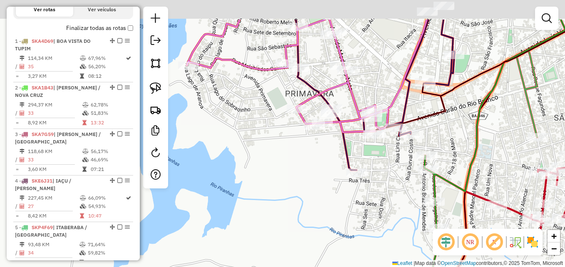
drag, startPoint x: 318, startPoint y: 152, endPoint x: 254, endPoint y: 220, distance: 93.2
click at [254, 225] on div "Janela de atendimento Grade de atendimento Capacidade Transportadoras Veículos …" at bounding box center [282, 133] width 565 height 267
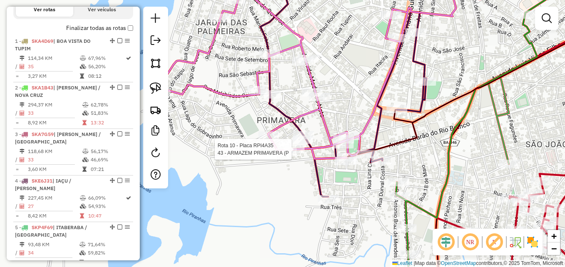
select select "*********"
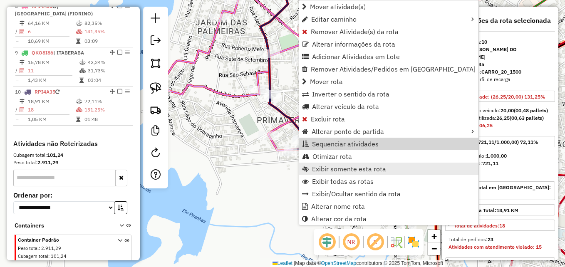
scroll to position [668, 0]
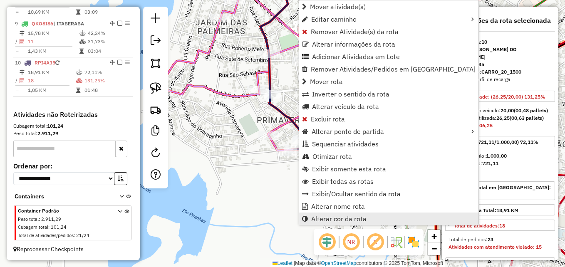
click at [341, 216] on span "Alterar cor da rota" at bounding box center [338, 218] width 55 height 7
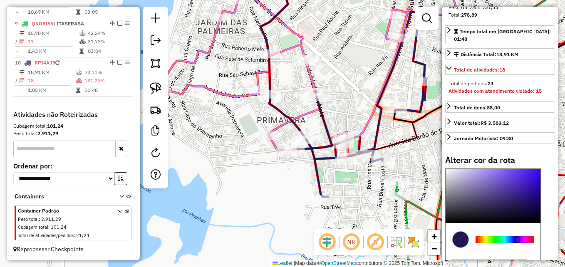
scroll to position [166, 0]
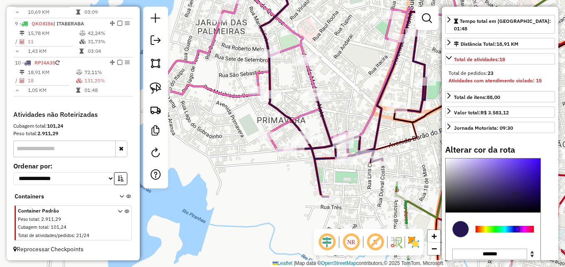
click at [486, 230] on div at bounding box center [504, 229] width 58 height 7
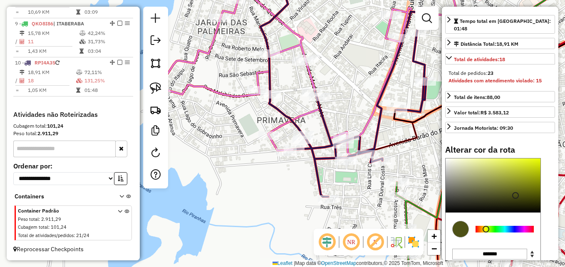
click at [534, 158] on div "Alterar cor da rota C M Y K ** ** ** H S L ** ** ** R G B ******* Hex Fechar" at bounding box center [500, 228] width 110 height 166
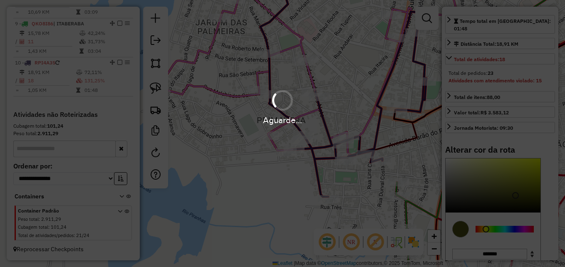
click at [536, 161] on div "Aguarde..." at bounding box center [282, 133] width 565 height 267
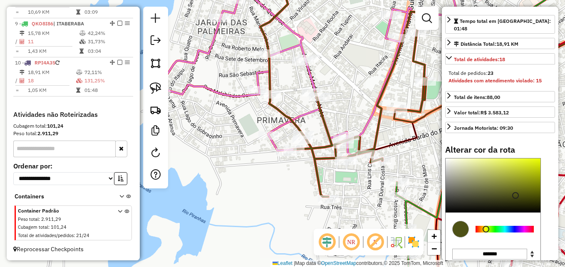
type input "*******"
click at [536, 161] on div at bounding box center [492, 185] width 95 height 54
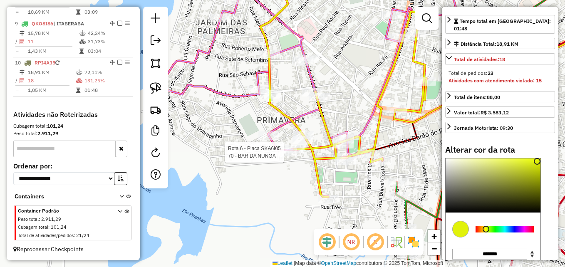
scroll to position [159, 0]
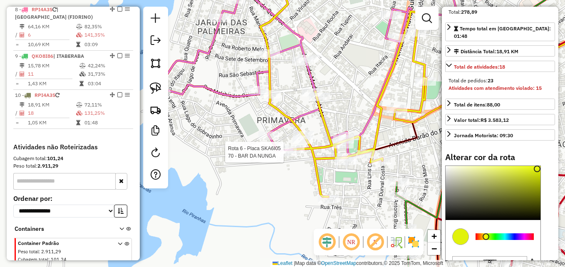
select select "*********"
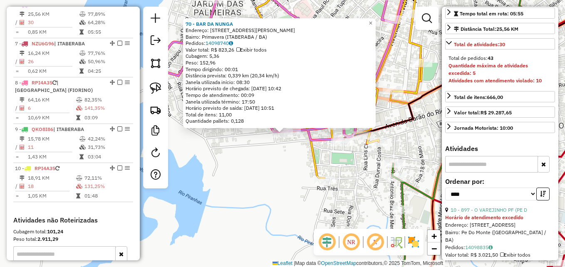
scroll to position [242, 0]
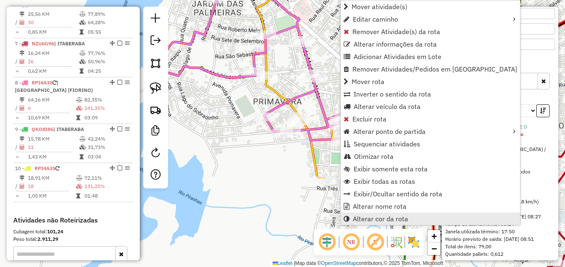
click at [376, 219] on span "Alterar cor da rota" at bounding box center [380, 218] width 55 height 7
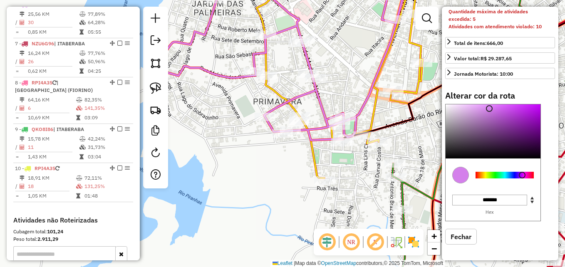
scroll to position [228, 0]
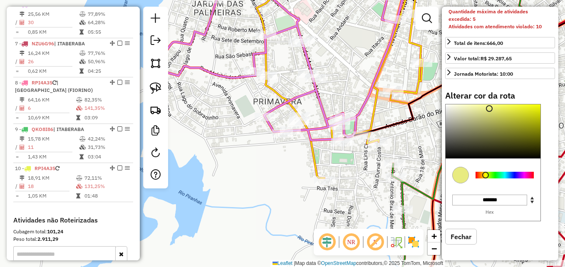
click at [485, 175] on div at bounding box center [504, 175] width 58 height 7
type input "*******"
click at [538, 110] on div at bounding box center [492, 131] width 95 height 54
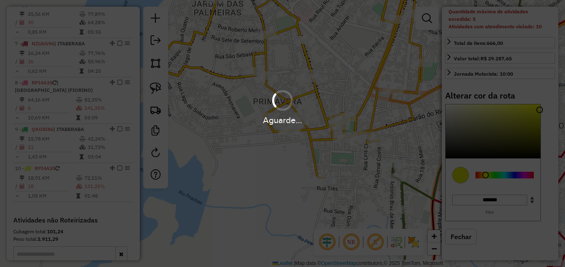
click at [344, 94] on div "Aguarde..." at bounding box center [282, 106] width 565 height 39
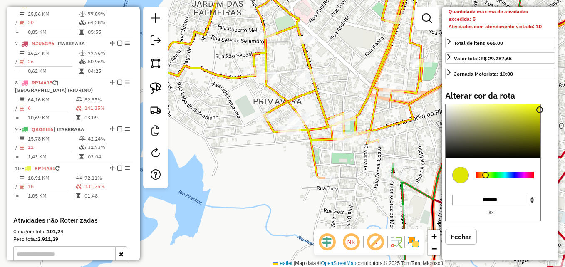
click at [350, 175] on div "Janela de atendimento Grade de atendimento Capacidade Transportadoras Veículos …" at bounding box center [282, 133] width 565 height 267
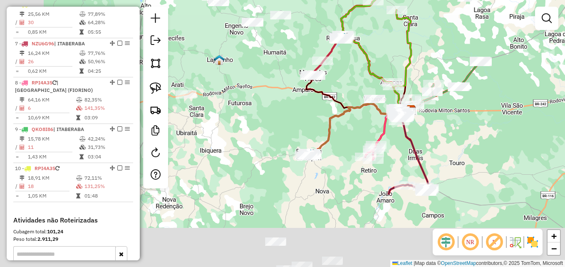
drag, startPoint x: 249, startPoint y: 238, endPoint x: 348, endPoint y: 139, distance: 140.2
click at [348, 139] on div "Janela de atendimento Grade de atendimento Capacidade Transportadoras Veículos …" at bounding box center [282, 133] width 565 height 267
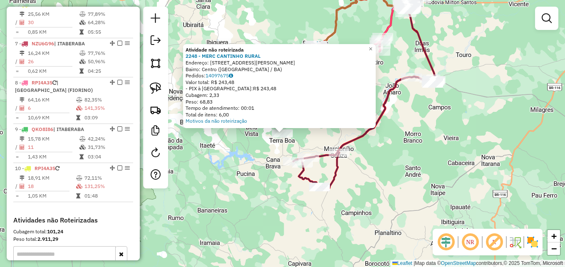
drag, startPoint x: 212, startPoint y: 62, endPoint x: 308, endPoint y: 61, distance: 96.1
click at [308, 61] on div "Endereço: R JUVINO FRANCISCO DO AMARAL 42" at bounding box center [279, 62] width 188 height 7
copy div "R JUVINO FRANCISCO DO AMARAL 42"
click at [372, 46] on span "×" at bounding box center [370, 48] width 4 height 7
click at [436, 153] on div "Atividade não roteirizada 2248 - MERC CANTINHO RURAL Endereço: R JUVINO FRANCIS…" at bounding box center [282, 133] width 565 height 267
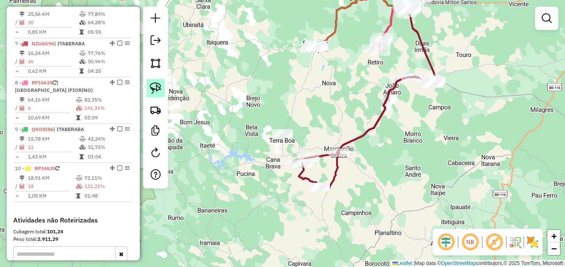
click at [159, 90] on img at bounding box center [156, 88] width 12 height 12
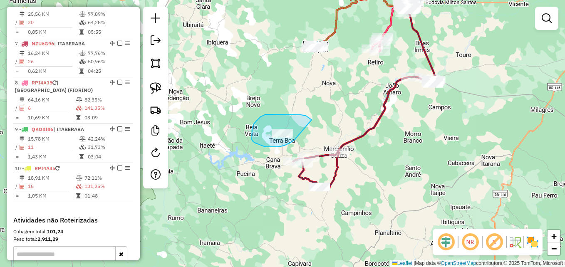
drag, startPoint x: 309, startPoint y: 118, endPoint x: 294, endPoint y: 140, distance: 26.3
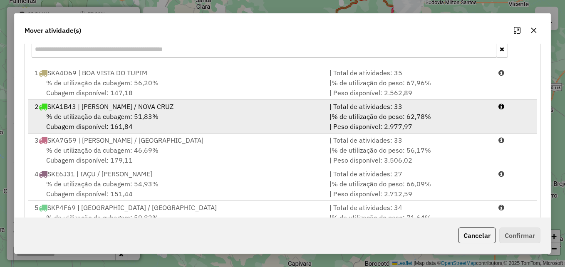
scroll to position [111, 0]
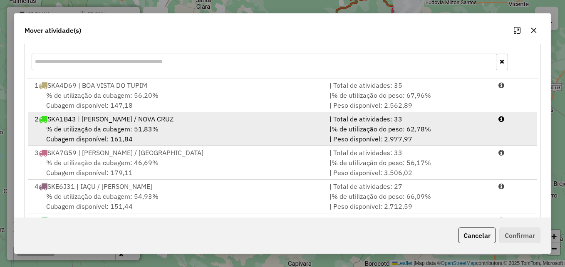
click at [105, 113] on li "2 SKA1B43 | RUY BARBOSA / NOVA CRUZ | Total de atividades: 33 % de utilização d…" at bounding box center [282, 129] width 509 height 34
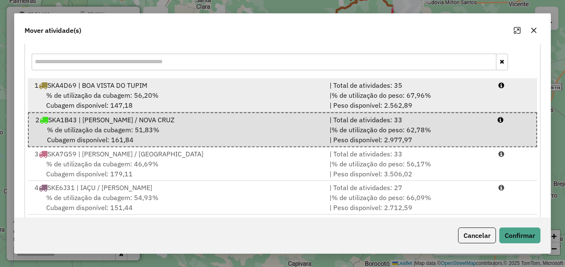
click at [114, 91] on span "% de utilização da cubagem: 56,20%" at bounding box center [102, 95] width 112 height 8
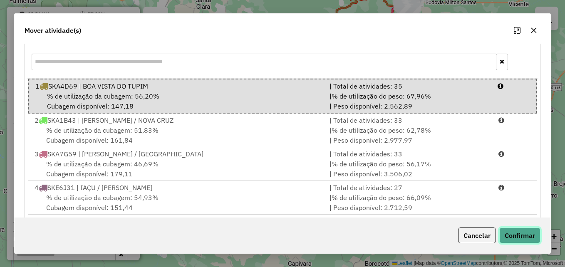
click at [509, 236] on button "Confirmar" at bounding box center [519, 235] width 41 height 16
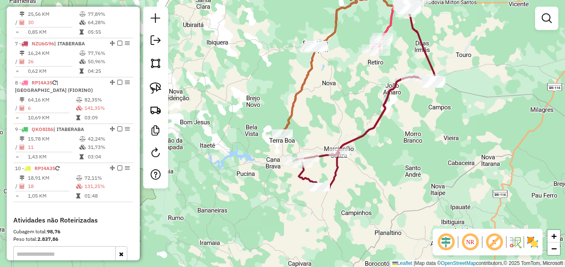
scroll to position [0, 0]
select select "*********"
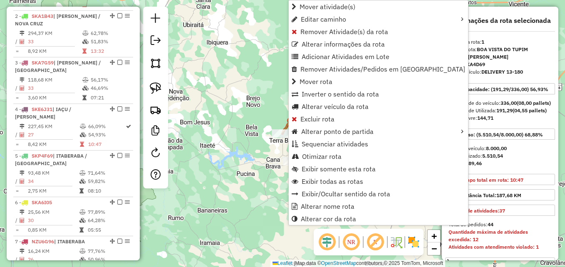
scroll to position [322, 0]
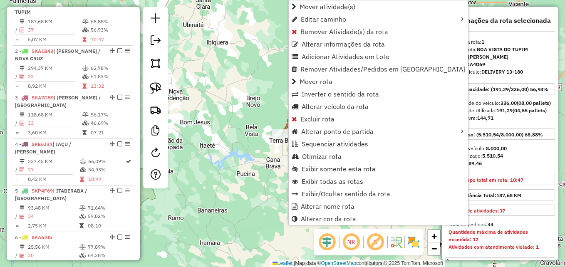
click at [219, 164] on div "Janela de atendimento Grade de atendimento Capacidade Transportadoras Veículos …" at bounding box center [282, 133] width 565 height 267
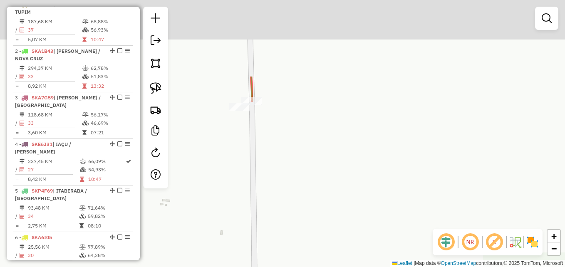
drag, startPoint x: 328, startPoint y: 66, endPoint x: 280, endPoint y: 222, distance: 162.7
click at [280, 222] on div "Janela de atendimento Grade de atendimento Capacidade Transportadoras Veículos …" at bounding box center [282, 133] width 565 height 267
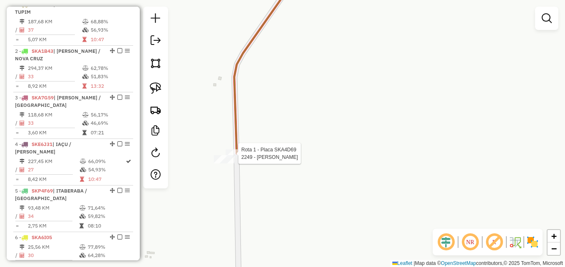
select select "*********"
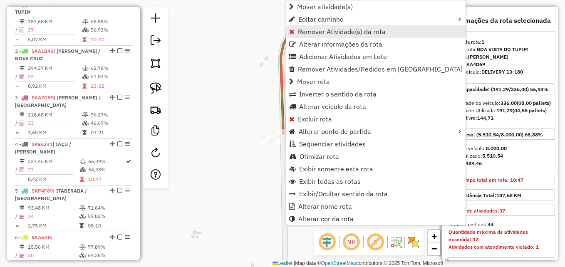
click at [339, 34] on span "Remover Atividade(s) da rota" at bounding box center [342, 31] width 88 height 7
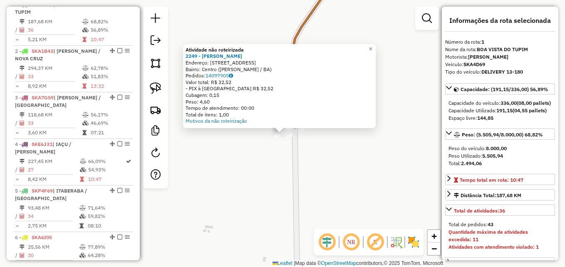
click at [200, 148] on div "Atividade não roteirizada 2249 - BAR BARBERINO Endereço: RUA RIO SARACURA 51 Ba…" at bounding box center [282, 133] width 565 height 267
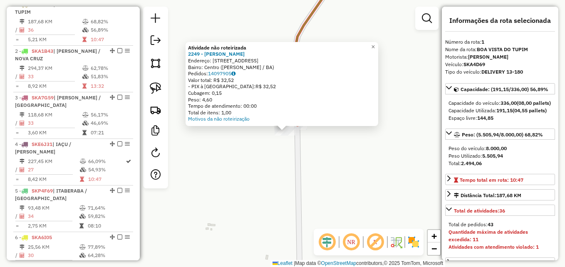
click at [274, 175] on div "Atividade não roteirizada 2249 - BAR BARBERINO Endereço: RUA RIO SARACURA 51 Ba…" at bounding box center [282, 133] width 565 height 267
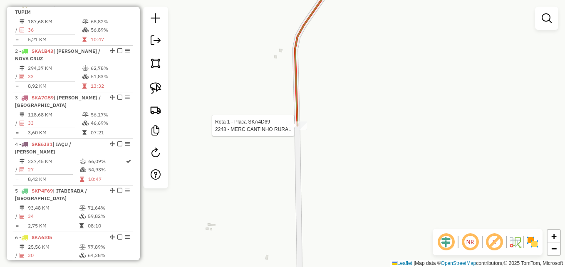
select select "*********"
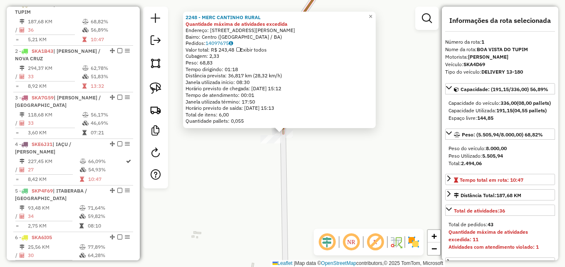
click at [284, 175] on div "2248 - MERC CANTINHO RURAL Quantidade máxima de atividades excedida Endereço: R…" at bounding box center [282, 133] width 565 height 267
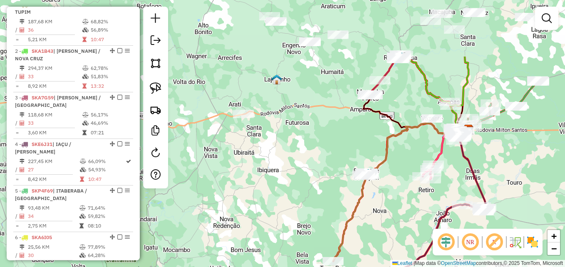
drag, startPoint x: 318, startPoint y: 142, endPoint x: 377, endPoint y: 225, distance: 101.7
click at [377, 225] on div "Janela de atendimento Grade de atendimento Capacidade Transportadoras Veículos …" at bounding box center [282, 133] width 565 height 267
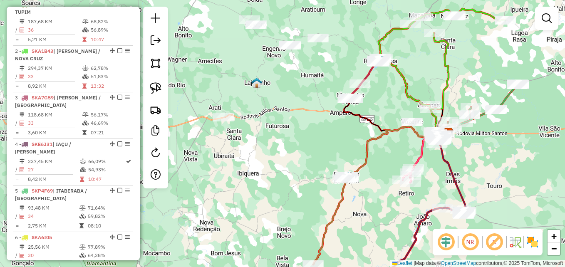
drag, startPoint x: 329, startPoint y: 187, endPoint x: 309, endPoint y: 190, distance: 20.2
click at [309, 190] on div "Janela de atendimento Grade de atendimento Capacidade Transportadoras Veículos …" at bounding box center [282, 133] width 565 height 267
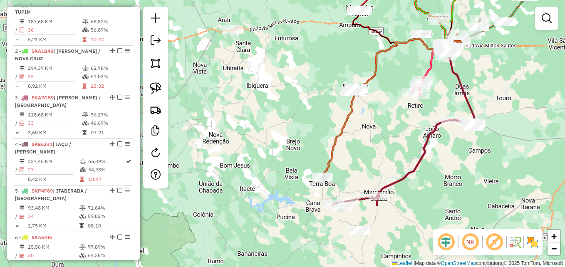
drag, startPoint x: 274, startPoint y: 225, endPoint x: 284, endPoint y: 130, distance: 96.1
click at [284, 130] on div "Janela de atendimento Grade de atendimento Capacidade Transportadoras Veículos …" at bounding box center [282, 133] width 565 height 267
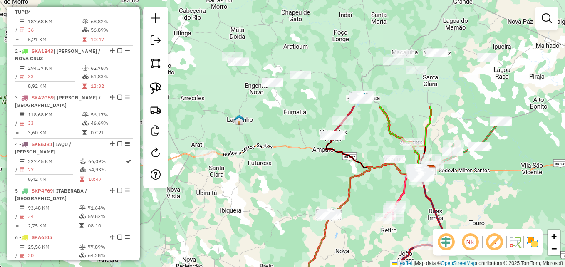
drag, startPoint x: 296, startPoint y: 90, endPoint x: 269, endPoint y: 222, distance: 135.3
click at [269, 222] on div "Janela de atendimento Grade de atendimento Capacidade Transportadoras Veículos …" at bounding box center [282, 133] width 565 height 267
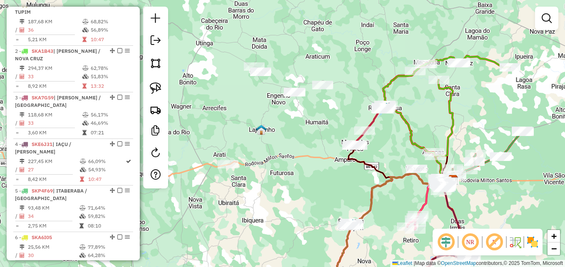
drag, startPoint x: 234, startPoint y: 228, endPoint x: 257, endPoint y: 238, distance: 24.2
click at [257, 238] on div "Janela de atendimento Grade de atendimento Capacidade Transportadoras Veículos …" at bounding box center [282, 133] width 565 height 267
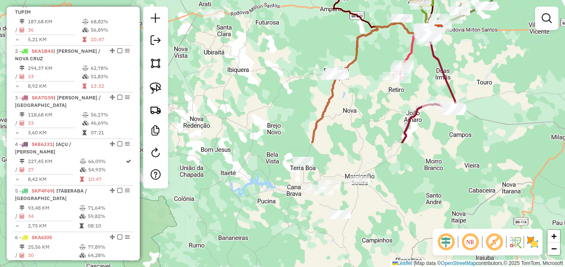
drag, startPoint x: 303, startPoint y: 246, endPoint x: 291, endPoint y: 99, distance: 146.8
click at [291, 99] on div "Janela de atendimento Grade de atendimento Capacidade Transportadoras Veículos …" at bounding box center [282, 133] width 565 height 267
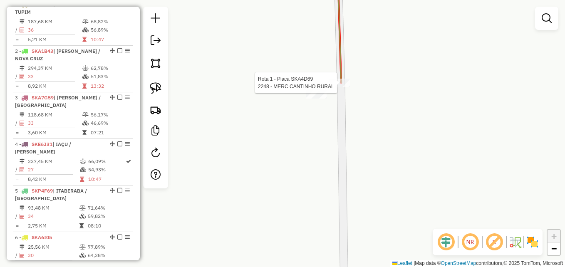
select select "*********"
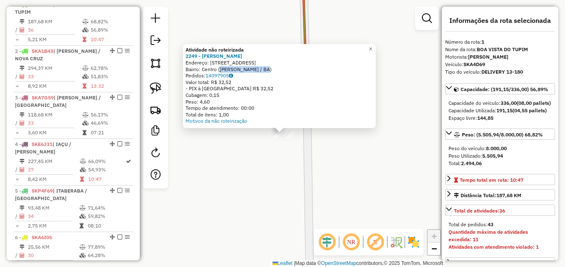
drag, startPoint x: 238, startPoint y: 69, endPoint x: 283, endPoint y: 69, distance: 44.9
click at [283, 69] on div "Bairro: Centro (RUY BARBOSA / BA)" at bounding box center [279, 69] width 188 height 7
click at [301, 172] on div "Atividade não roteirizada 2249 - BAR BARBERINO Endereço: RUA RIO SARACURA 51 Ba…" at bounding box center [282, 133] width 565 height 267
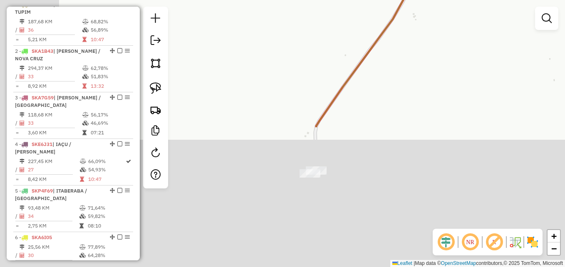
drag, startPoint x: 279, startPoint y: 238, endPoint x: 404, endPoint y: 31, distance: 241.6
click at [404, 31] on div "Janela de atendimento Grade de atendimento Capacidade Transportadoras Veículos …" at bounding box center [282, 133] width 565 height 267
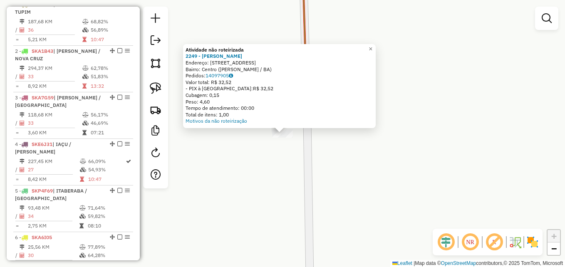
click at [293, 167] on div "Atividade não roteirizada 2249 - BAR BARBERINO Endereço: RUA RIO SARACURA 51 Ba…" at bounding box center [282, 133] width 565 height 267
click at [293, 166] on div "Atividade não roteirizada 2249 - BAR BARBERINO Endereço: RUA RIO SARACURA 51 Ba…" at bounding box center [282, 133] width 565 height 267
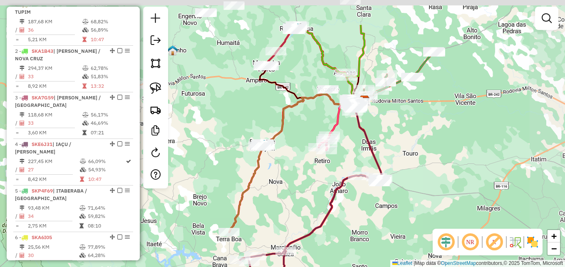
drag, startPoint x: 359, startPoint y: 145, endPoint x: 289, endPoint y: 197, distance: 87.7
click at [289, 197] on div "Janela de atendimento Grade de atendimento Capacidade Transportadoras Veículos …" at bounding box center [282, 133] width 565 height 267
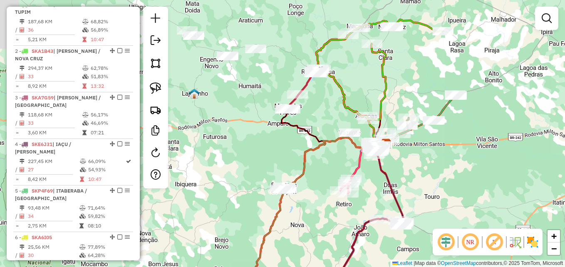
drag, startPoint x: 274, startPoint y: 187, endPoint x: 316, endPoint y: 269, distance: 92.0
click at [316, 267] on html "Aguarde... Pop-up bloqueado! Seu navegador bloqueou automáticamente a abertura …" at bounding box center [282, 133] width 565 height 267
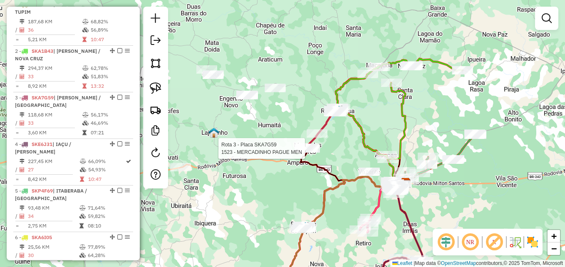
click at [303, 153] on div at bounding box center [307, 148] width 21 height 8
select select "*********"
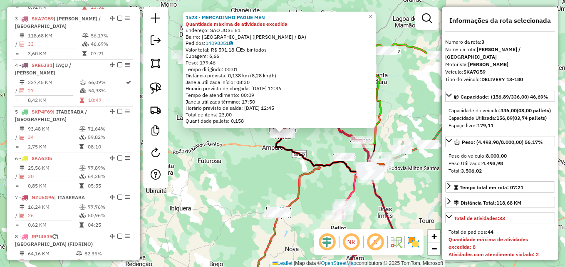
scroll to position [415, 0]
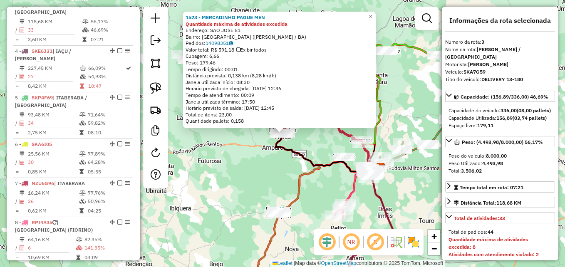
click at [237, 180] on div "1523 - MERCADINHO PAGUE MEN Quantidade máxima de atividades excedida Endereço: …" at bounding box center [282, 133] width 565 height 267
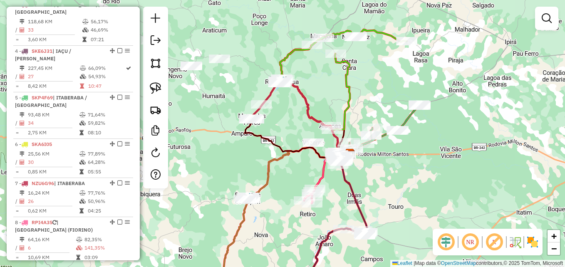
drag, startPoint x: 459, startPoint y: 209, endPoint x: 422, endPoint y: 193, distance: 39.9
click at [426, 195] on div "Janela de atendimento Grade de atendimento Capacidade Transportadoras Veículos …" at bounding box center [282, 133] width 565 height 267
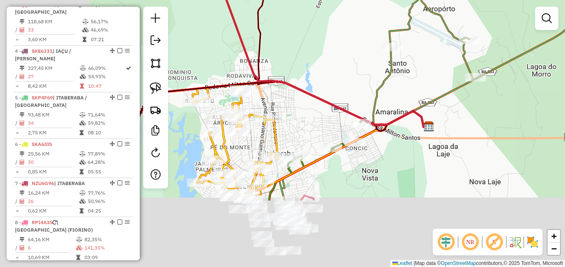
drag, startPoint x: 267, startPoint y: 232, endPoint x: 425, endPoint y: 138, distance: 183.4
click at [425, 138] on div "Janela de atendimento Grade de atendimento Capacidade Transportadoras Veículos …" at bounding box center [282, 133] width 565 height 267
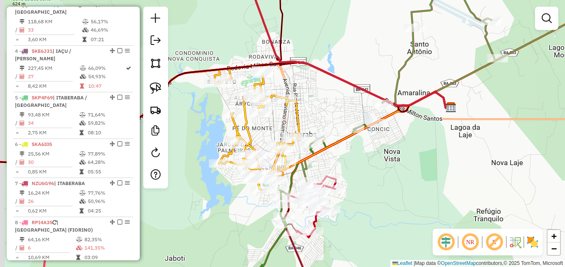
drag, startPoint x: 329, startPoint y: 178, endPoint x: 354, endPoint y: 159, distance: 31.5
click at [354, 159] on div "Janela de atendimento Grade de atendimento Capacidade Transportadoras Veículos …" at bounding box center [282, 133] width 565 height 267
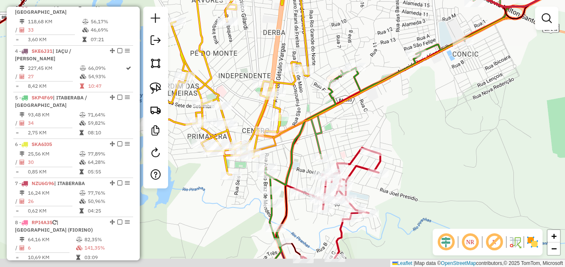
drag, startPoint x: 340, startPoint y: 160, endPoint x: 384, endPoint y: 118, distance: 61.2
click at [384, 118] on div "Janela de atendimento Grade de atendimento Capacidade Transportadoras Veículos …" at bounding box center [282, 133] width 565 height 267
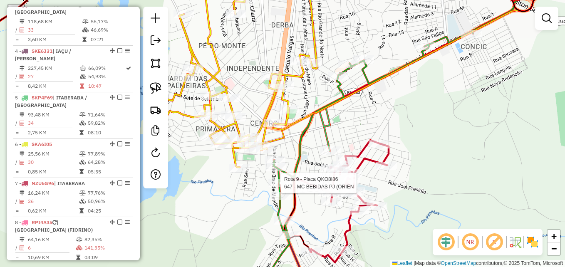
select select "*********"
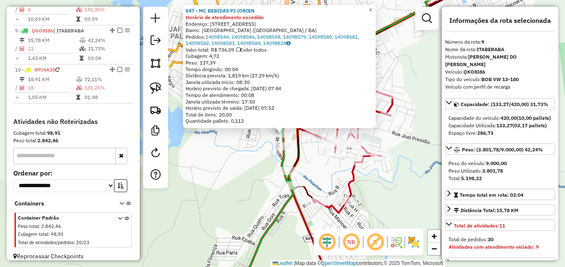
scroll to position [668, 0]
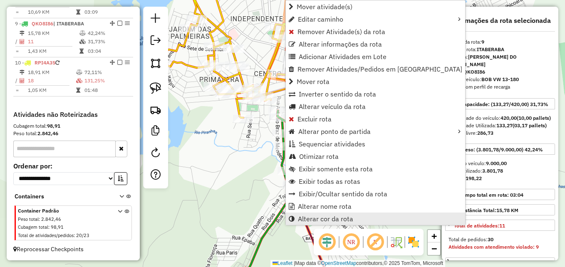
click at [303, 212] on link "Alterar cor da rota" at bounding box center [375, 218] width 179 height 12
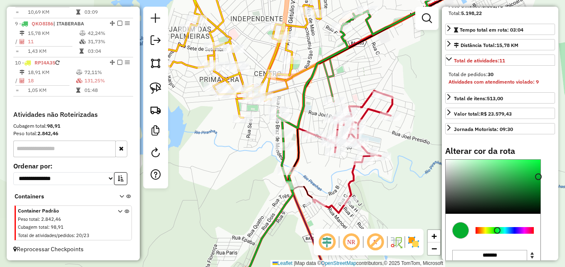
scroll to position [166, 0]
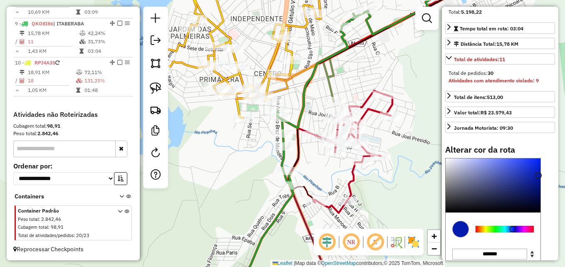
click at [513, 232] on div at bounding box center [504, 229] width 58 height 7
type input "*******"
click at [536, 177] on div at bounding box center [492, 185] width 95 height 54
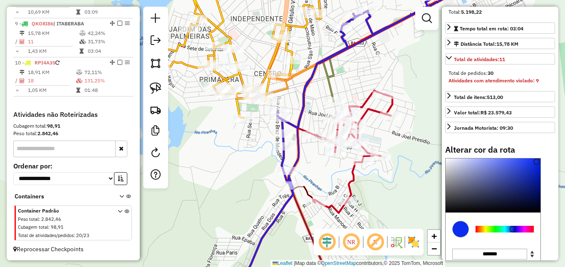
click at [390, 145] on div "Janela de atendimento Grade de atendimento Capacidade Transportadoras Veículos …" at bounding box center [282, 133] width 565 height 267
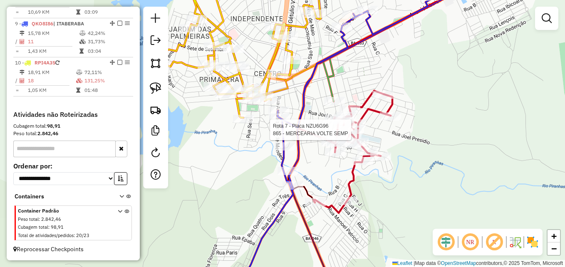
click at [361, 134] on div at bounding box center [353, 130] width 21 height 8
select select "*********"
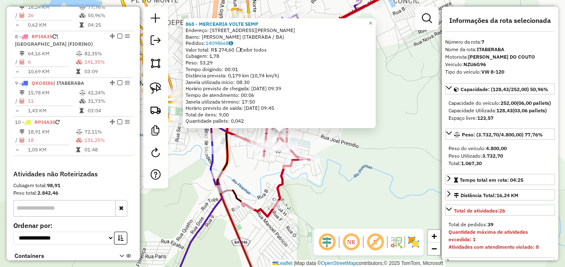
scroll to position [594, 0]
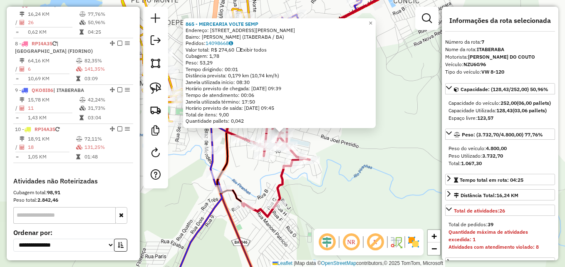
click at [367, 147] on div "865 - MERCEARIA VOLTE SEMP Endereço: RUA OLIMPIO SAMPAIO 1 Bairro: Barro Vermel…" at bounding box center [282, 133] width 565 height 267
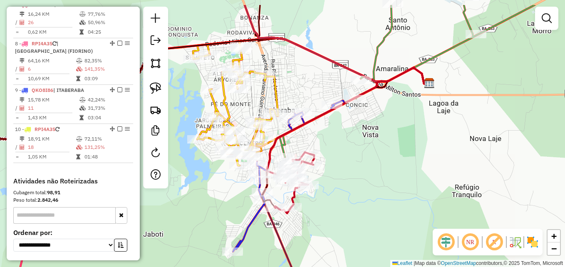
drag, startPoint x: 377, startPoint y: 140, endPoint x: 338, endPoint y: 183, distance: 58.3
click at [338, 183] on div "Janela de atendimento Grade de atendimento Capacidade Transportadoras Veículos …" at bounding box center [282, 133] width 565 height 267
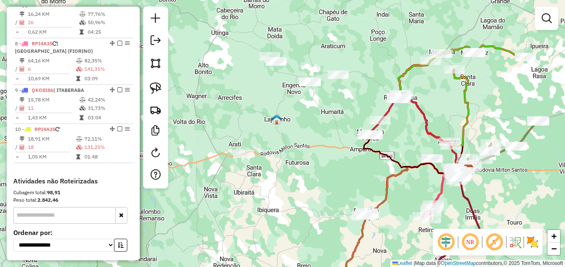
drag, startPoint x: 328, startPoint y: 187, endPoint x: 418, endPoint y: 188, distance: 89.8
click at [418, 188] on div "Janela de atendimento Grade de atendimento Capacidade Transportadoras Veículos …" at bounding box center [282, 133] width 565 height 267
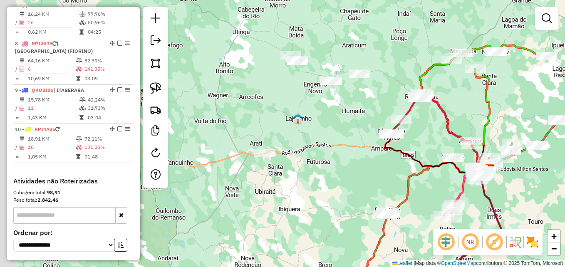
drag, startPoint x: 304, startPoint y: 194, endPoint x: 383, endPoint y: 181, distance: 79.6
click at [383, 181] on div "Janela de atendimento Grade de atendimento Capacidade Transportadoras Veículos …" at bounding box center [282, 133] width 565 height 267
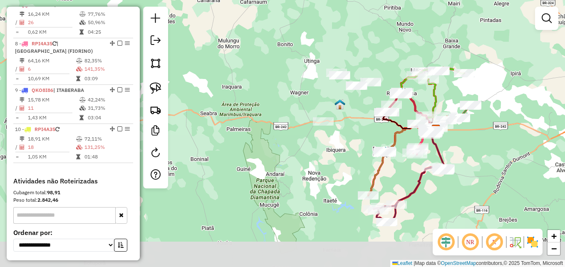
drag, startPoint x: 335, startPoint y: 206, endPoint x: 335, endPoint y: 158, distance: 48.2
click at [335, 158] on div "Janela de atendimento Grade de atendimento Capacidade Transportadoras Veículos …" at bounding box center [282, 133] width 565 height 267
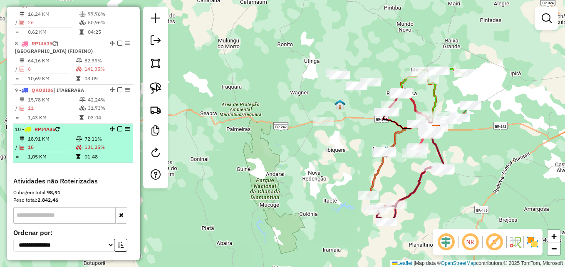
click at [86, 133] on div "10 - RPI4A35" at bounding box center [59, 129] width 88 height 7
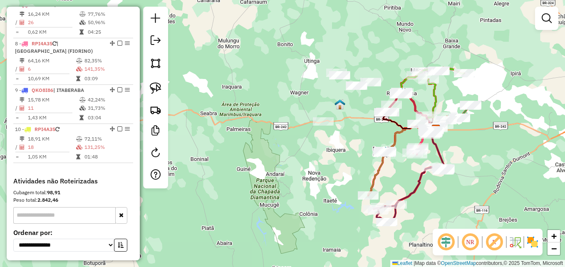
select select "*********"
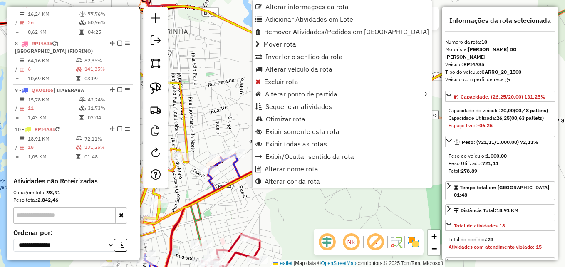
scroll to position [668, 0]
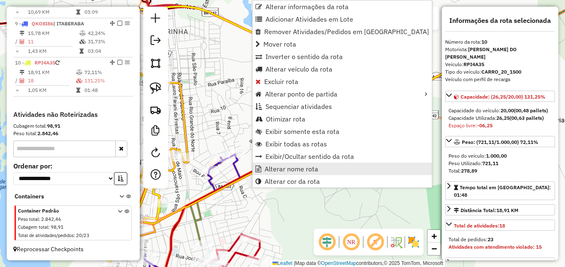
click at [303, 166] on span "Alterar nome rota" at bounding box center [291, 168] width 54 height 7
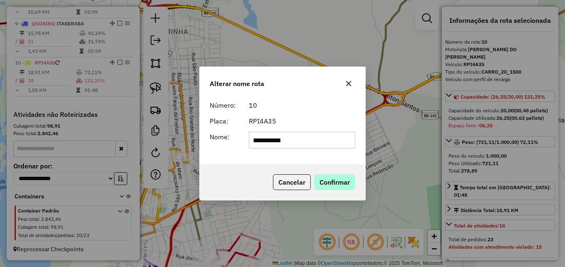
type input "**********"
click at [331, 184] on button "Confirmar" at bounding box center [334, 182] width 41 height 16
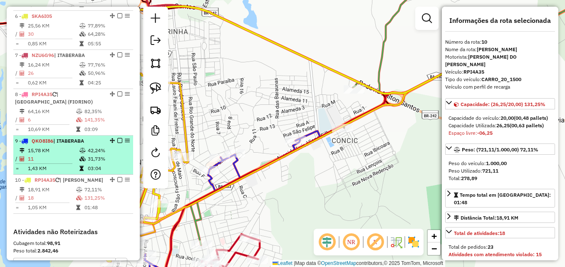
scroll to position [501, 0]
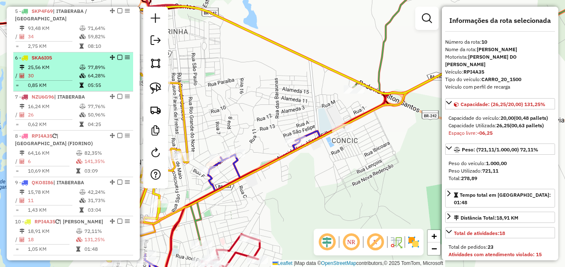
click at [72, 81] on td at bounding box center [47, 80] width 64 height 1
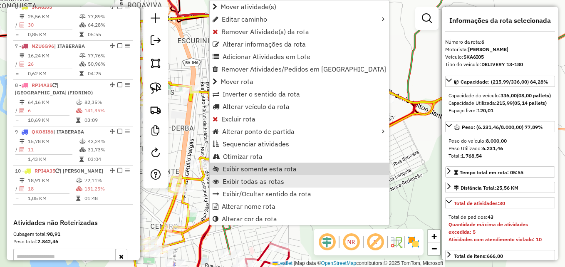
scroll to position [555, 0]
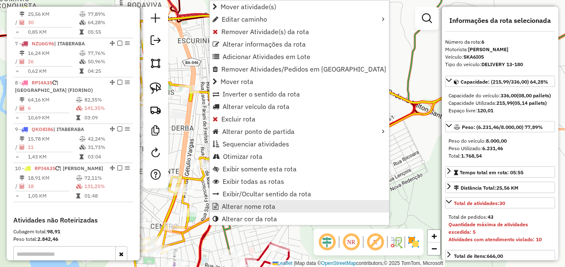
click at [240, 203] on span "Alterar nome rota" at bounding box center [249, 206] width 54 height 7
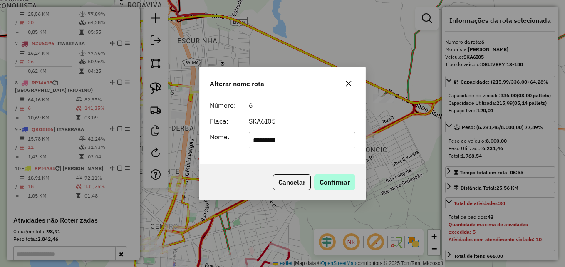
type input "*********"
click at [348, 182] on button "Confirmar" at bounding box center [334, 182] width 41 height 16
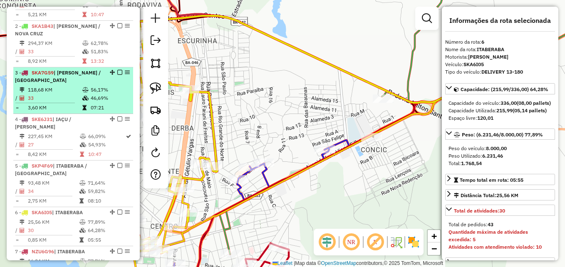
scroll to position [222, 0]
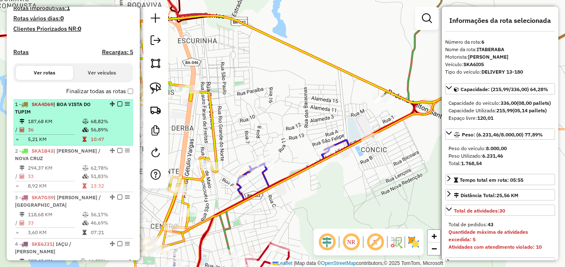
click at [48, 125] on td "187,68 KM" at bounding box center [54, 121] width 54 height 8
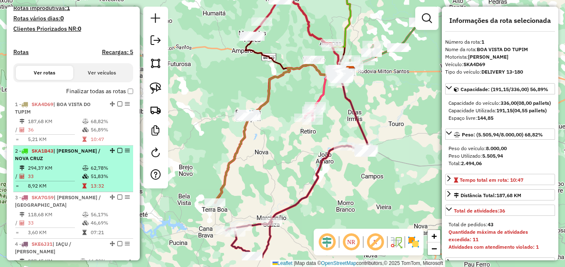
click at [44, 155] on div "2 - SKA1B43 | RUY BARBOSA / NOVA CRUZ" at bounding box center [59, 154] width 88 height 15
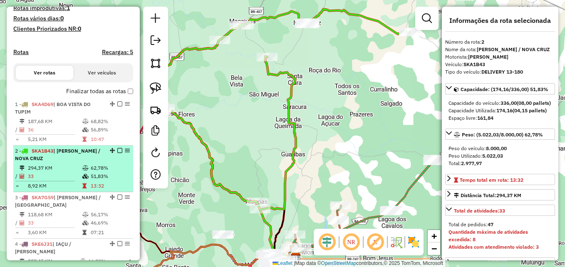
scroll to position [264, 0]
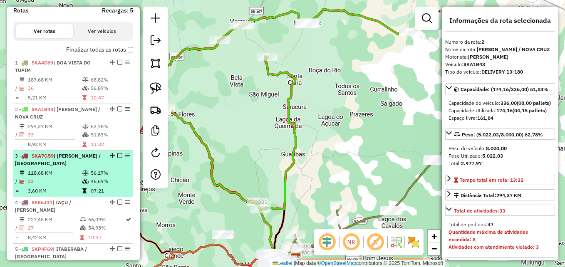
click at [44, 166] on span "| RUY BARBOSA / MORRO DAS FLORES" at bounding box center [58, 160] width 86 height 14
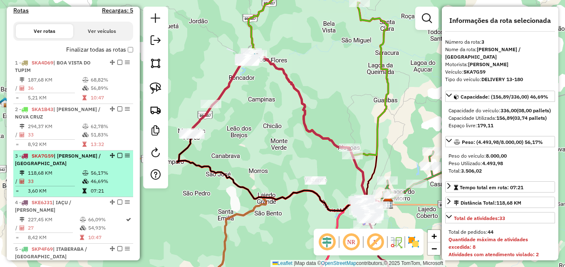
click at [45, 177] on td "118,68 KM" at bounding box center [54, 173] width 54 height 8
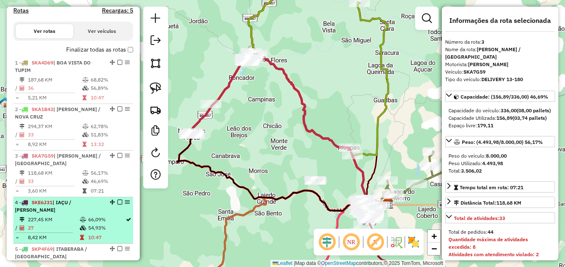
click at [53, 213] on span "| IAÇU / MARCIONILIO SOUZA" at bounding box center [43, 206] width 56 height 14
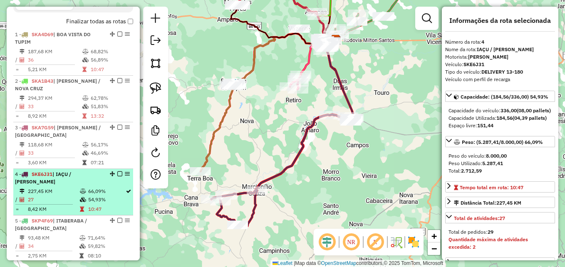
scroll to position [305, 0]
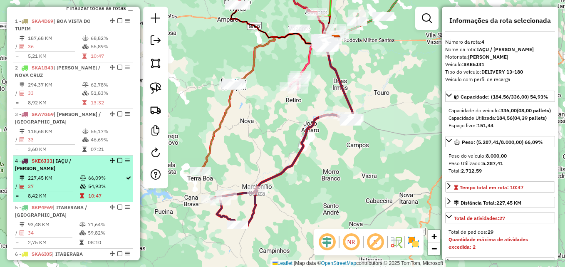
click at [89, 190] on td "54,93%" at bounding box center [106, 186] width 37 height 8
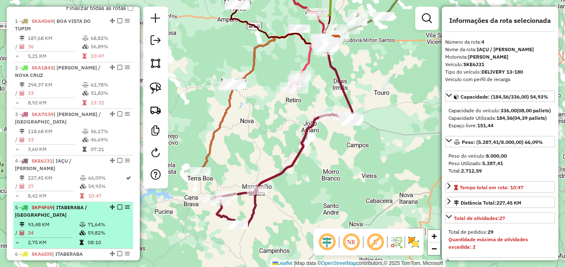
click at [70, 216] on span "| ITABERABA / SANTA QUITÉRIA" at bounding box center [51, 211] width 72 height 14
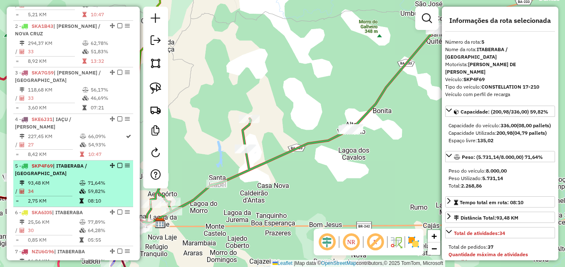
scroll to position [388, 0]
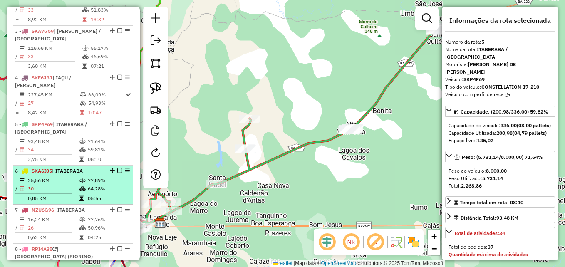
click at [50, 174] on span "SKA6I05" at bounding box center [42, 171] width 20 height 6
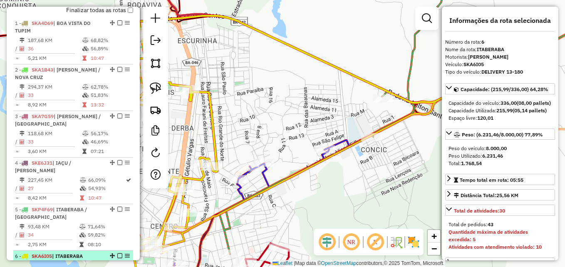
scroll to position [222, 0]
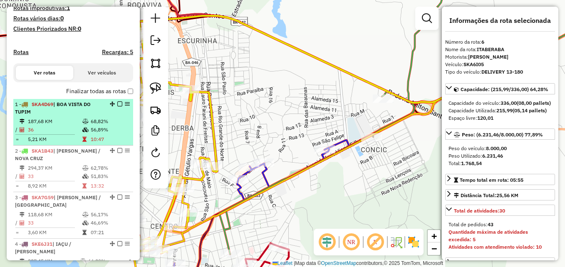
click at [49, 134] on td "36" at bounding box center [54, 130] width 54 height 8
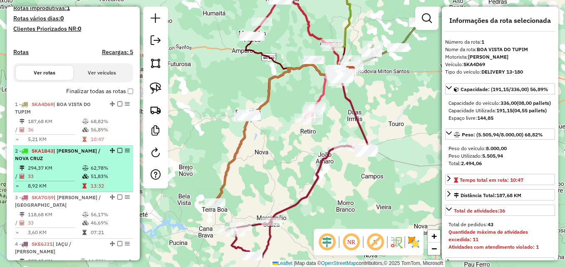
click at [47, 154] on span "SKA1B43" at bounding box center [43, 151] width 22 height 6
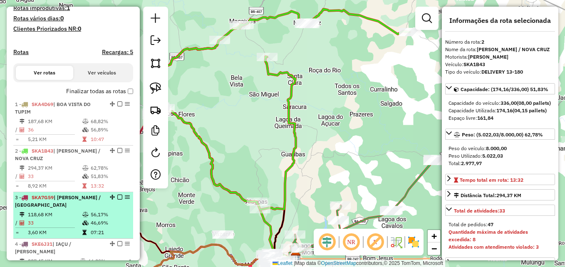
click at [32, 206] on strong "SKA7G59 | RUY BARBOSA / MORRO DAS FLORES" at bounding box center [58, 201] width 86 height 14
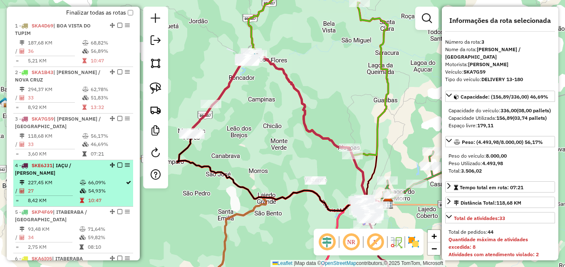
scroll to position [305, 0]
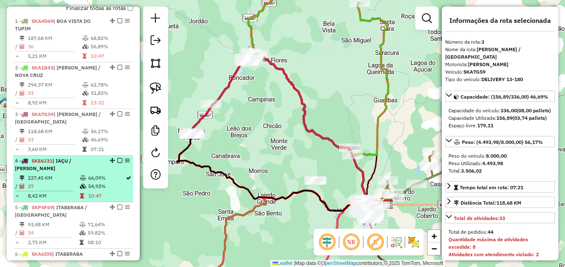
click at [46, 182] on td "227,45 KM" at bounding box center [53, 178] width 52 height 8
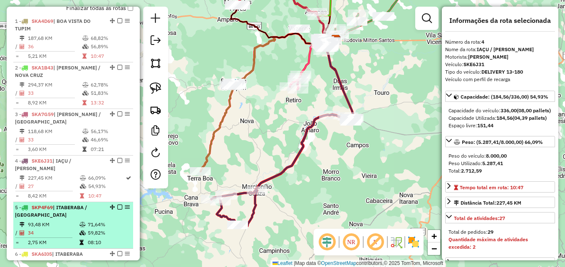
click at [46, 218] on span "| ITABERABA / SANTA QUITÉRIA" at bounding box center [51, 211] width 72 height 14
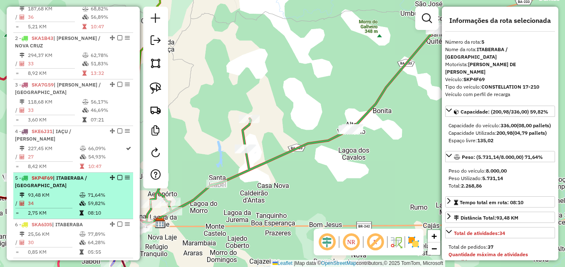
scroll to position [347, 0]
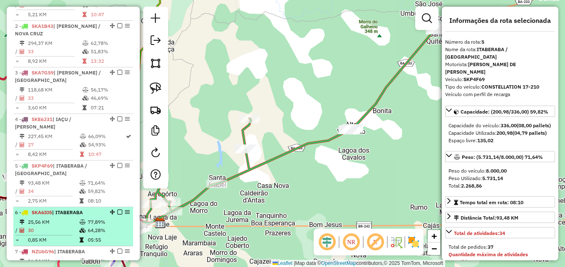
click at [46, 215] on span "SKA6I05" at bounding box center [42, 212] width 20 height 6
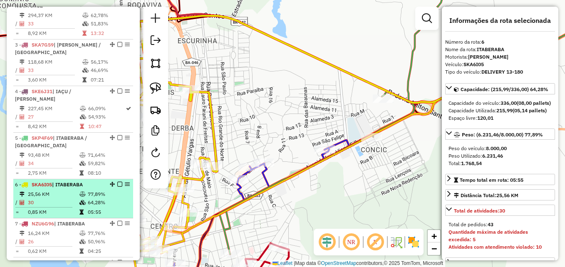
scroll to position [388, 0]
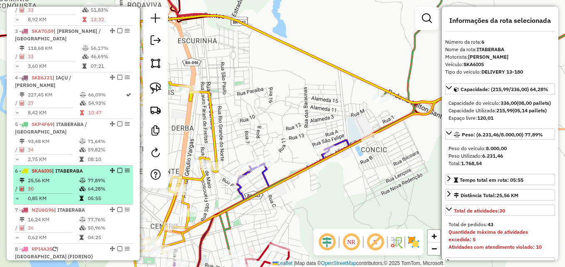
click at [46, 222] on li "7 - NZU6G96 | ITABERABA 16,24 KM 77,76% / 26 50,96% = 0,62 KM 04:25" at bounding box center [73, 224] width 120 height 39
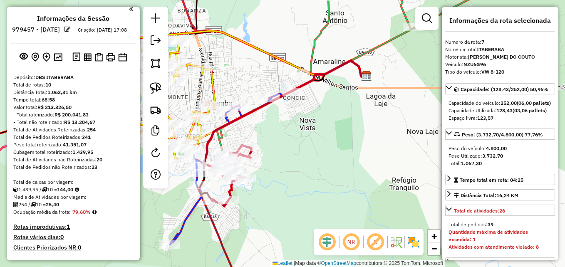
scroll to position [0, 0]
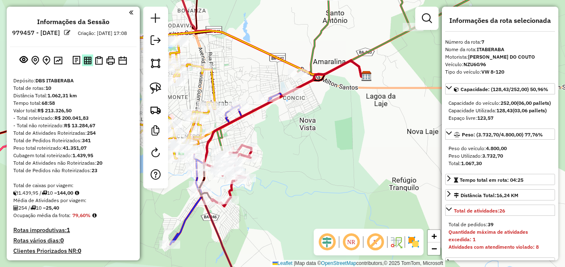
click at [84, 64] on img at bounding box center [88, 61] width 8 height 8
click at [151, 40] on em at bounding box center [156, 40] width 10 height 10
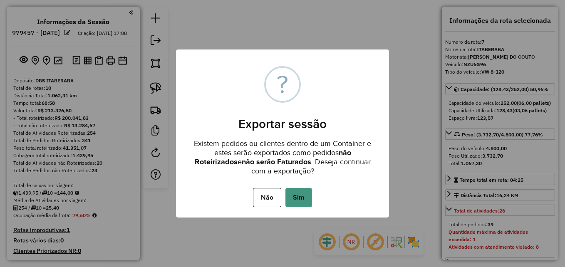
click at [300, 193] on button "Sim" at bounding box center [298, 197] width 27 height 19
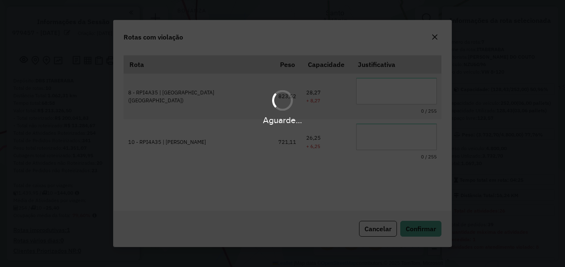
scroll to position [15, 0]
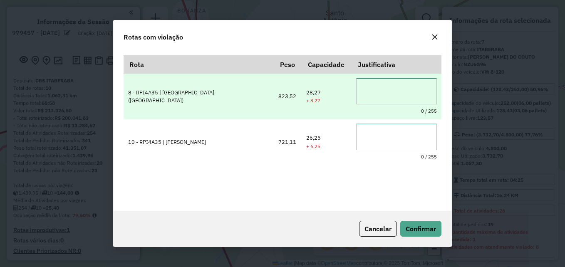
click at [358, 97] on textarea at bounding box center [396, 91] width 81 height 27
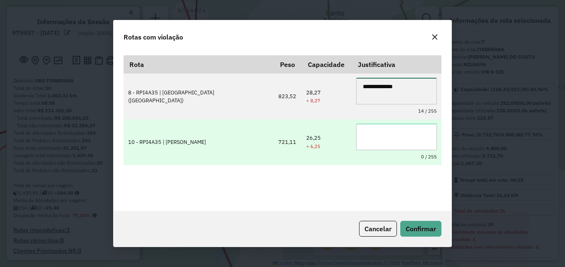
type textarea "**********"
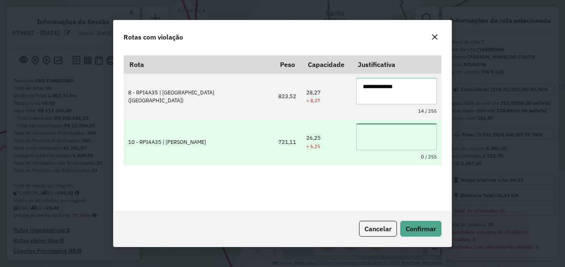
click at [367, 141] on textarea at bounding box center [396, 136] width 81 height 27
paste textarea "**********"
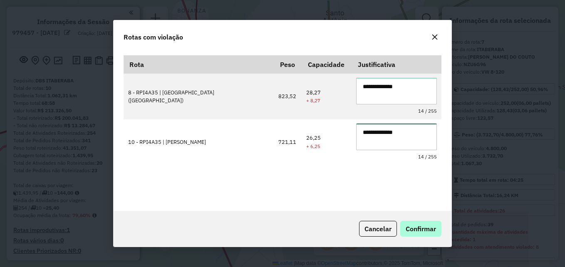
type textarea "**********"
click at [409, 225] on span "Confirmar" at bounding box center [420, 229] width 30 height 8
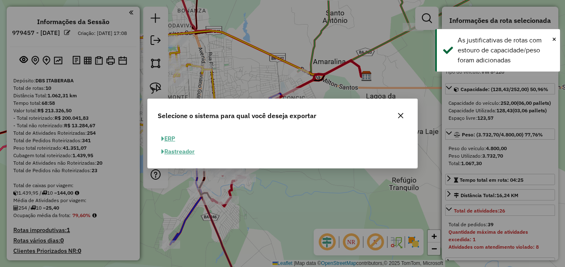
click at [170, 139] on button "ERP" at bounding box center [168, 138] width 21 height 13
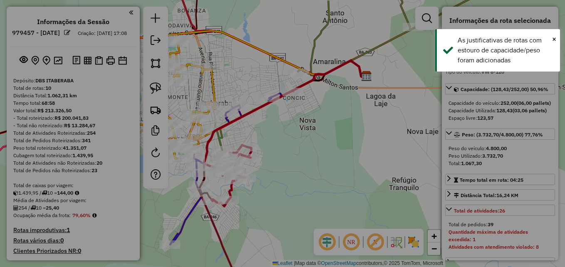
select select "**"
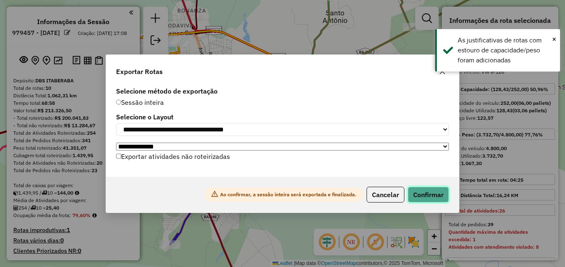
click at [439, 197] on button "Confirmar" at bounding box center [427, 195] width 41 height 16
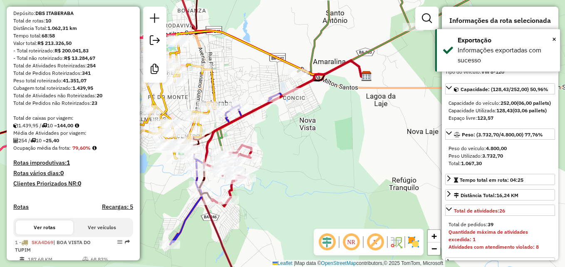
scroll to position [600, 0]
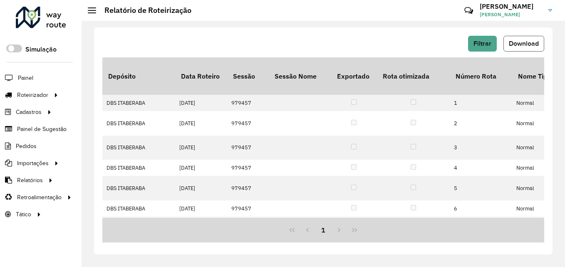
click at [521, 46] on span "Download" at bounding box center [523, 43] width 30 height 7
